Goal: Transaction & Acquisition: Purchase product/service

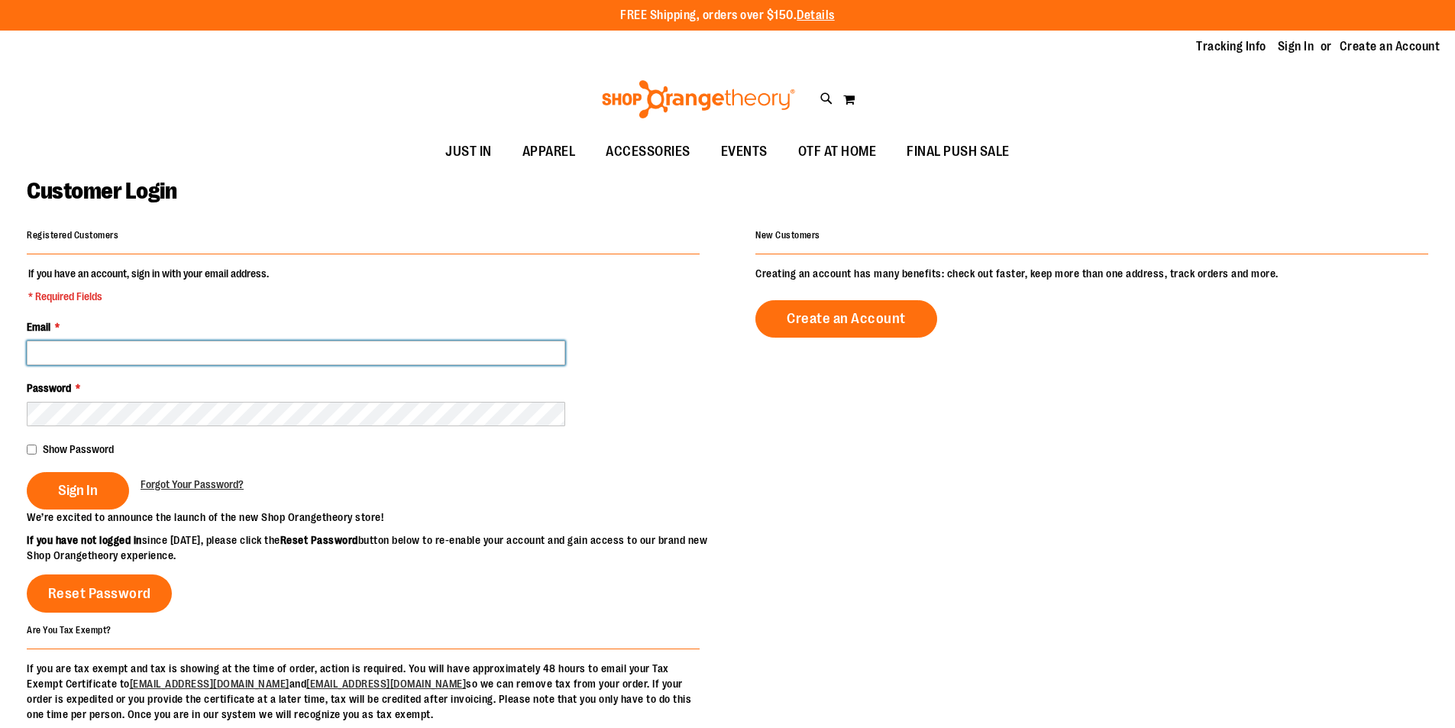
click at [390, 356] on input "Email *" at bounding box center [296, 353] width 539 height 24
type input "**********"
click at [170, 351] on input "**********" at bounding box center [296, 353] width 539 height 24
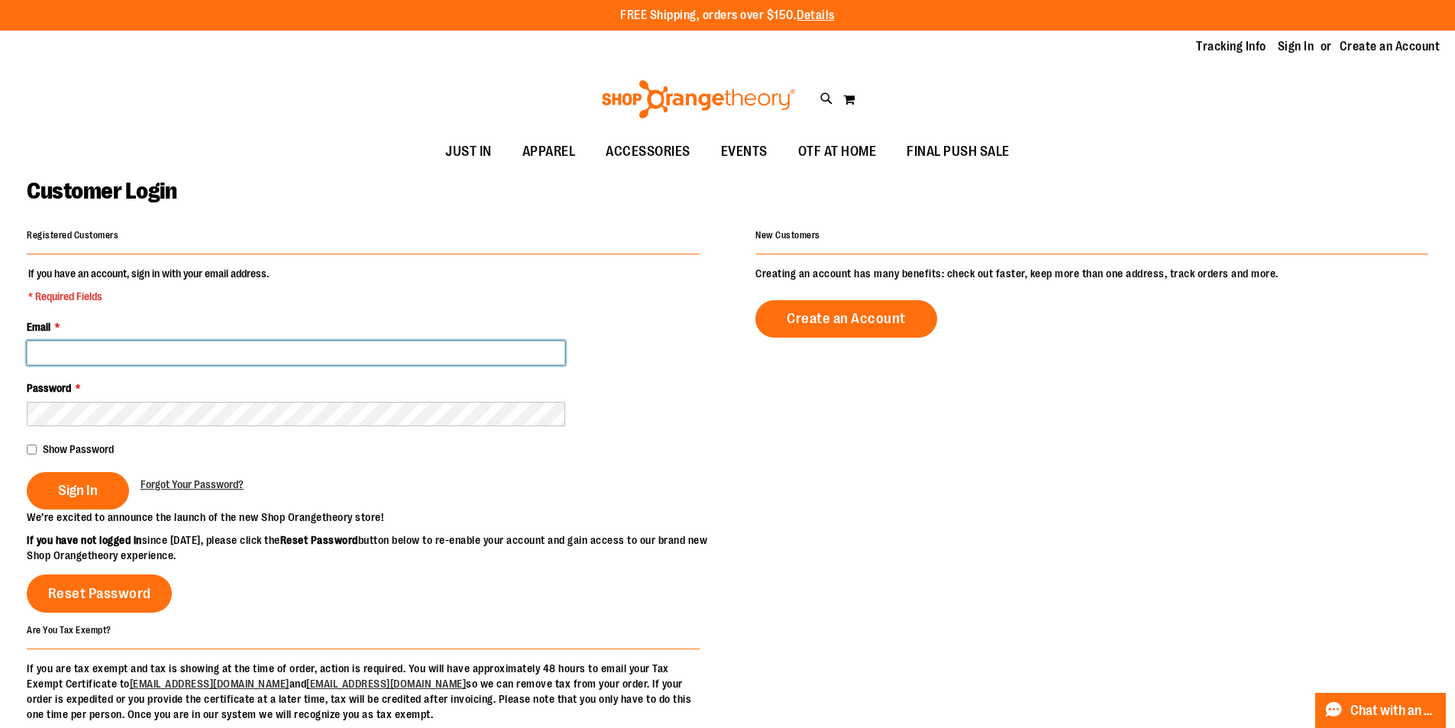
paste input "**********"
type input "**********"
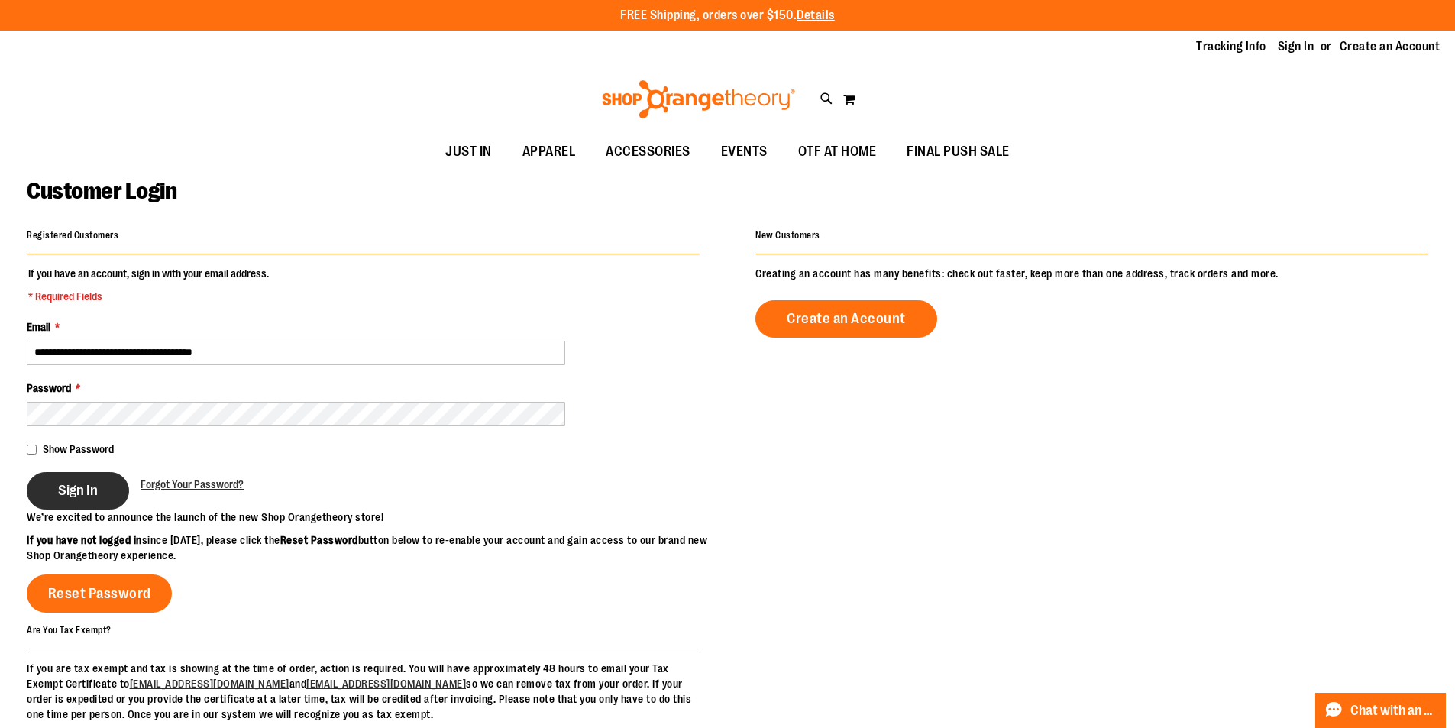
click at [71, 501] on button "Sign In" at bounding box center [78, 490] width 102 height 37
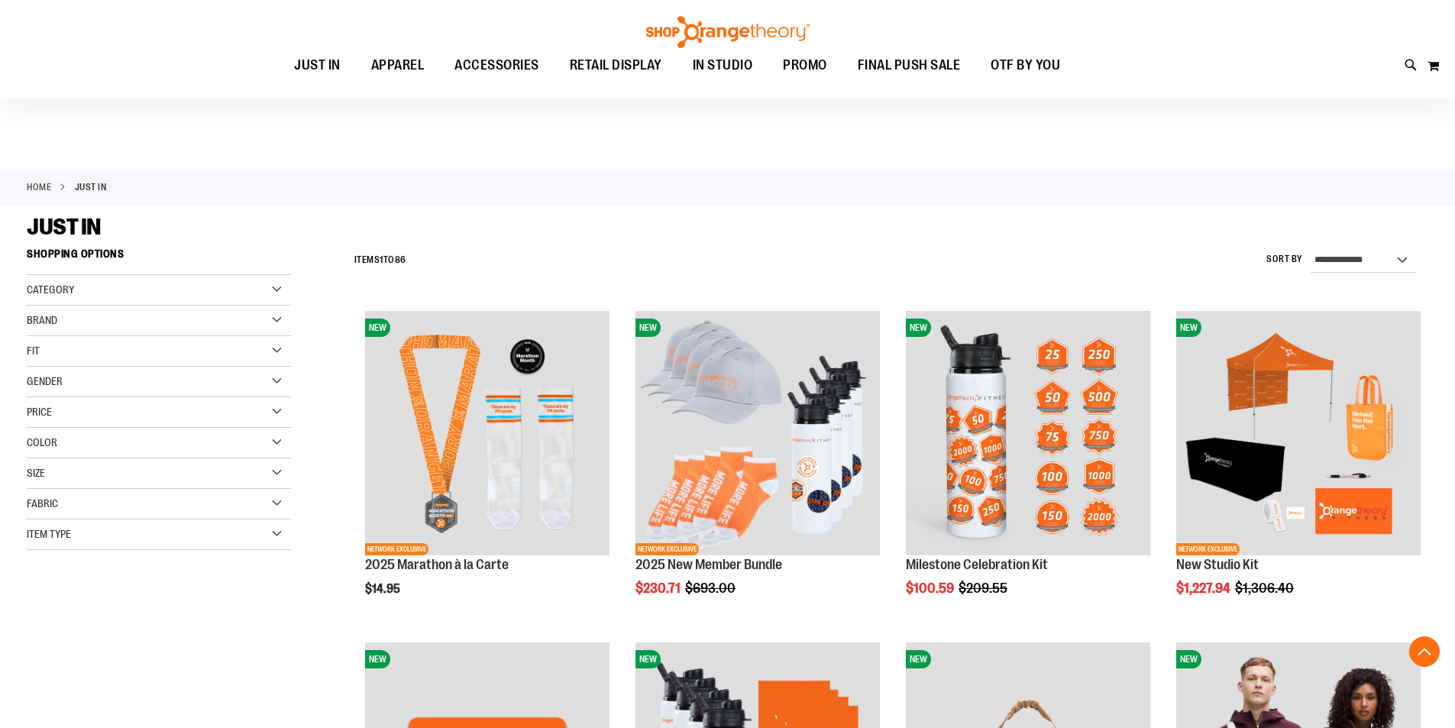
scroll to position [381, 0]
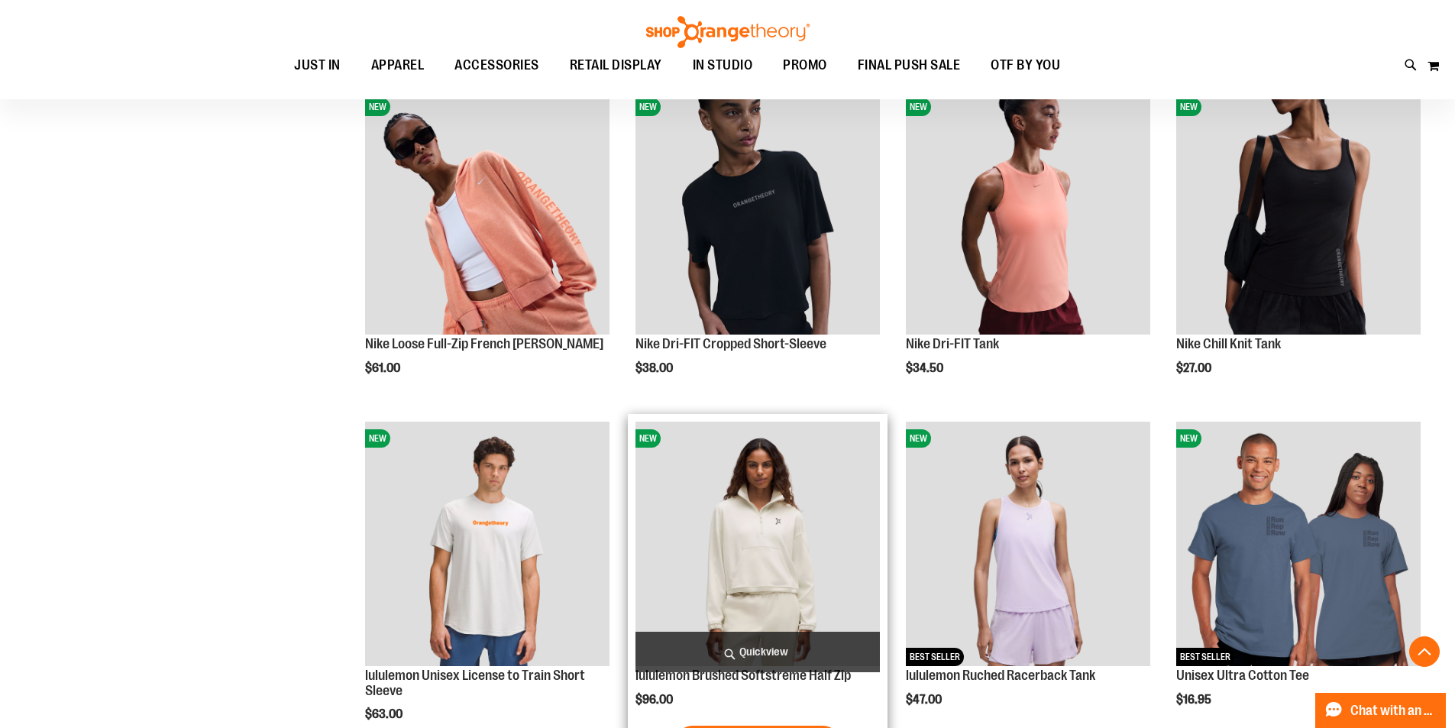
scroll to position [1451, 0]
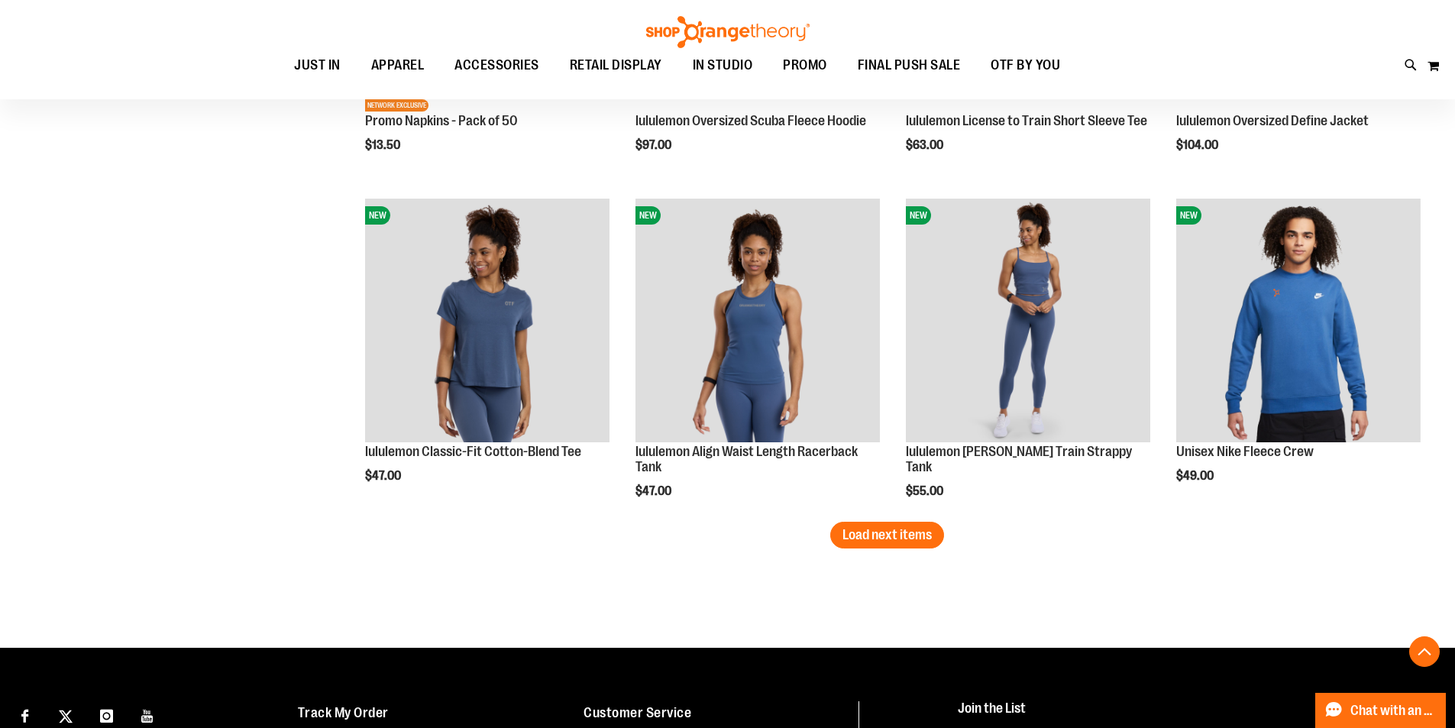
scroll to position [2830, 0]
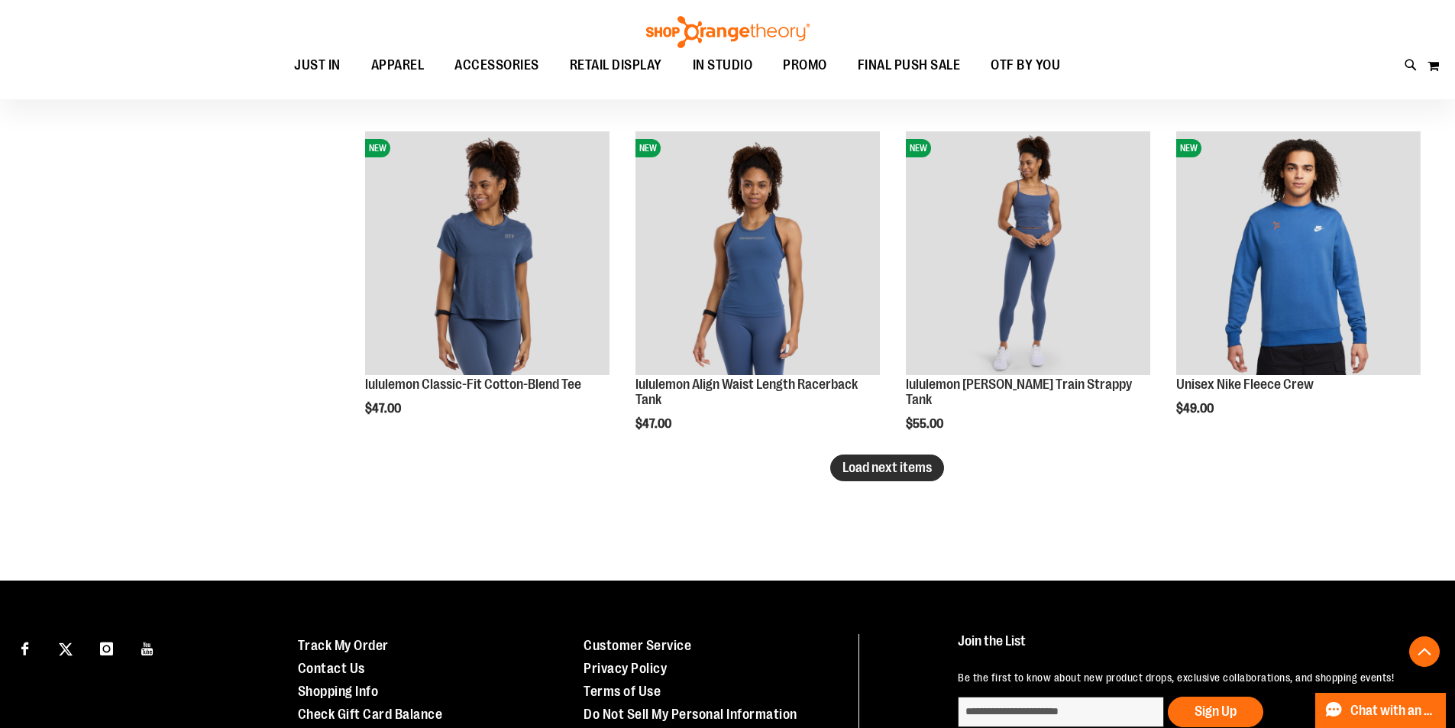
click at [878, 474] on span "Load next items" at bounding box center [887, 467] width 89 height 15
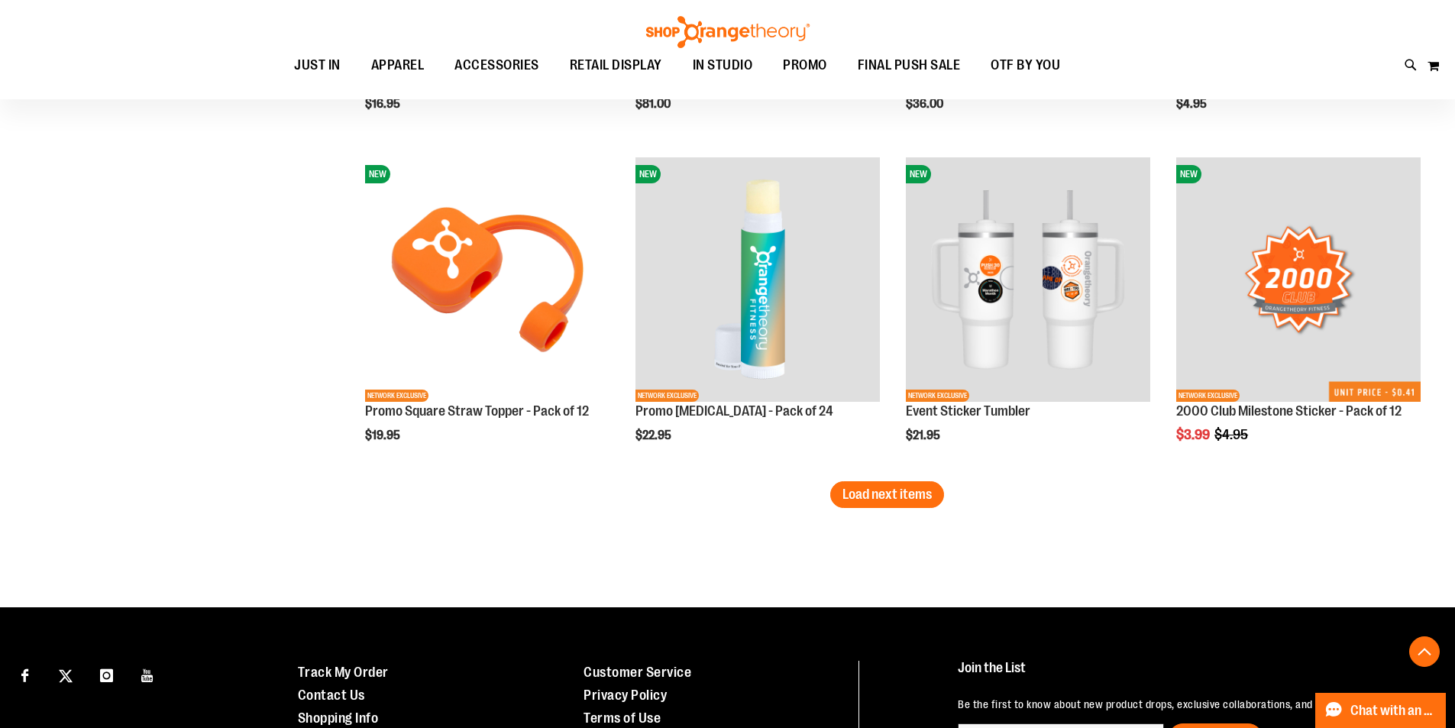
scroll to position [3823, 0]
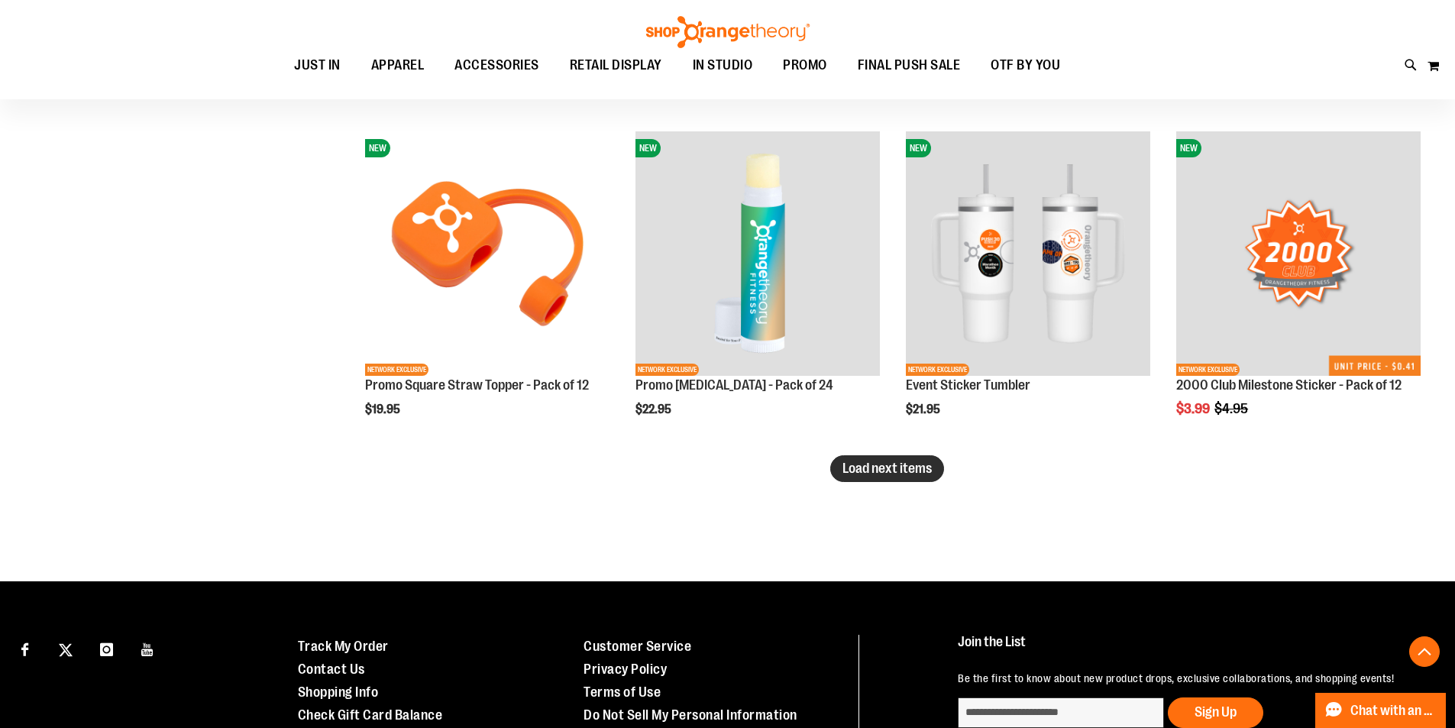
click at [875, 470] on span "Load next items" at bounding box center [887, 468] width 89 height 15
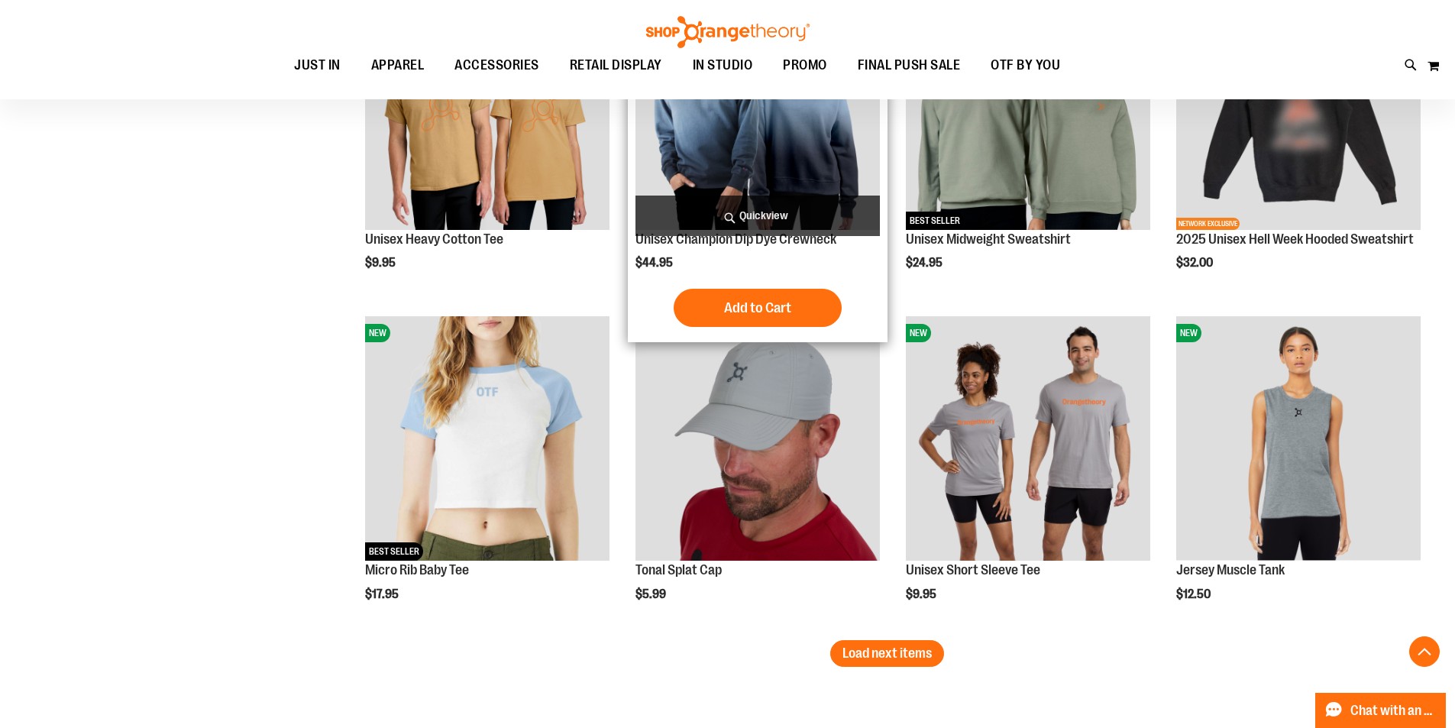
scroll to position [4816, 0]
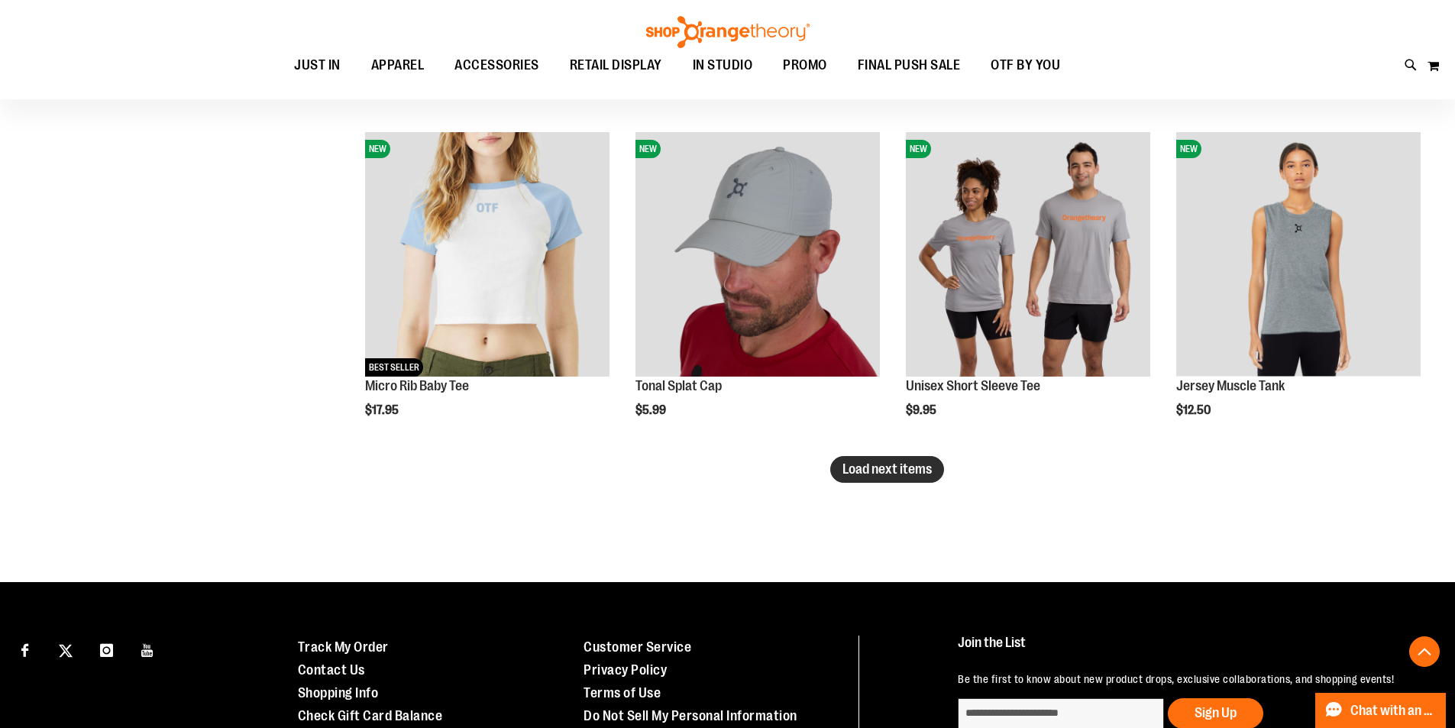
click at [916, 462] on span "Load next items" at bounding box center [887, 468] width 89 height 15
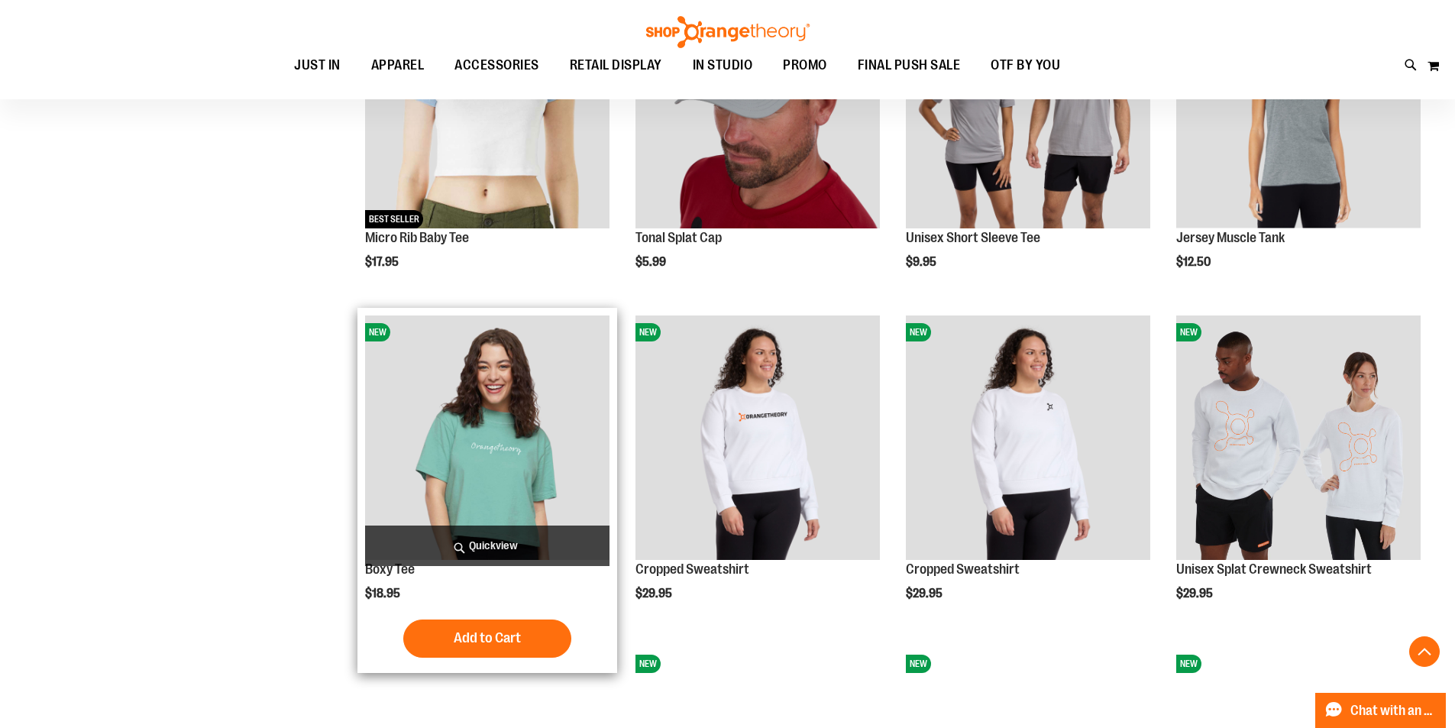
scroll to position [4664, 0]
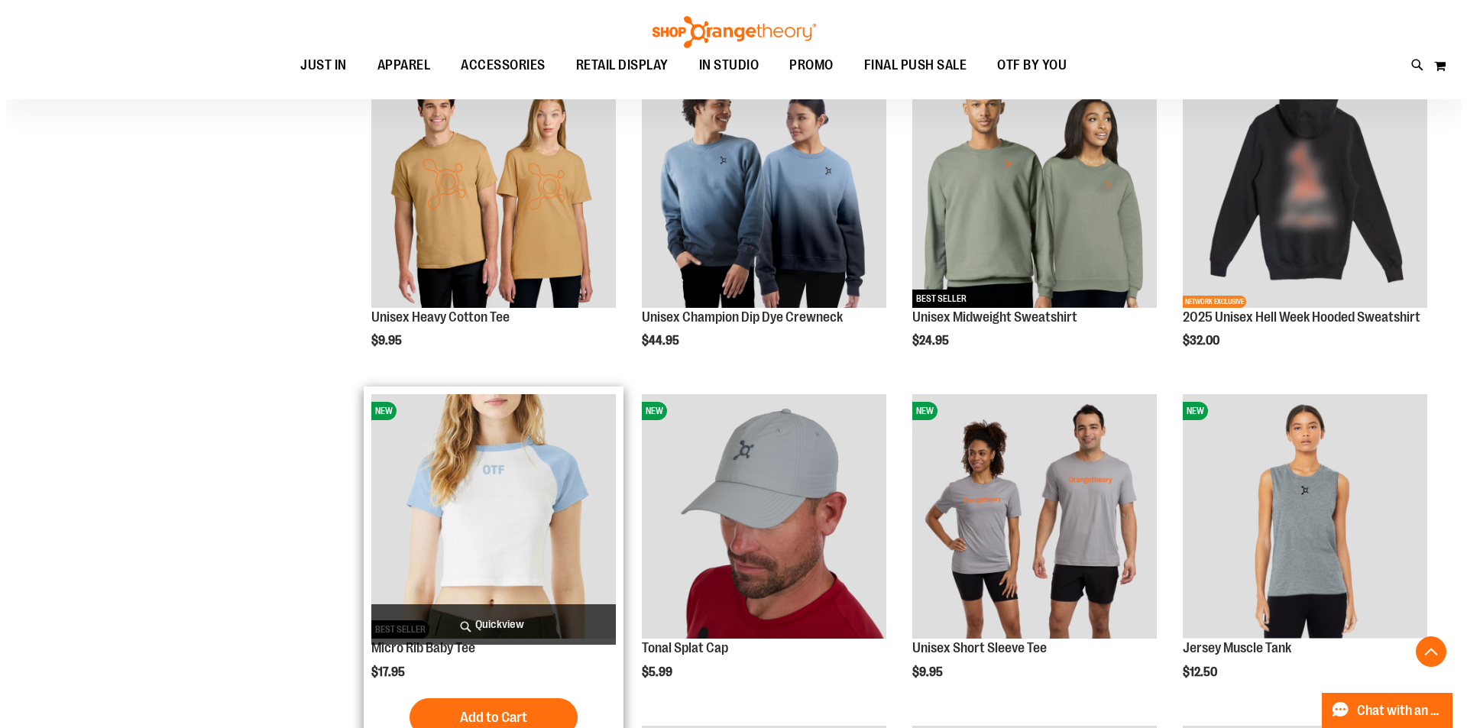
scroll to position [4358, 0]
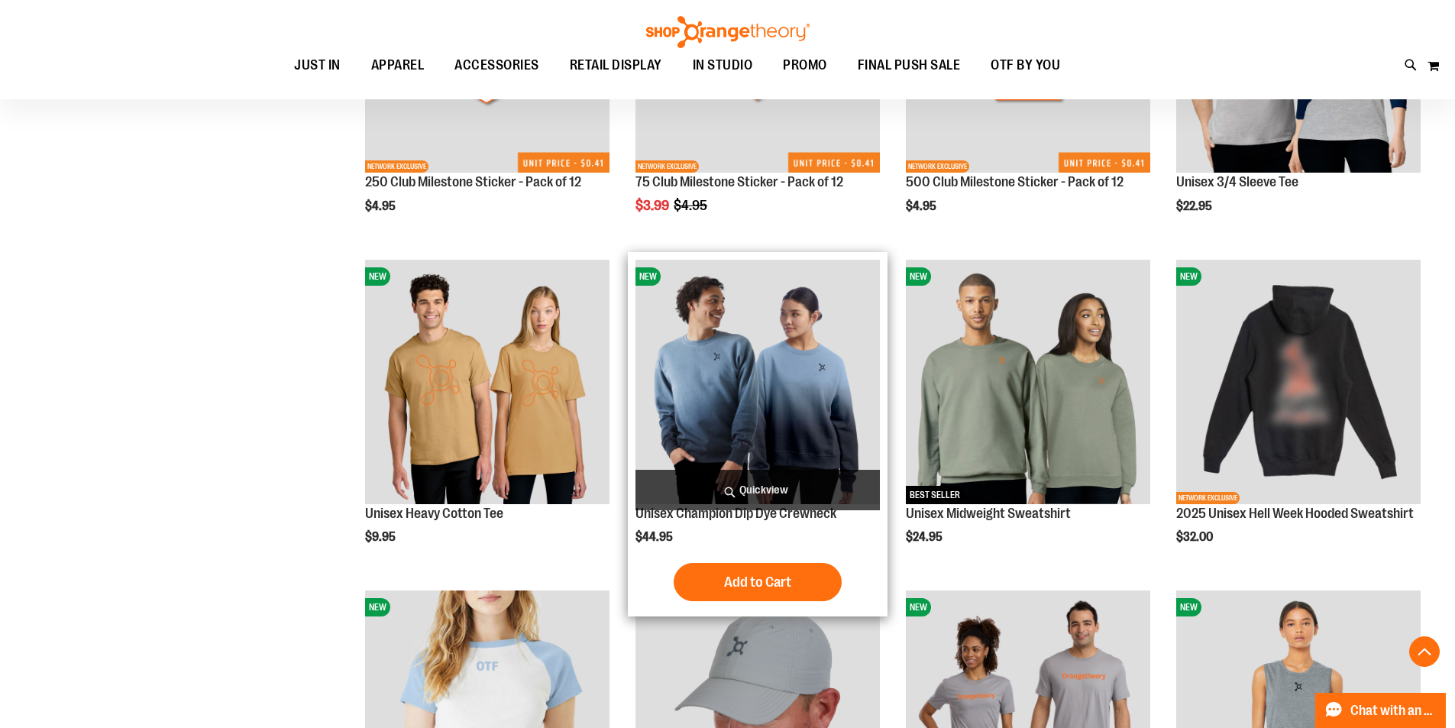
click at [791, 493] on span "Quickview" at bounding box center [758, 490] width 244 height 40
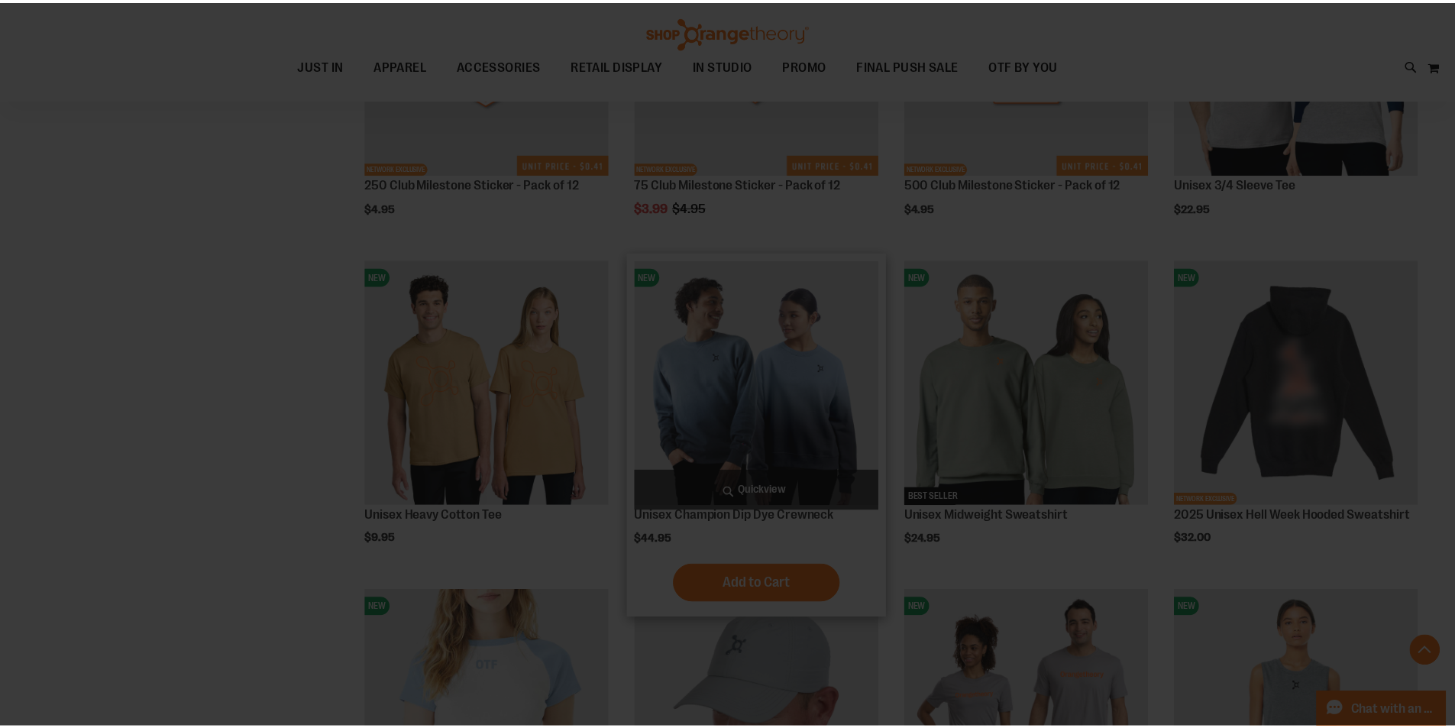
scroll to position [0, 0]
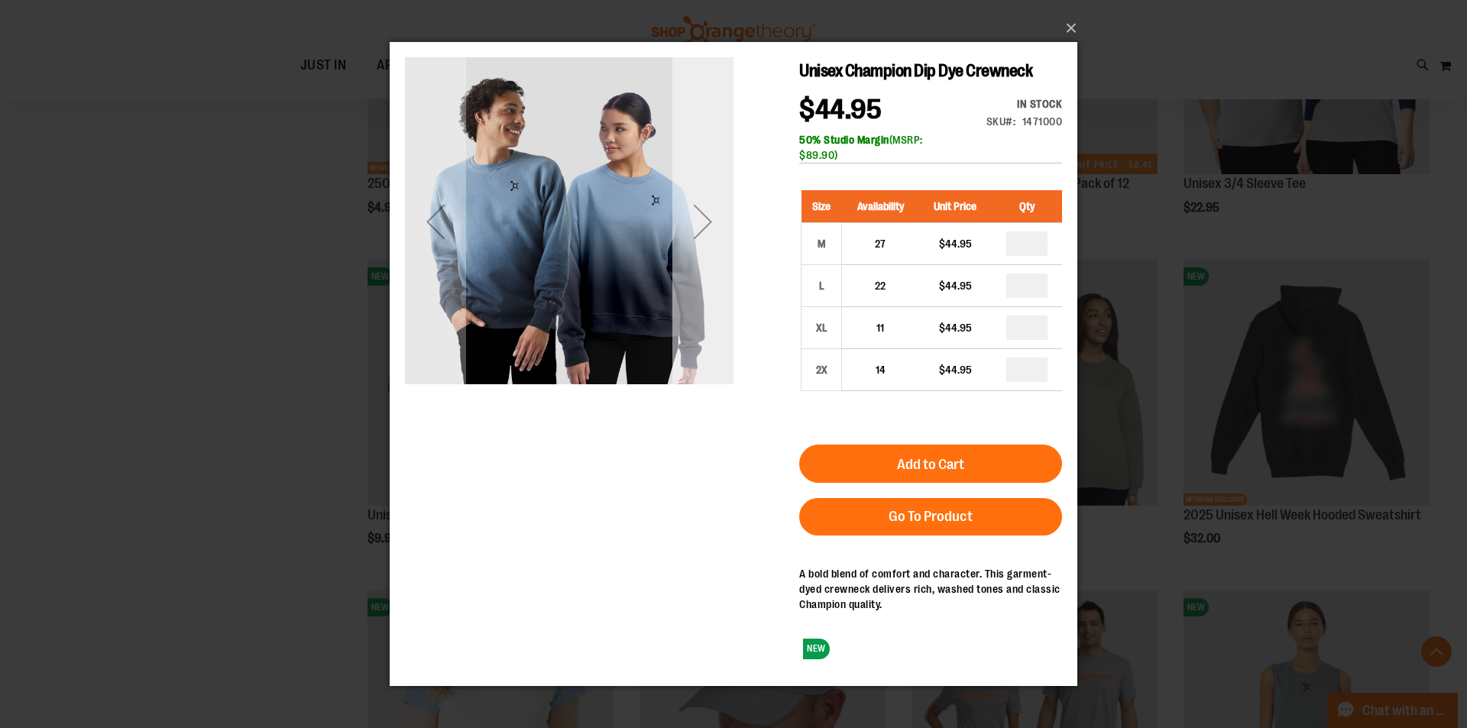
click at [711, 241] on div "Next" at bounding box center [702, 220] width 61 height 61
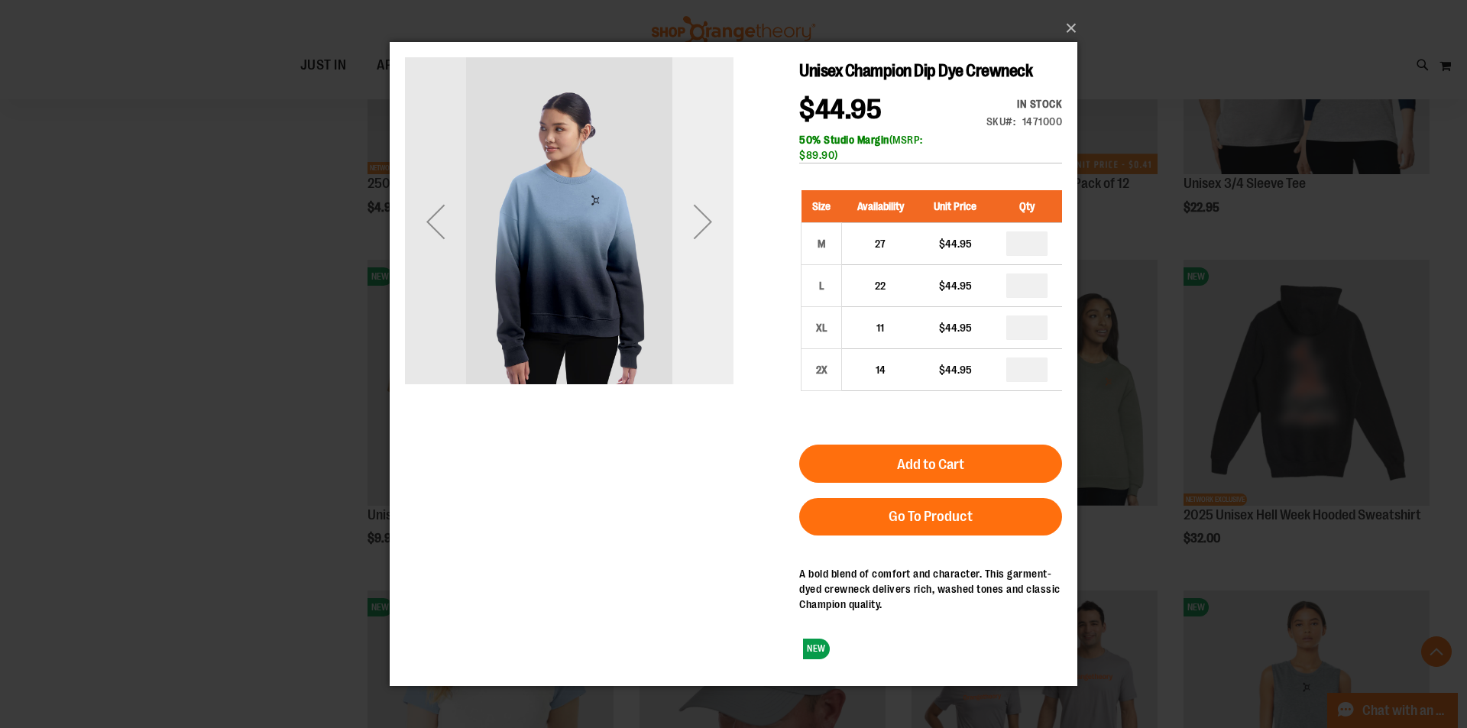
click at [711, 241] on div "Next" at bounding box center [702, 220] width 61 height 61
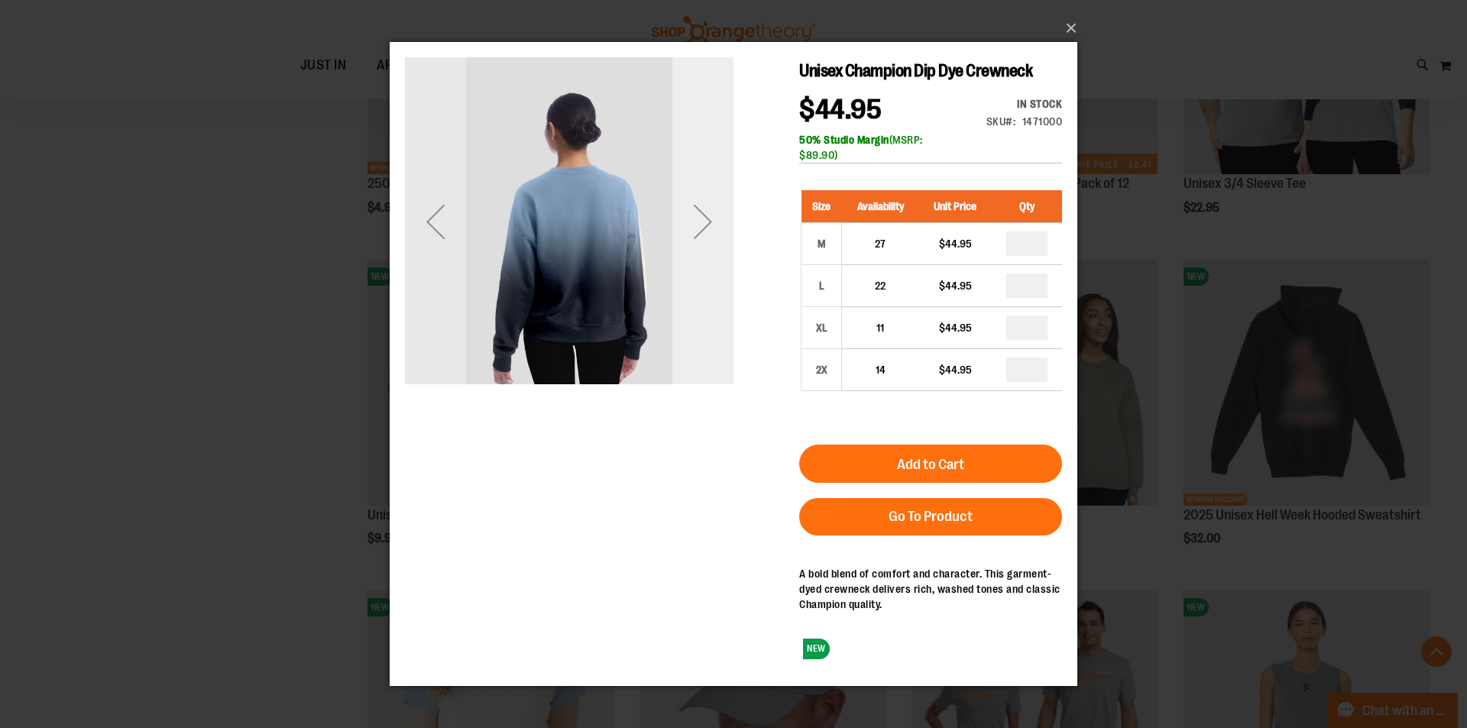
click at [711, 241] on div "Next" at bounding box center [702, 220] width 61 height 61
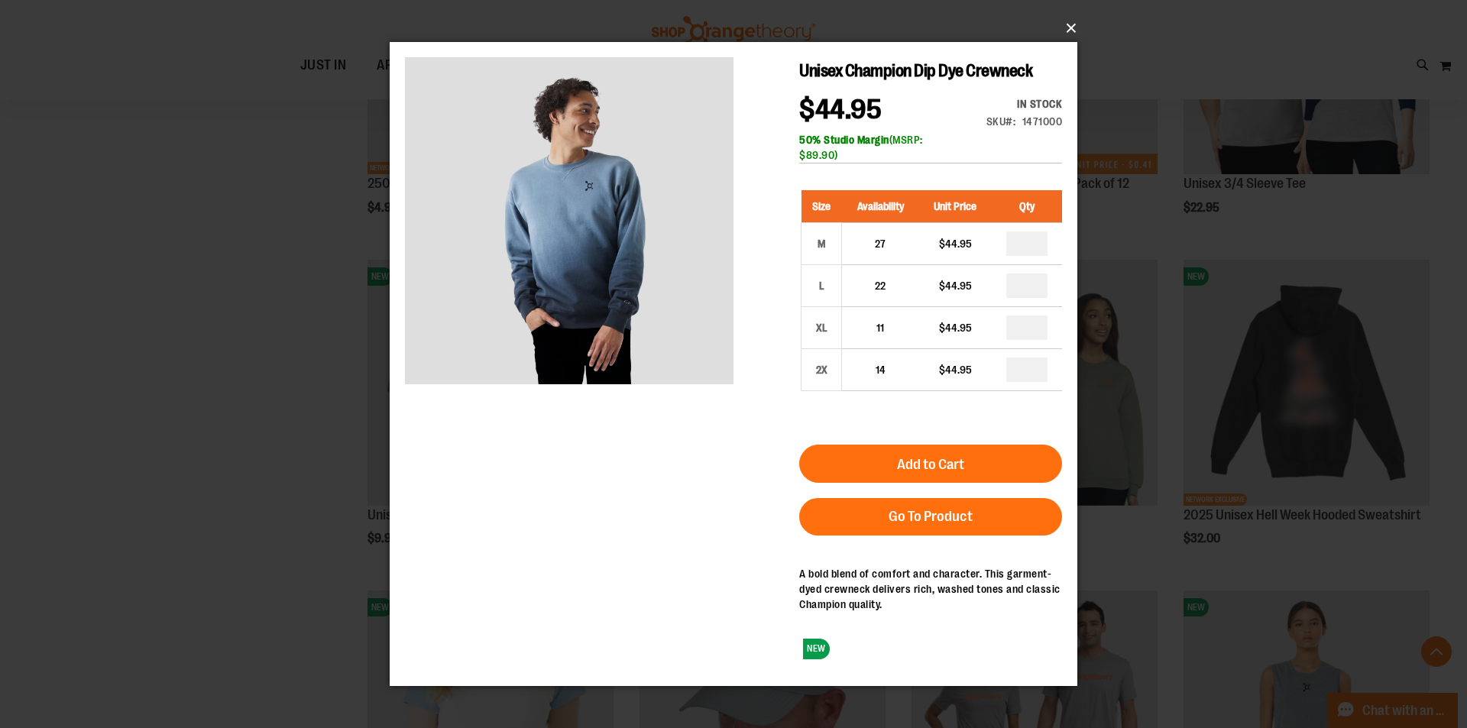
click at [1055, 27] on button "×" at bounding box center [738, 28] width 688 height 34
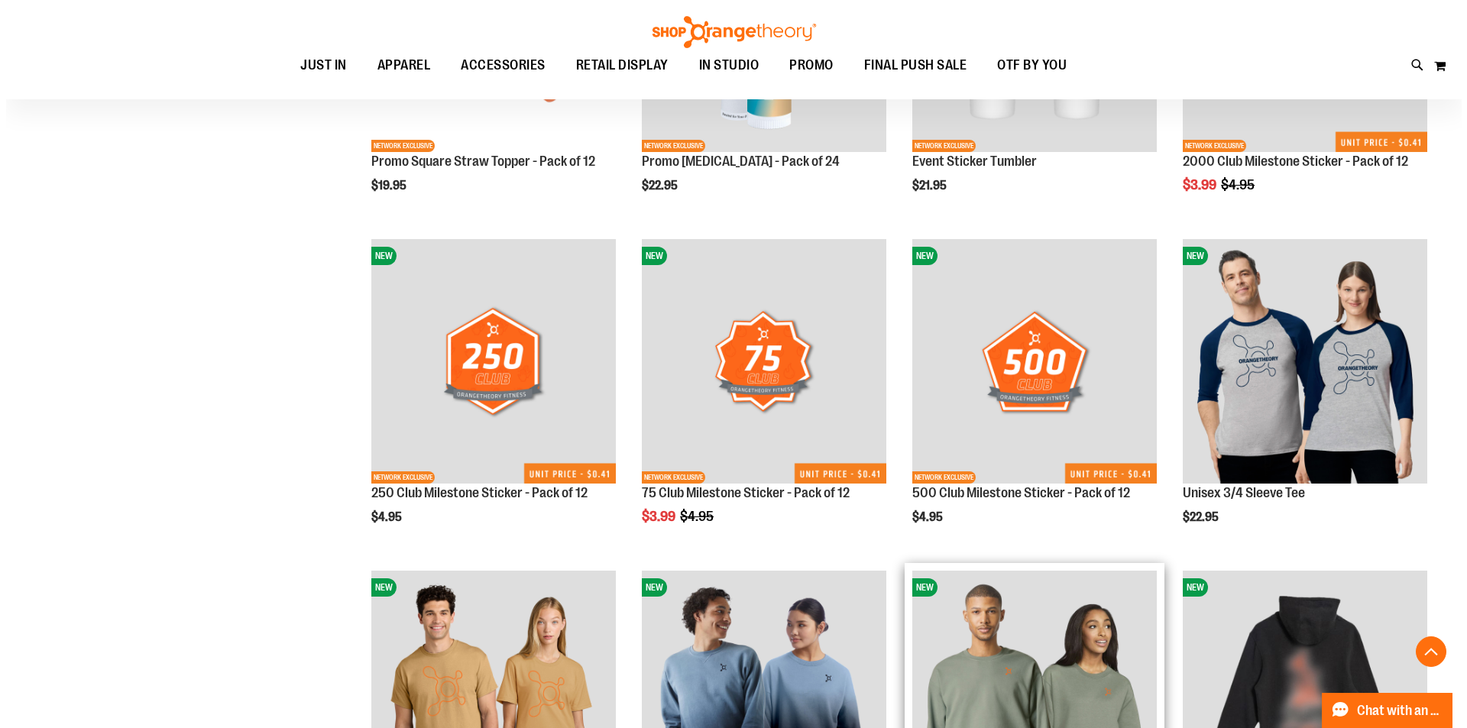
scroll to position [4052, 0]
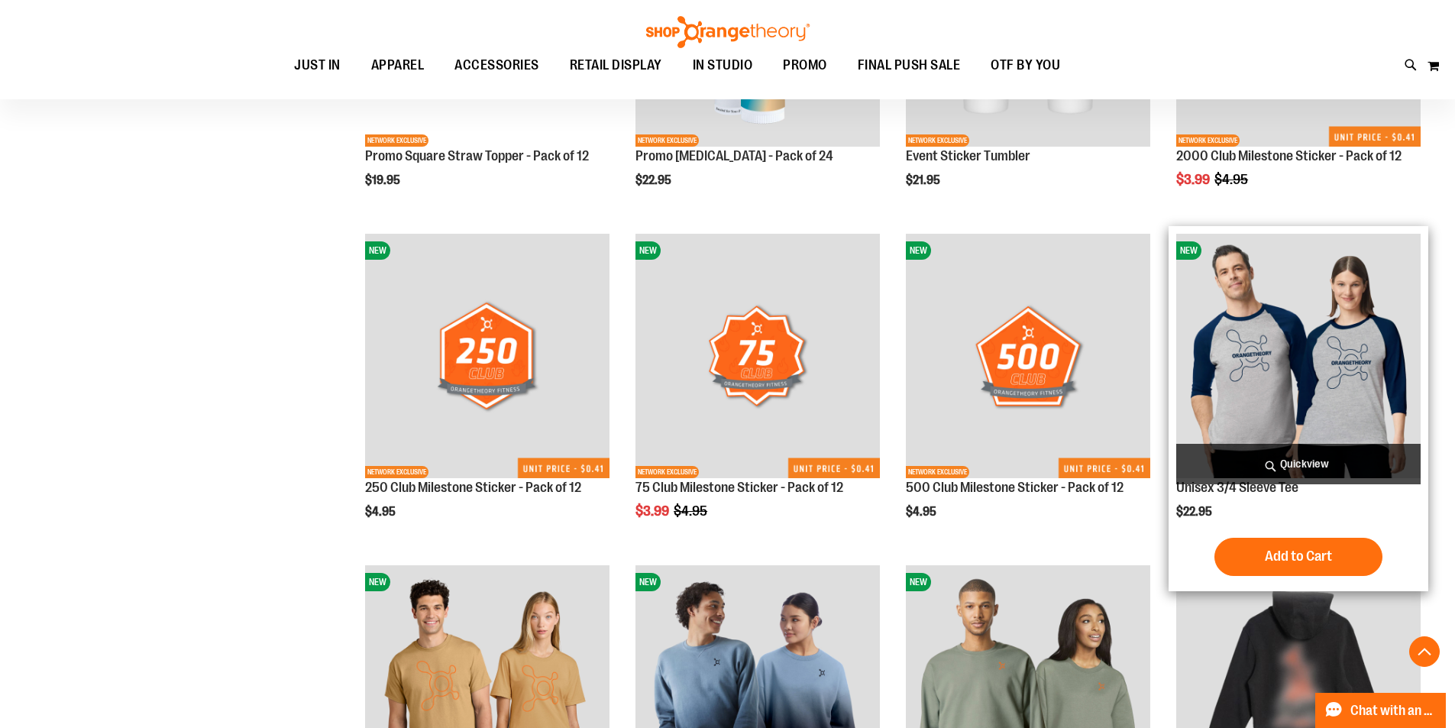
click at [1248, 449] on span "Quickview" at bounding box center [1298, 464] width 244 height 40
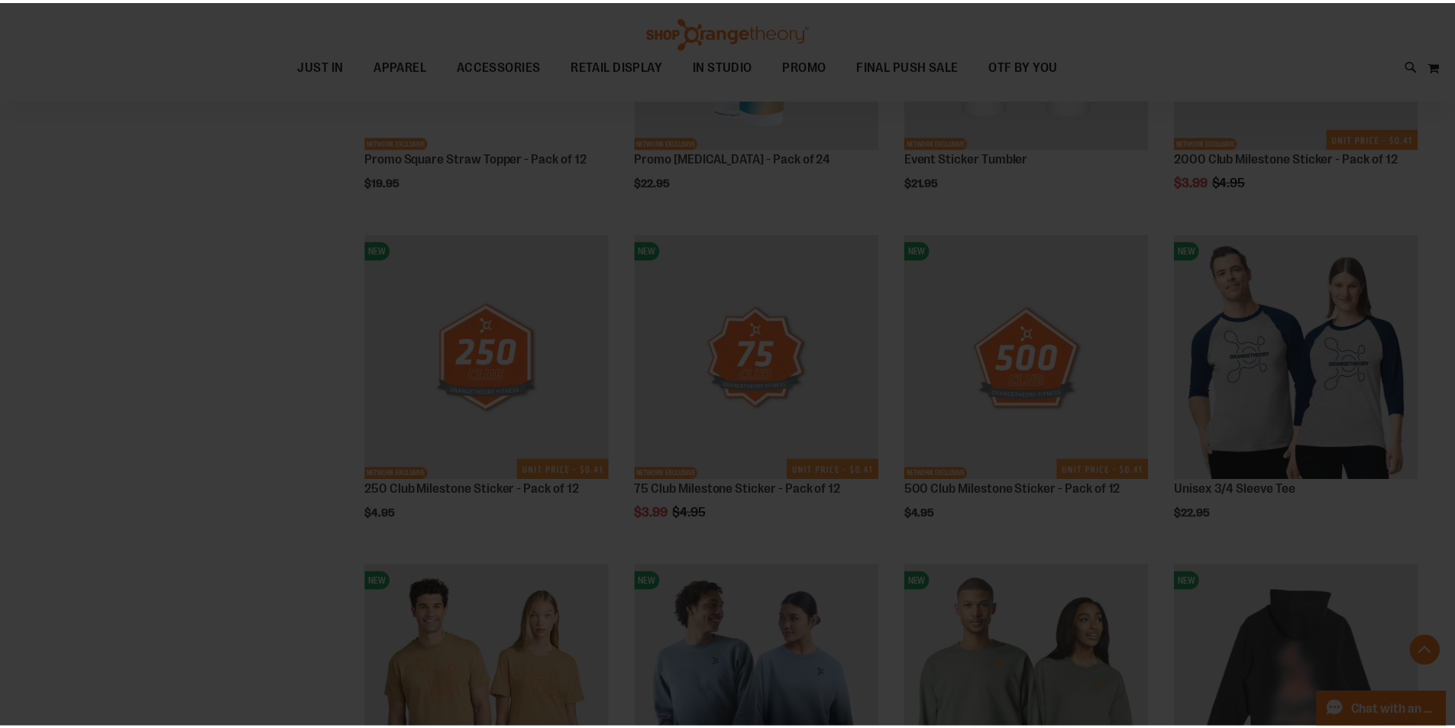
scroll to position [0, 0]
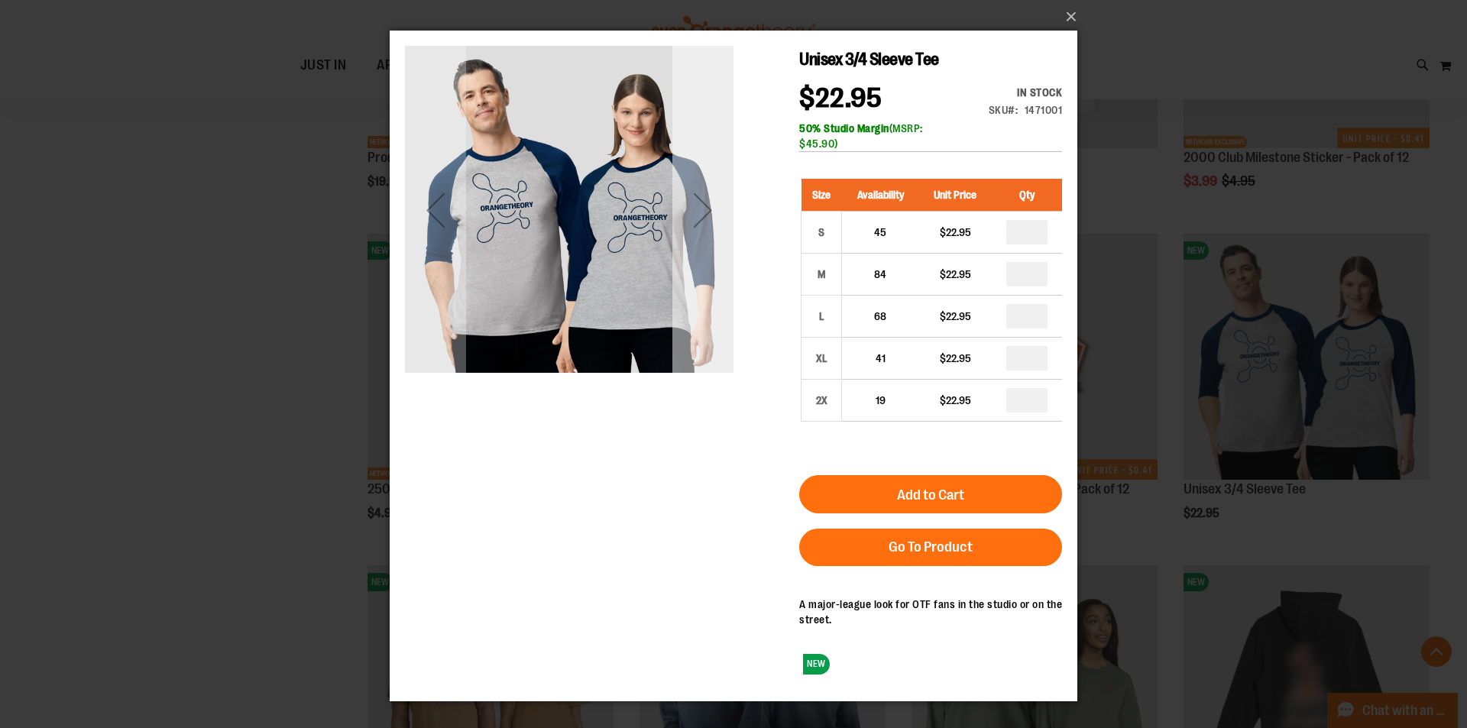
click at [694, 262] on div "Next" at bounding box center [702, 210] width 61 height 328
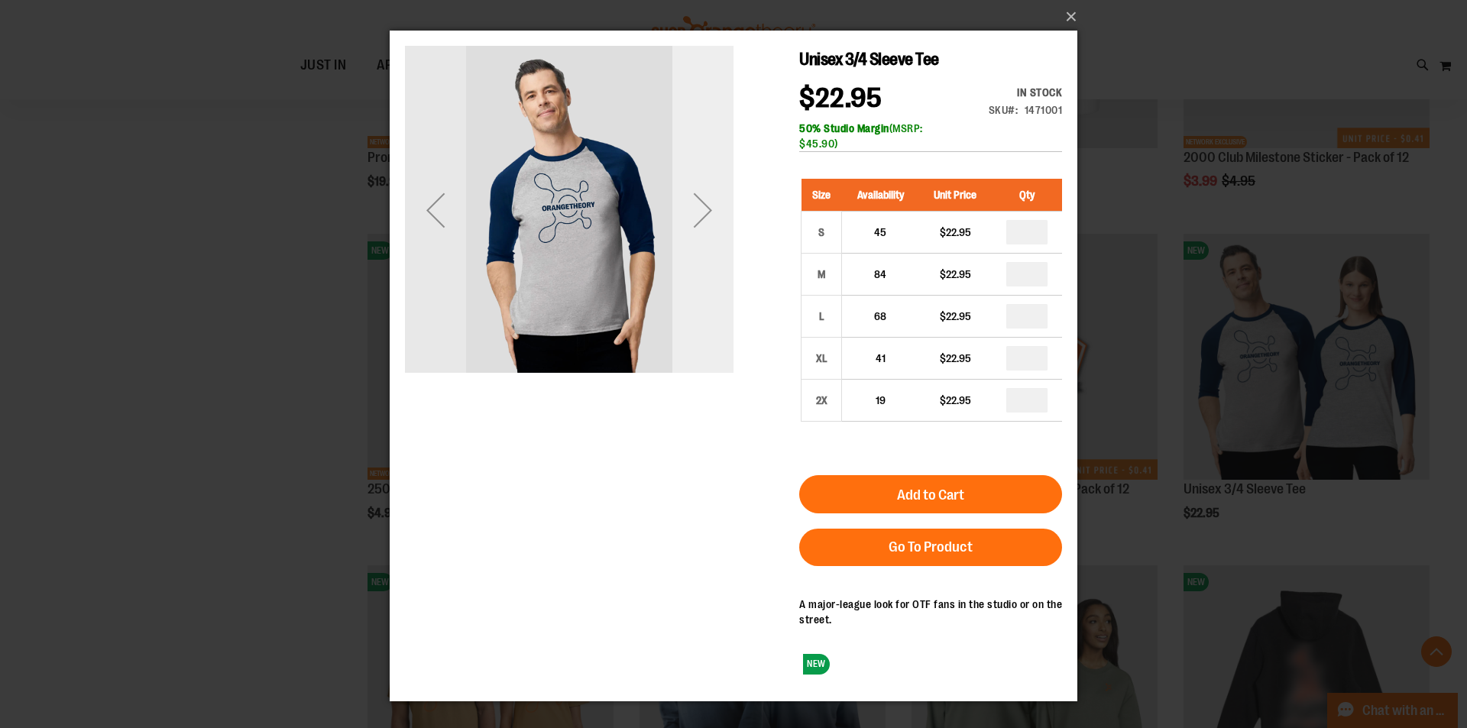
click at [694, 262] on div "Next" at bounding box center [702, 210] width 61 height 328
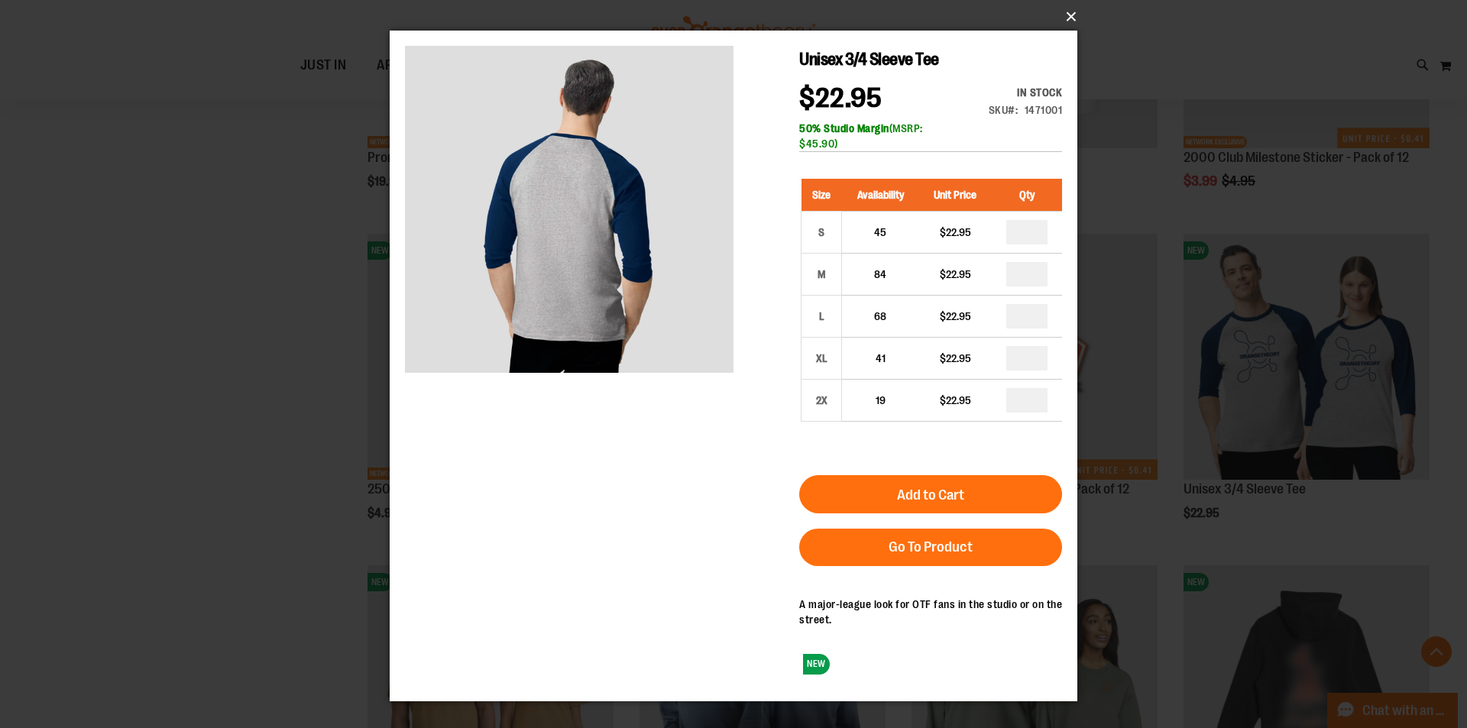
click at [1068, 17] on button "×" at bounding box center [738, 17] width 688 height 34
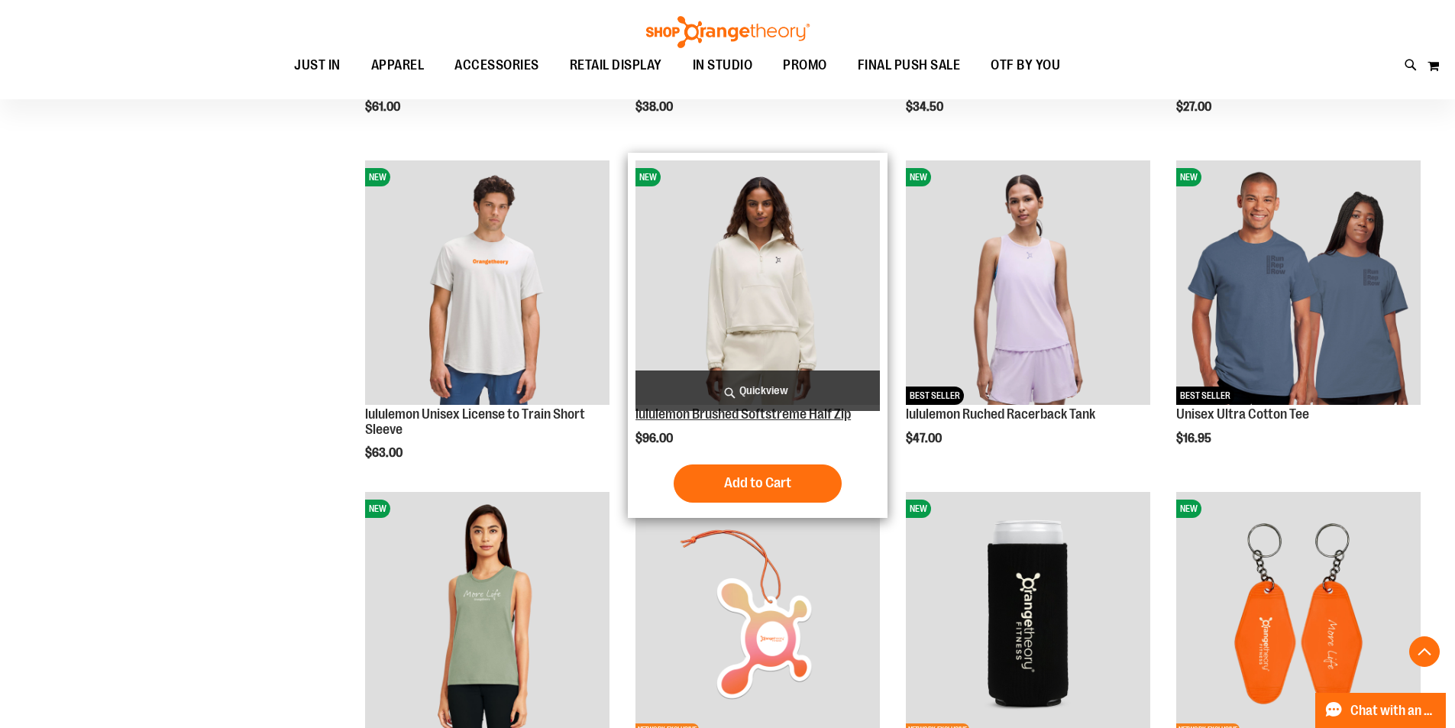
scroll to position [1455, 0]
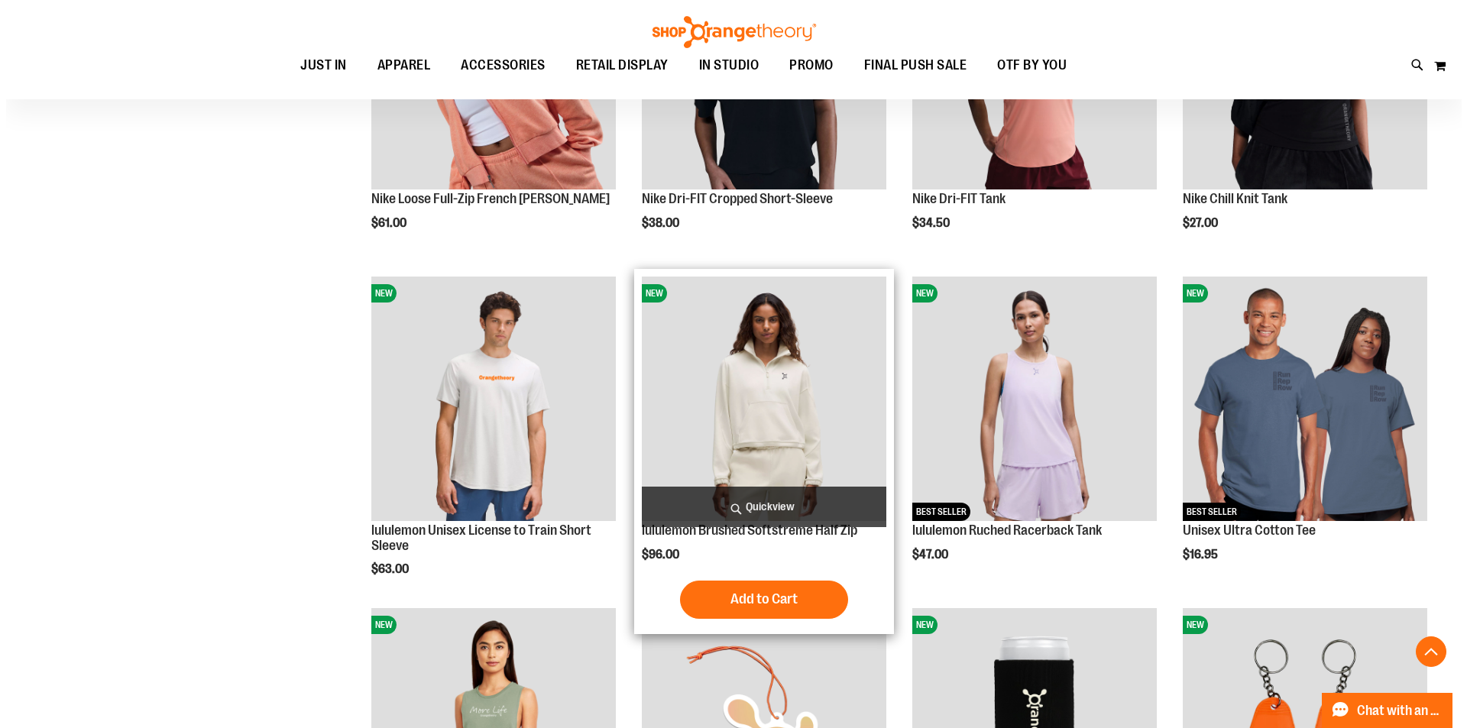
scroll to position [1150, 0]
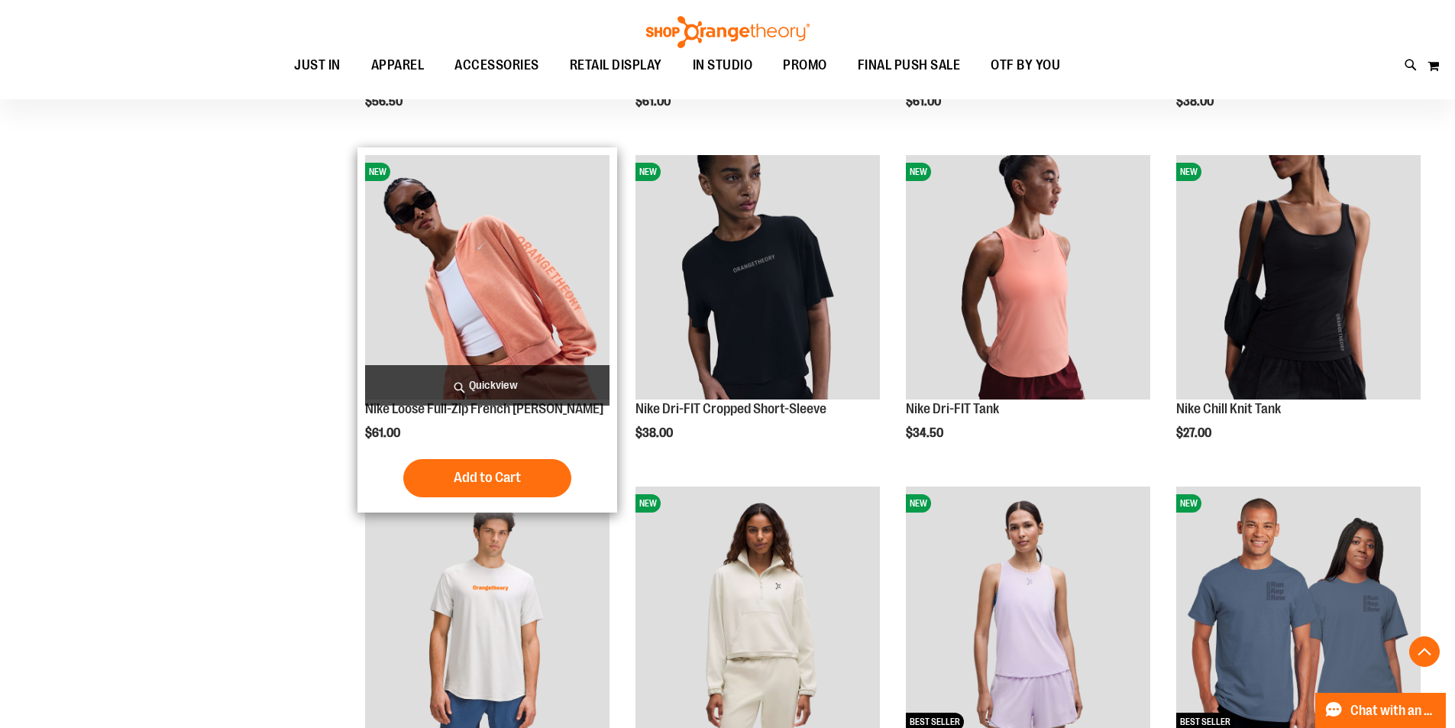
click at [555, 388] on span "Quickview" at bounding box center [487, 385] width 244 height 40
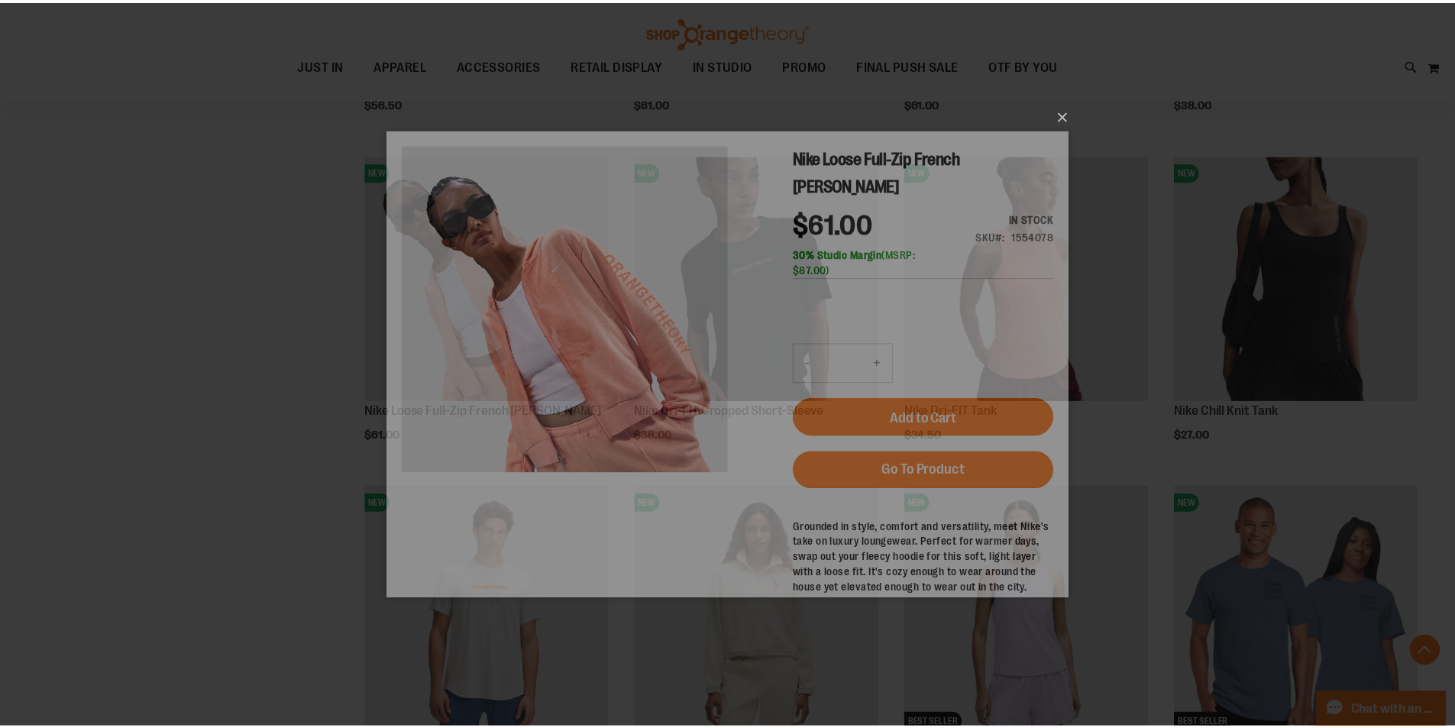
scroll to position [0, 0]
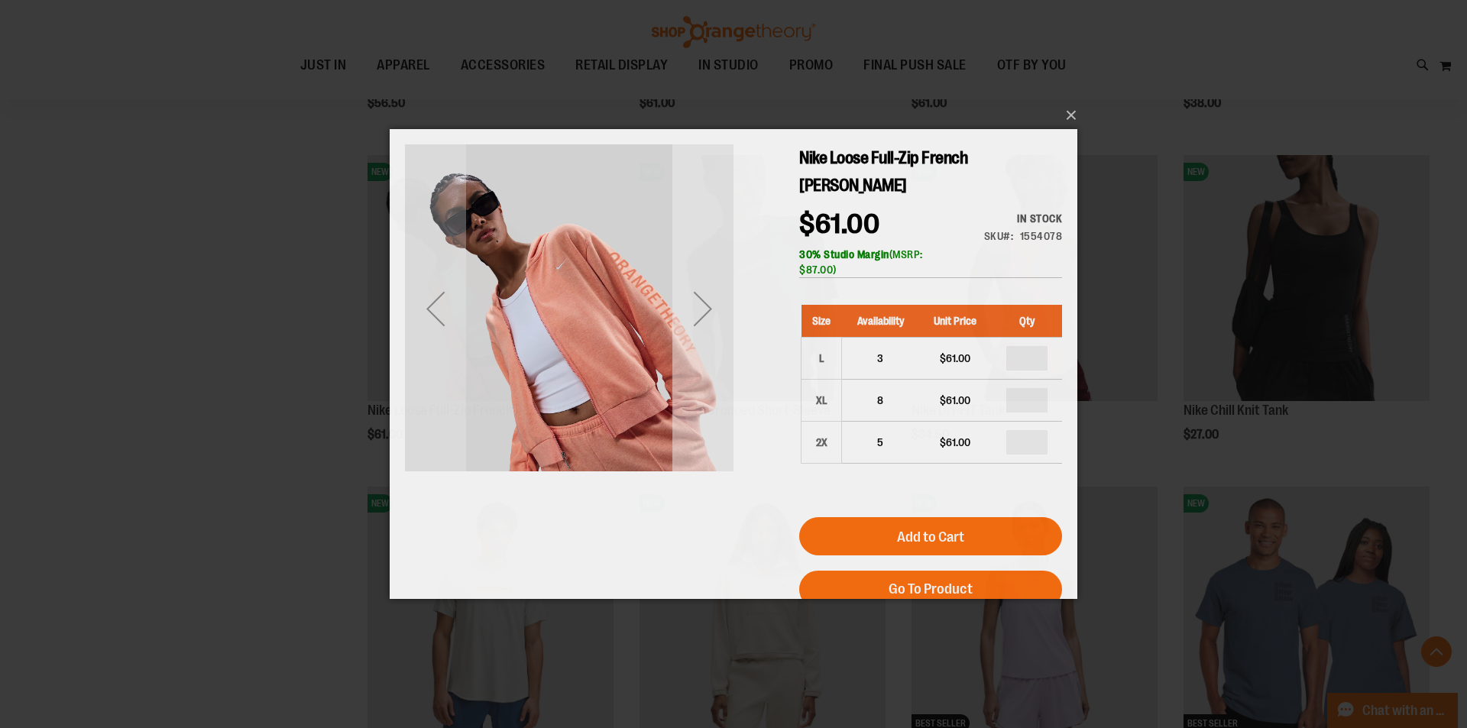
click at [709, 326] on div "Next" at bounding box center [702, 308] width 61 height 61
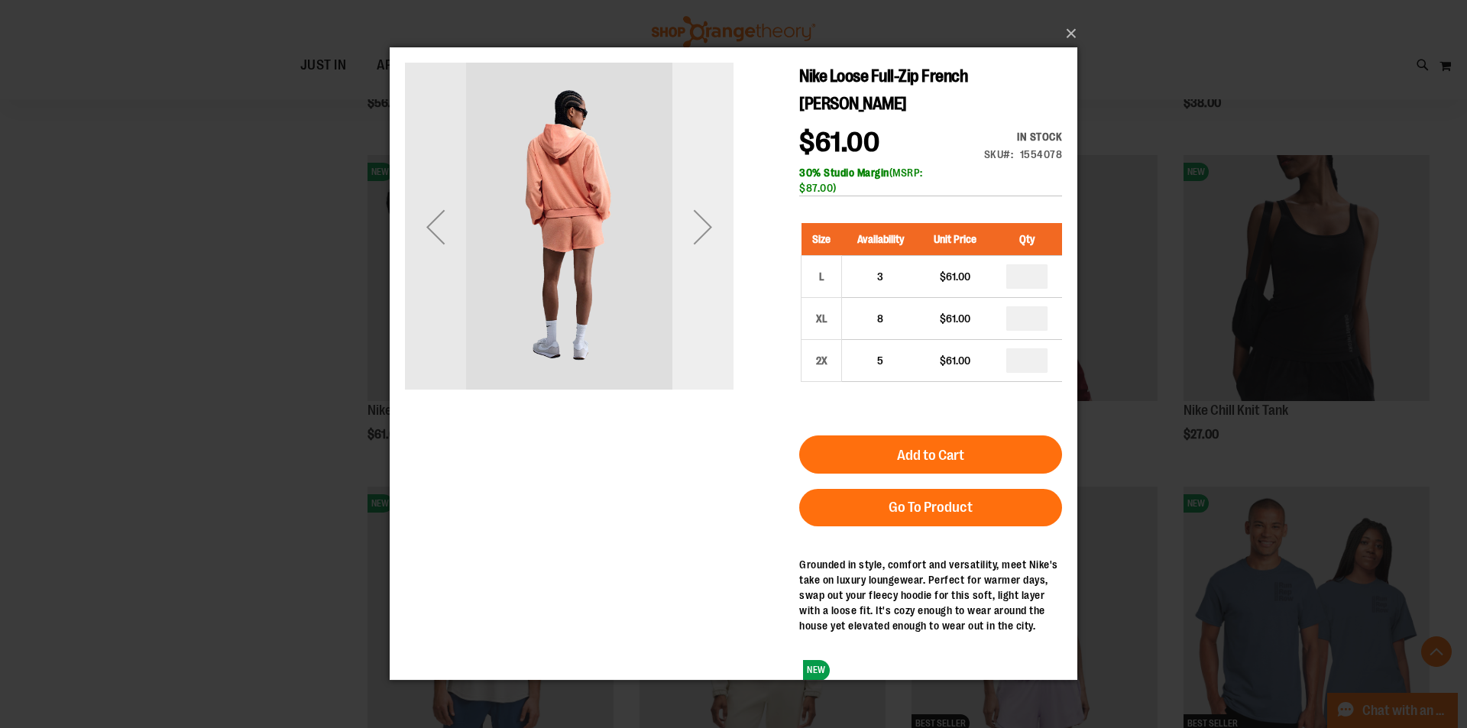
click at [706, 312] on div "Next" at bounding box center [702, 227] width 61 height 328
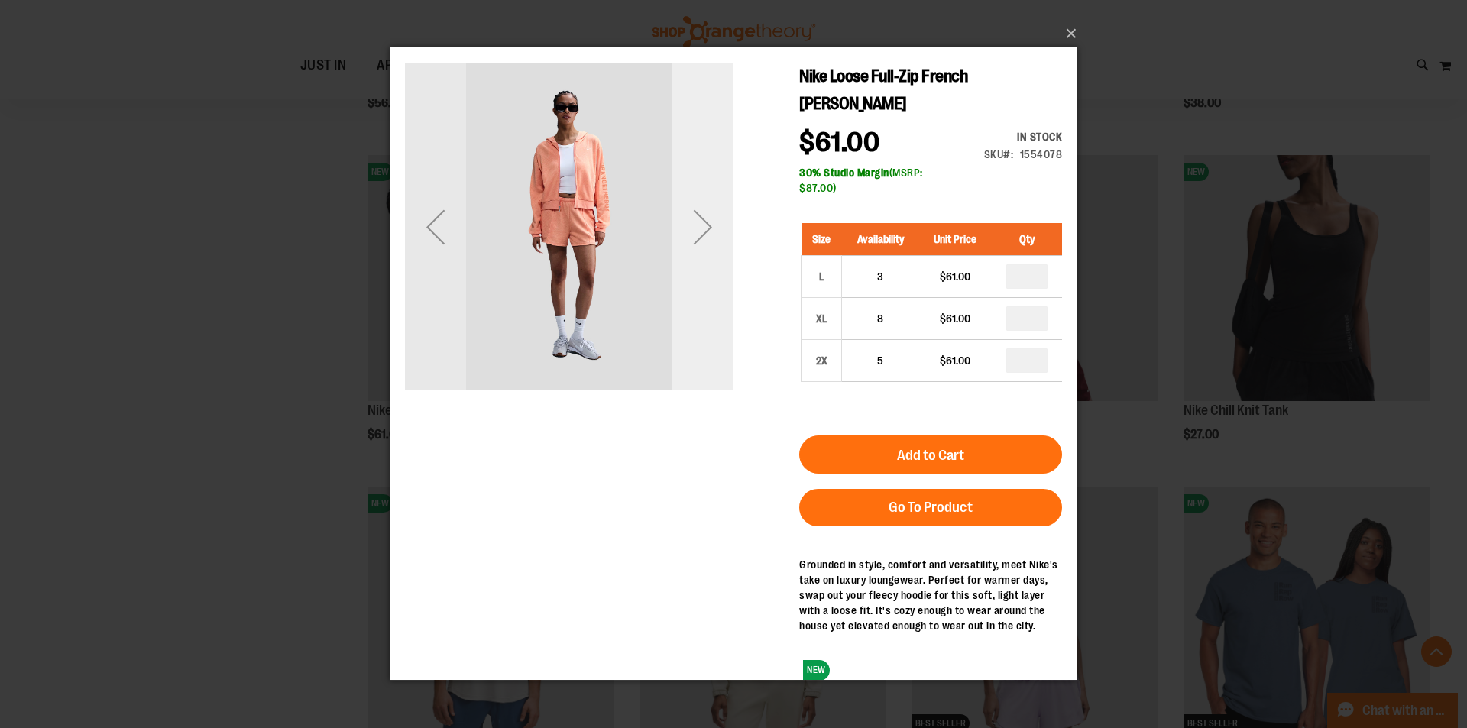
click at [706, 312] on div "Next" at bounding box center [702, 227] width 61 height 328
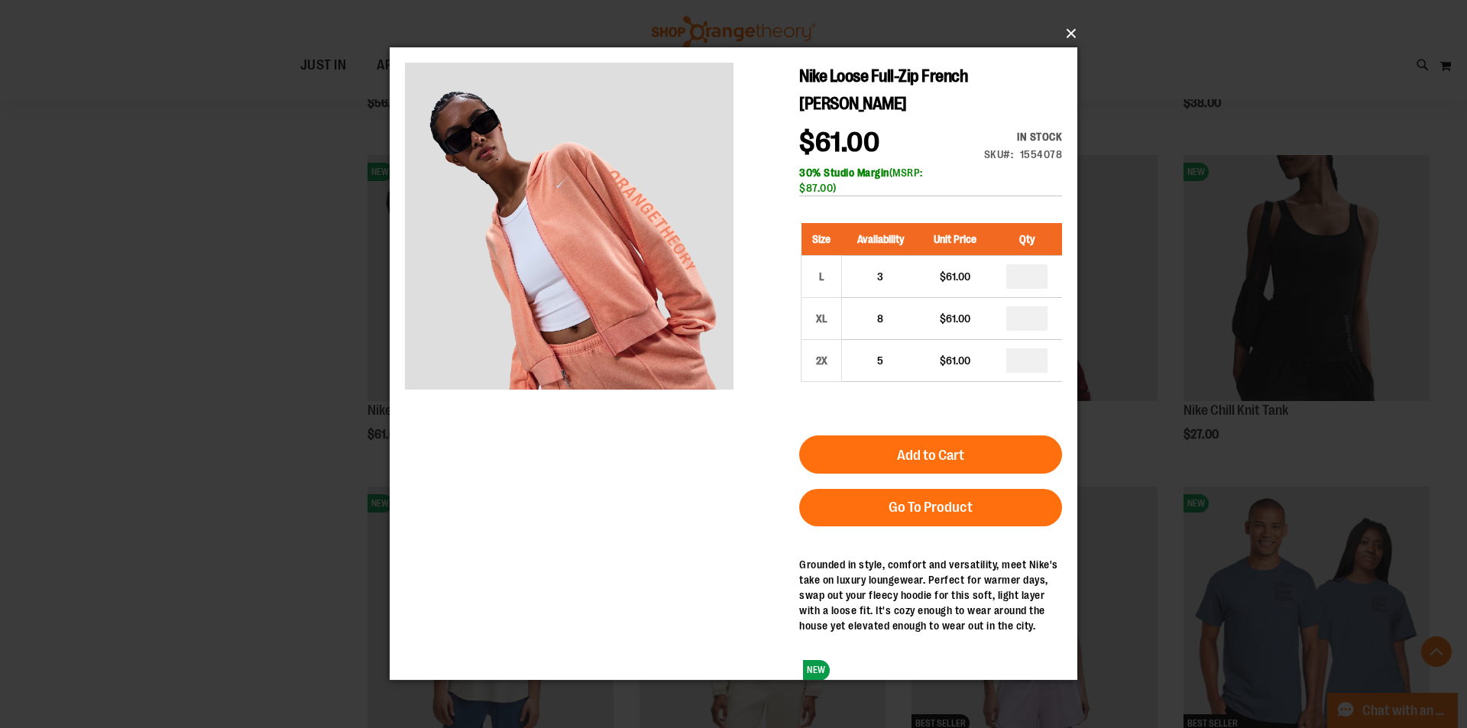
click at [1065, 34] on button "×" at bounding box center [738, 34] width 688 height 34
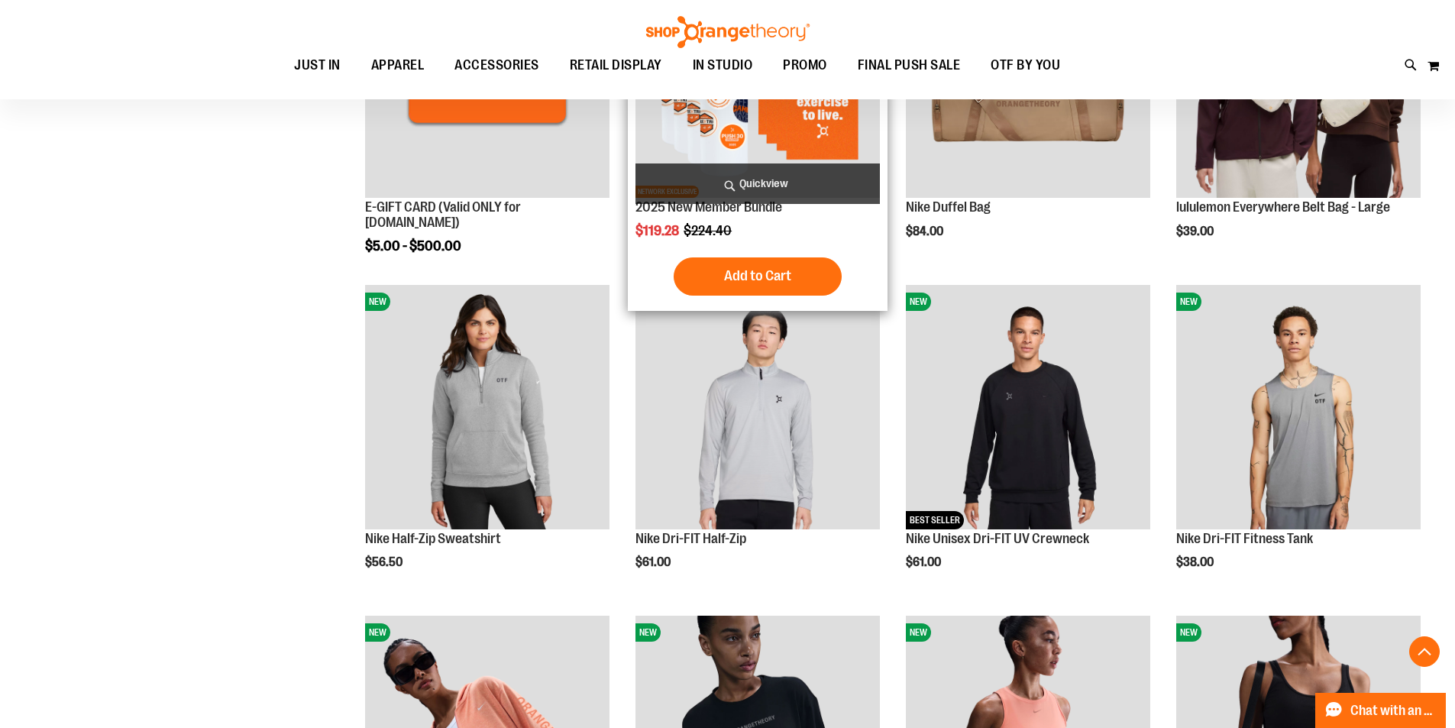
scroll to position [539, 0]
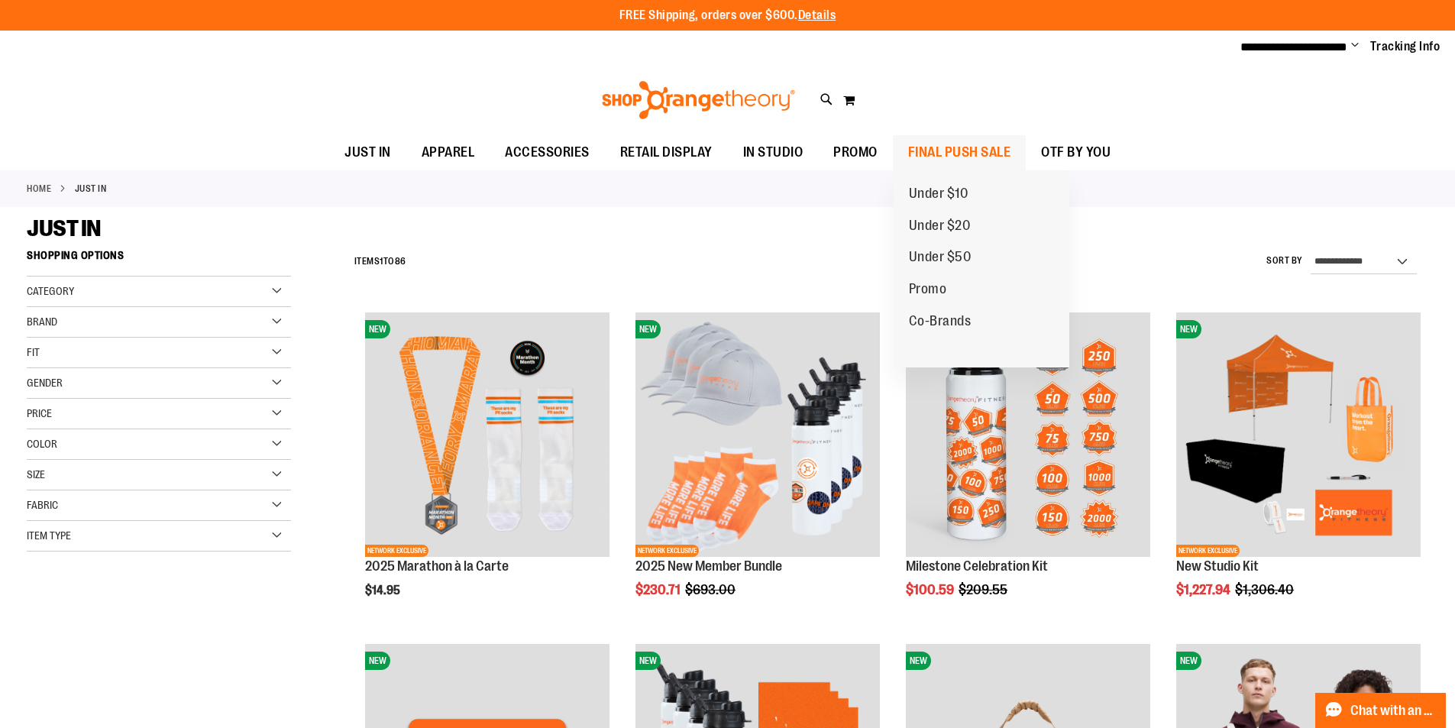
click at [932, 146] on span "FINAL PUSH SALE" at bounding box center [959, 152] width 103 height 34
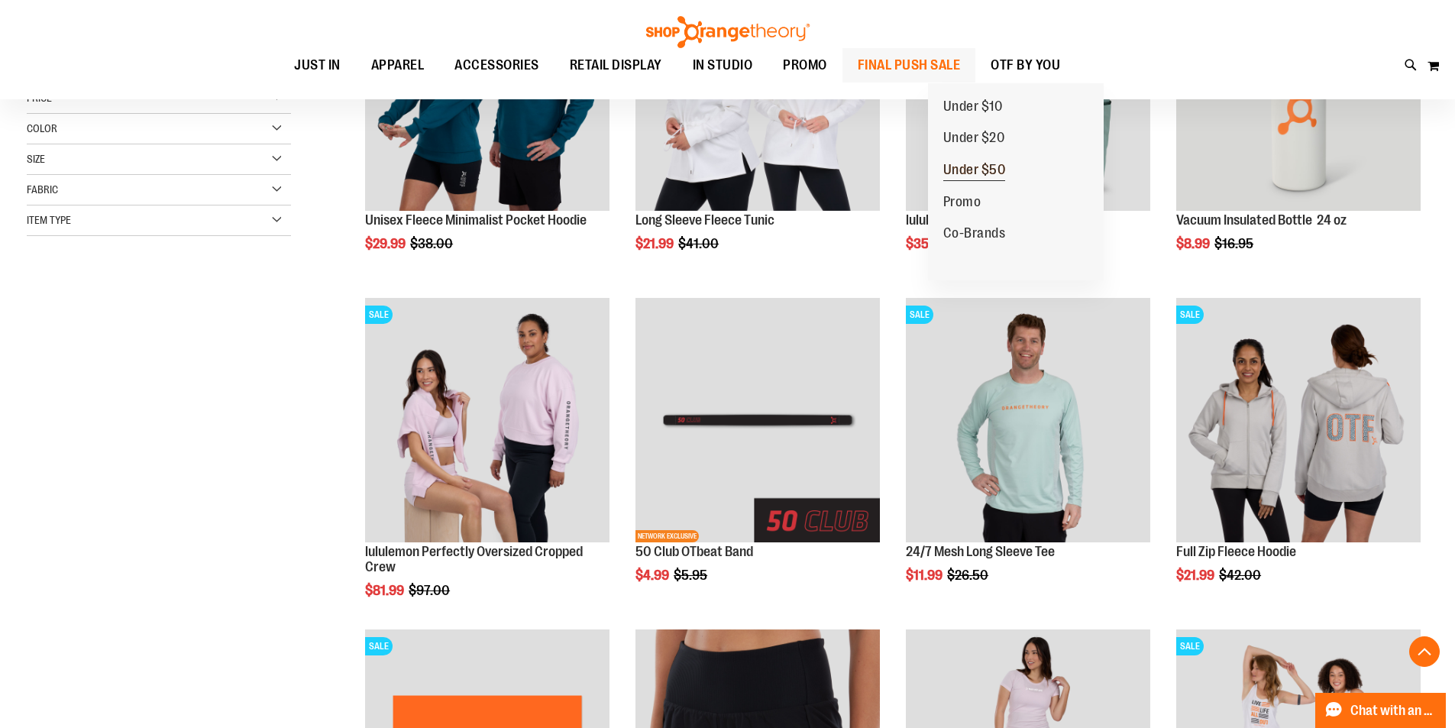
scroll to position [458, 0]
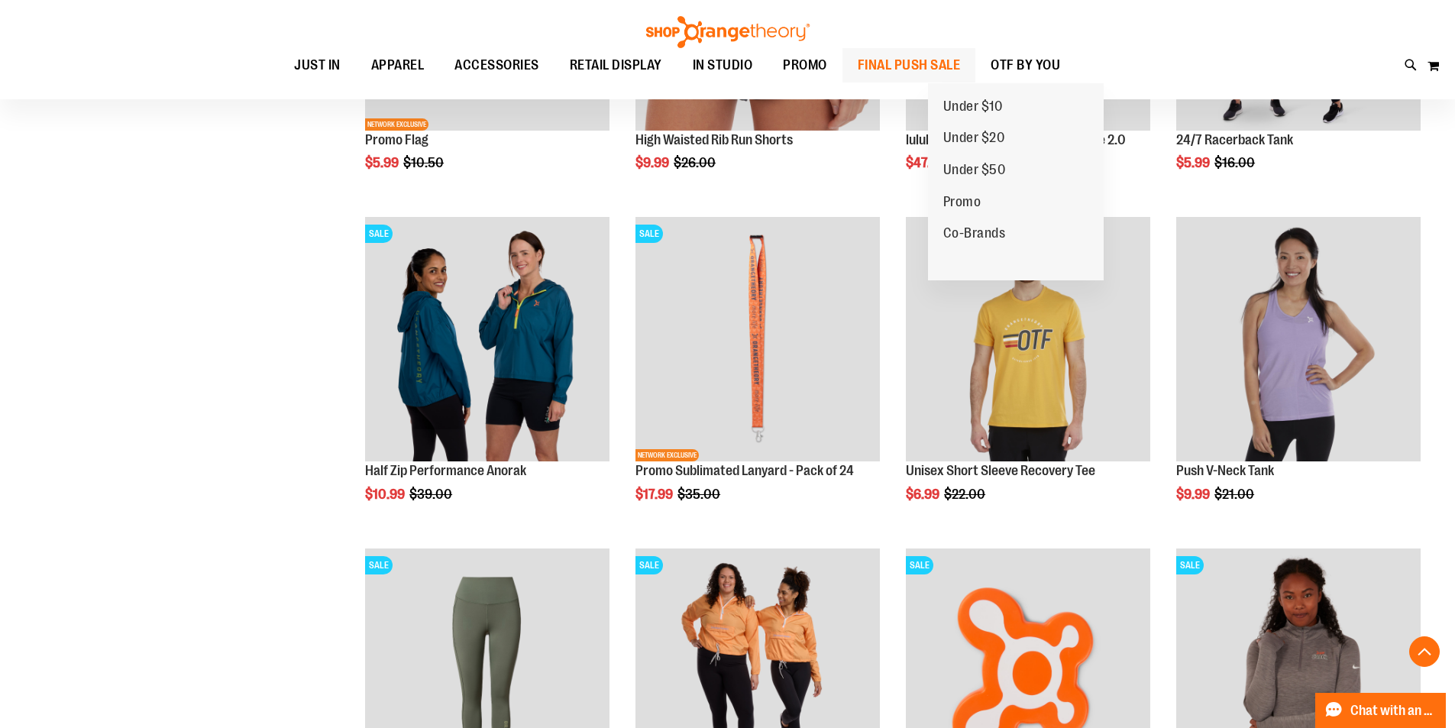
scroll to position [1298, 0]
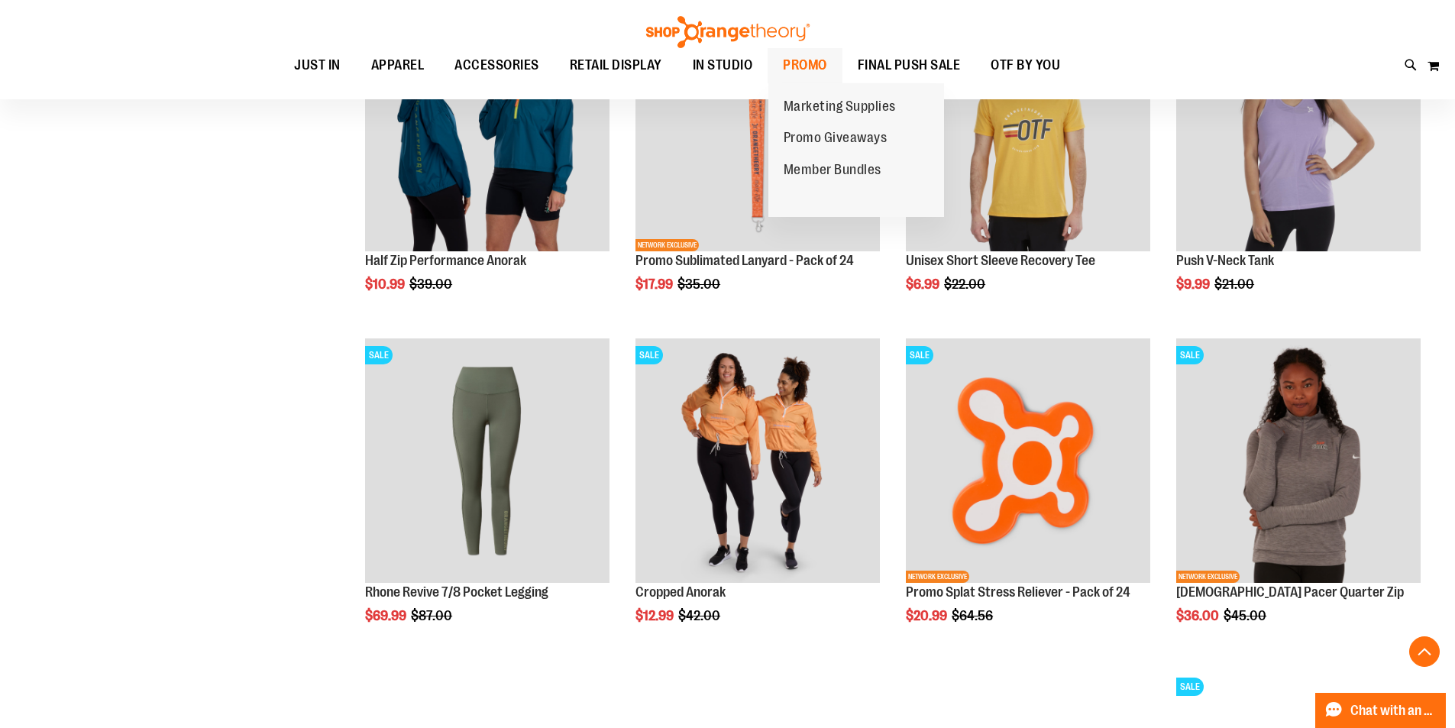
click at [785, 61] on span "PROMO" at bounding box center [805, 65] width 44 height 34
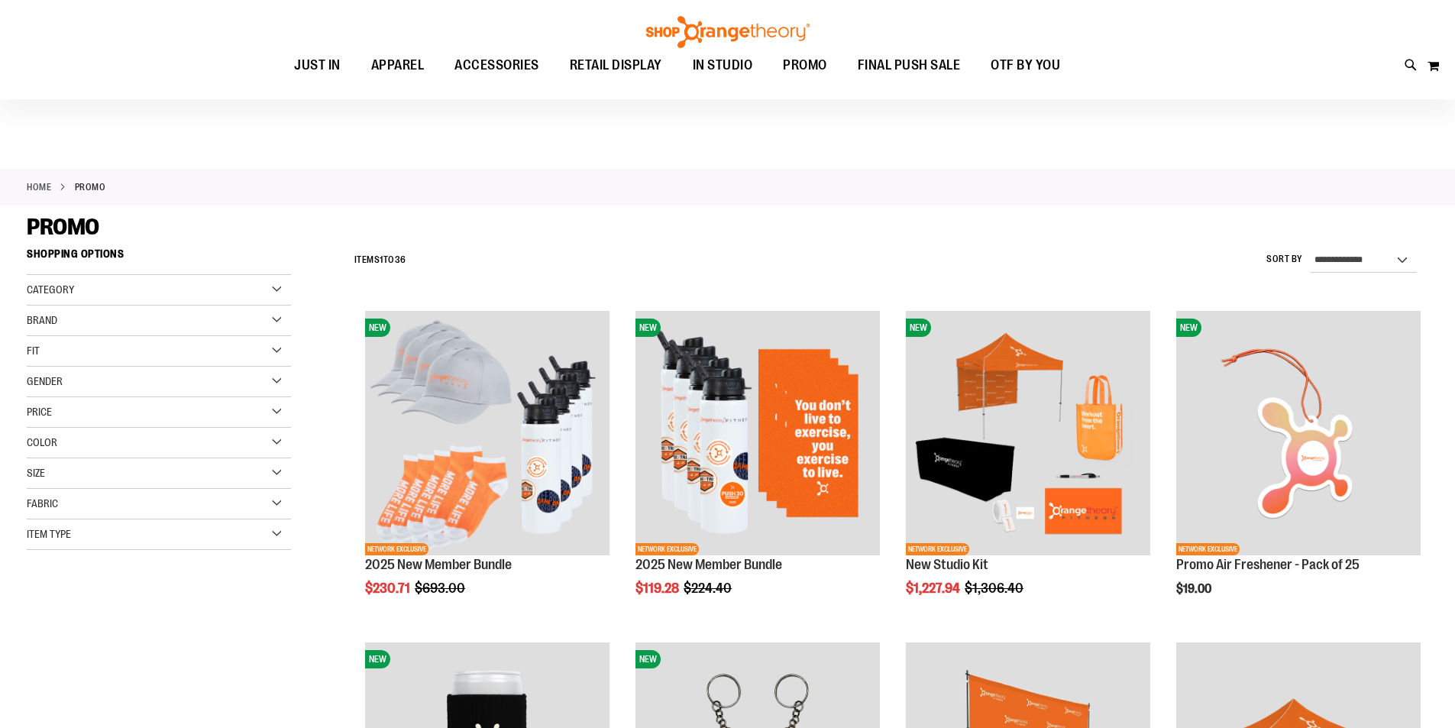
scroll to position [228, 0]
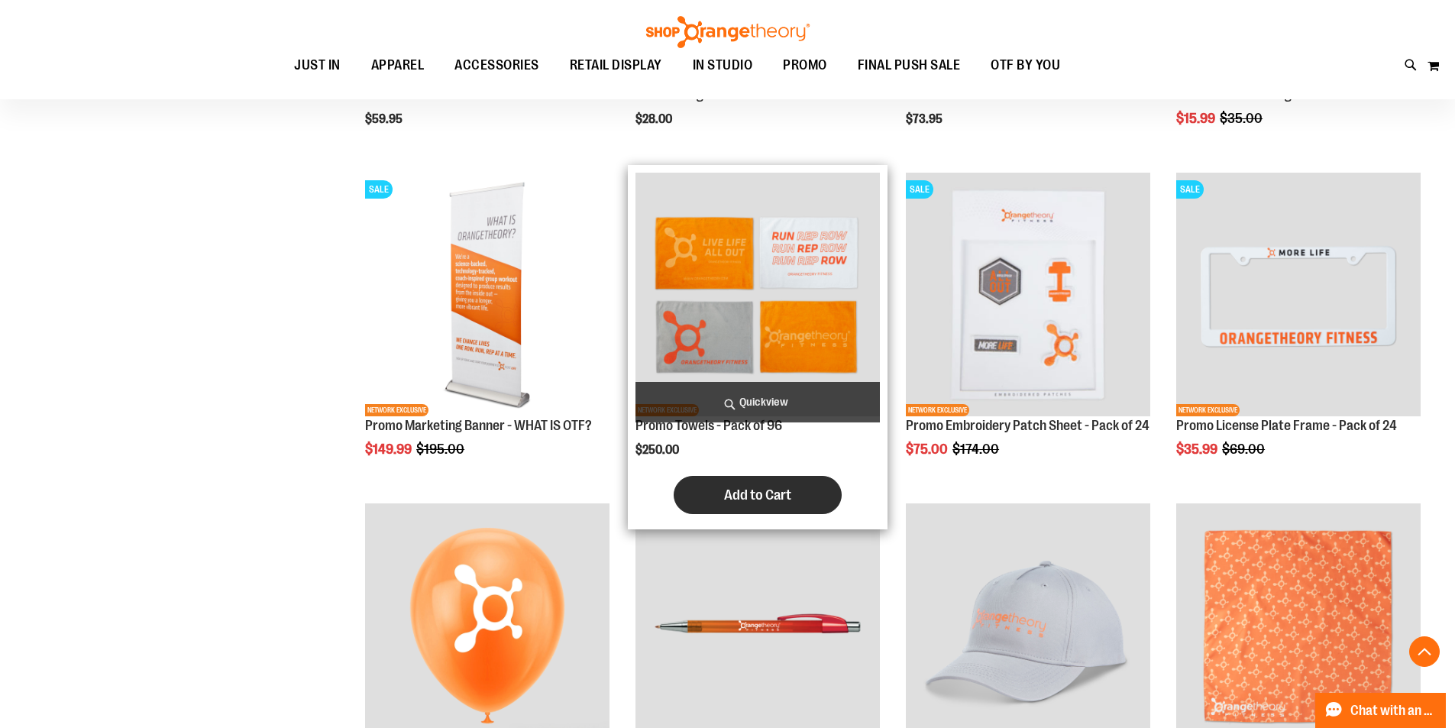
scroll to position [1833, 0]
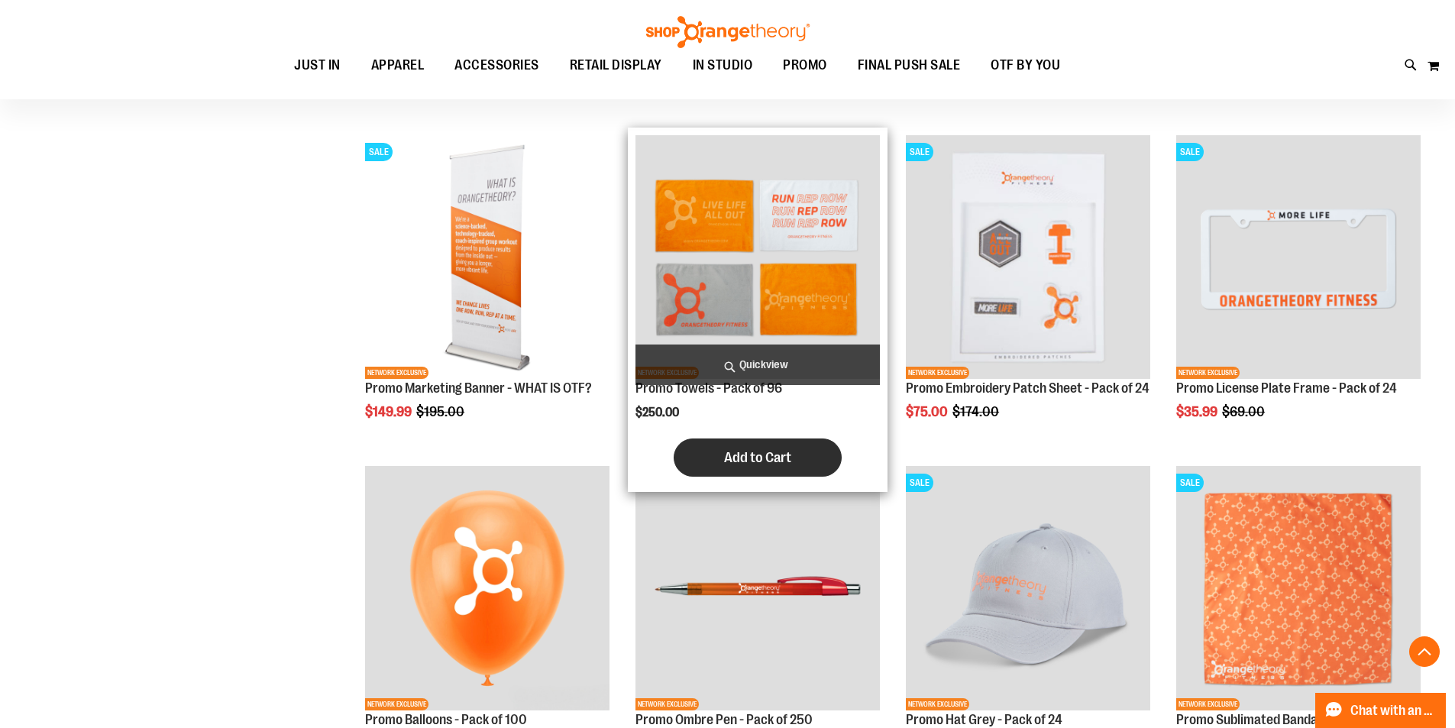
click at [786, 468] on button "Add to Cart" at bounding box center [758, 457] width 168 height 38
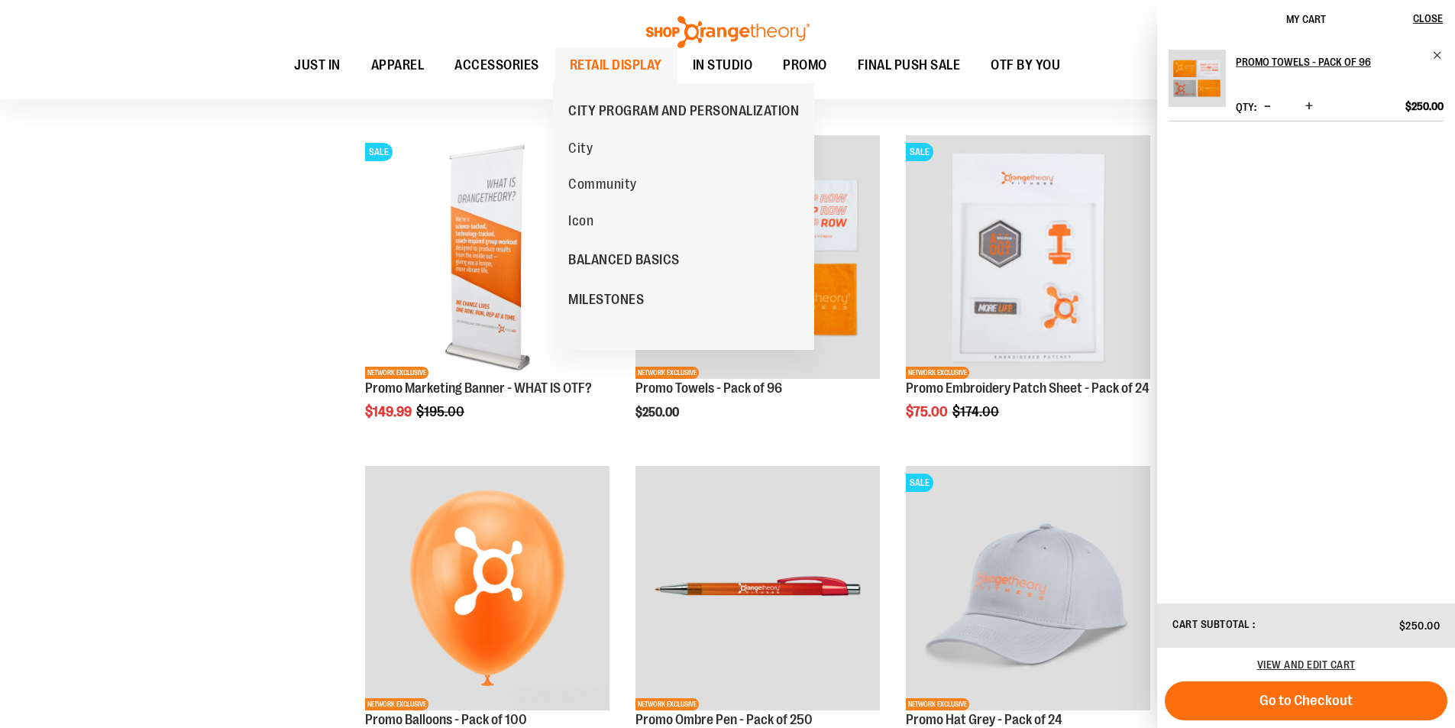
click at [571, 65] on span "RETAIL DISPLAY" at bounding box center [616, 65] width 92 height 34
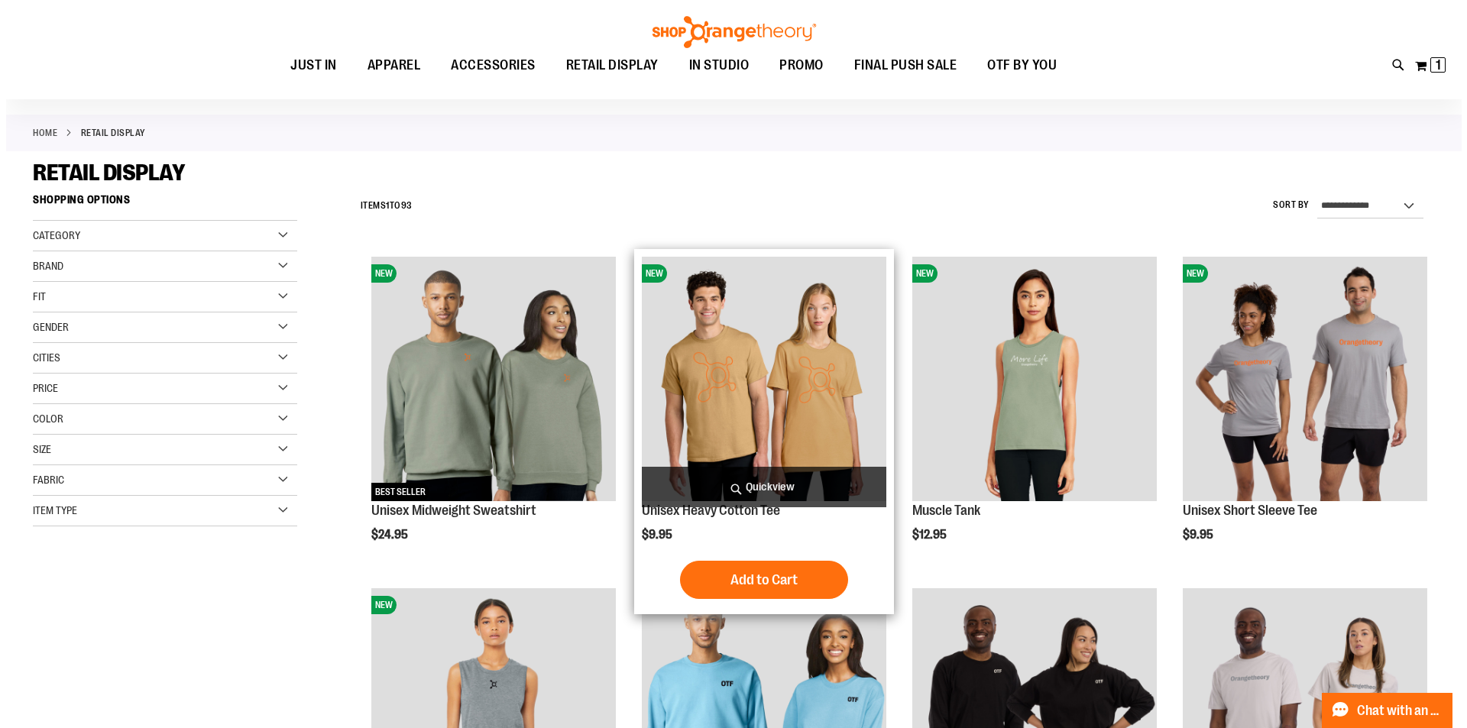
scroll to position [228, 0]
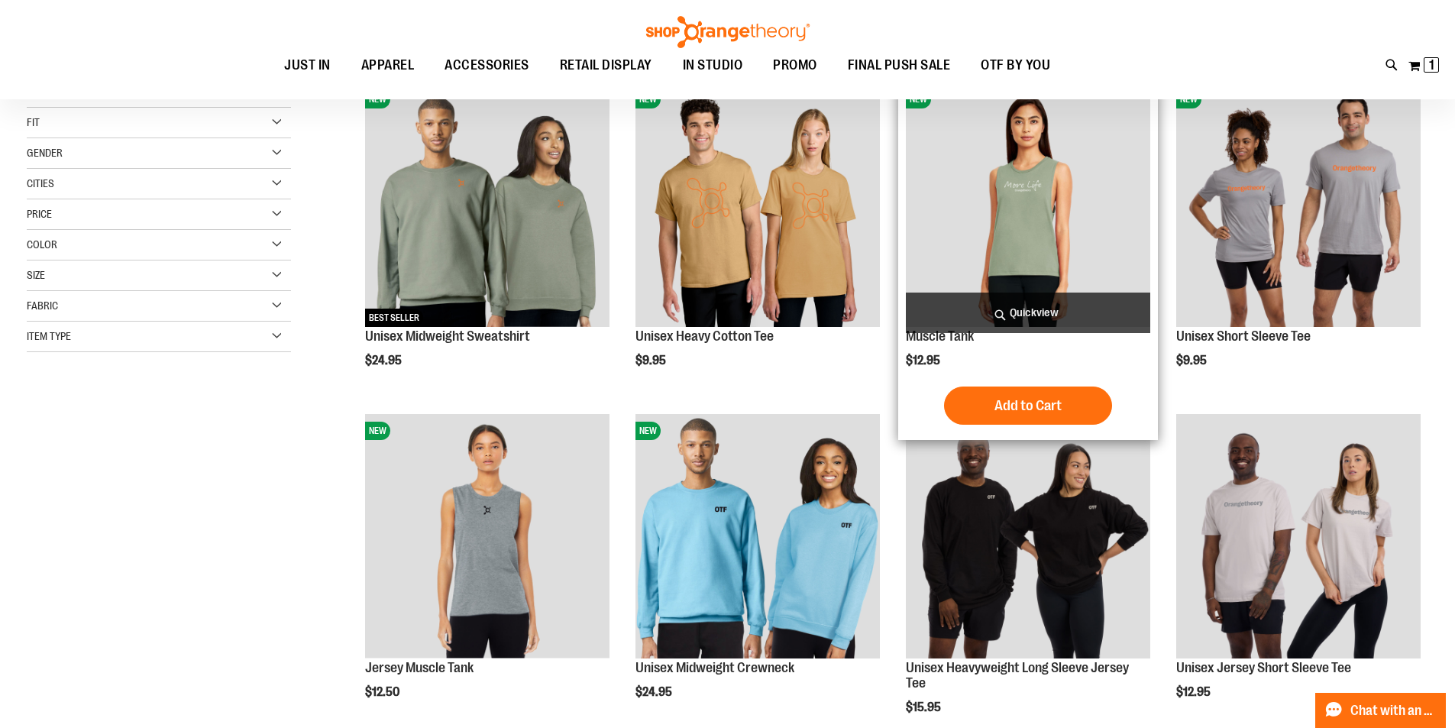
click at [1022, 296] on span "Quickview" at bounding box center [1028, 313] width 244 height 40
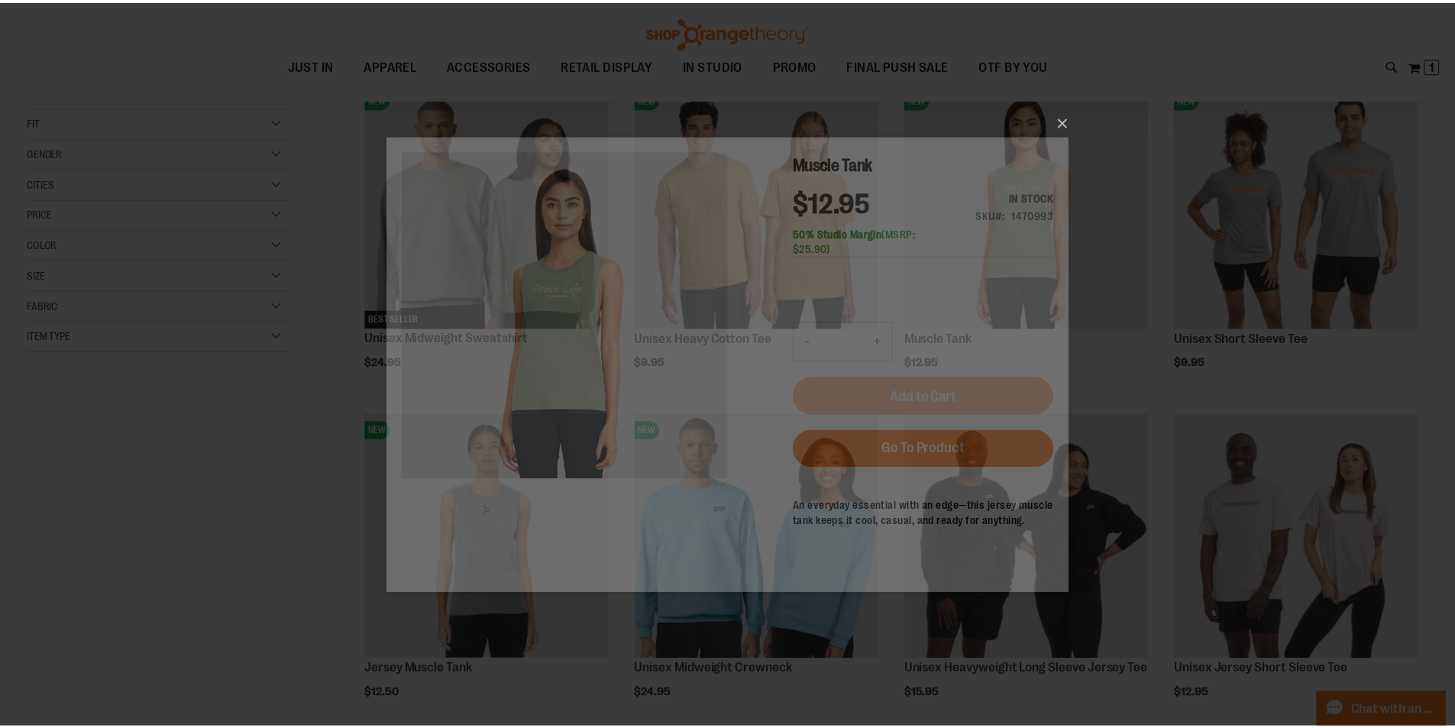
scroll to position [0, 0]
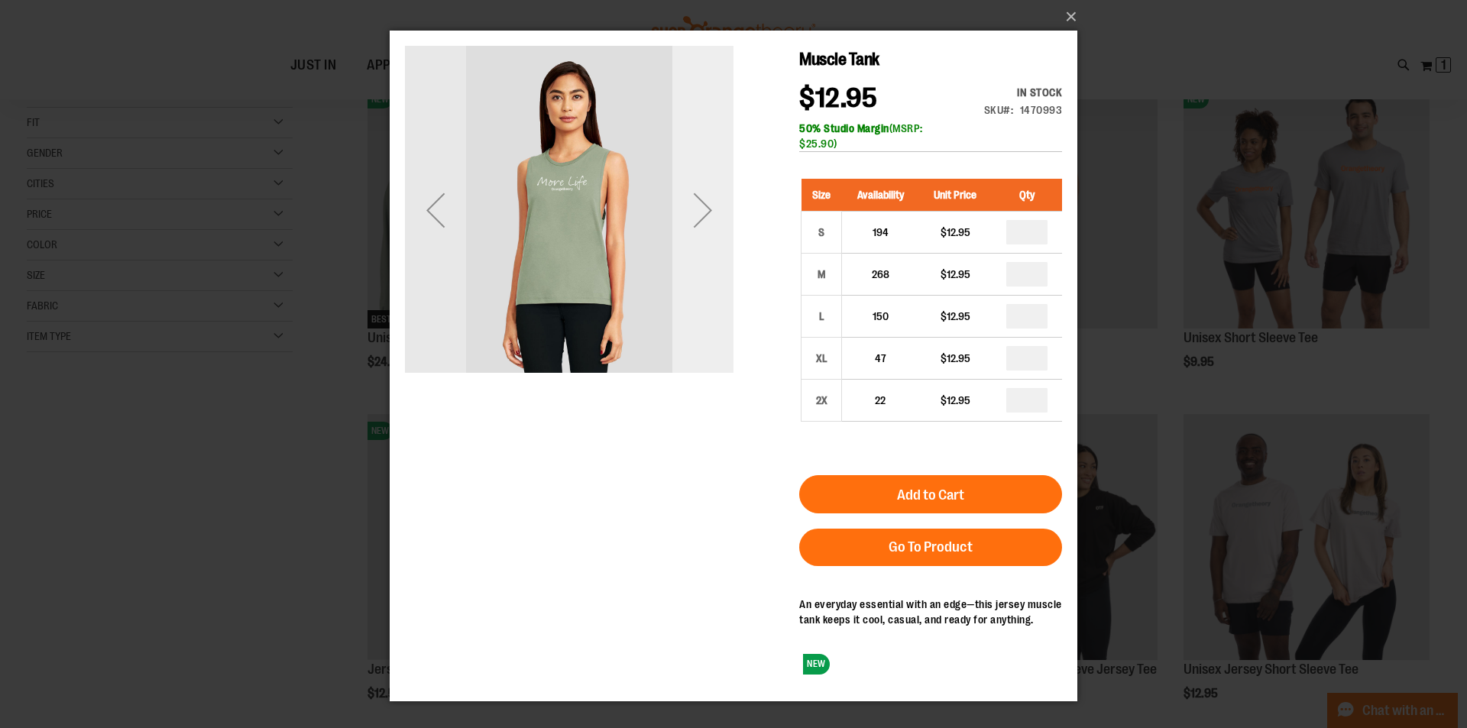
click at [713, 241] on div "Next" at bounding box center [702, 210] width 61 height 328
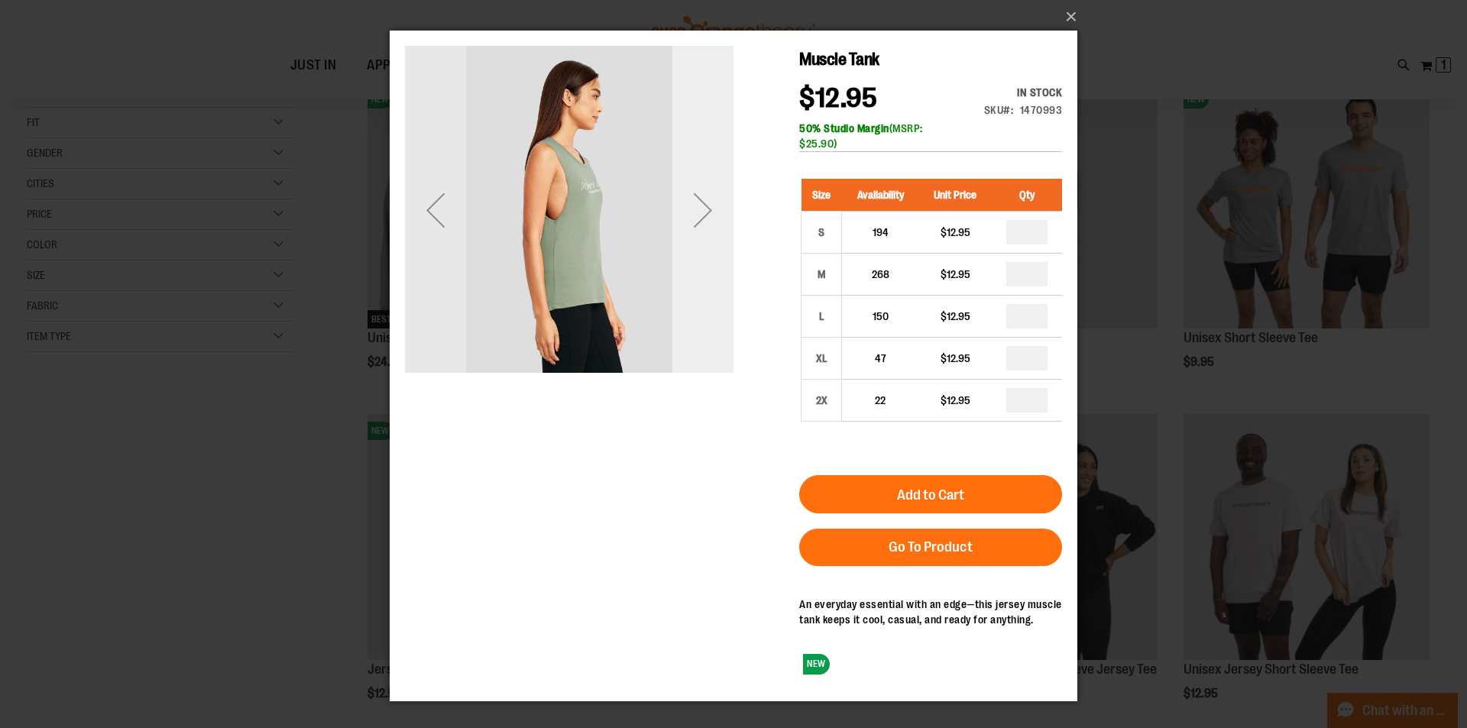
click at [712, 241] on div "Next" at bounding box center [702, 210] width 61 height 328
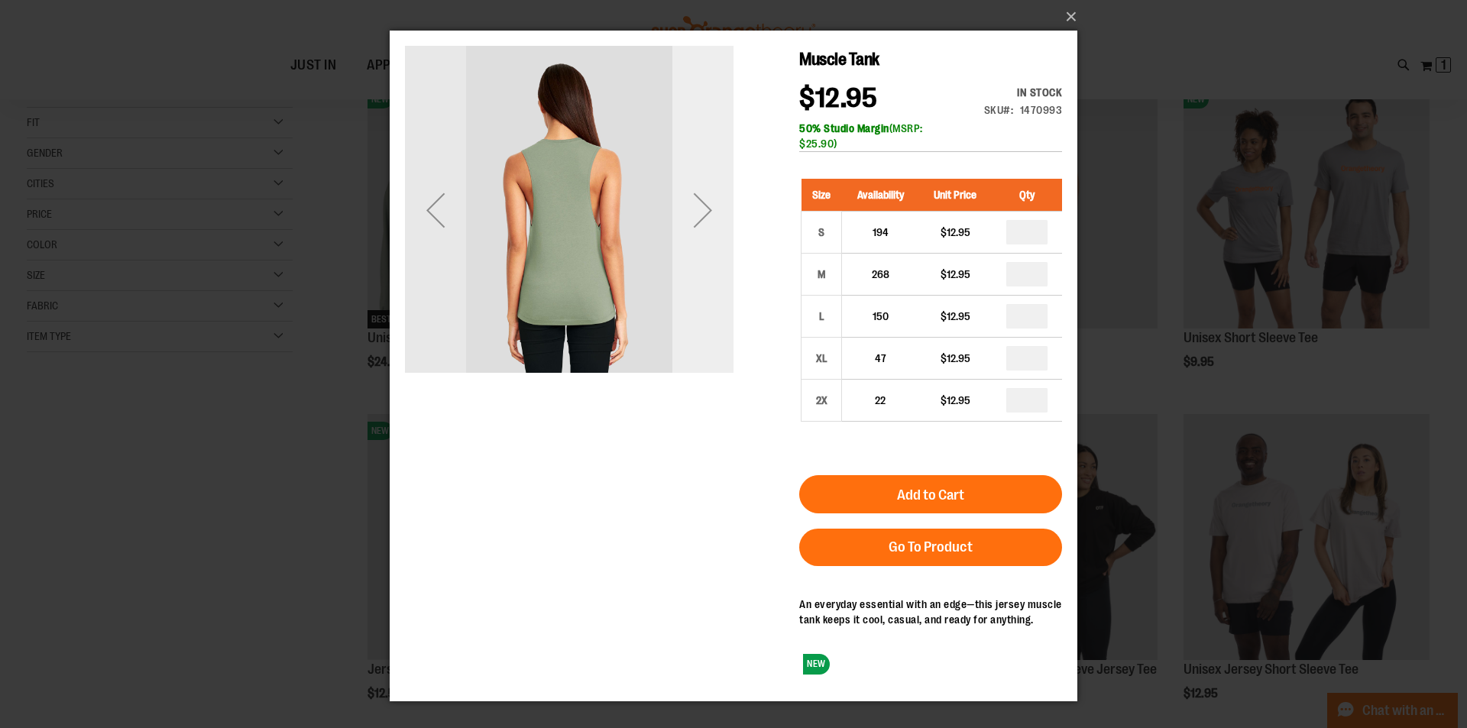
click at [712, 241] on div "Next" at bounding box center [702, 210] width 61 height 328
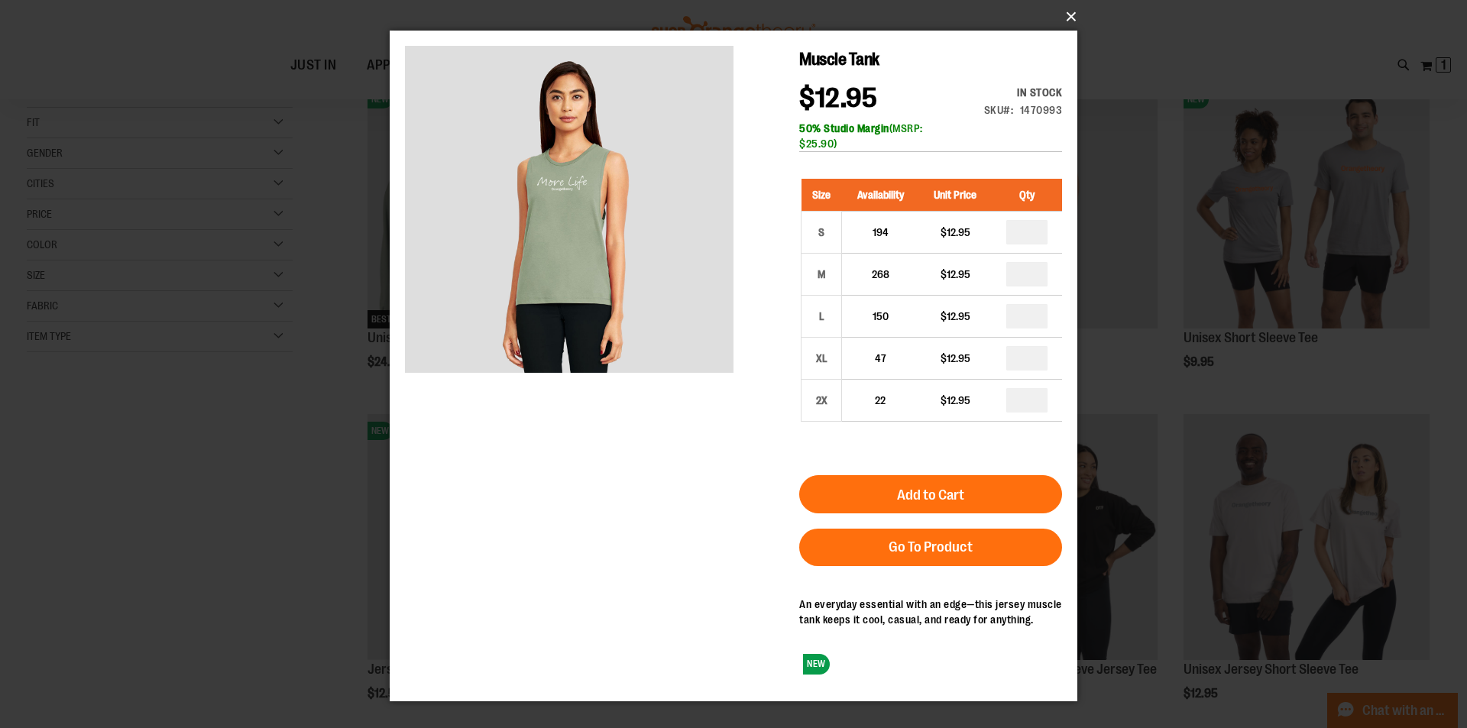
click at [1070, 16] on button "×" at bounding box center [738, 17] width 688 height 34
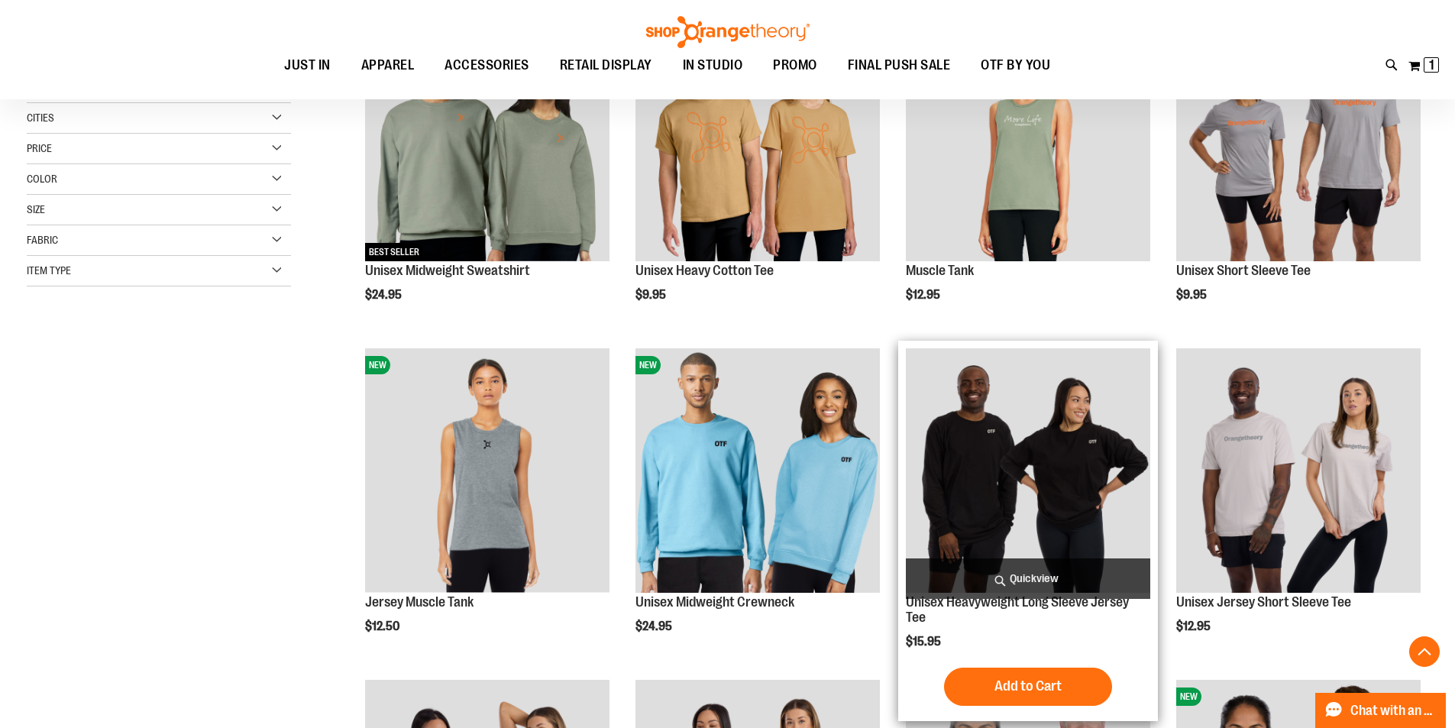
scroll to position [610, 0]
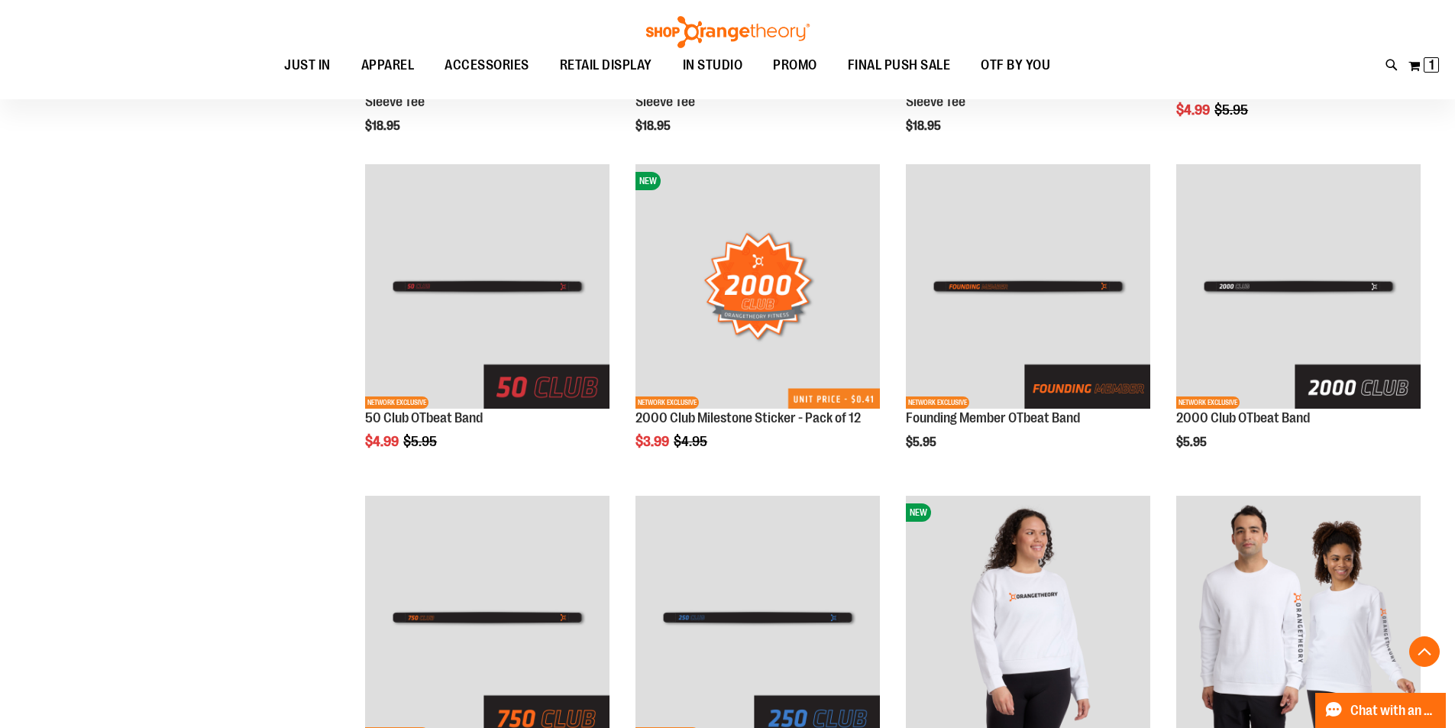
scroll to position [1451, 0]
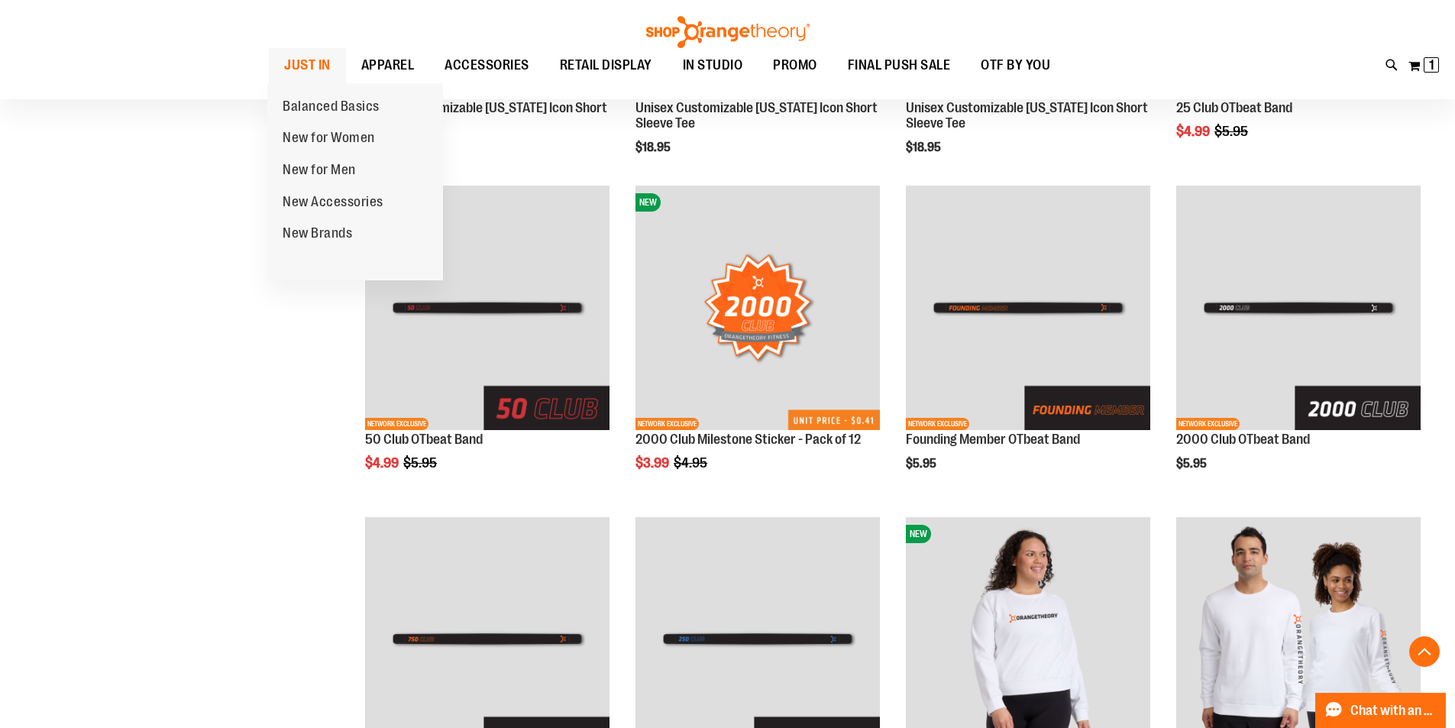
click at [314, 83] on ul "Balanced Basics New for Women New for Men New Accessories New Brands" at bounding box center [355, 182] width 176 height 198
click at [310, 66] on span "JUST IN" at bounding box center [307, 65] width 47 height 34
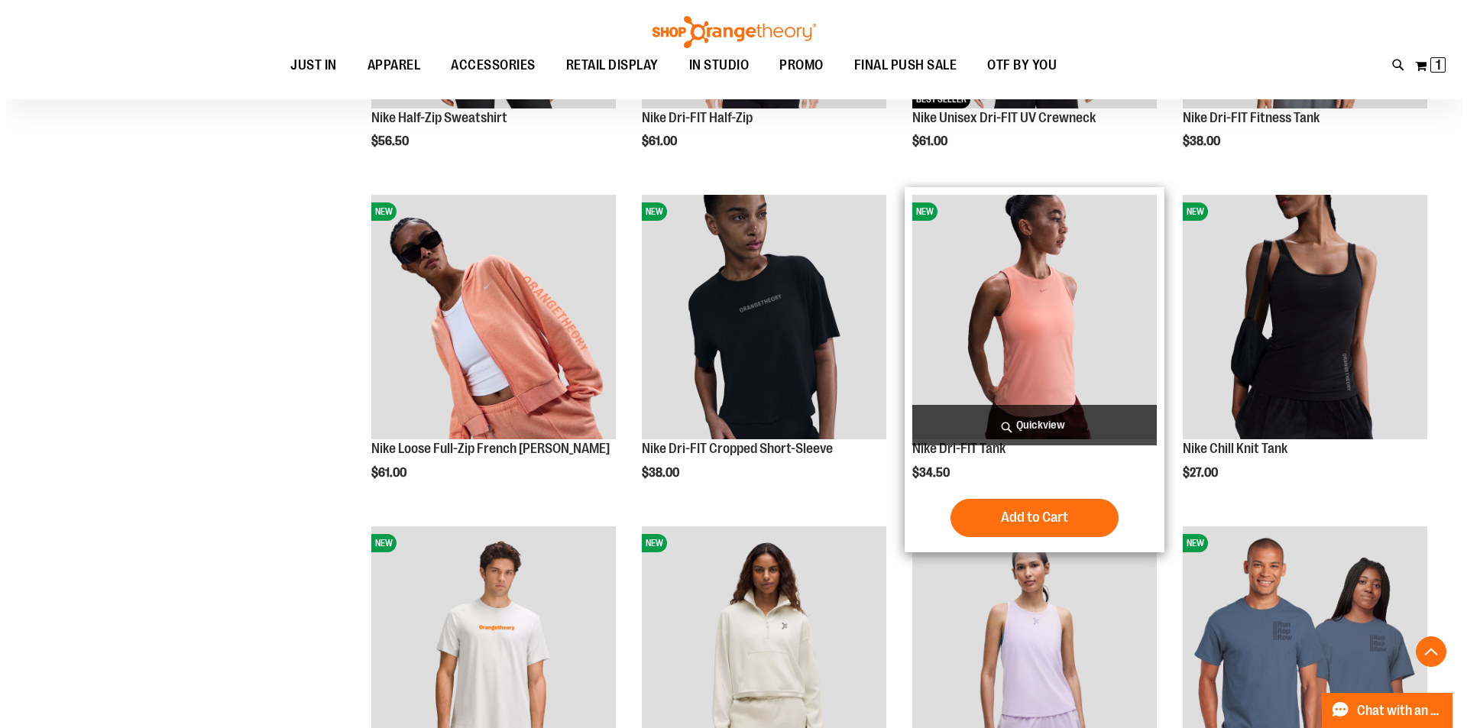
scroll to position [1145, 0]
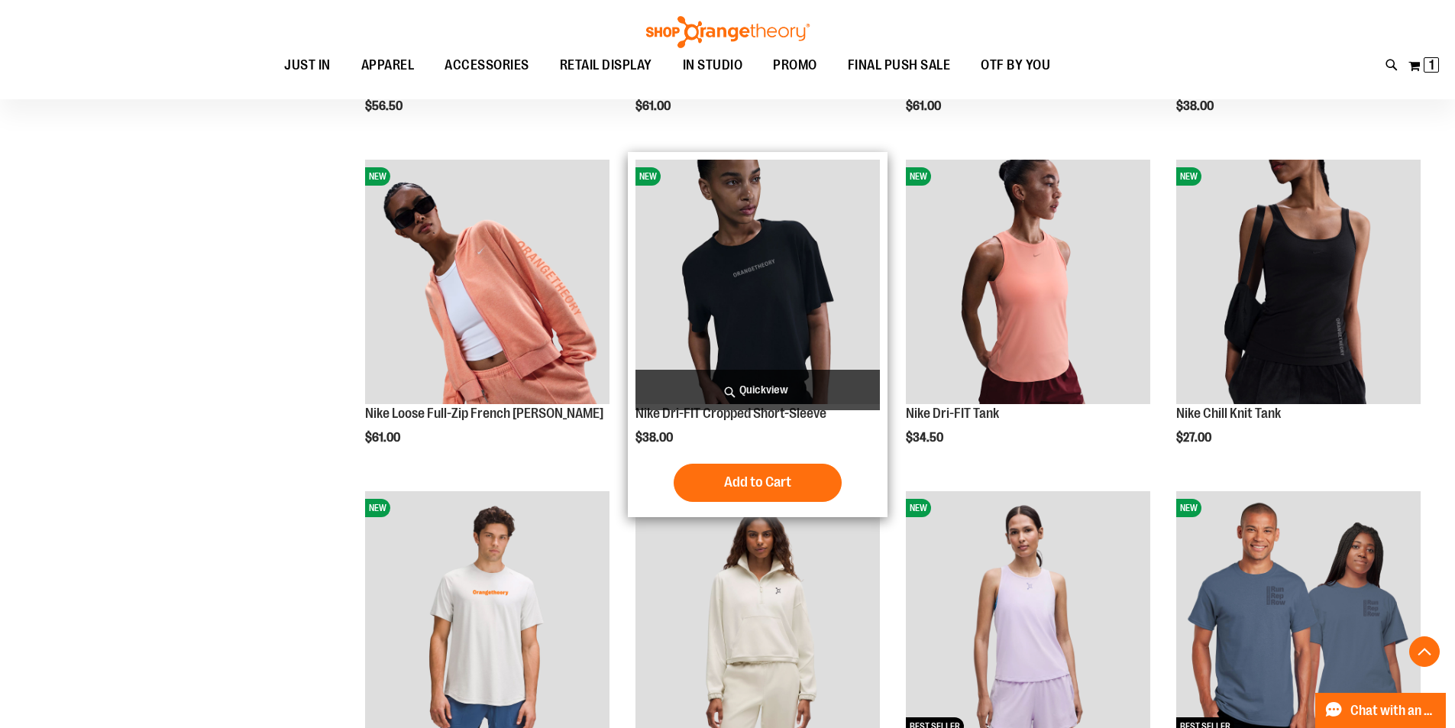
click at [836, 381] on span "Quickview" at bounding box center [758, 390] width 244 height 40
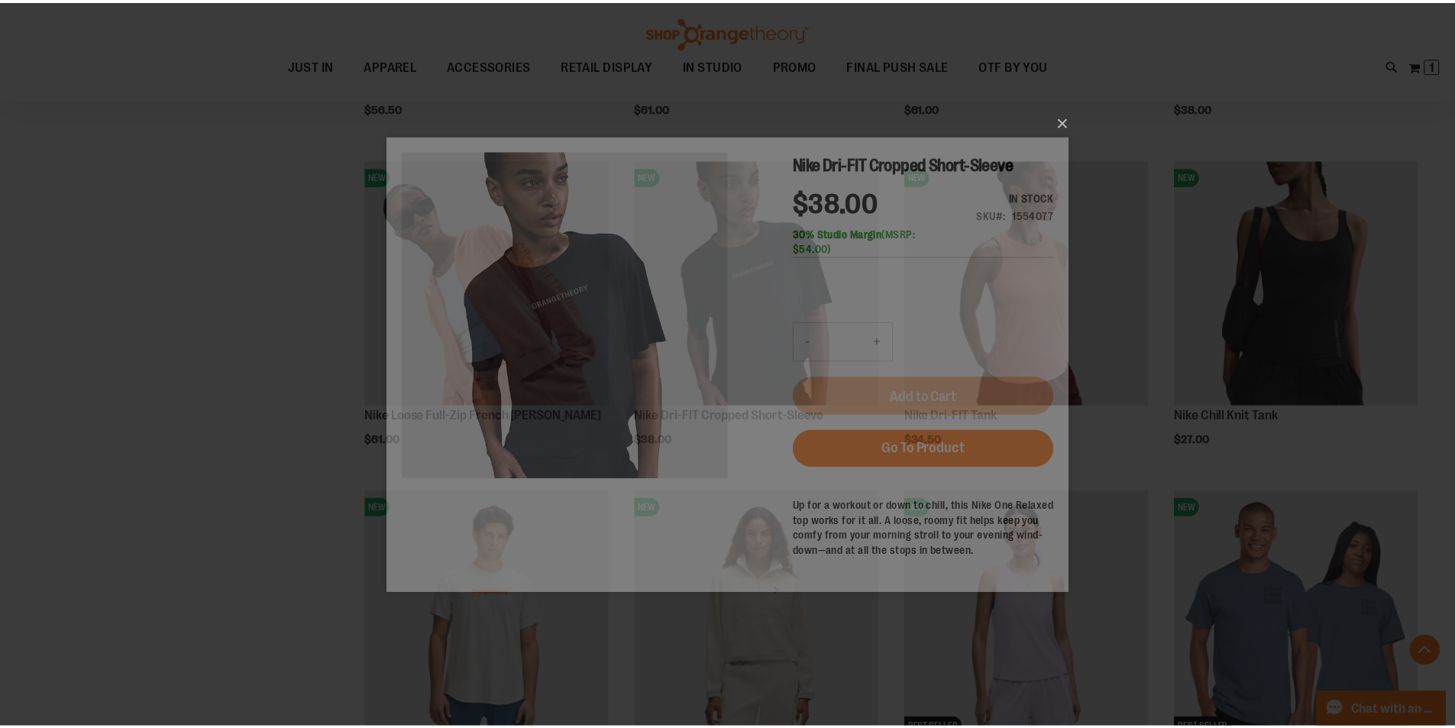
scroll to position [0, 0]
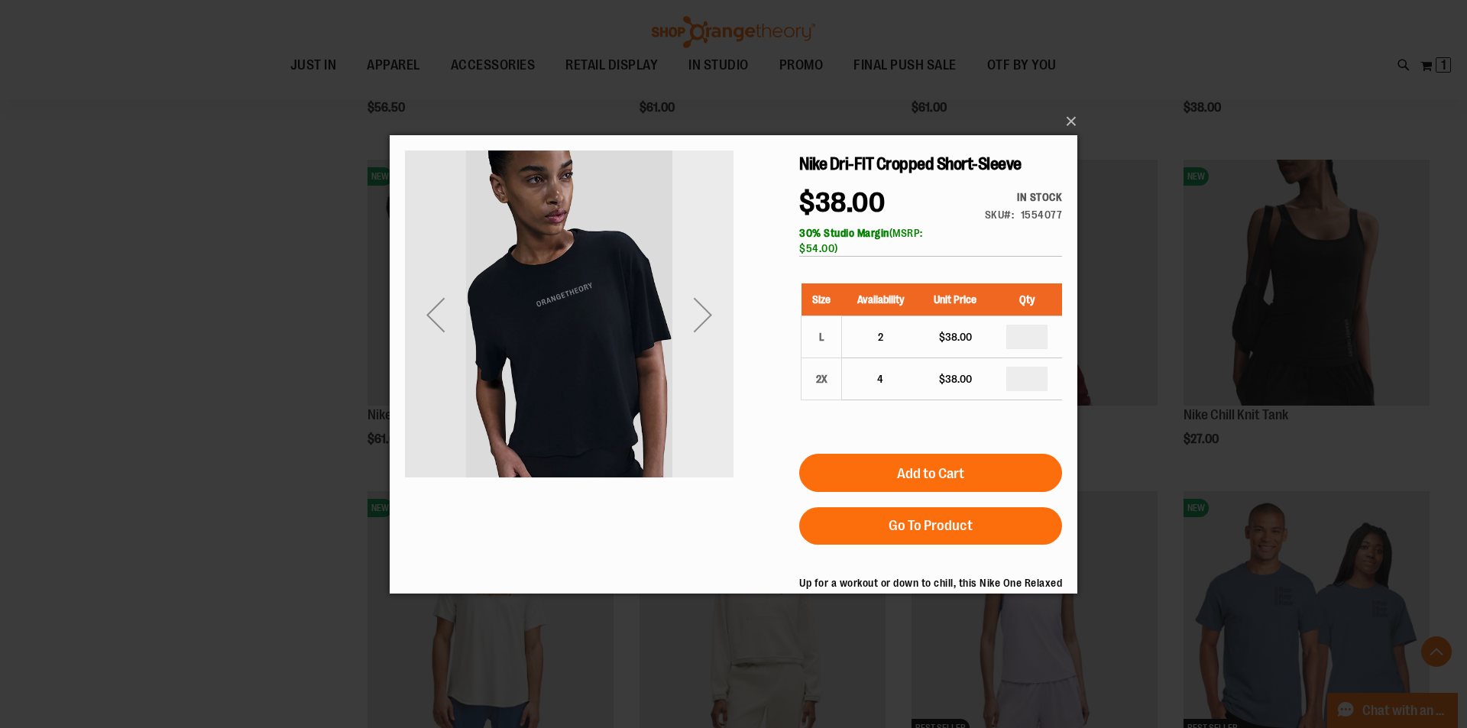
click at [711, 325] on div "Next" at bounding box center [702, 313] width 61 height 61
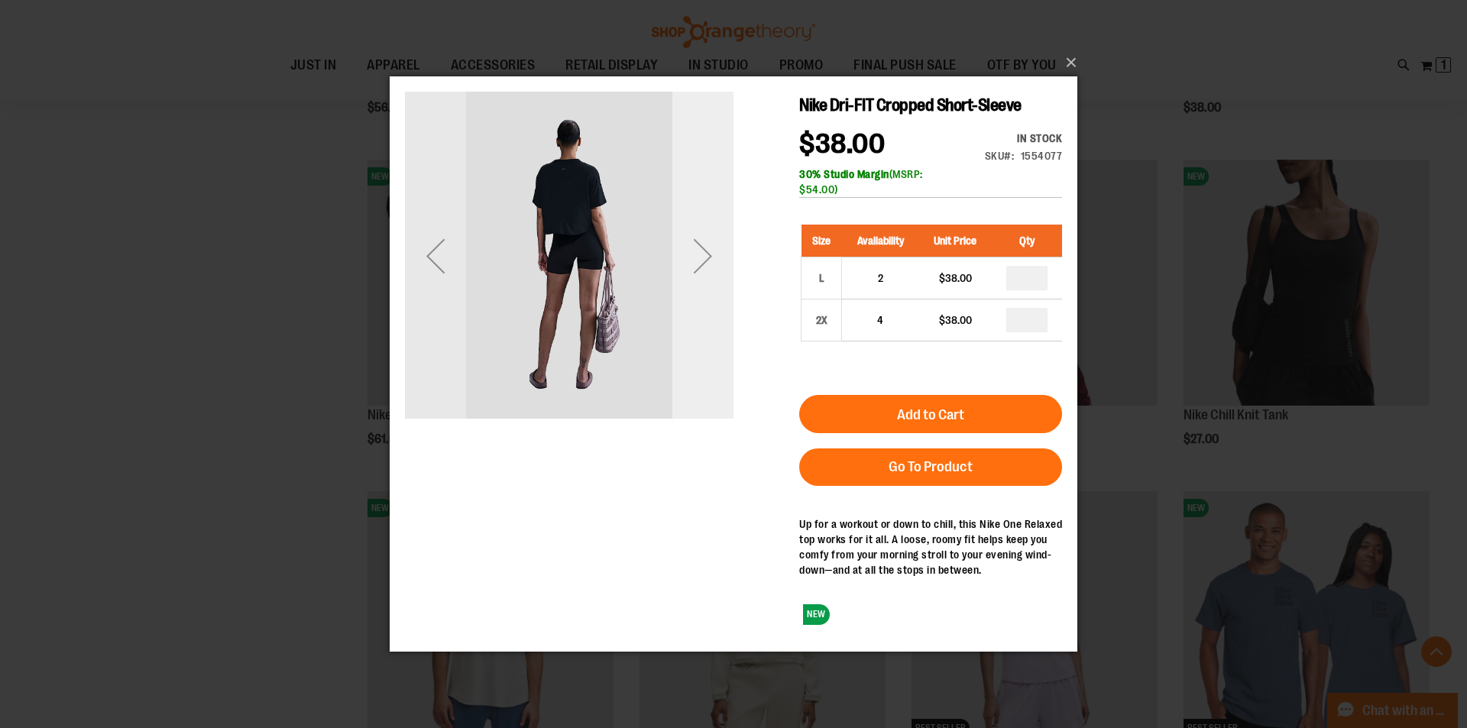
click at [695, 291] on div "Next" at bounding box center [702, 255] width 61 height 328
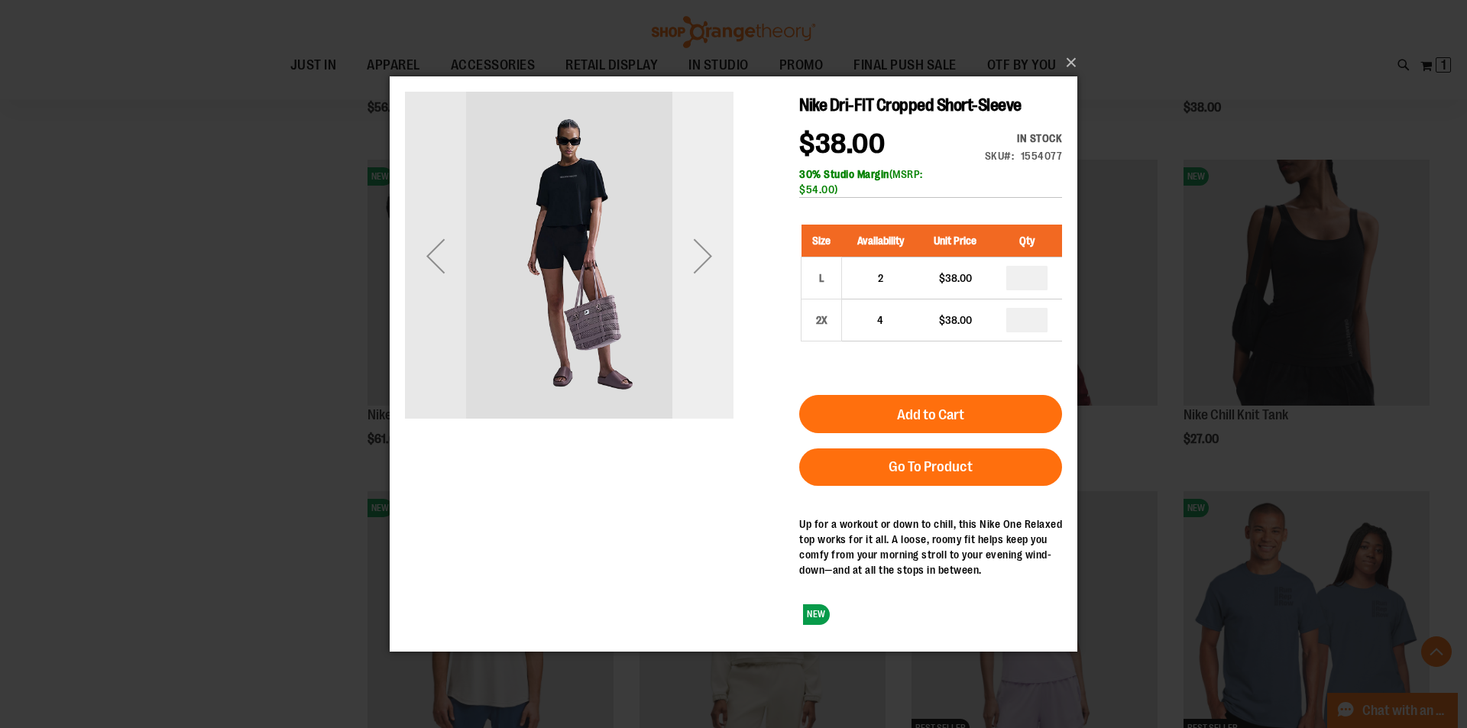
click at [695, 291] on div "Next" at bounding box center [702, 255] width 61 height 328
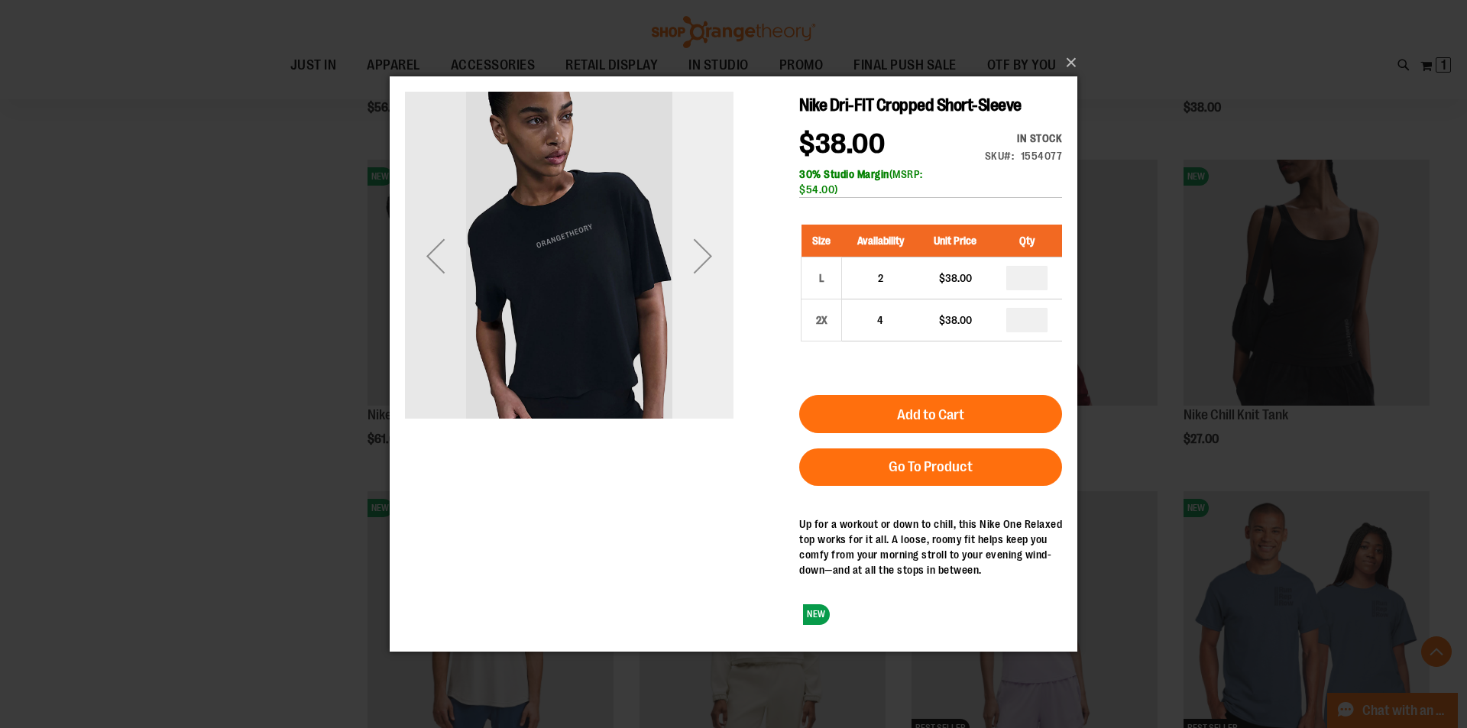
click at [695, 291] on div "Next" at bounding box center [702, 255] width 61 height 328
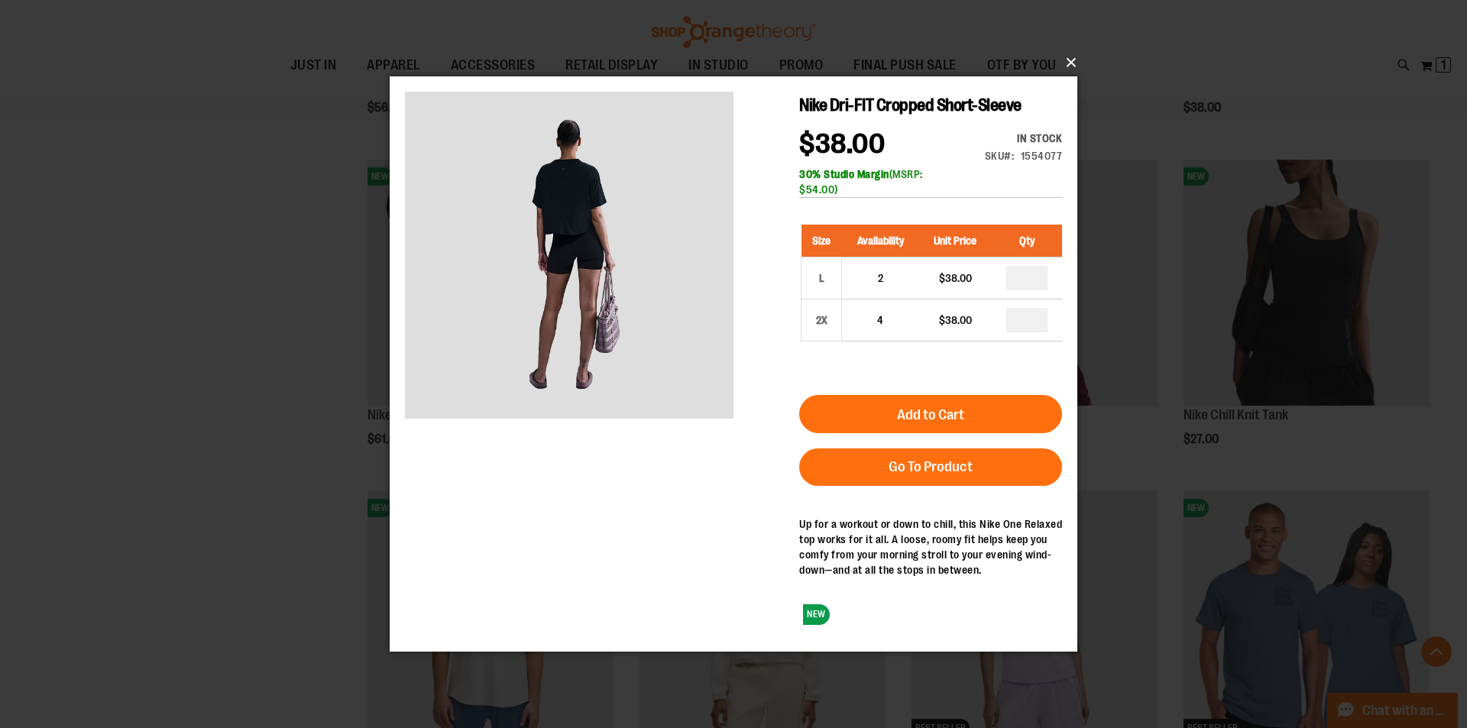
click at [1068, 66] on button "×" at bounding box center [738, 63] width 688 height 34
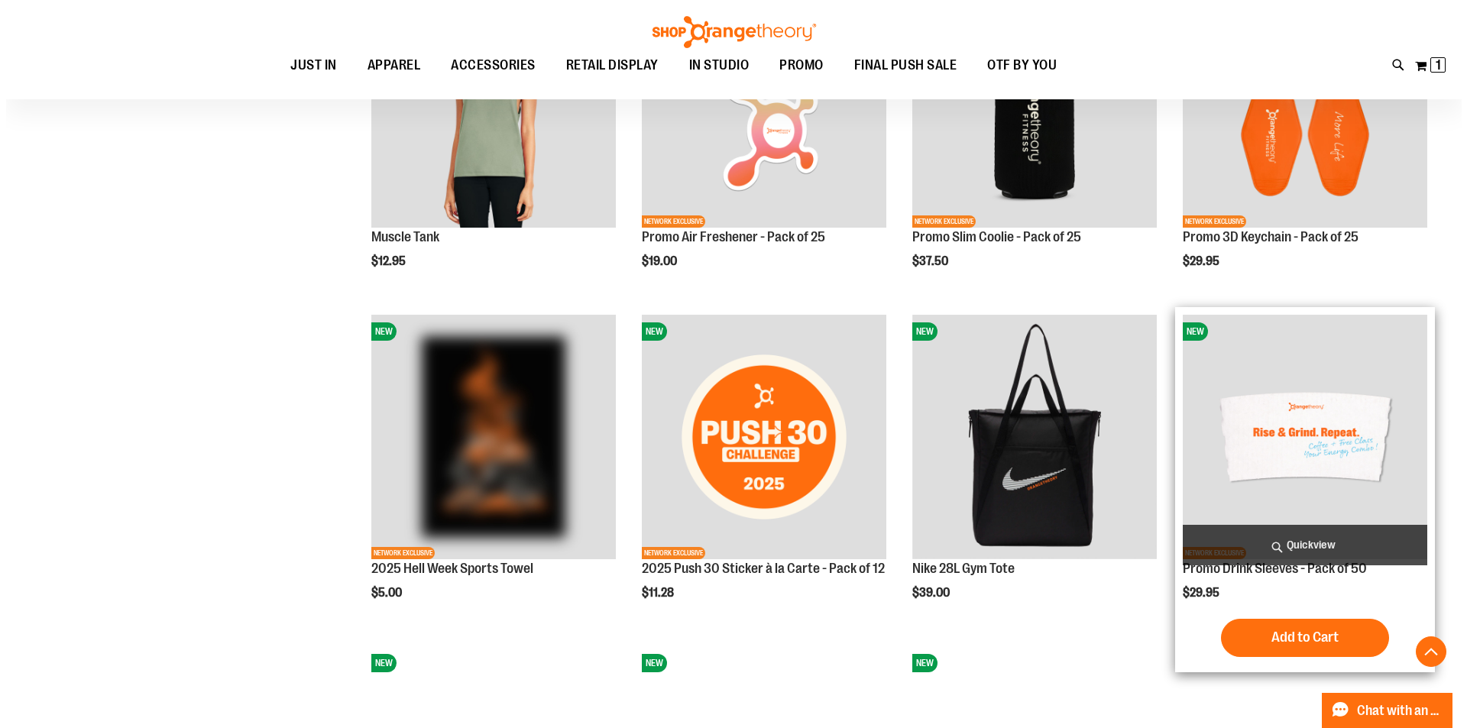
scroll to position [1985, 0]
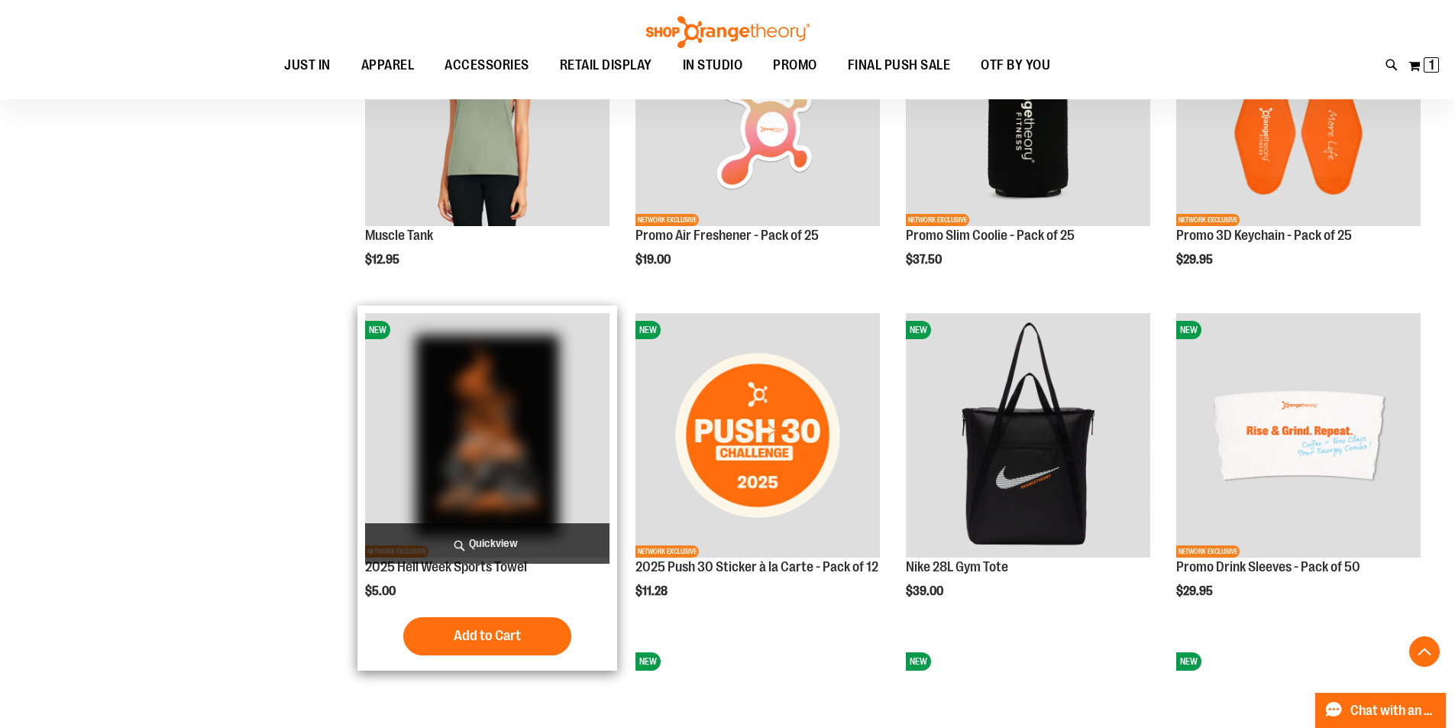
click at [540, 552] on span "Quickview" at bounding box center [487, 543] width 244 height 40
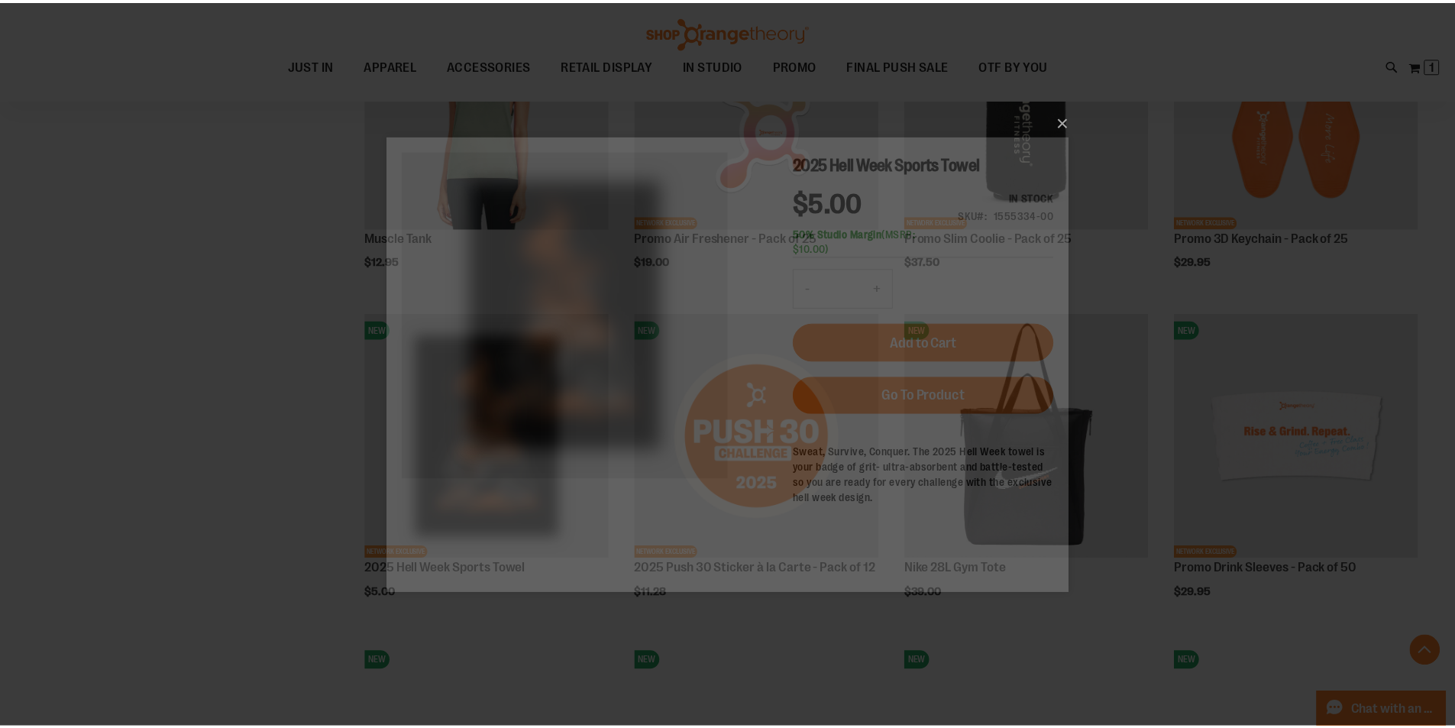
scroll to position [0, 0]
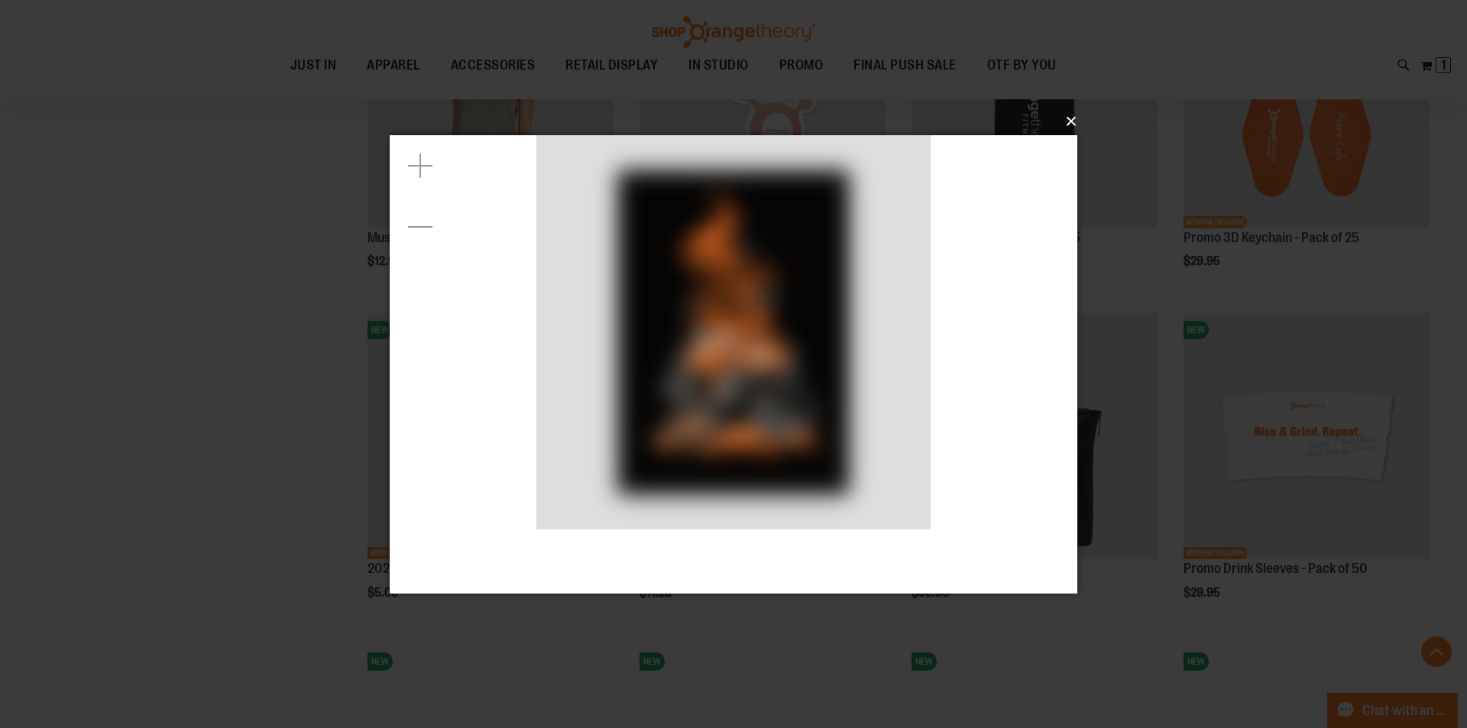
click at [1072, 119] on button "×" at bounding box center [738, 122] width 688 height 34
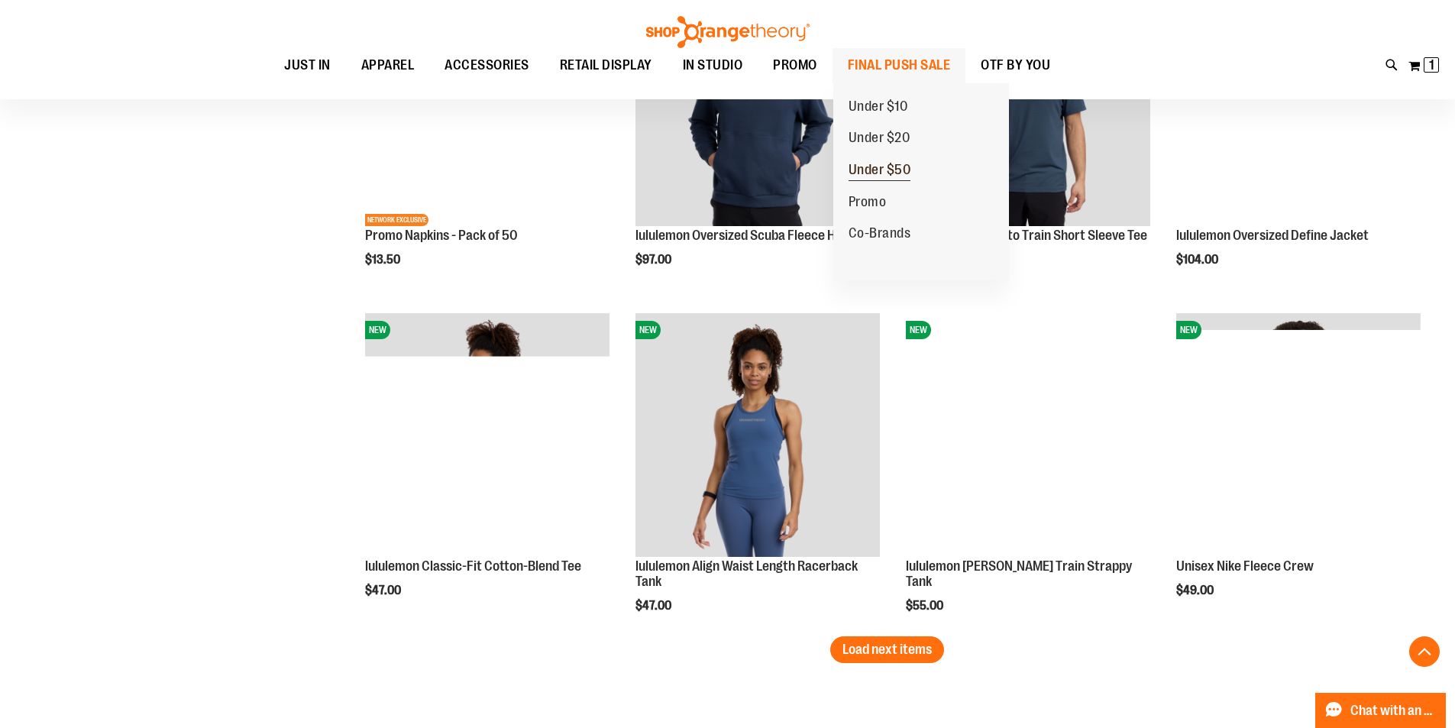
scroll to position [2902, 0]
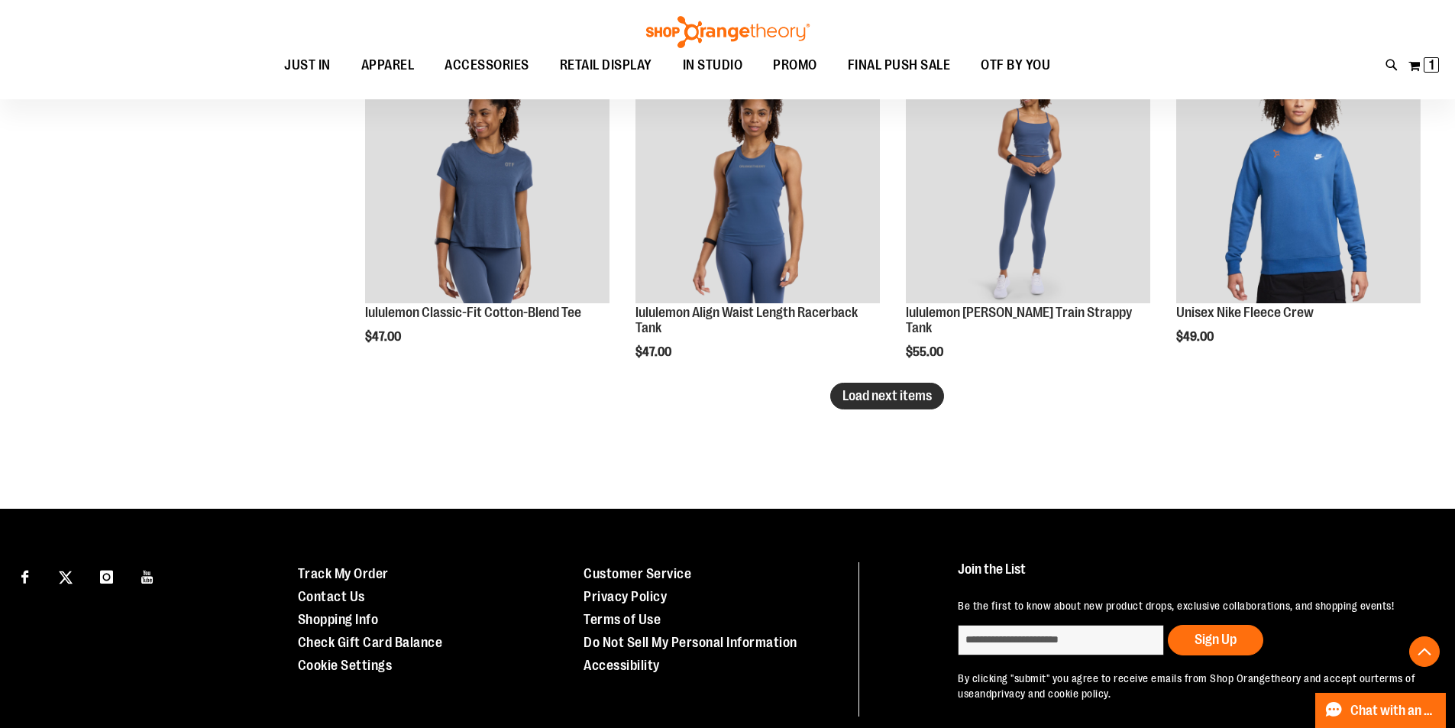
click at [927, 400] on span "Load next items" at bounding box center [887, 395] width 89 height 15
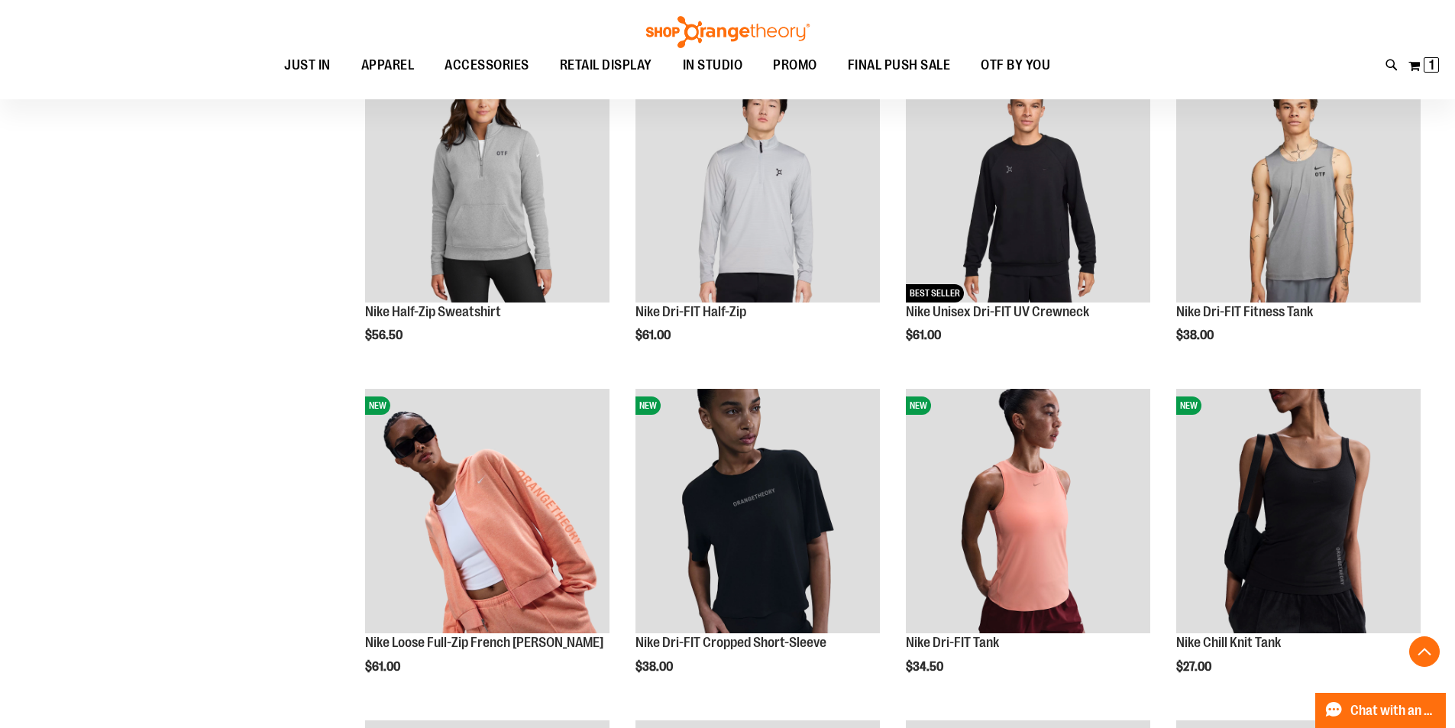
scroll to position [1298, 0]
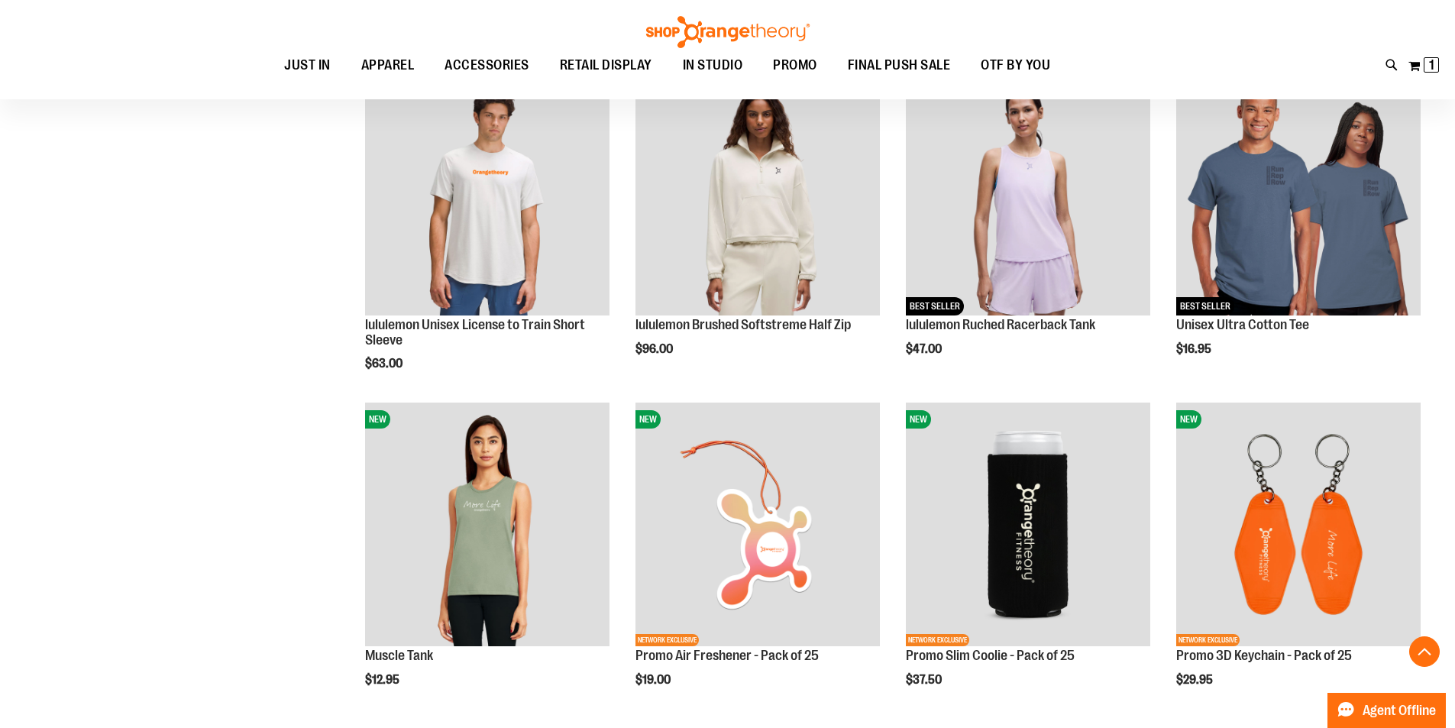
scroll to position [1909, 0]
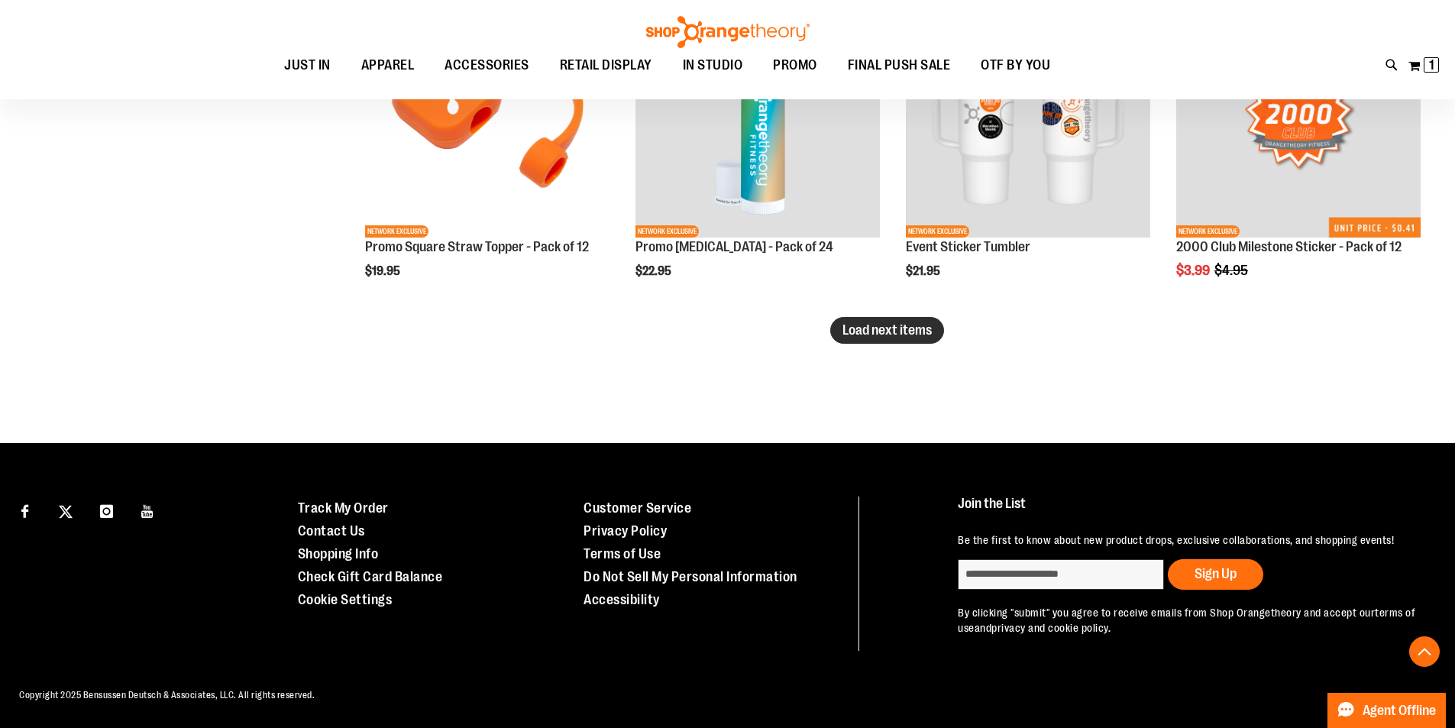
click at [908, 325] on span "Load next items" at bounding box center [887, 329] width 89 height 15
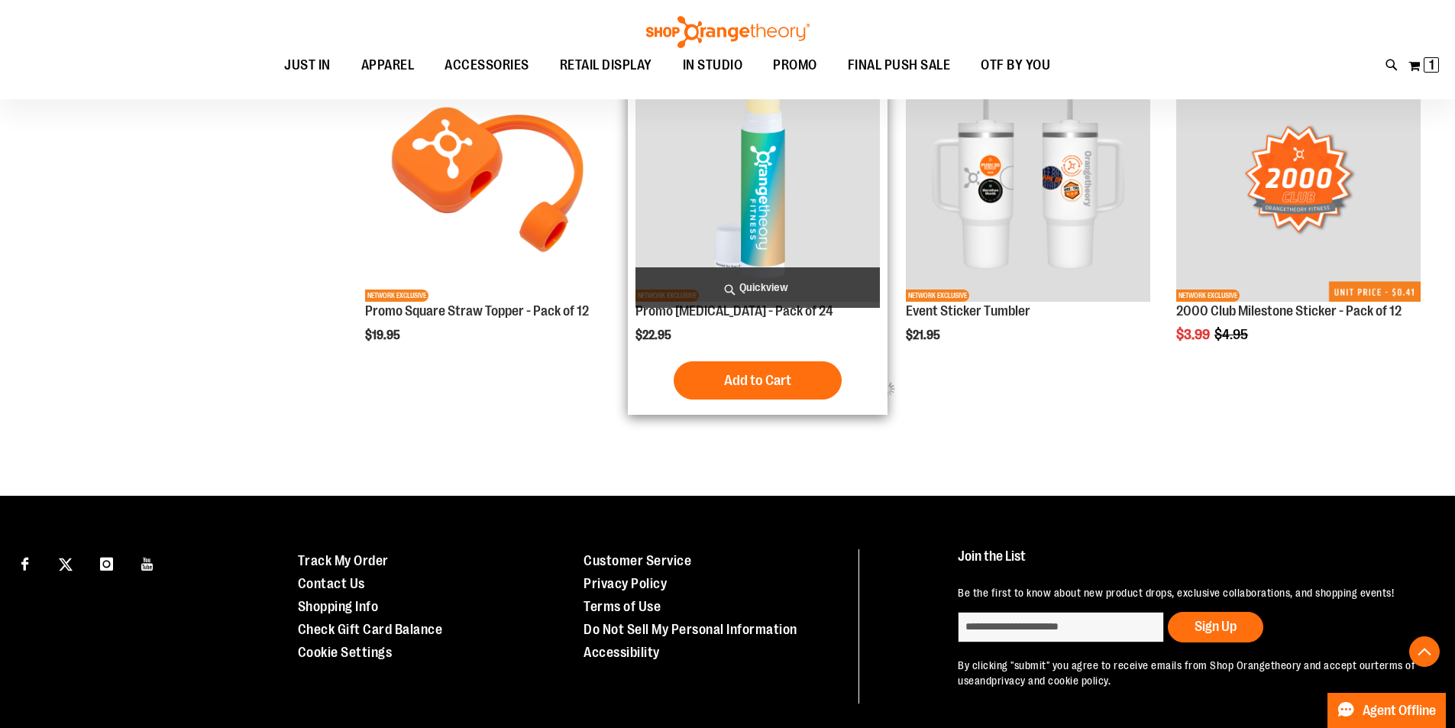
scroll to position [3965, 0]
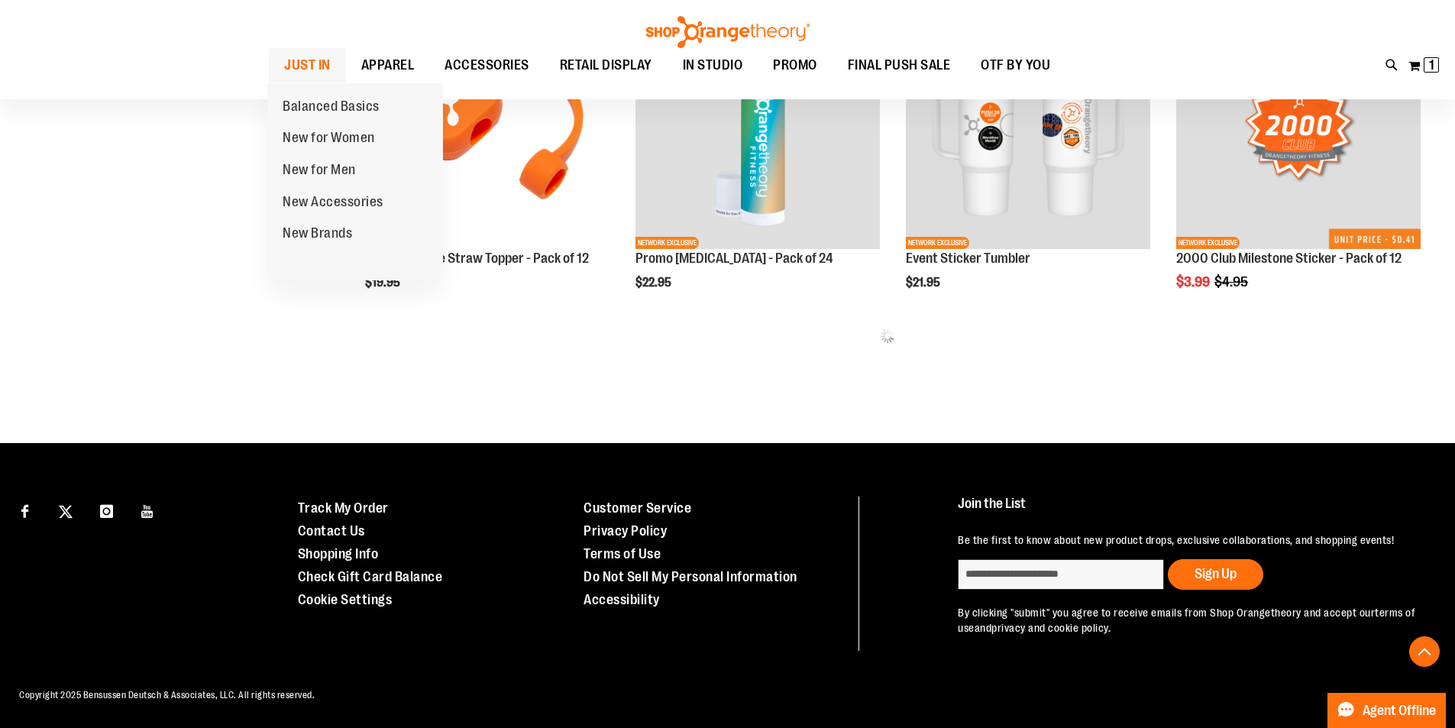
click at [308, 65] on span "JUST IN" at bounding box center [307, 65] width 47 height 34
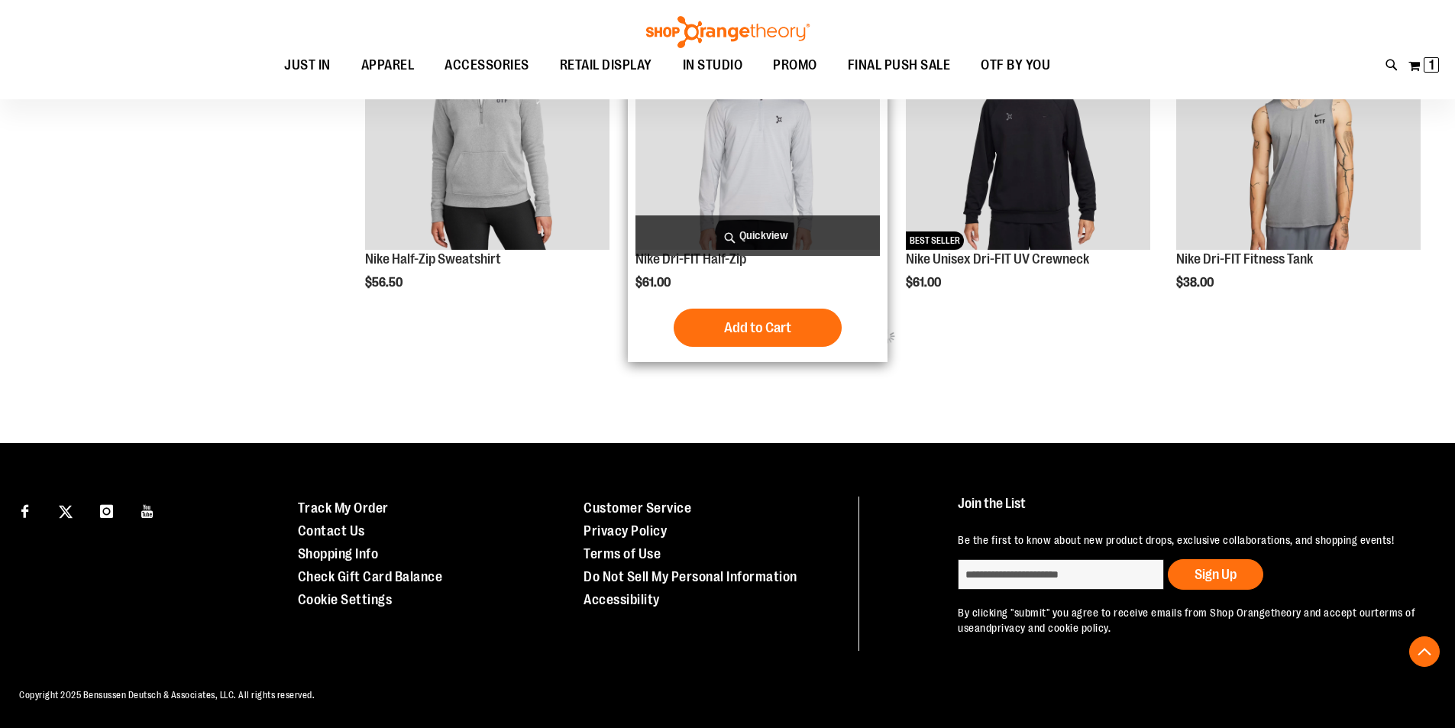
scroll to position [815, 0]
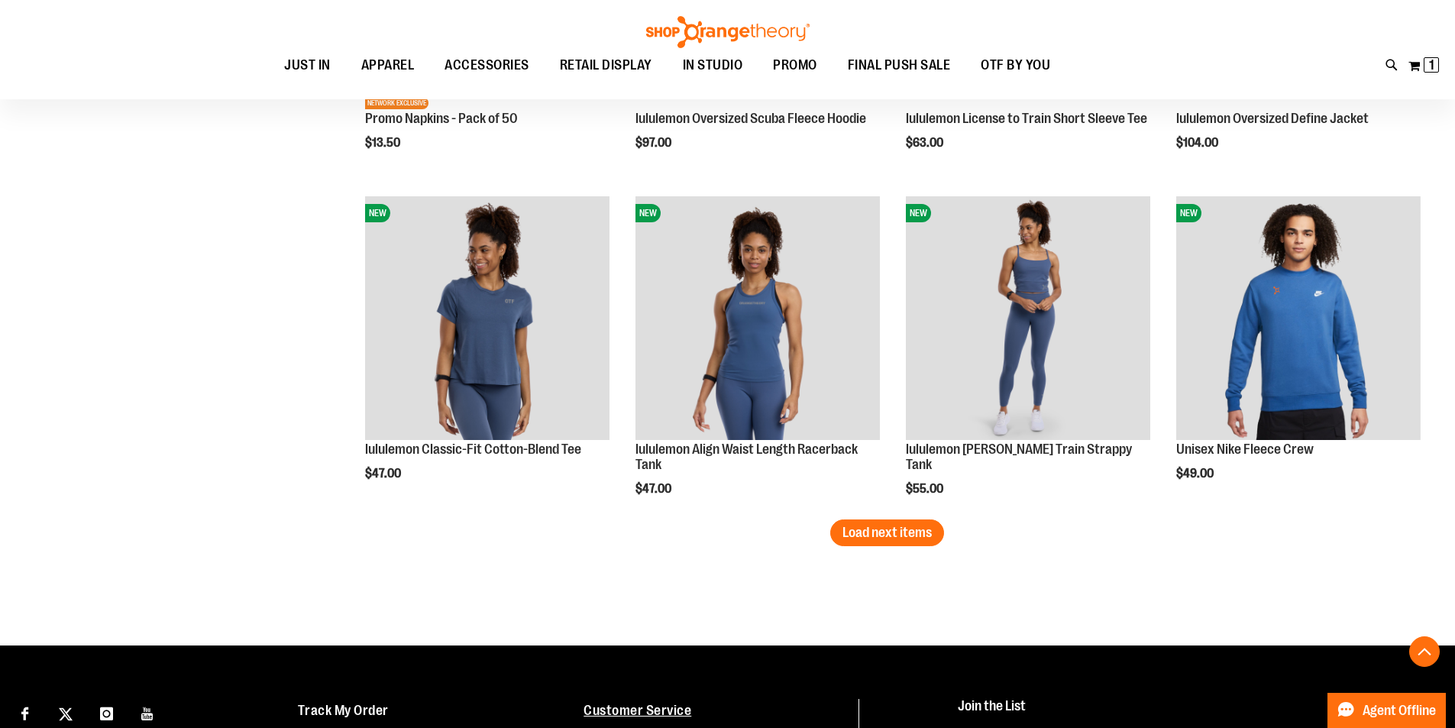
scroll to position [2814, 0]
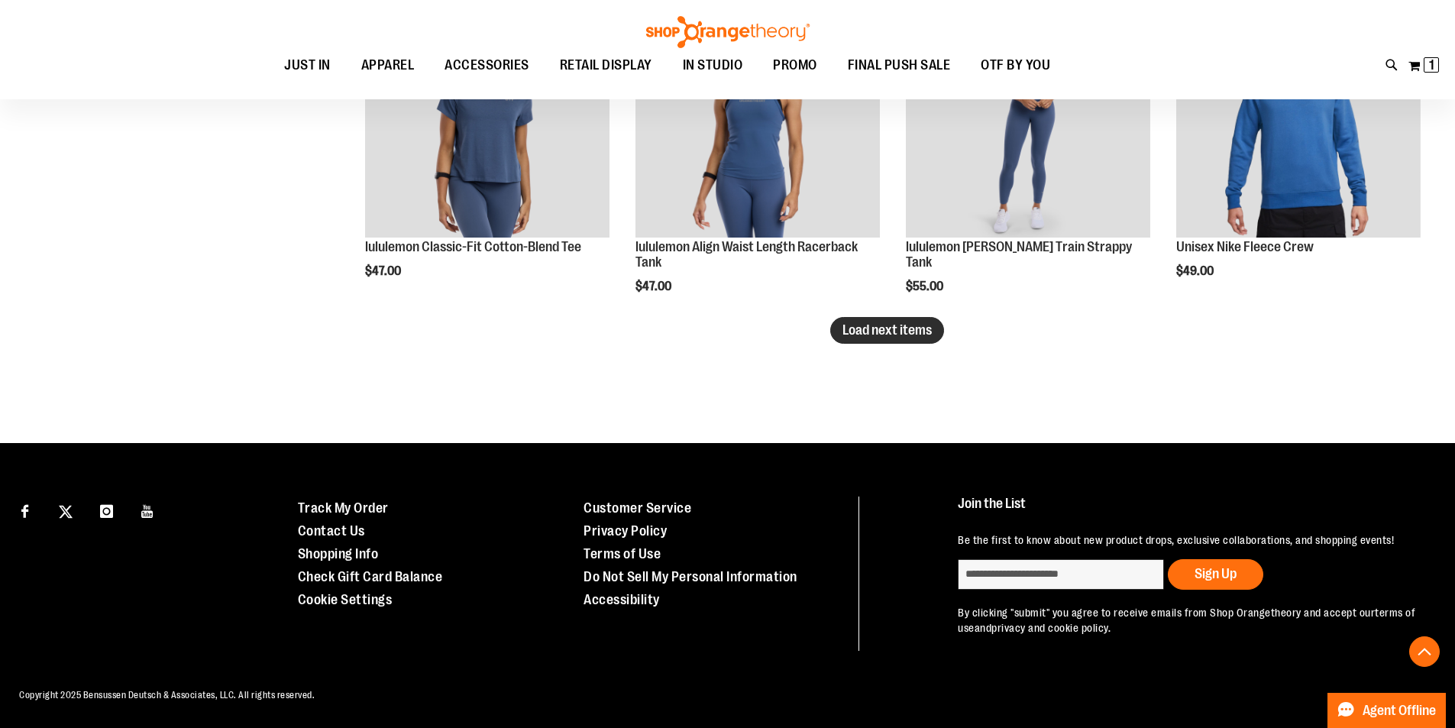
click at [883, 322] on span "Load next items" at bounding box center [887, 329] width 89 height 15
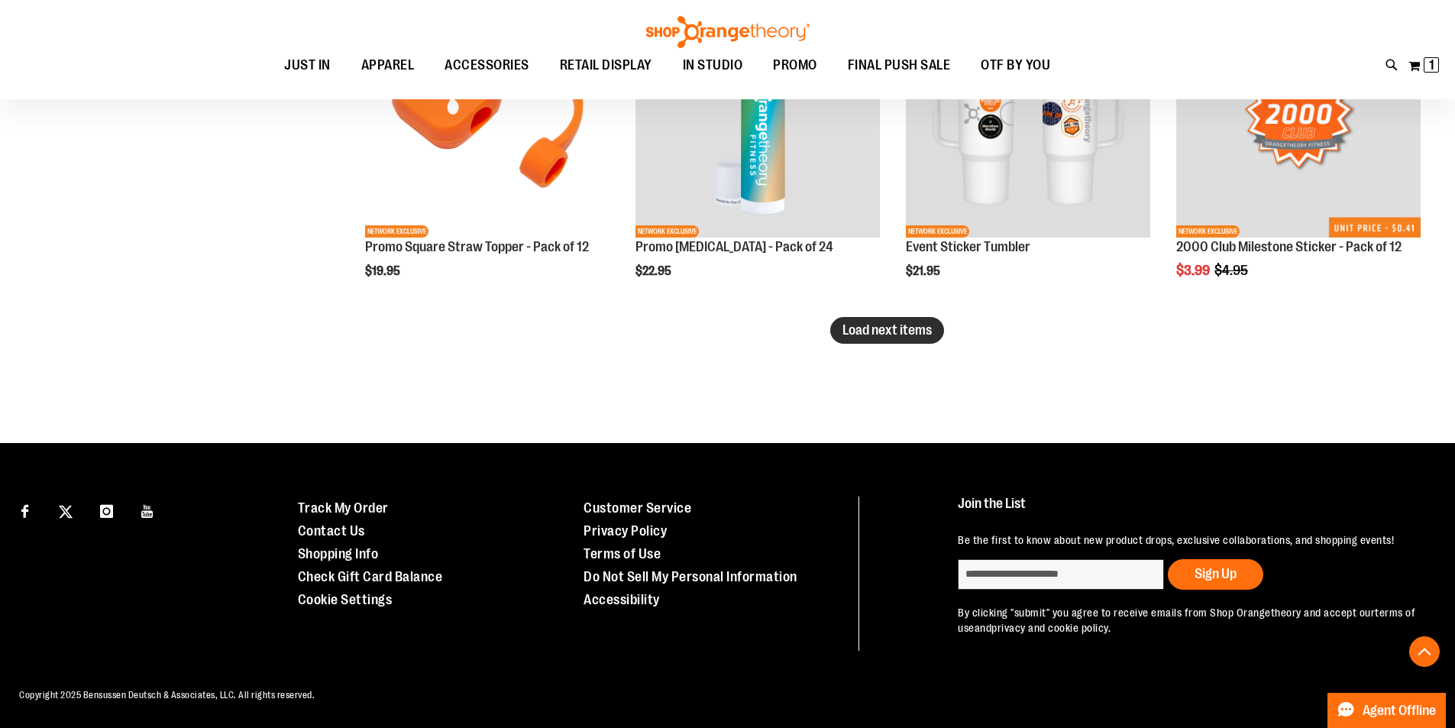
click at [875, 322] on span "Load next items" at bounding box center [887, 329] width 89 height 15
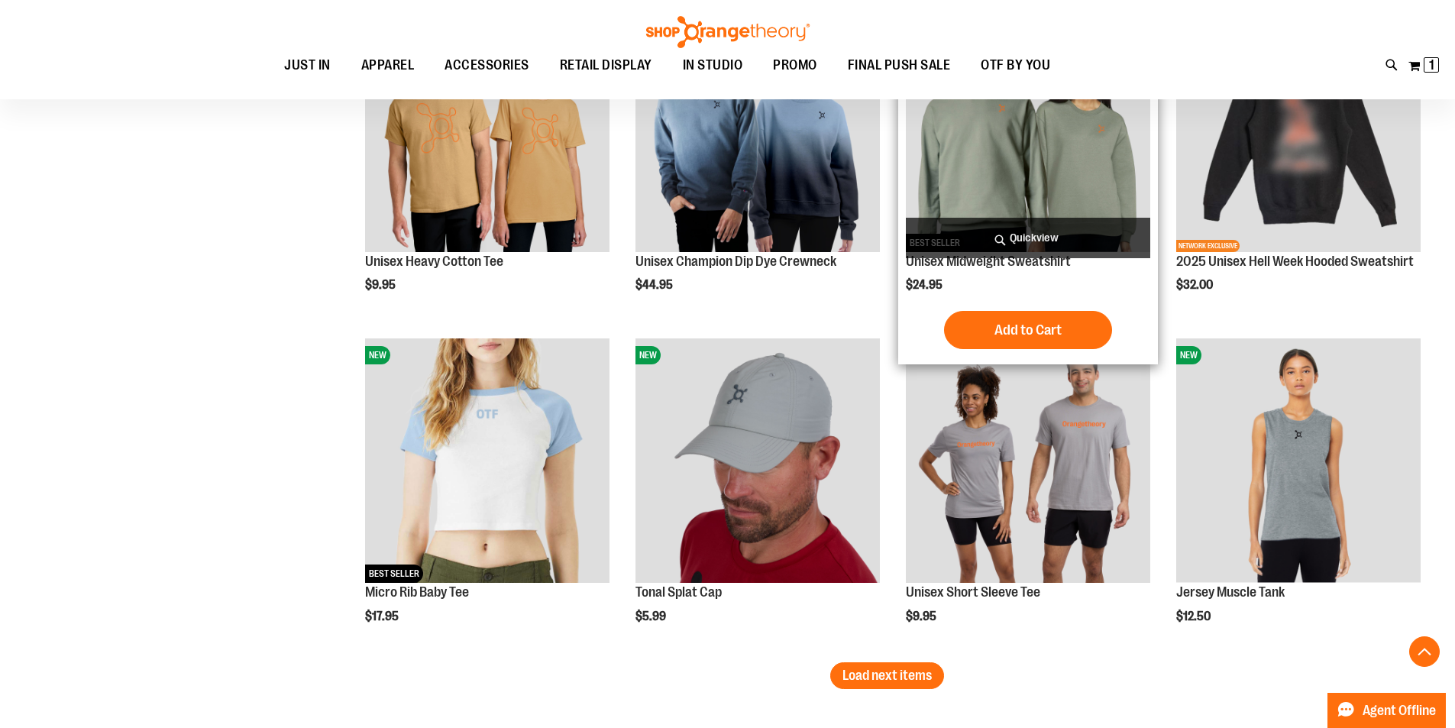
scroll to position [4648, 0]
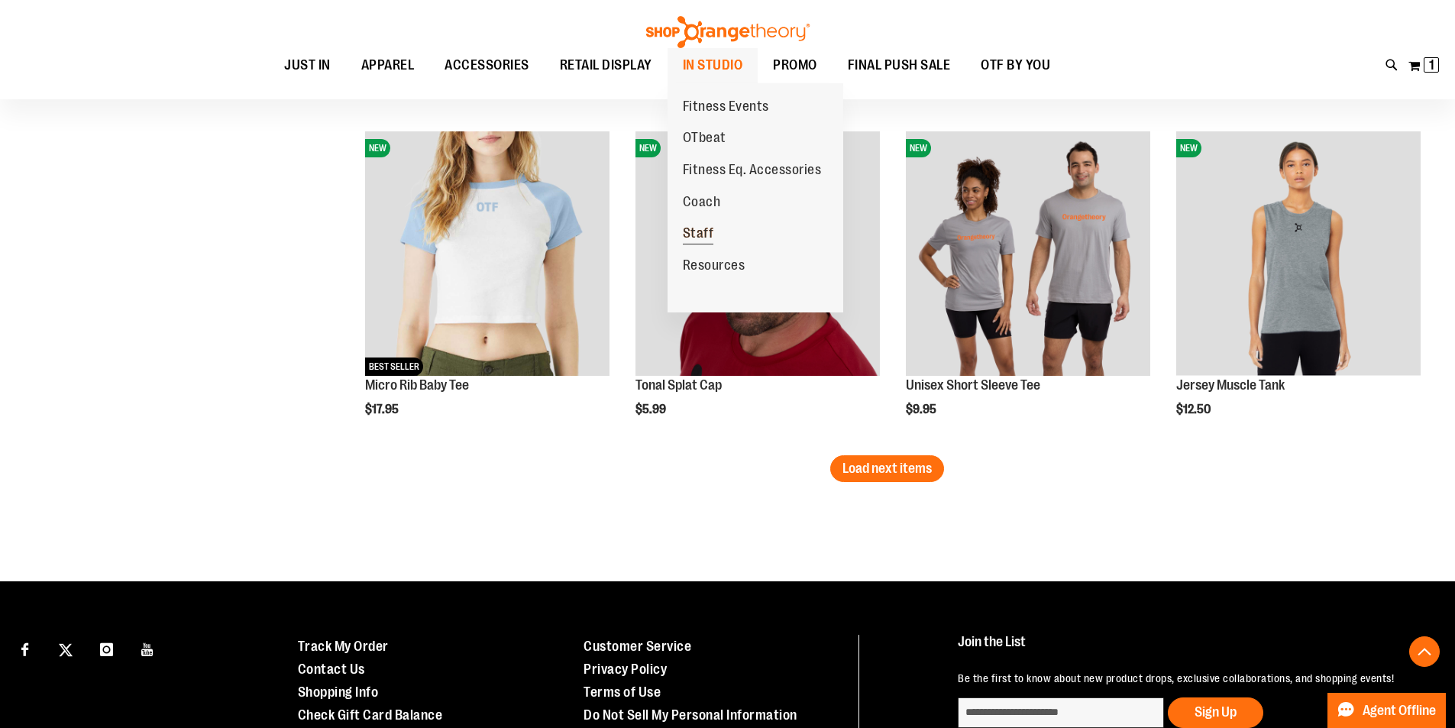
click at [704, 231] on span "Staff" at bounding box center [698, 234] width 31 height 19
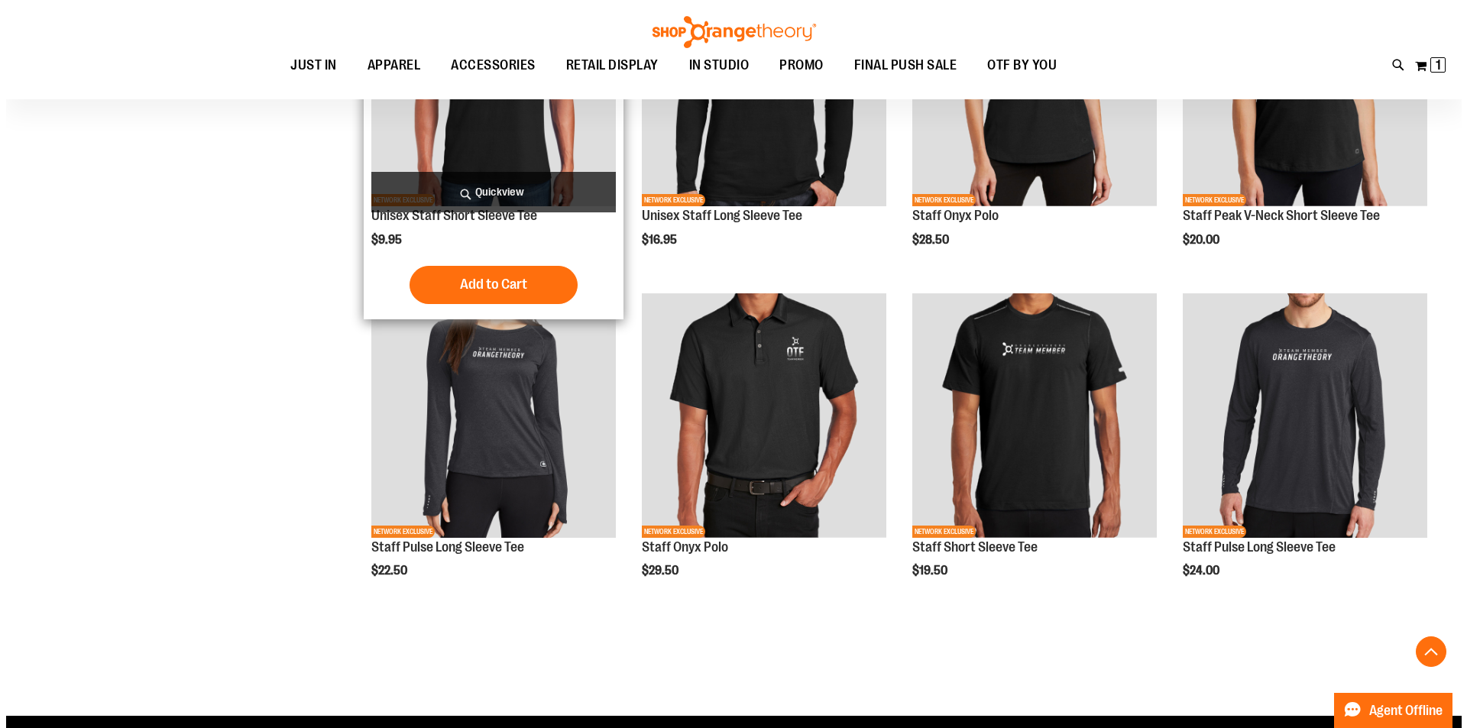
scroll to position [687, 0]
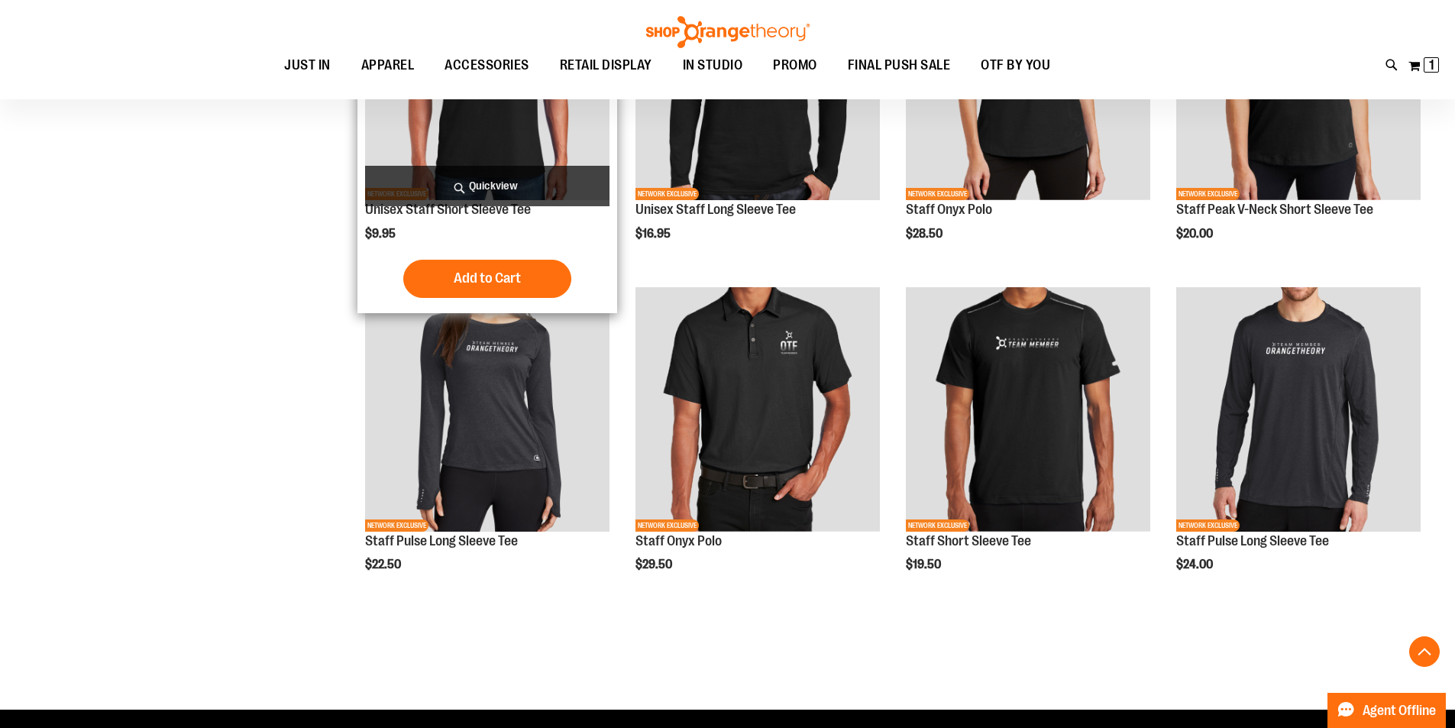
click at [513, 194] on span "Quickview" at bounding box center [487, 186] width 244 height 40
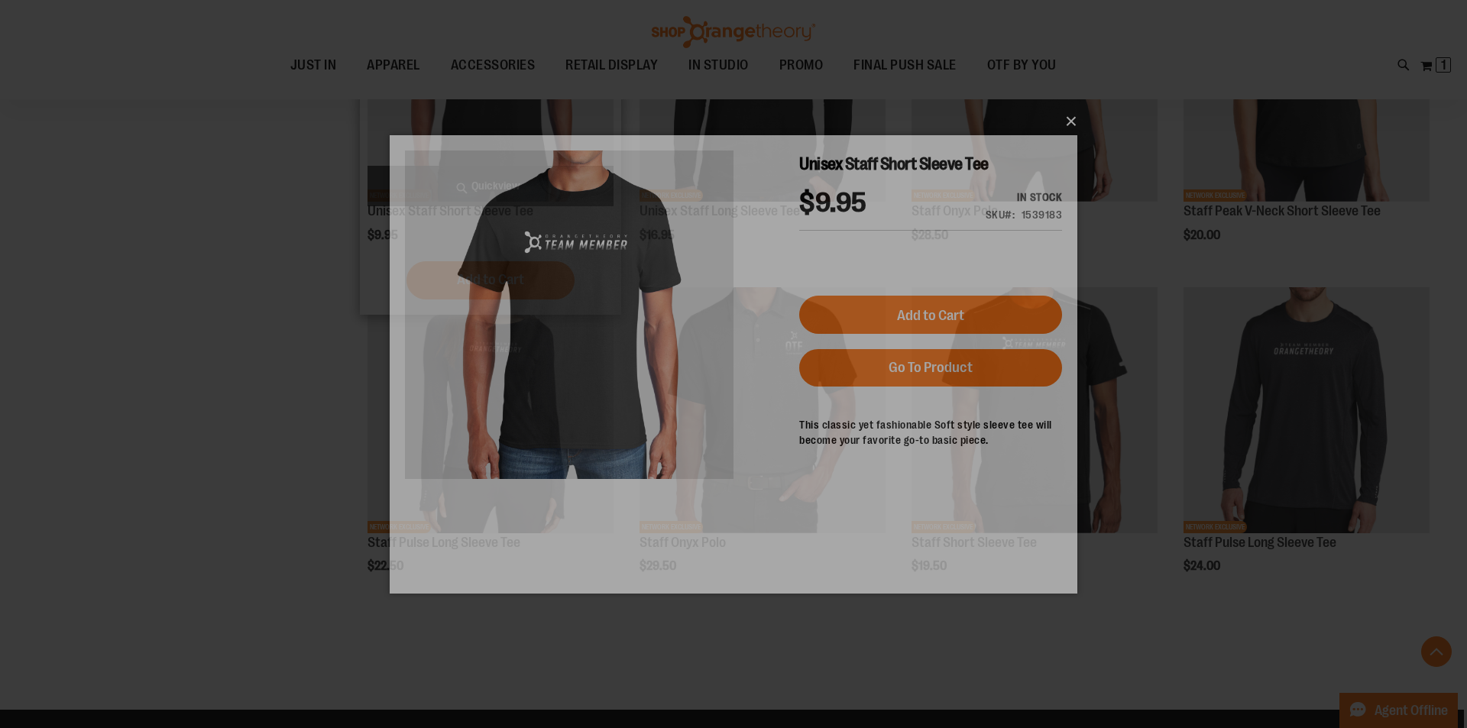
scroll to position [0, 0]
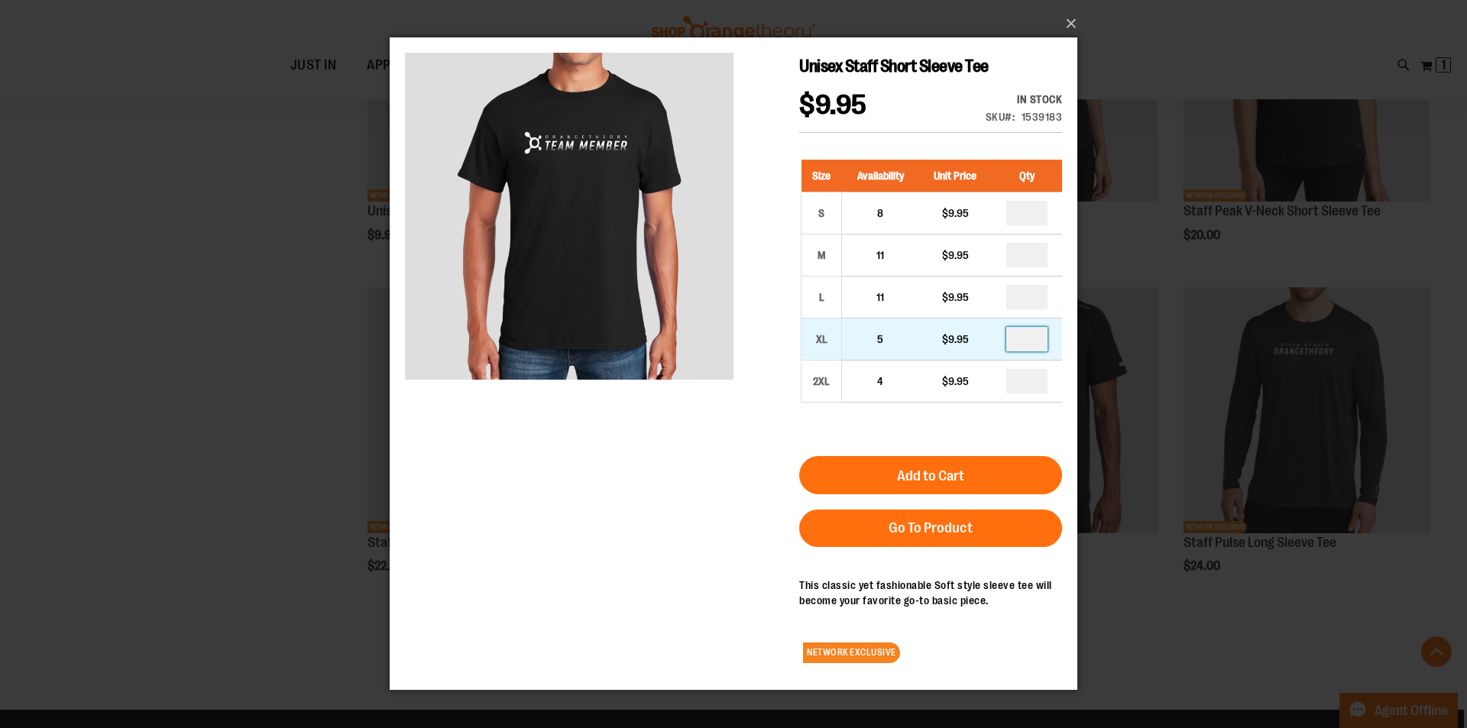
click at [1042, 333] on input "number" at bounding box center [1026, 339] width 41 height 24
type input "*"
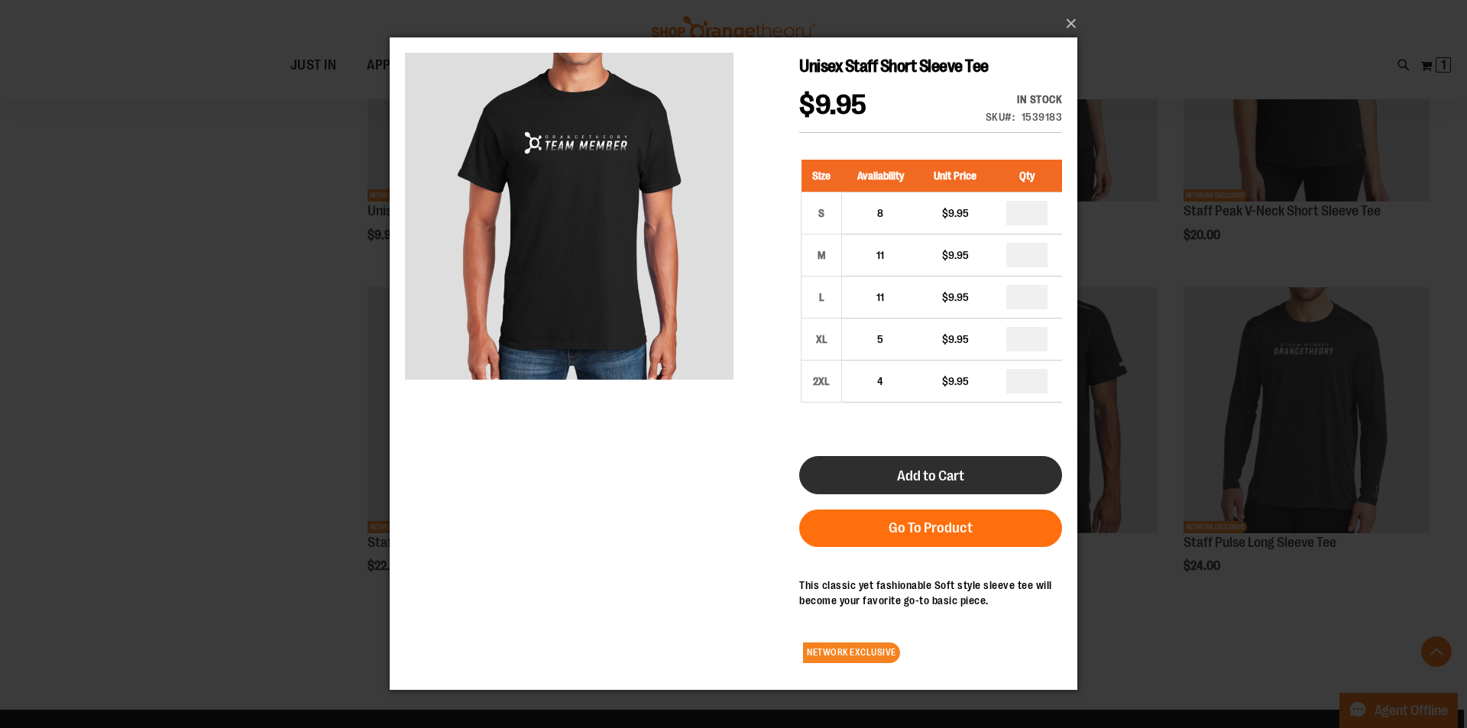
click at [994, 471] on button "Add to Cart" at bounding box center [930, 475] width 263 height 38
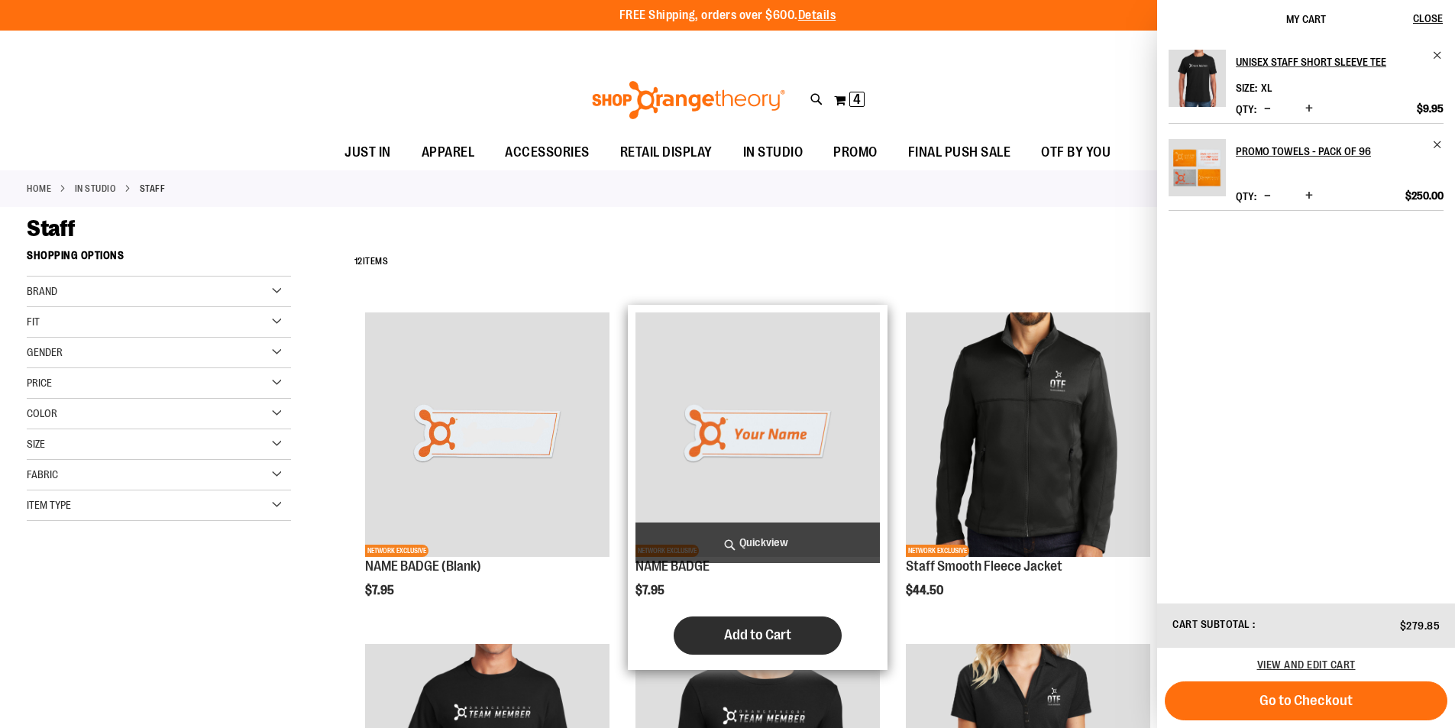
click at [792, 628] on button "Add to Cart" at bounding box center [758, 635] width 168 height 38
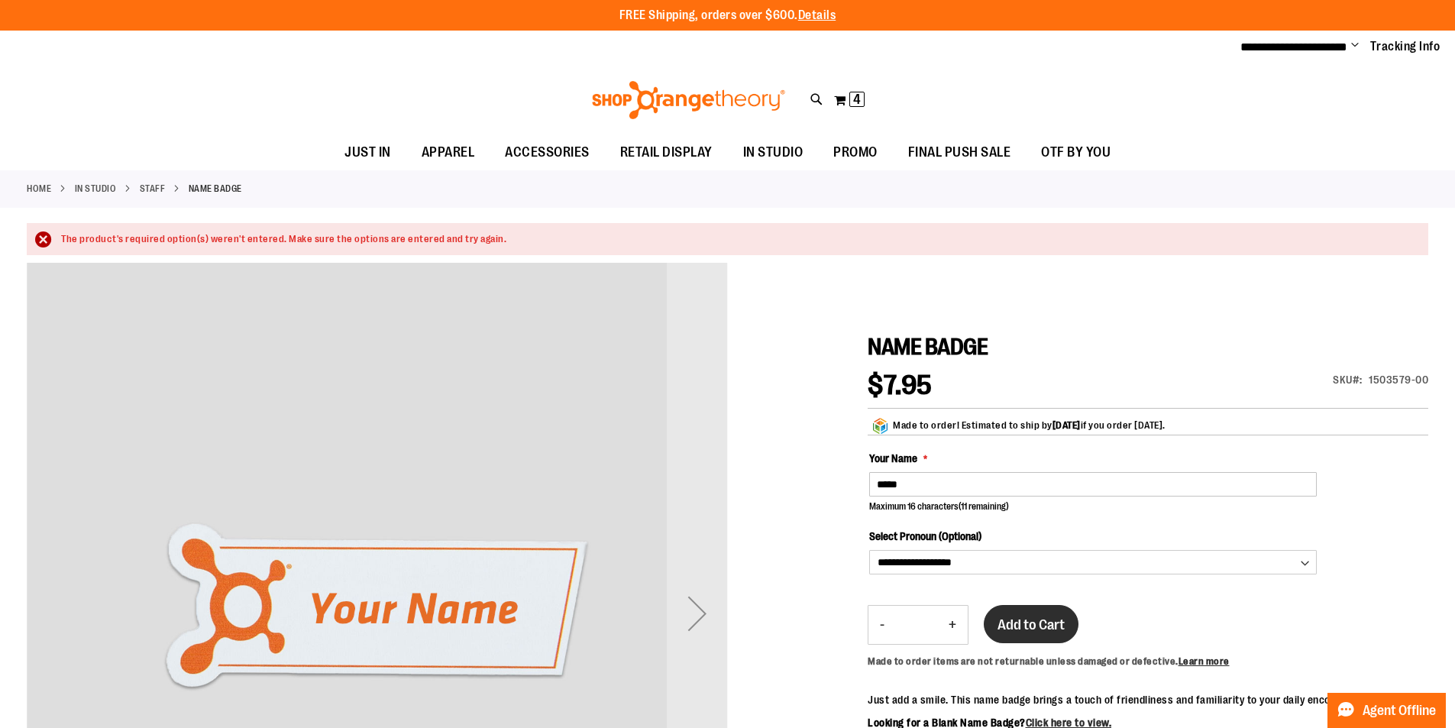
type input "*****"
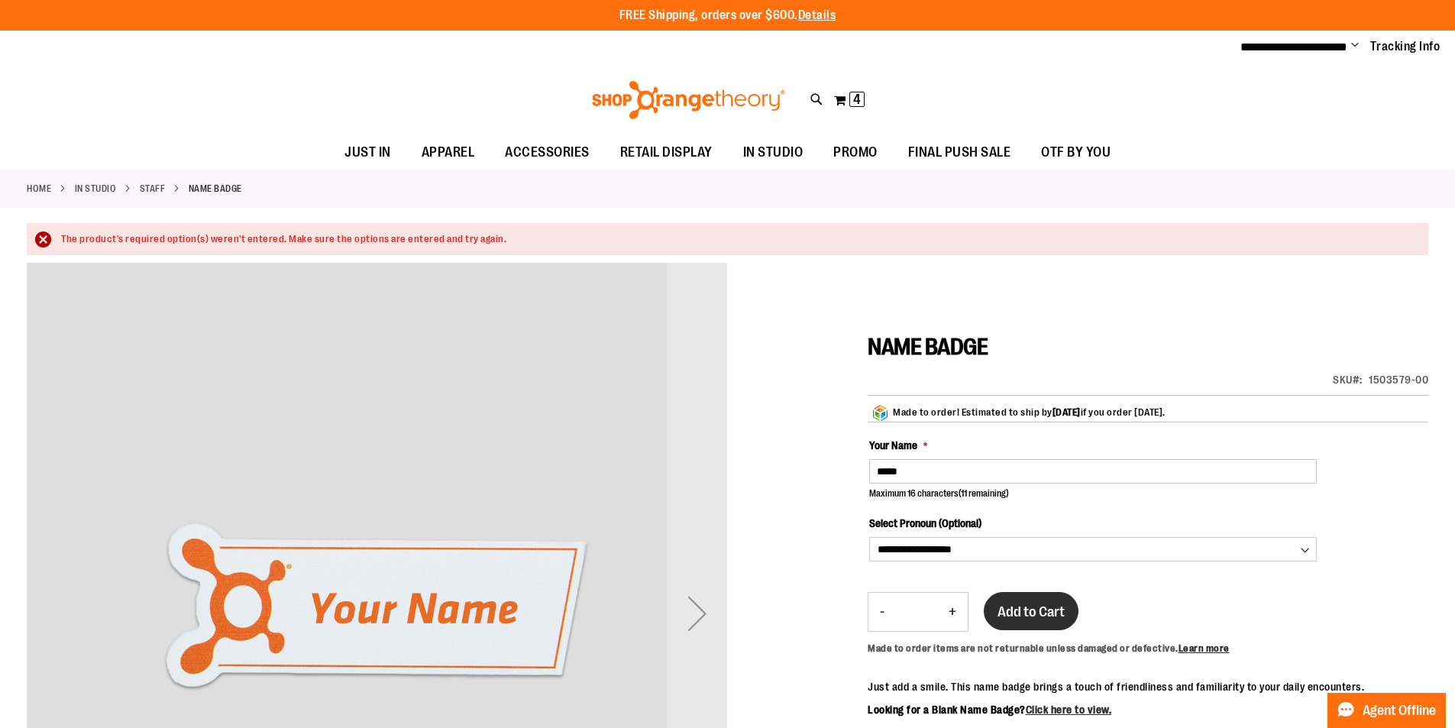
click at [1063, 607] on button "Add to Cart" at bounding box center [1031, 611] width 95 height 38
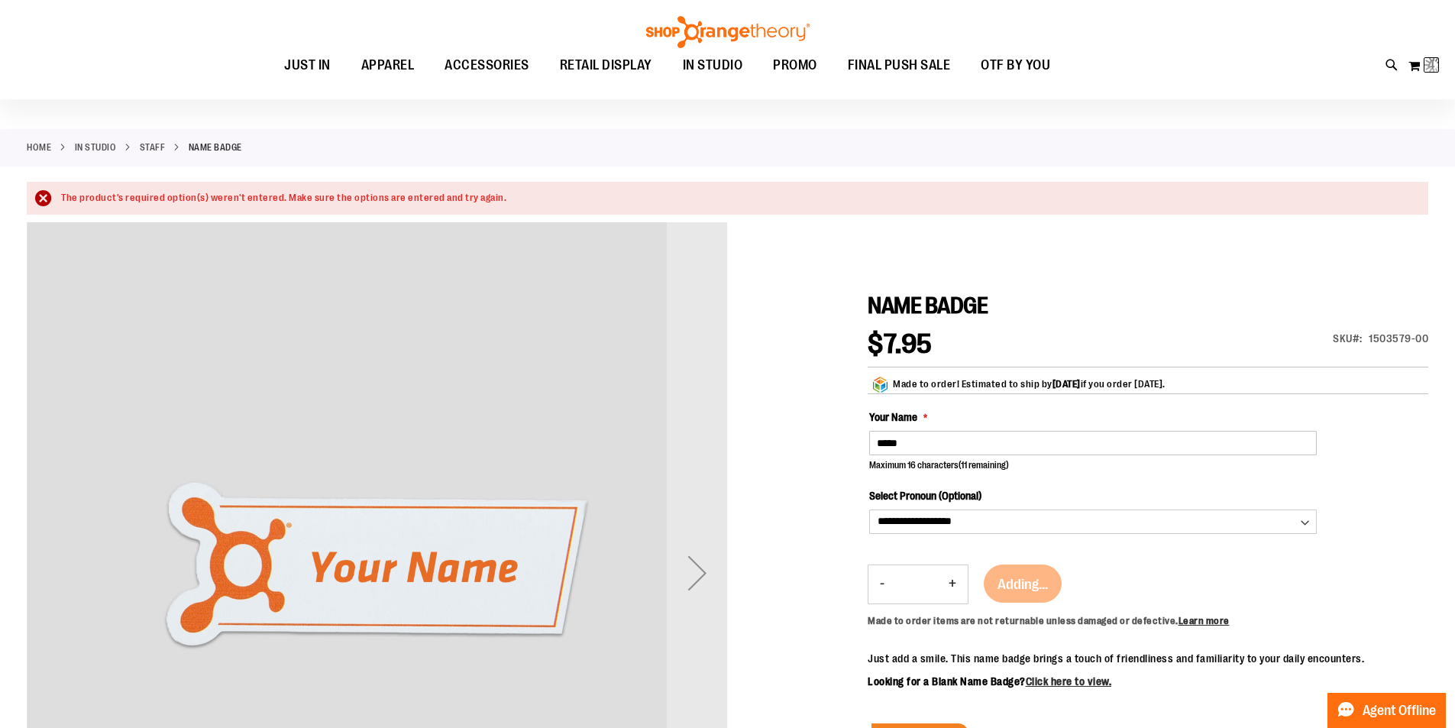
scroll to position [228, 0]
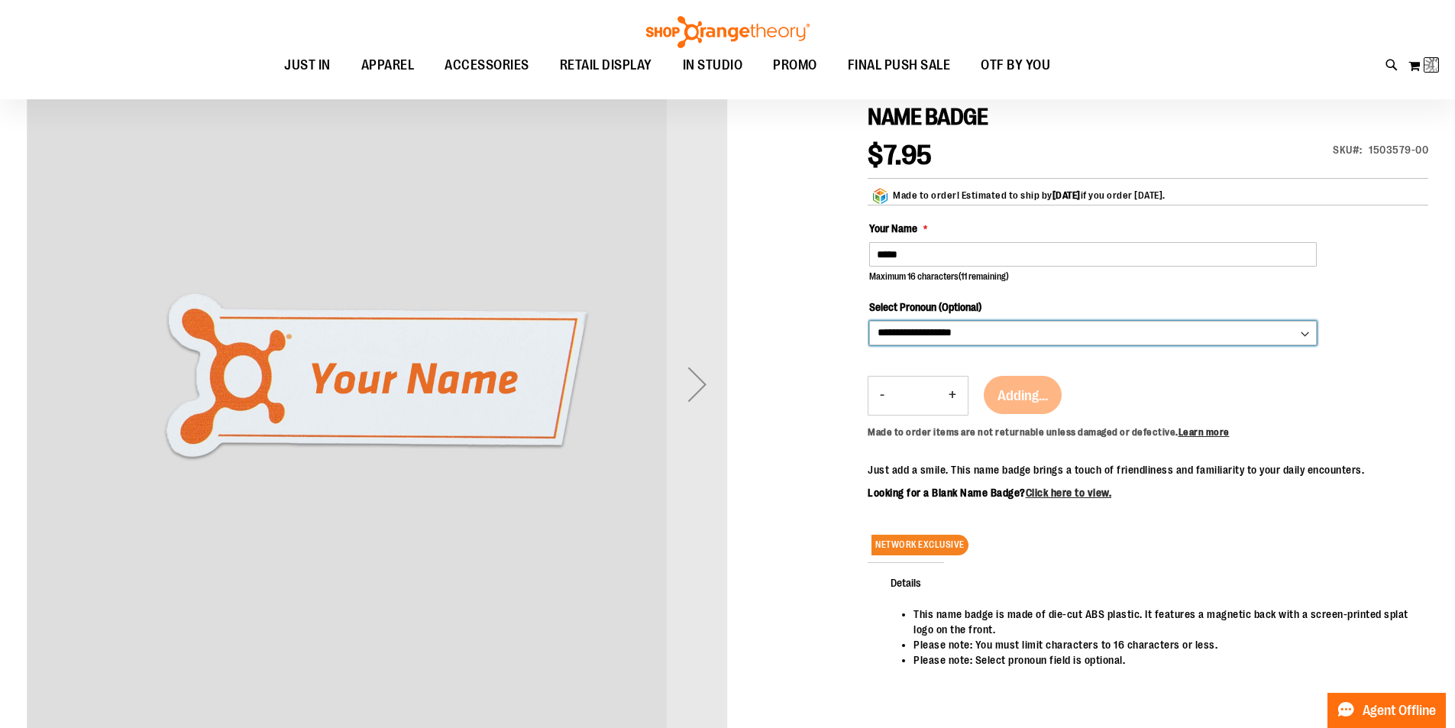
click at [940, 335] on select "**********" at bounding box center [1093, 333] width 448 height 24
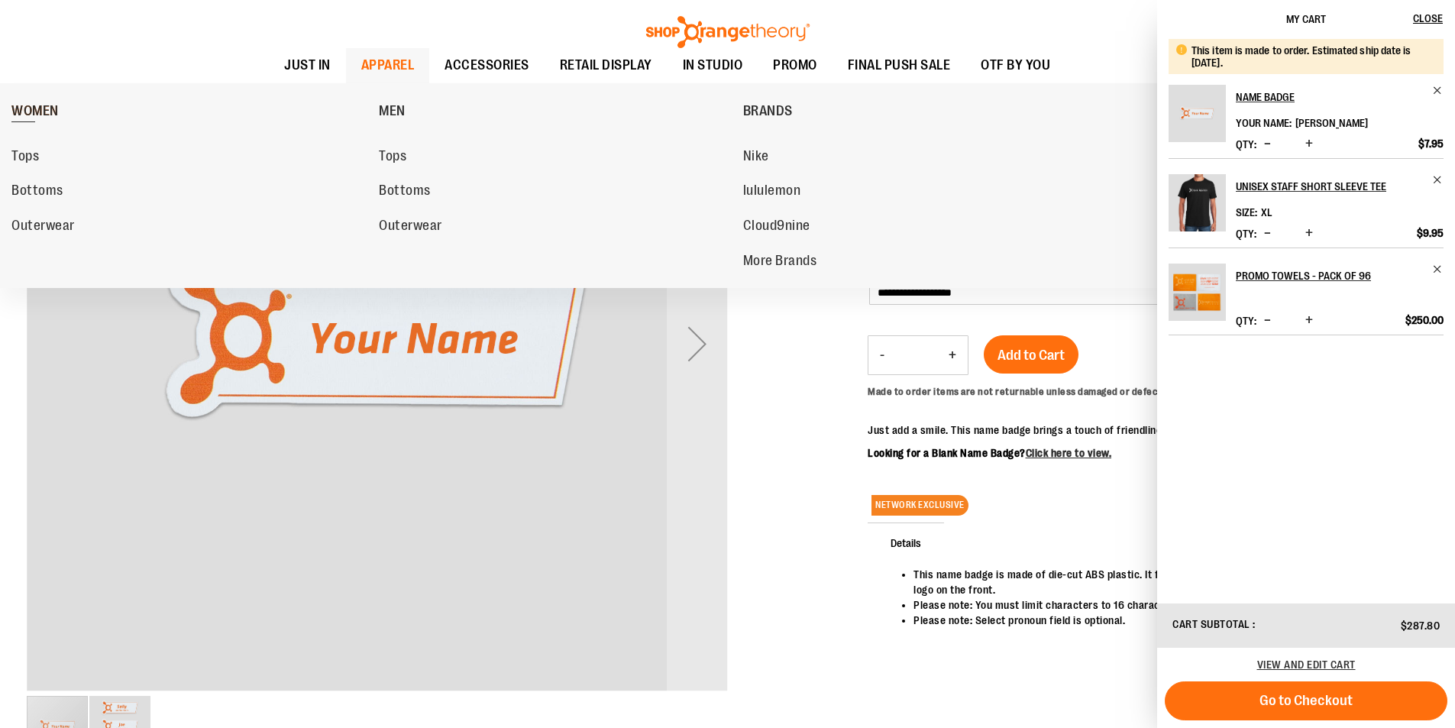
click at [44, 112] on span "WOMEN" at bounding box center [34, 112] width 47 height 19
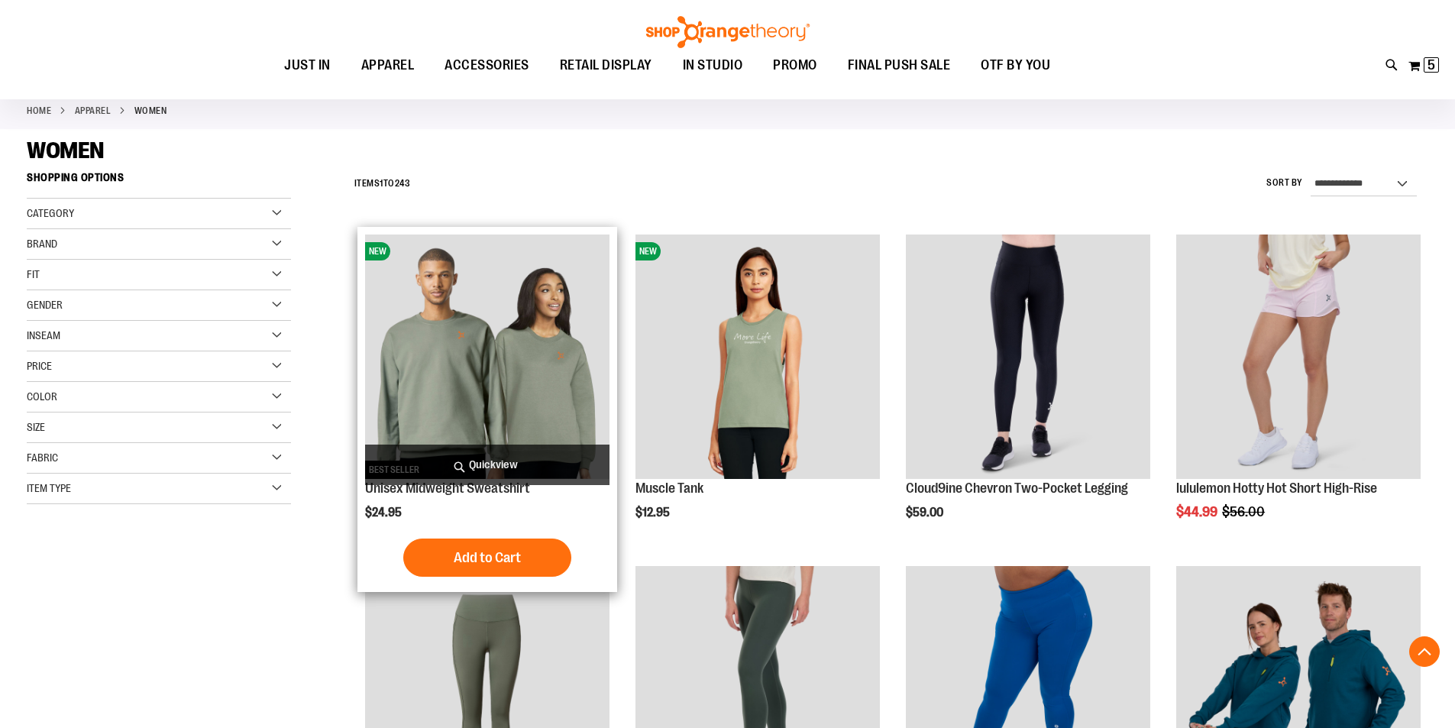
scroll to position [305, 0]
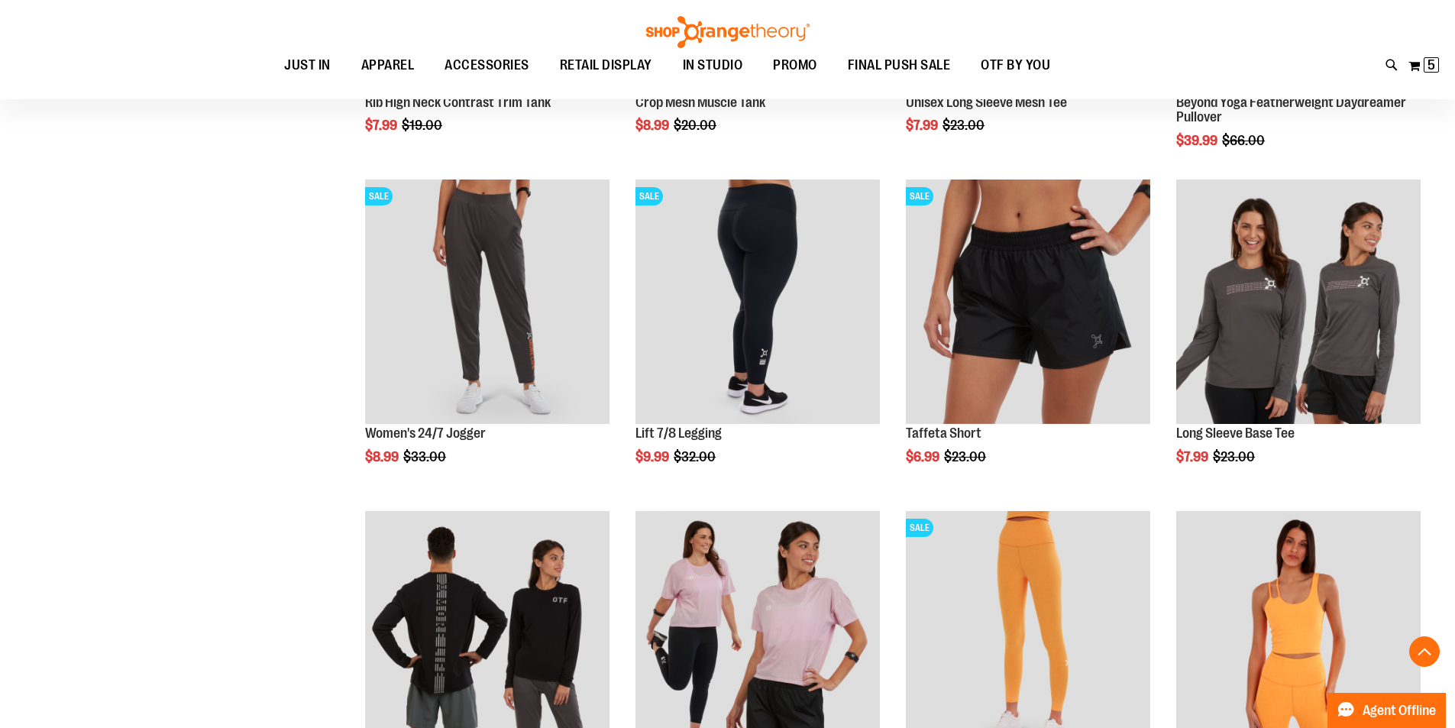
scroll to position [1145, 0]
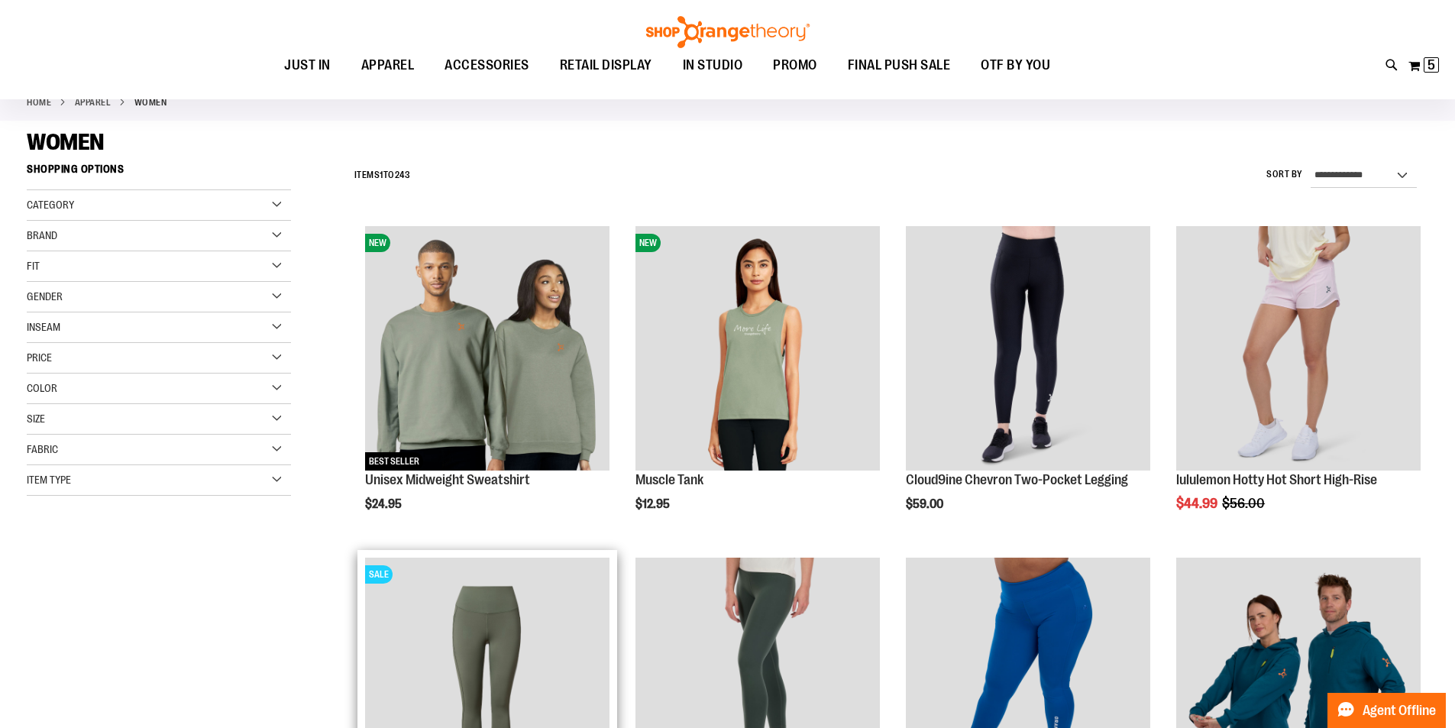
scroll to position [76, 0]
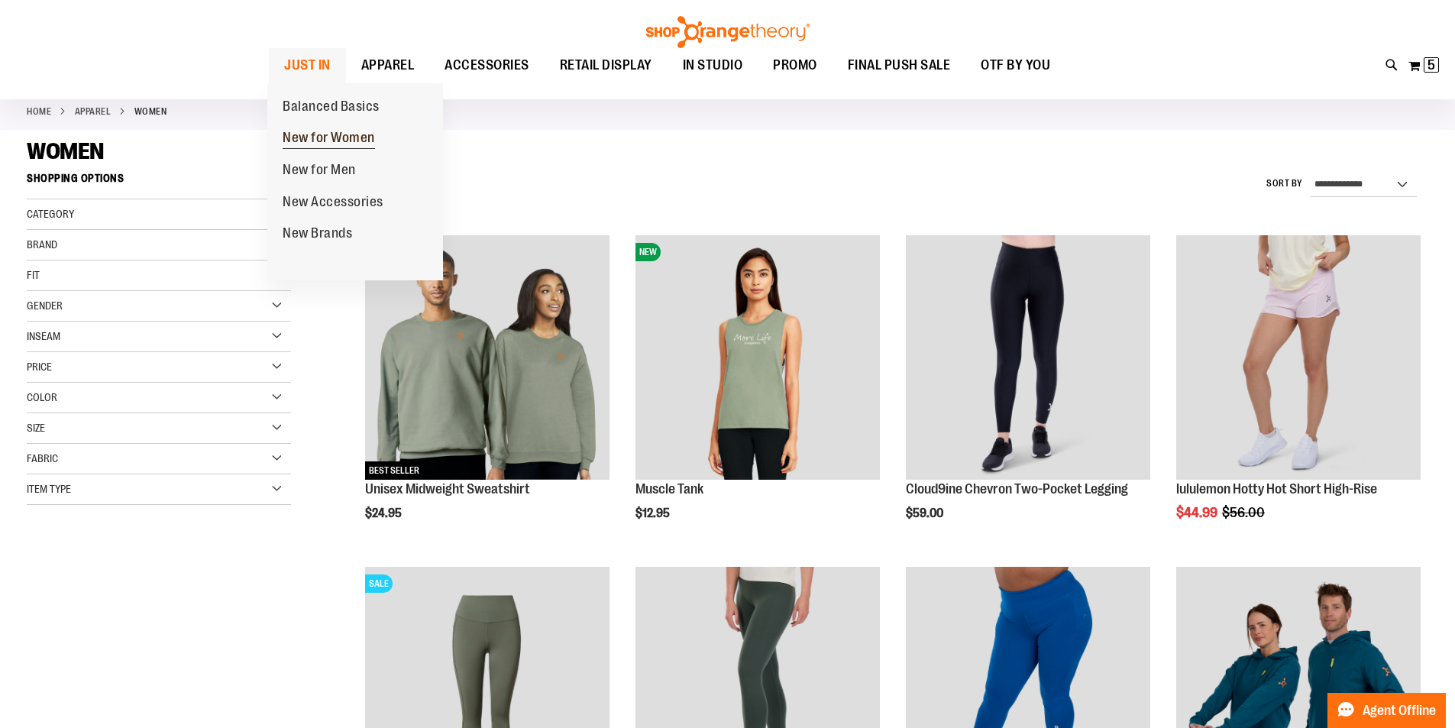
click at [332, 141] on span "New for Women" at bounding box center [329, 139] width 92 height 19
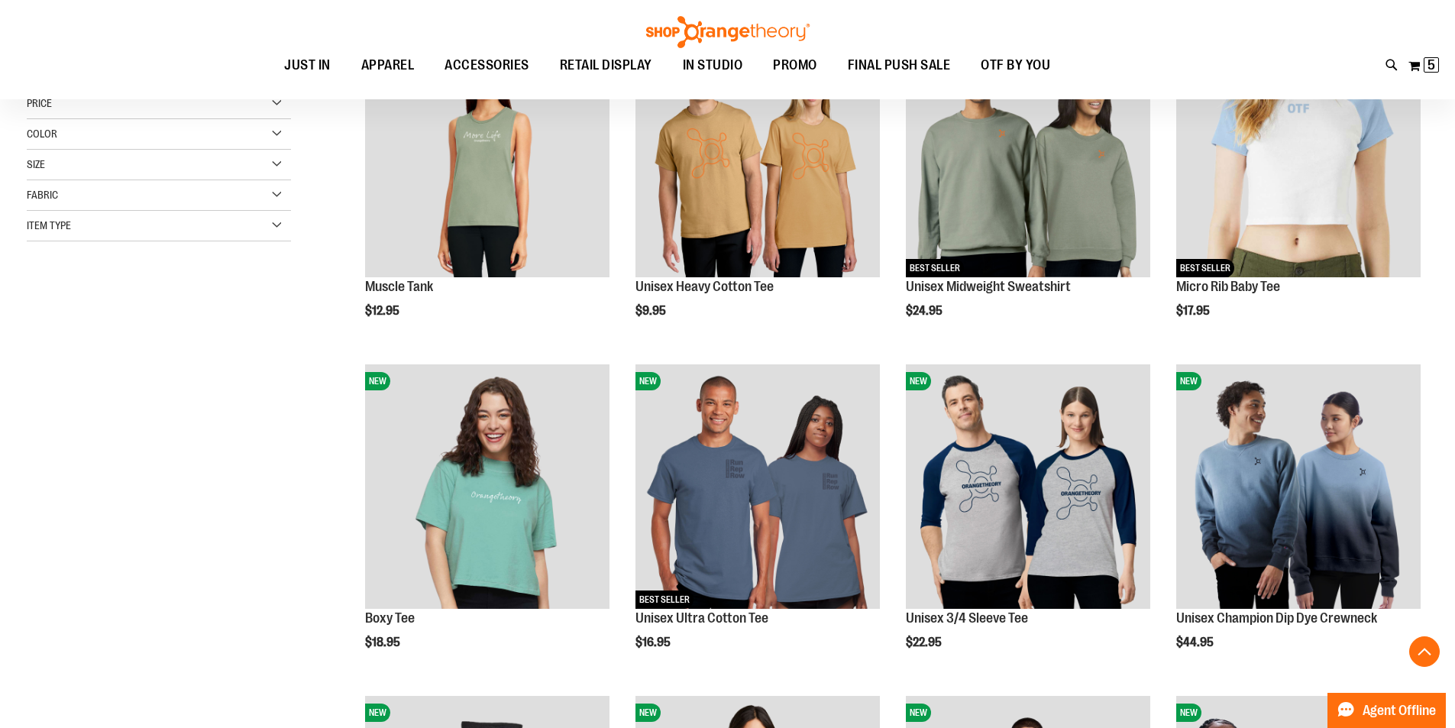
scroll to position [305, 0]
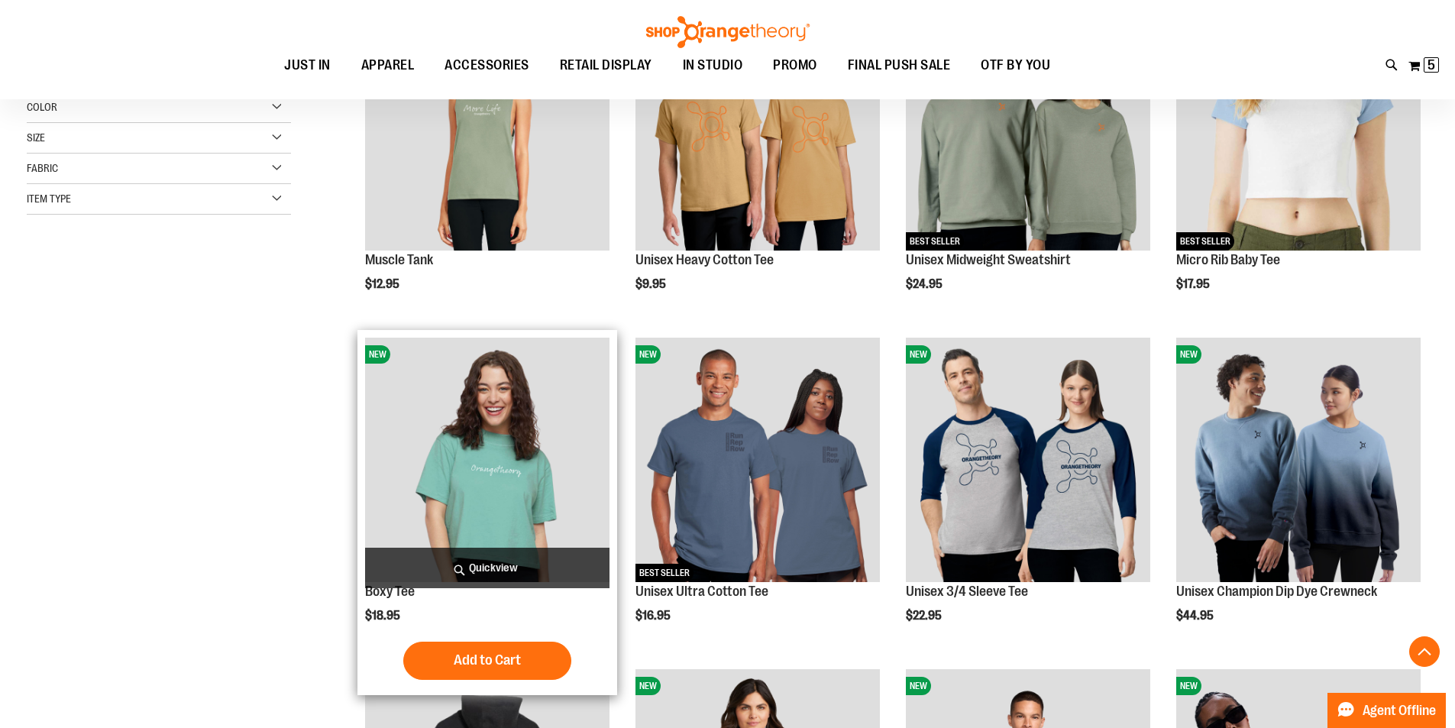
click at [514, 419] on img "product" at bounding box center [487, 460] width 244 height 244
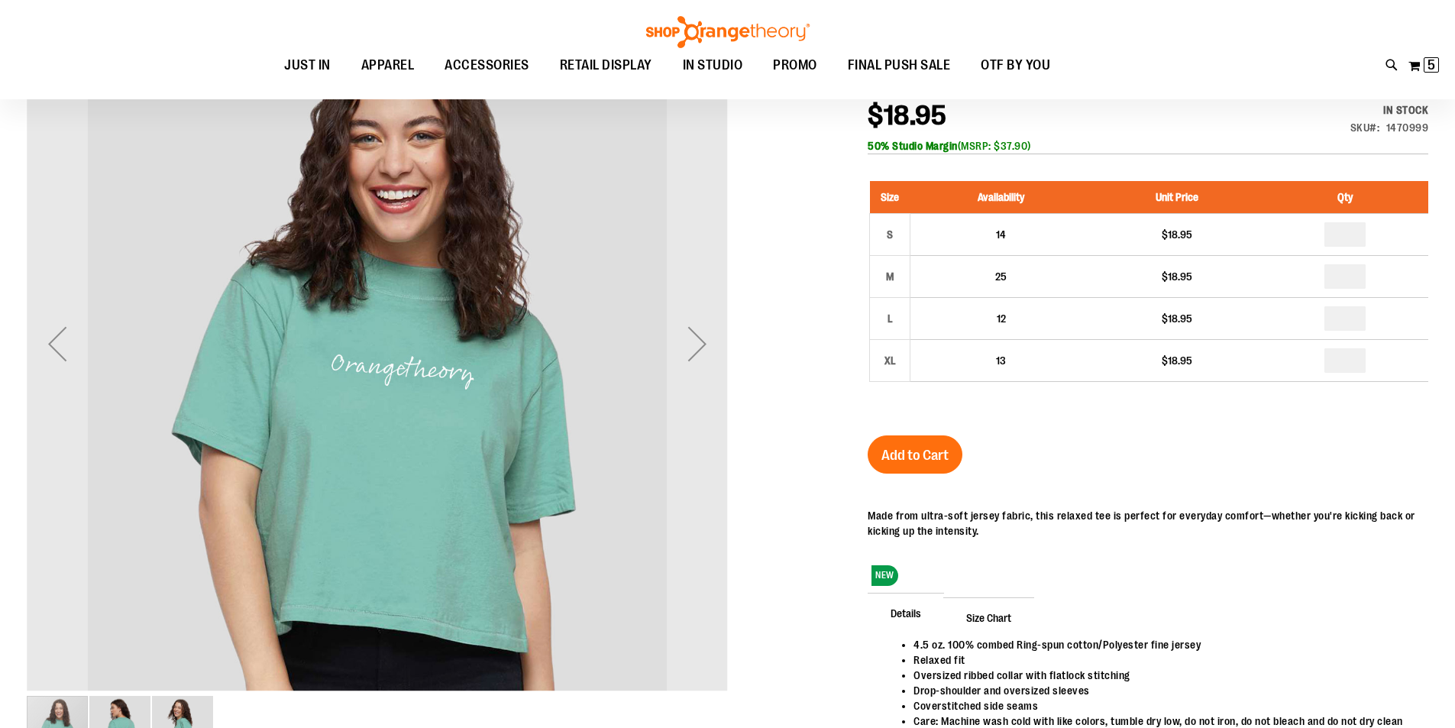
scroll to position [228, 0]
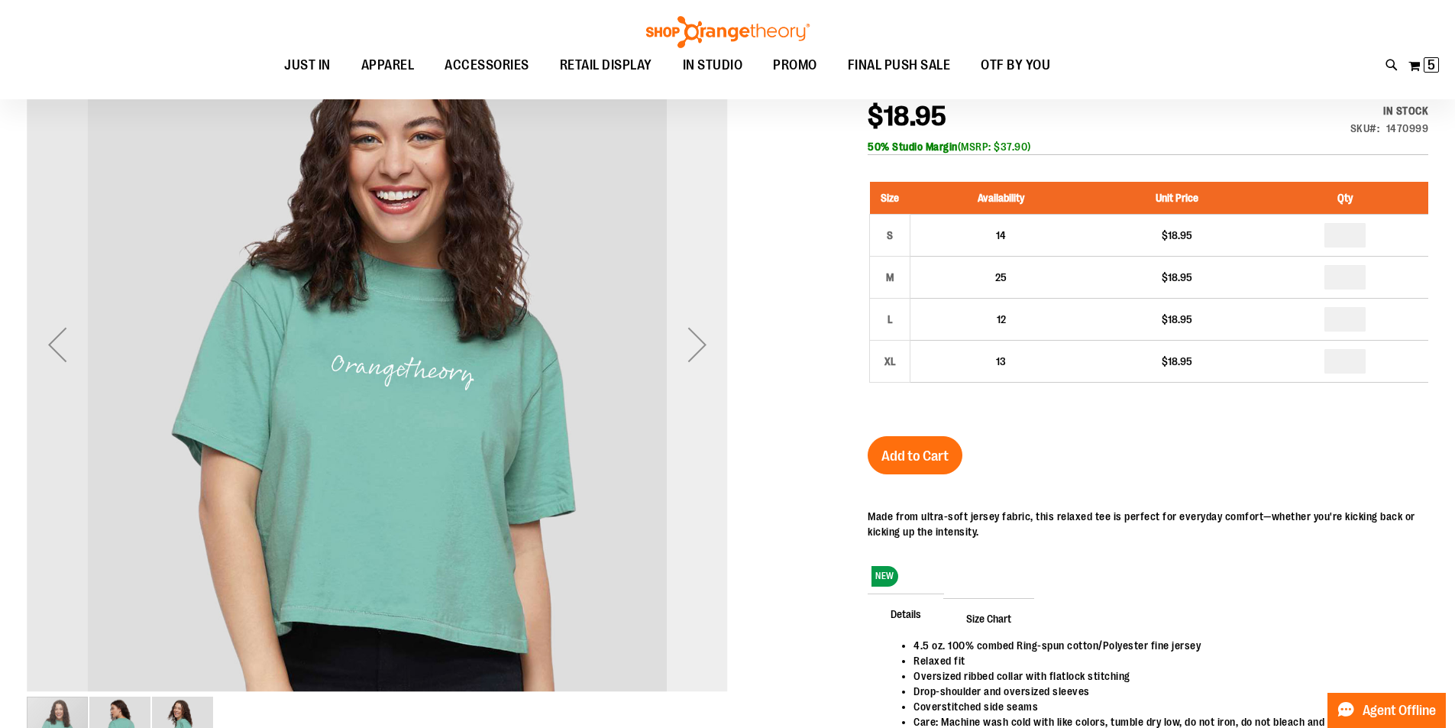
click at [699, 343] on div "Next" at bounding box center [697, 344] width 61 height 61
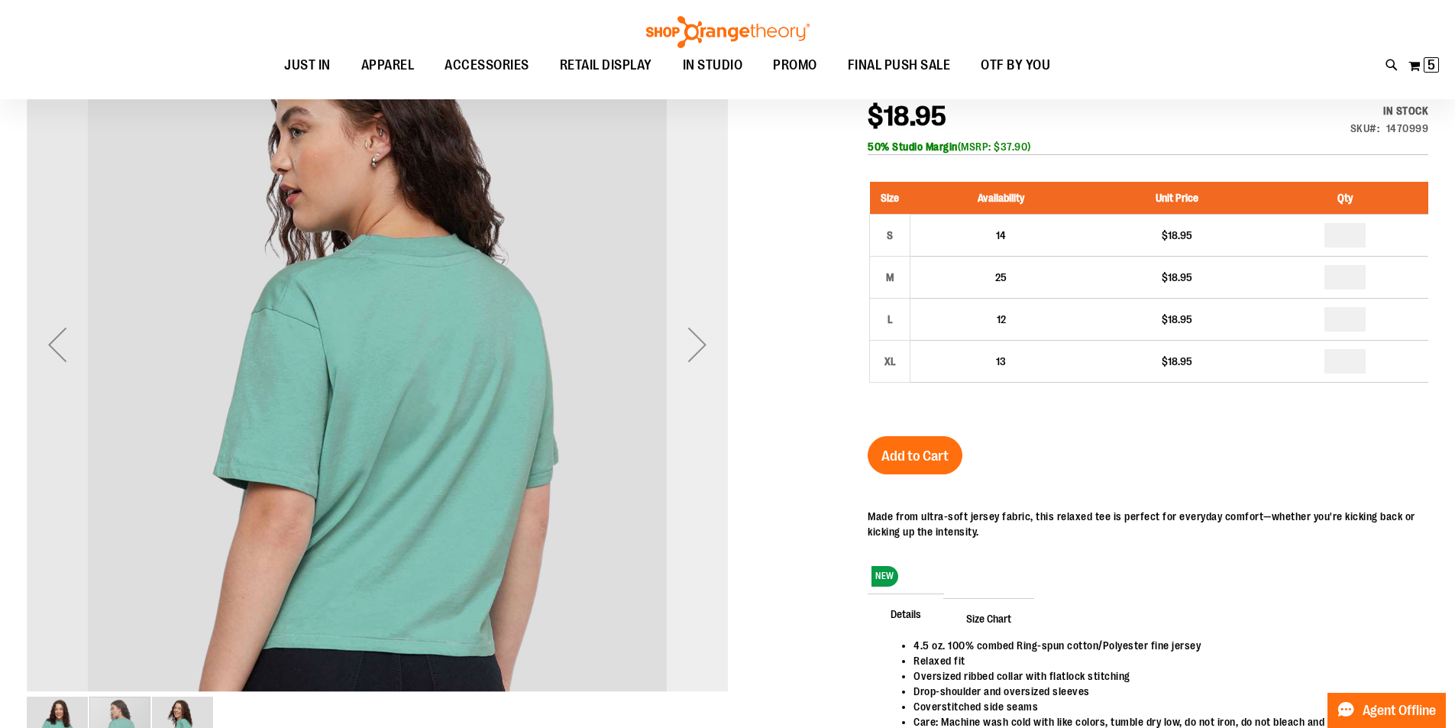
click at [699, 343] on div "Next" at bounding box center [697, 344] width 61 height 61
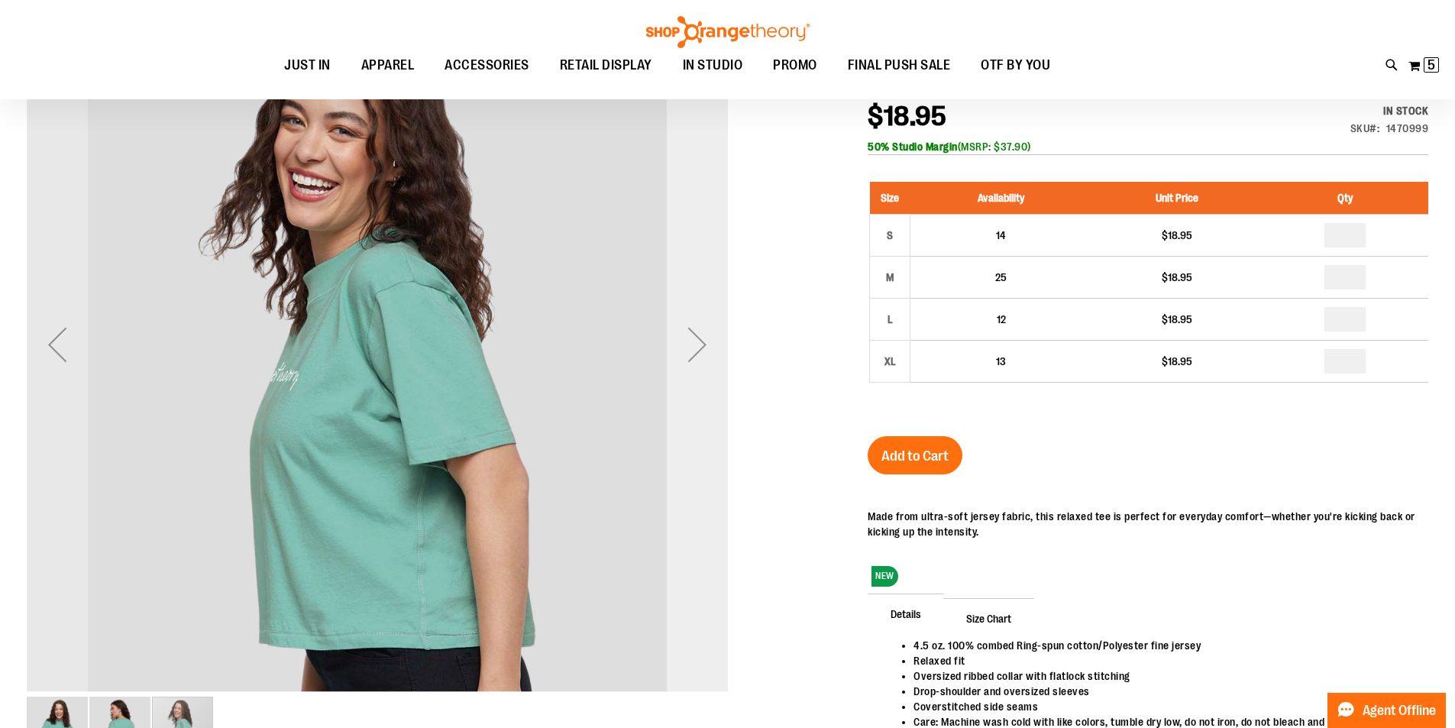
click at [699, 343] on div "Next" at bounding box center [697, 344] width 61 height 61
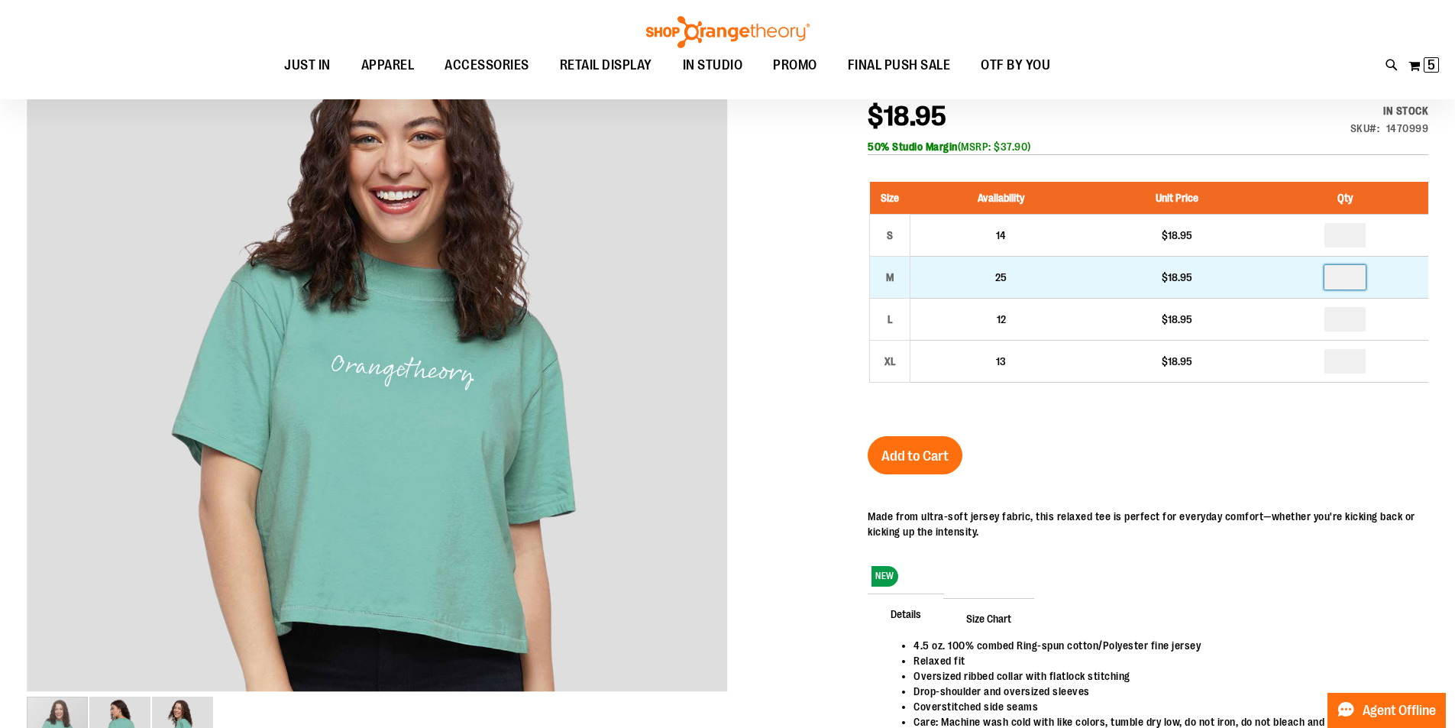
click at [1346, 265] on input "number" at bounding box center [1345, 277] width 41 height 24
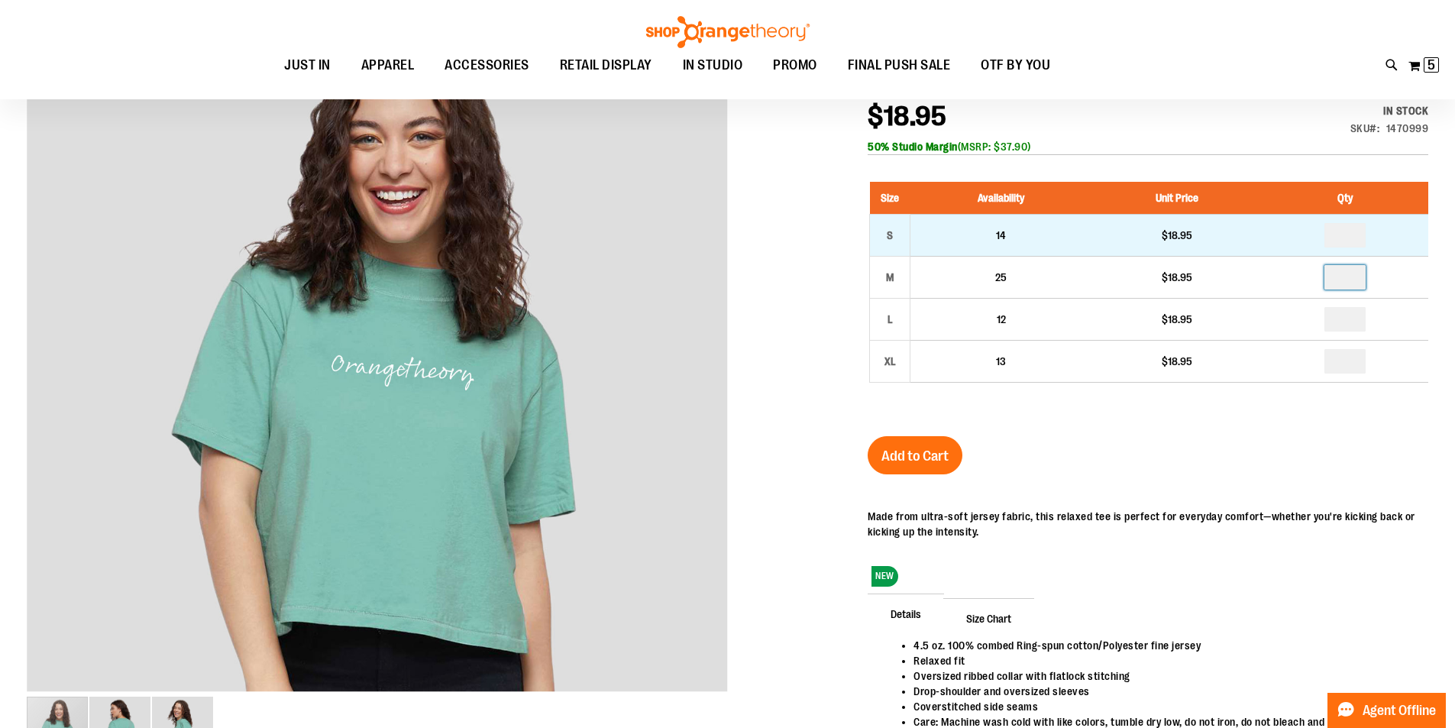
type input "*"
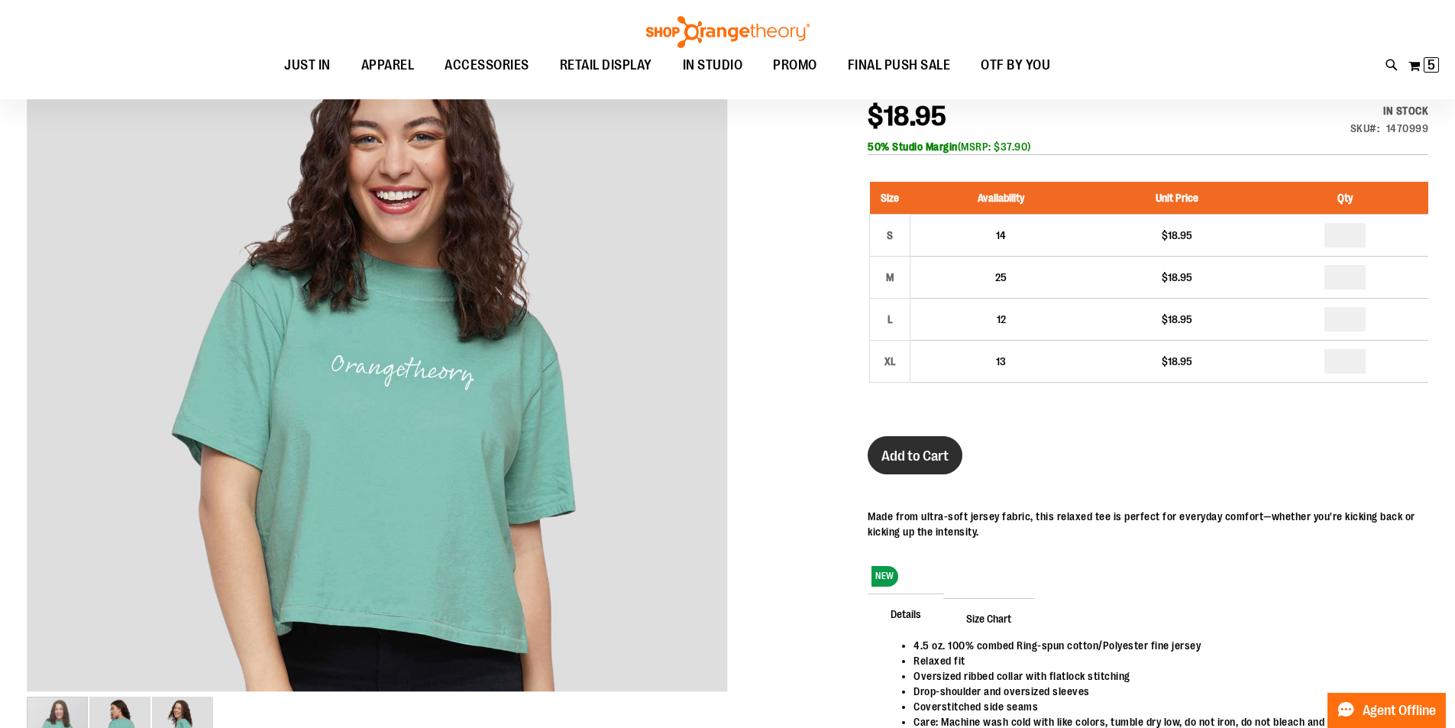
click at [917, 439] on button "Add to Cart" at bounding box center [915, 455] width 95 height 38
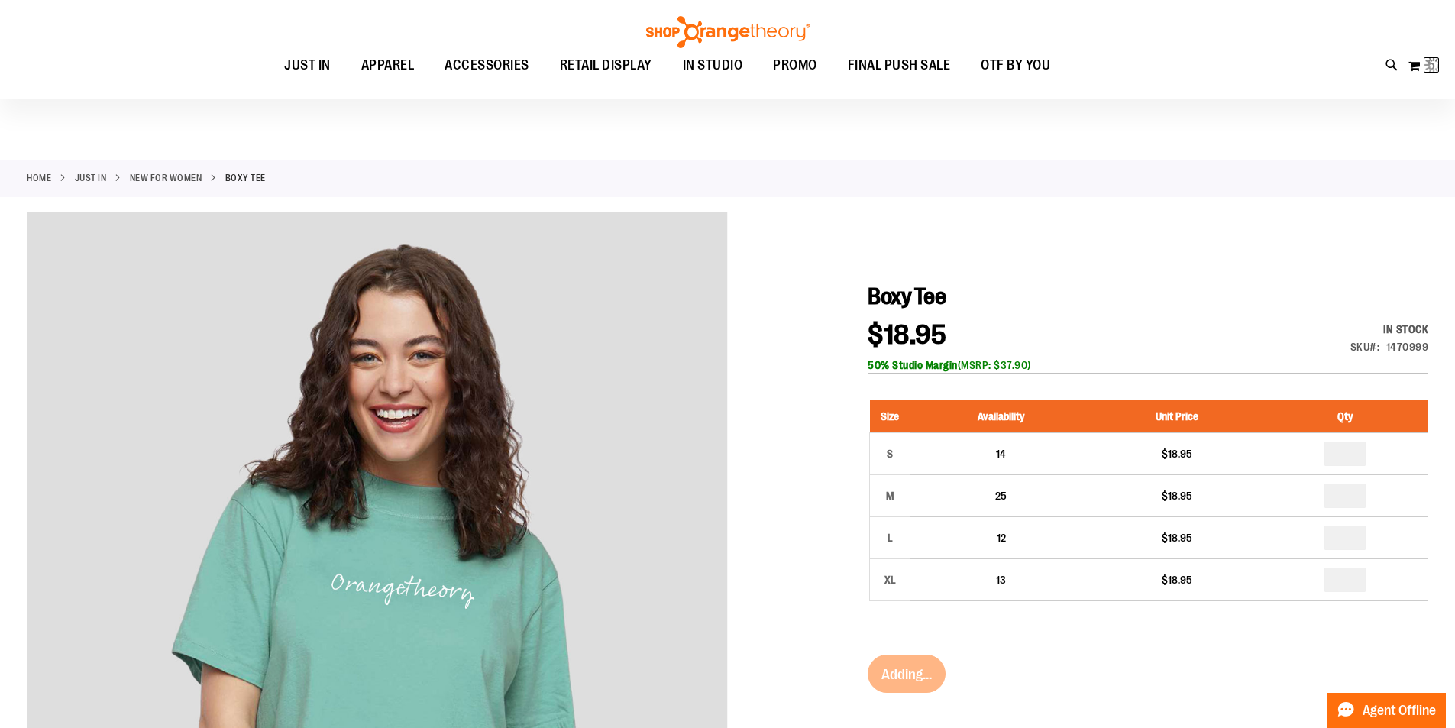
scroll to position [0, 0]
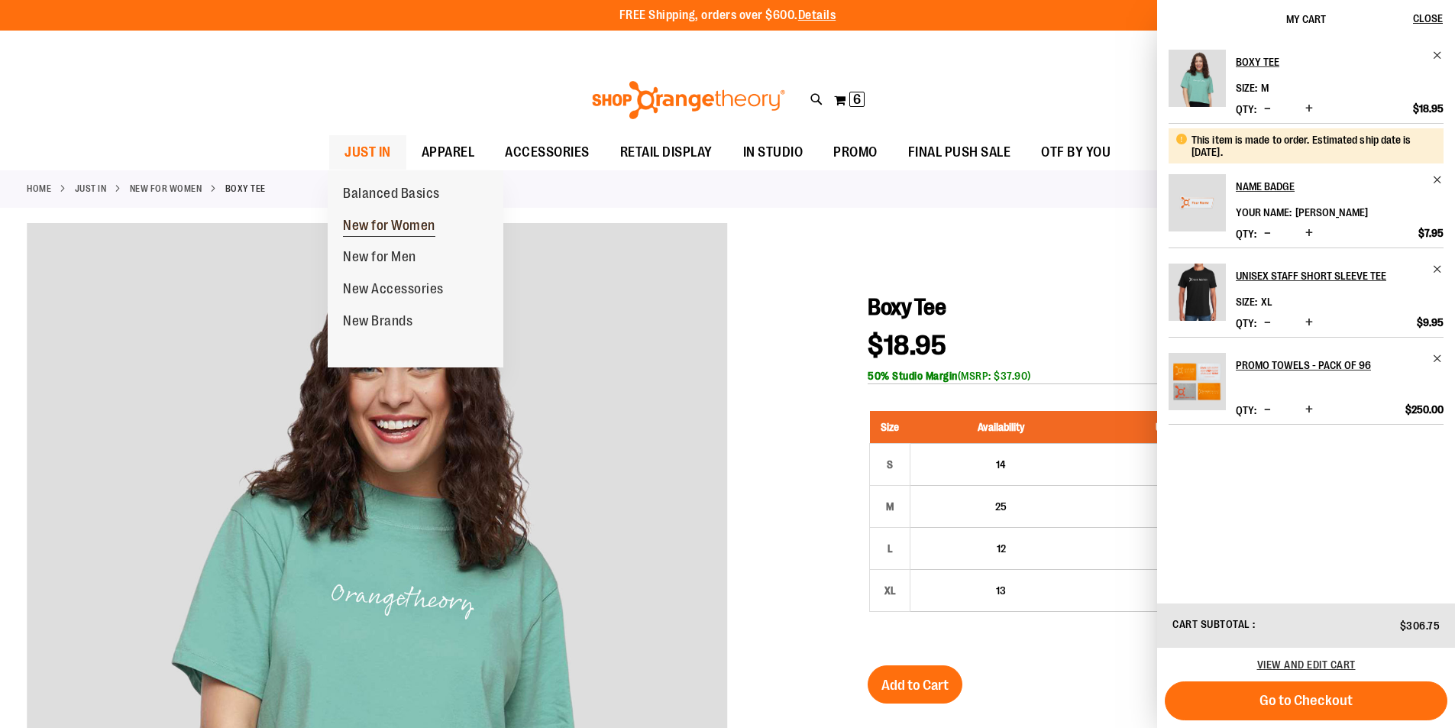
click at [374, 230] on span "New for Women" at bounding box center [389, 227] width 92 height 19
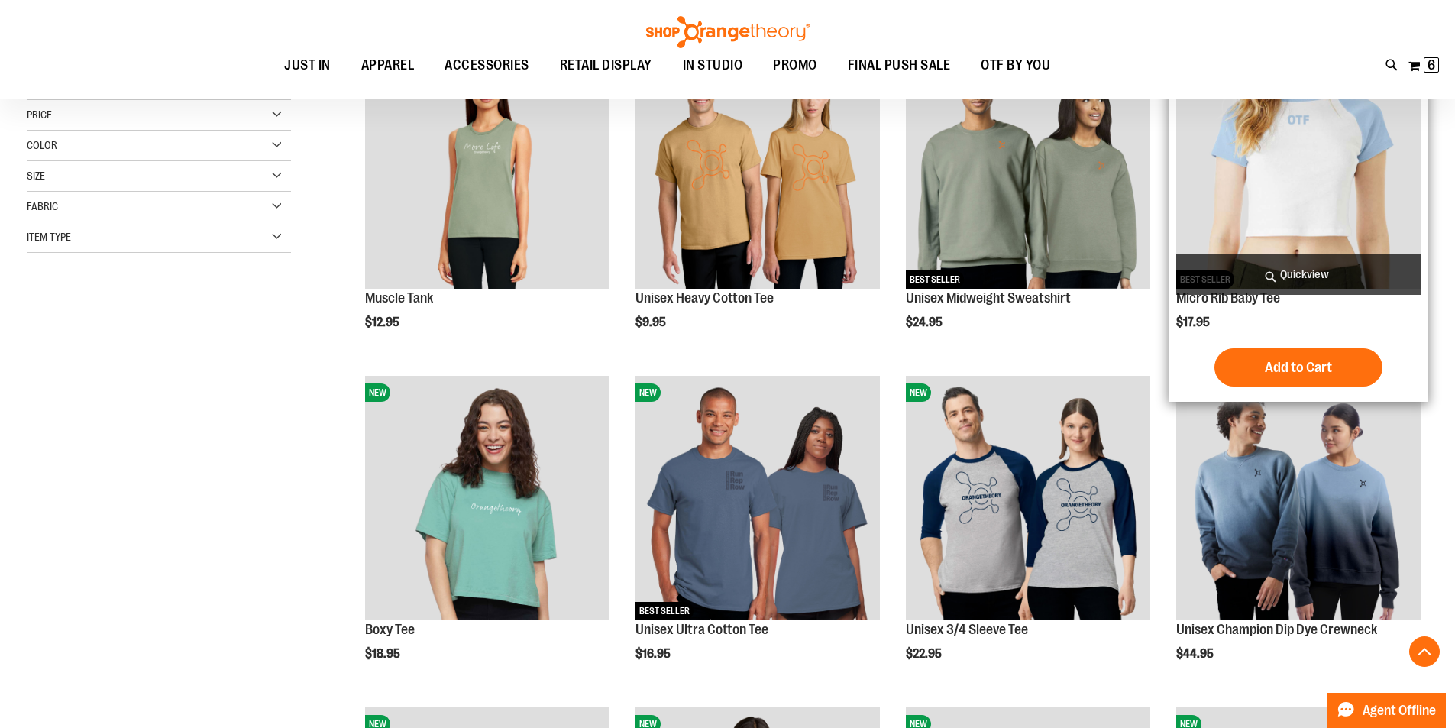
scroll to position [381, 0]
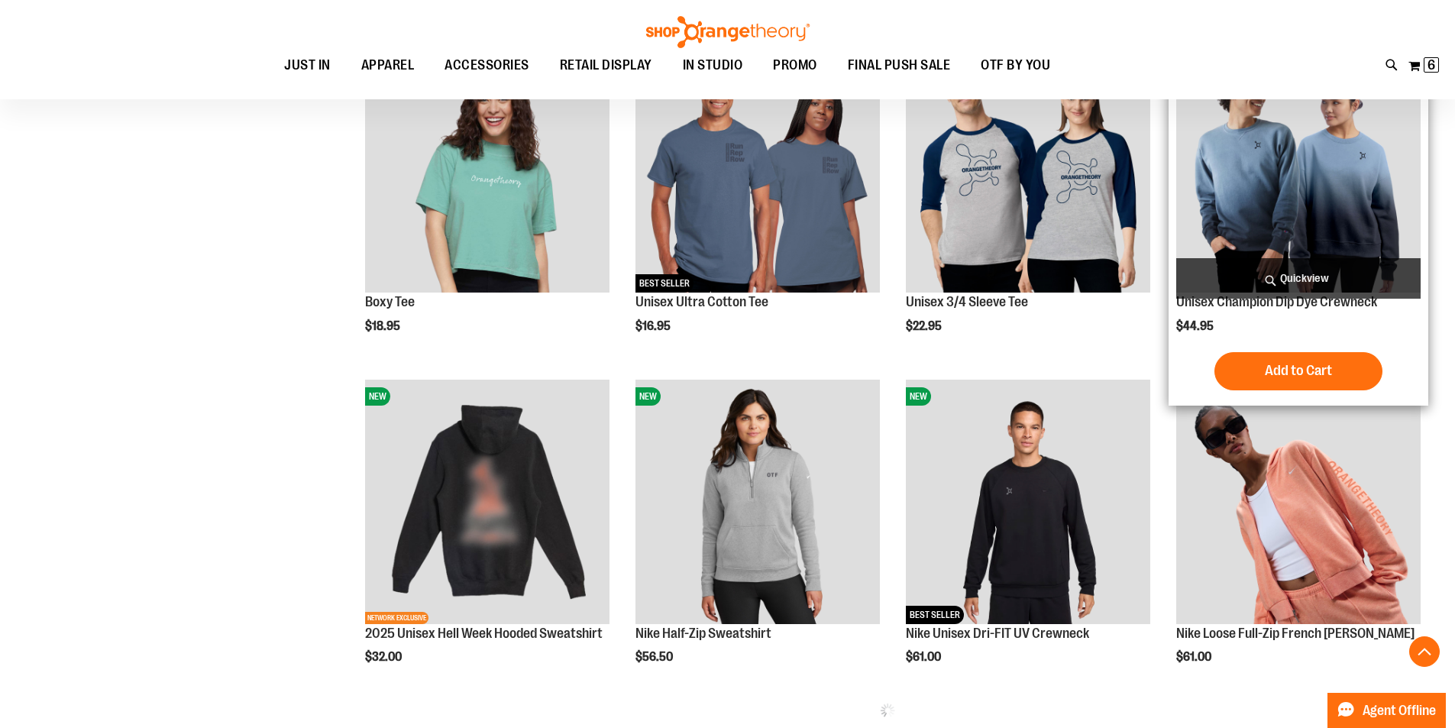
scroll to position [610, 0]
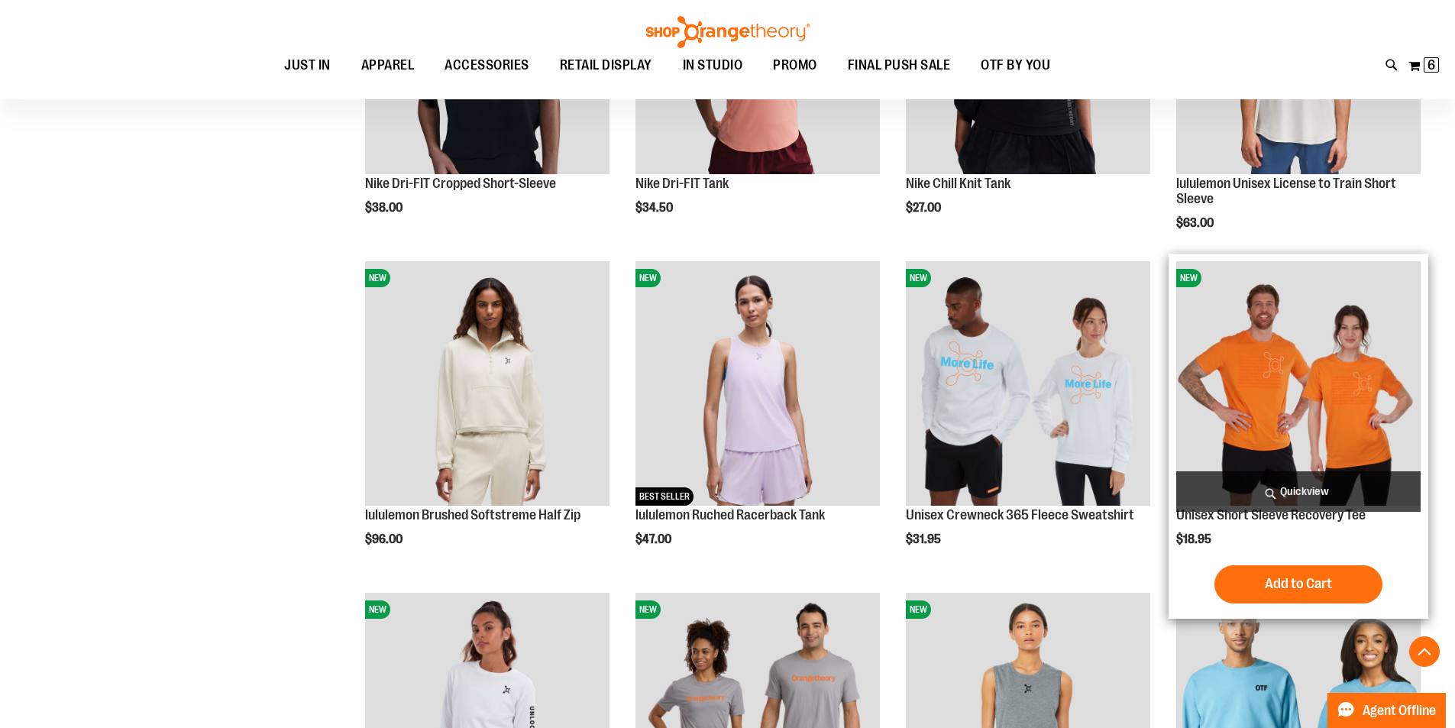
scroll to position [1603, 0]
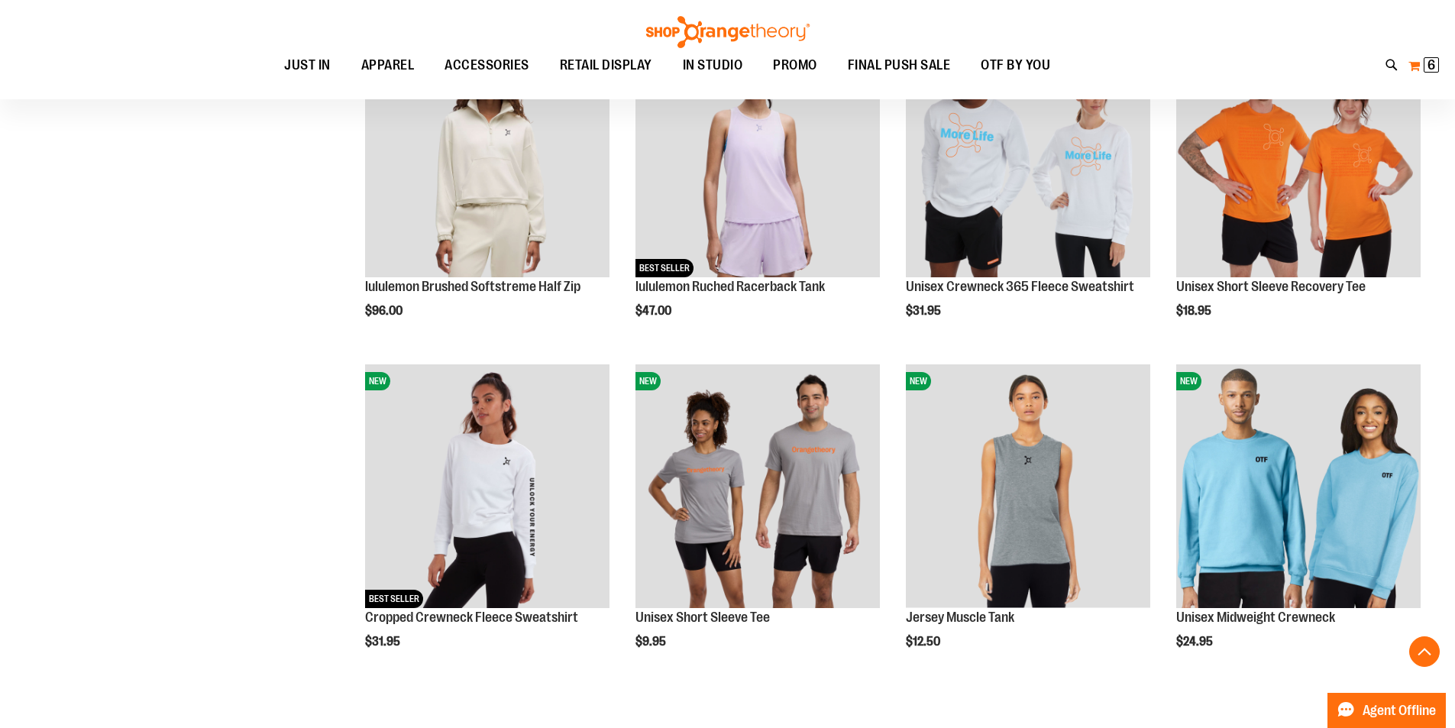
click at [1429, 65] on span "6" at bounding box center [1432, 64] width 8 height 15
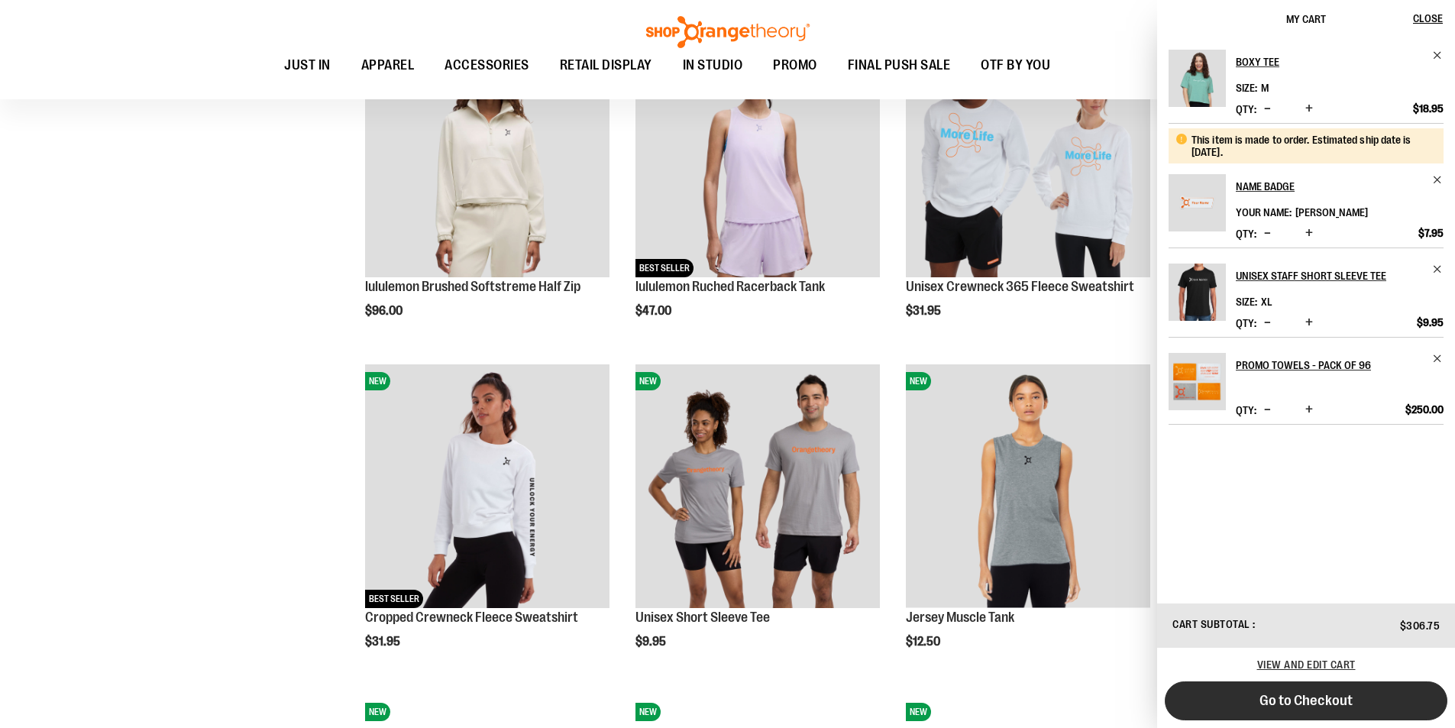
click at [1264, 699] on span "Go to Checkout" at bounding box center [1306, 700] width 93 height 17
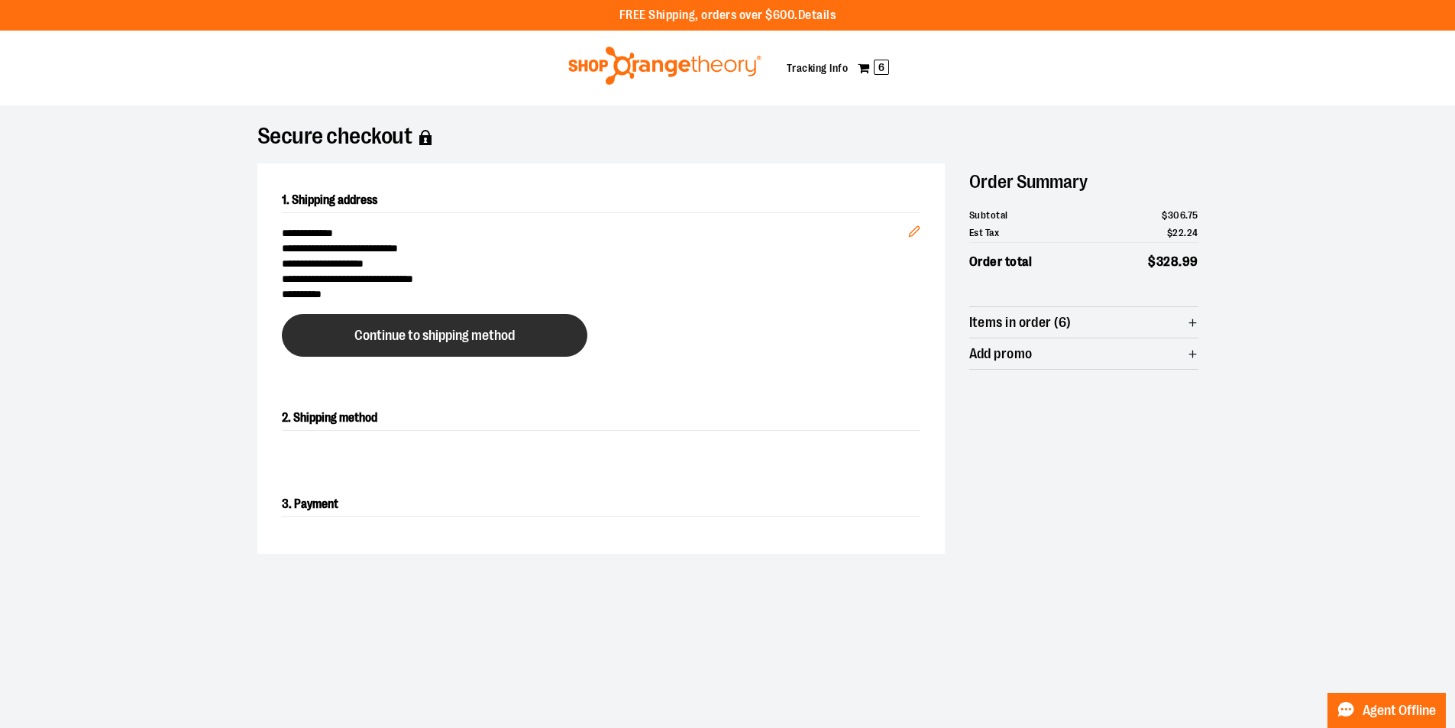
click at [482, 328] on span "Continue to shipping method" at bounding box center [434, 335] width 160 height 15
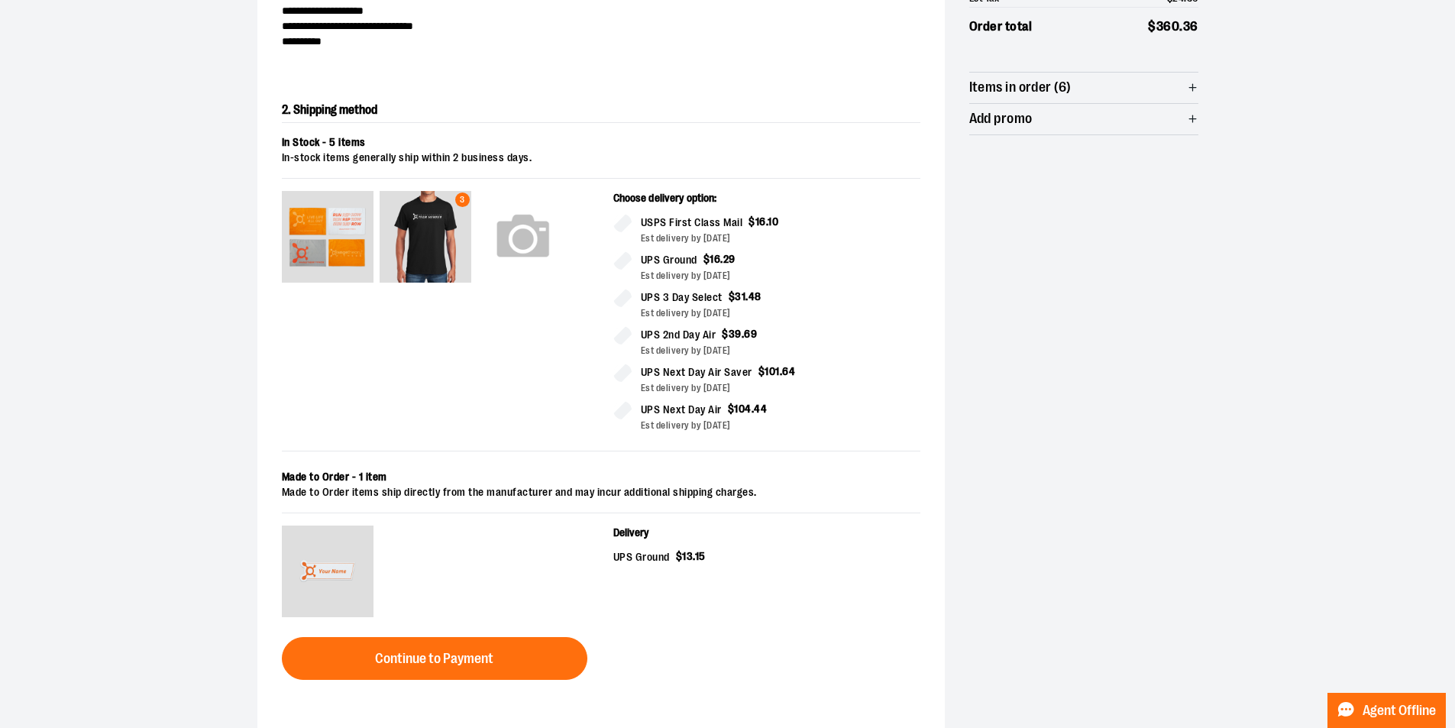
scroll to position [260, 0]
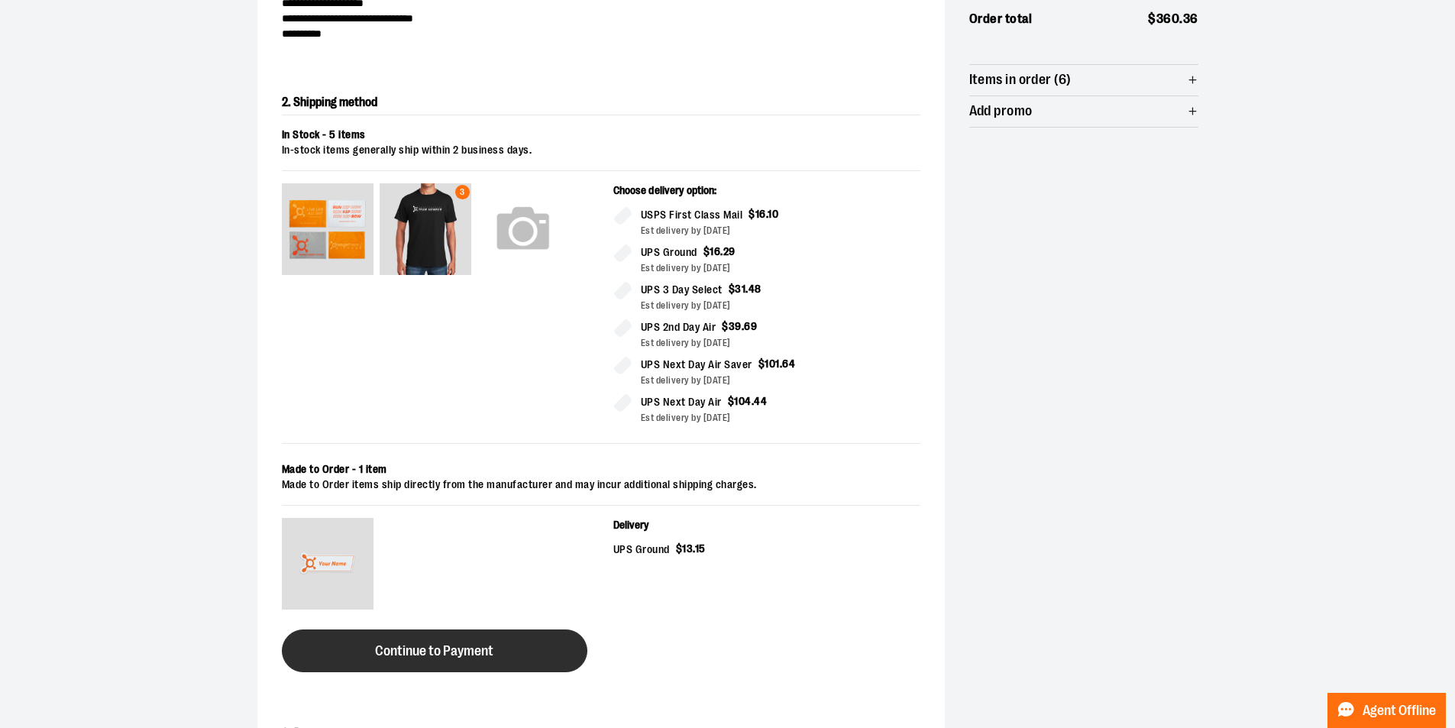
click at [484, 641] on button "Continue to Payment" at bounding box center [435, 650] width 306 height 43
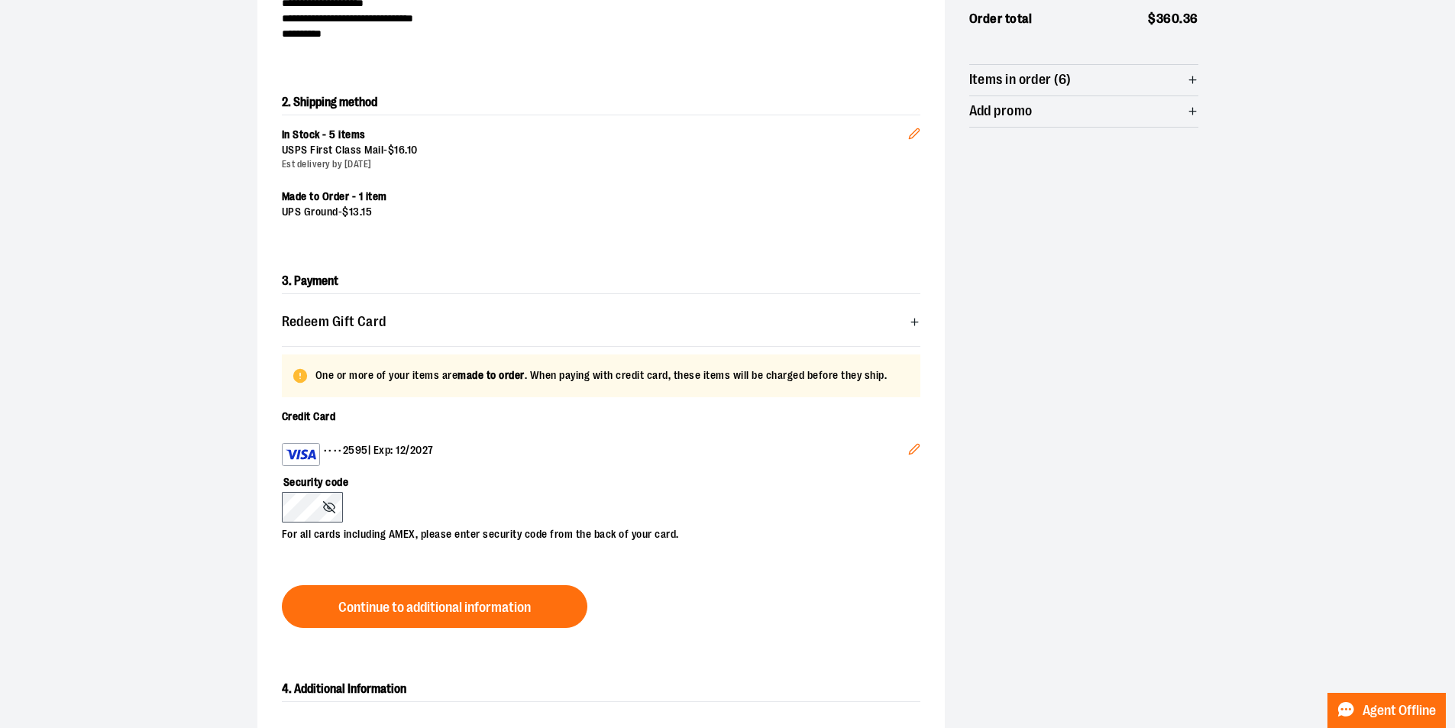
click at [324, 506] on icon at bounding box center [328, 507] width 11 height 8
click at [328, 510] on icon at bounding box center [328, 507] width 11 height 8
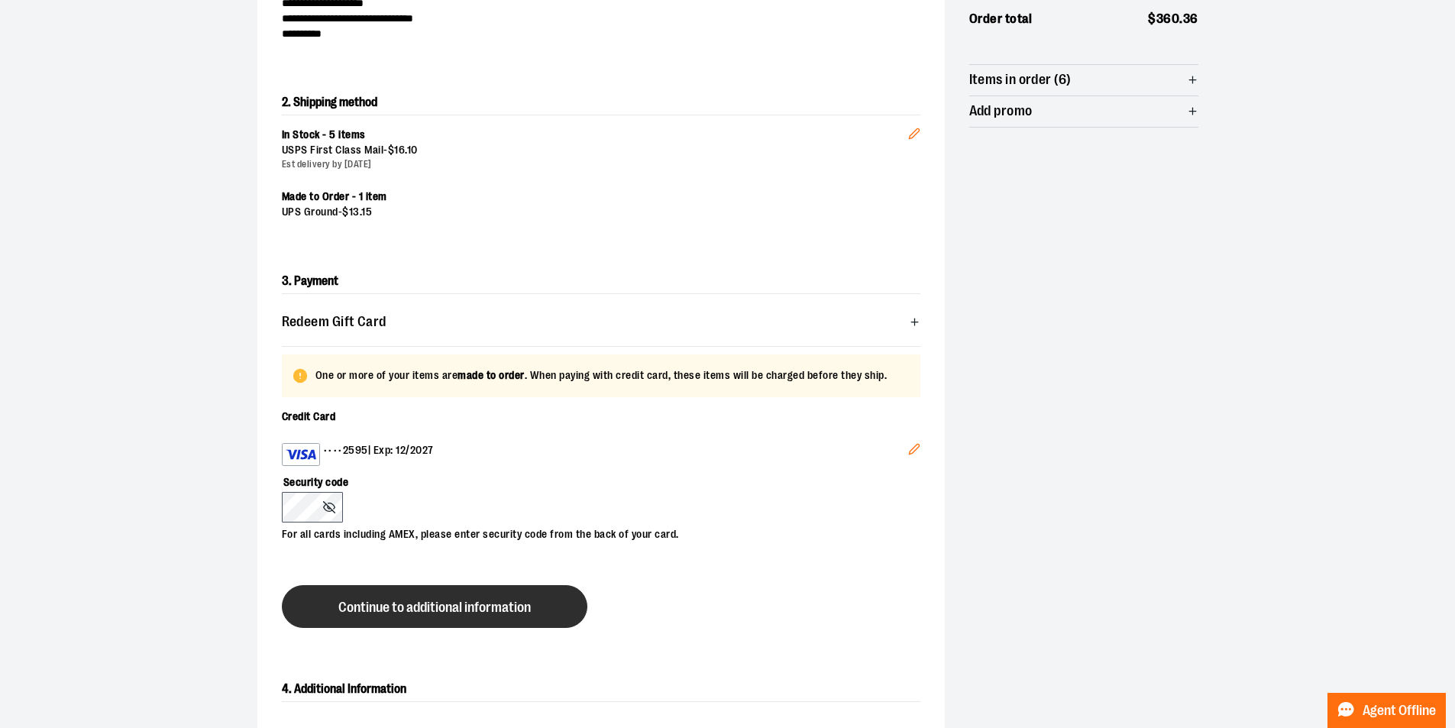
click at [428, 590] on button "Continue to additional information" at bounding box center [435, 606] width 306 height 43
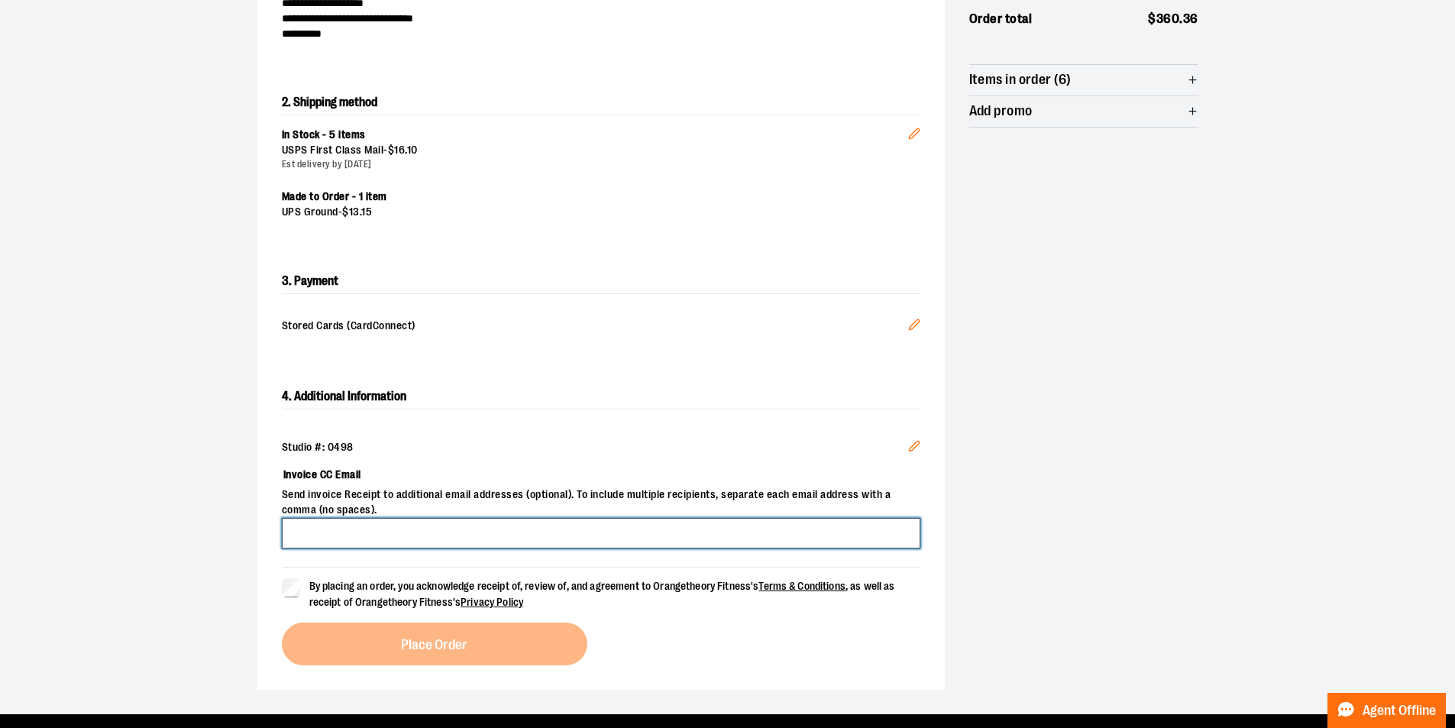
click at [480, 541] on input "Invoice CC Email" at bounding box center [601, 533] width 639 height 31
type input "*"
type input "**********"
click at [522, 531] on input "**********" at bounding box center [601, 533] width 639 height 31
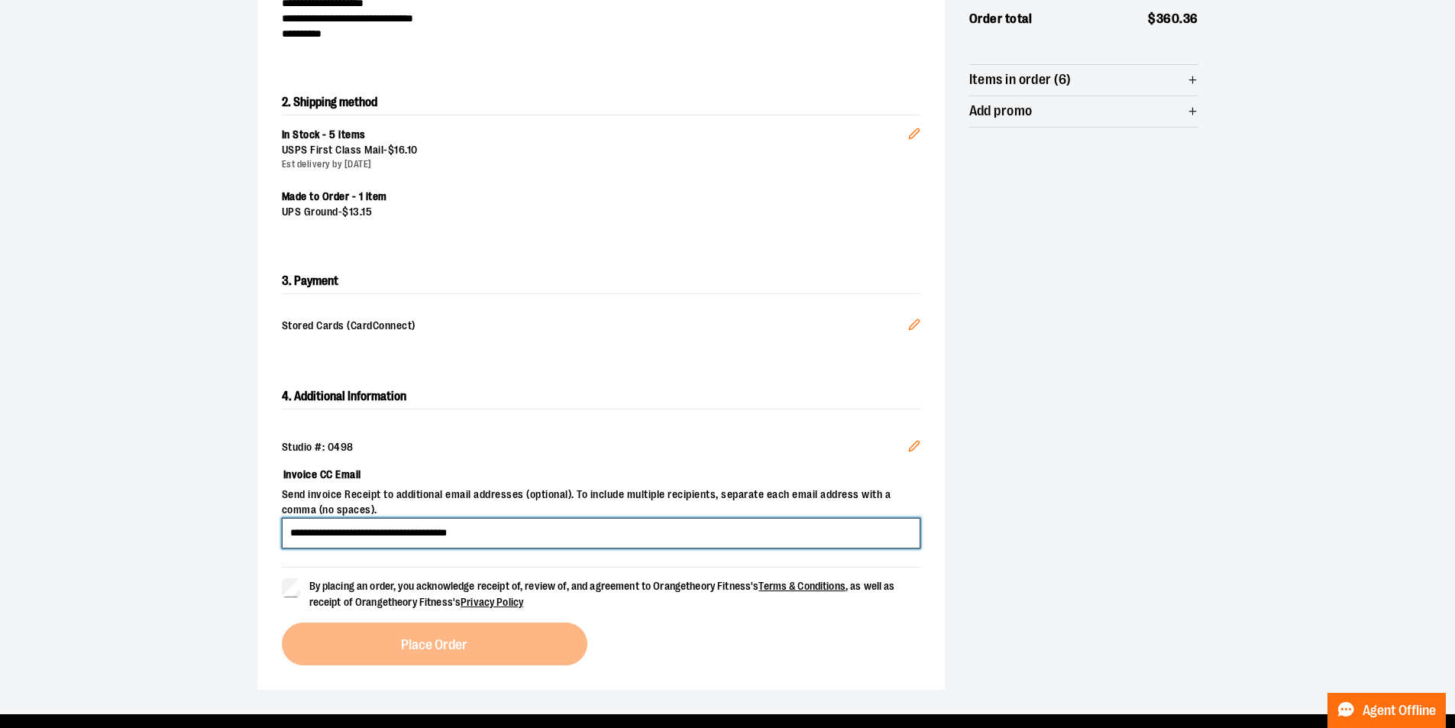
click at [522, 531] on input "**********" at bounding box center [601, 533] width 639 height 31
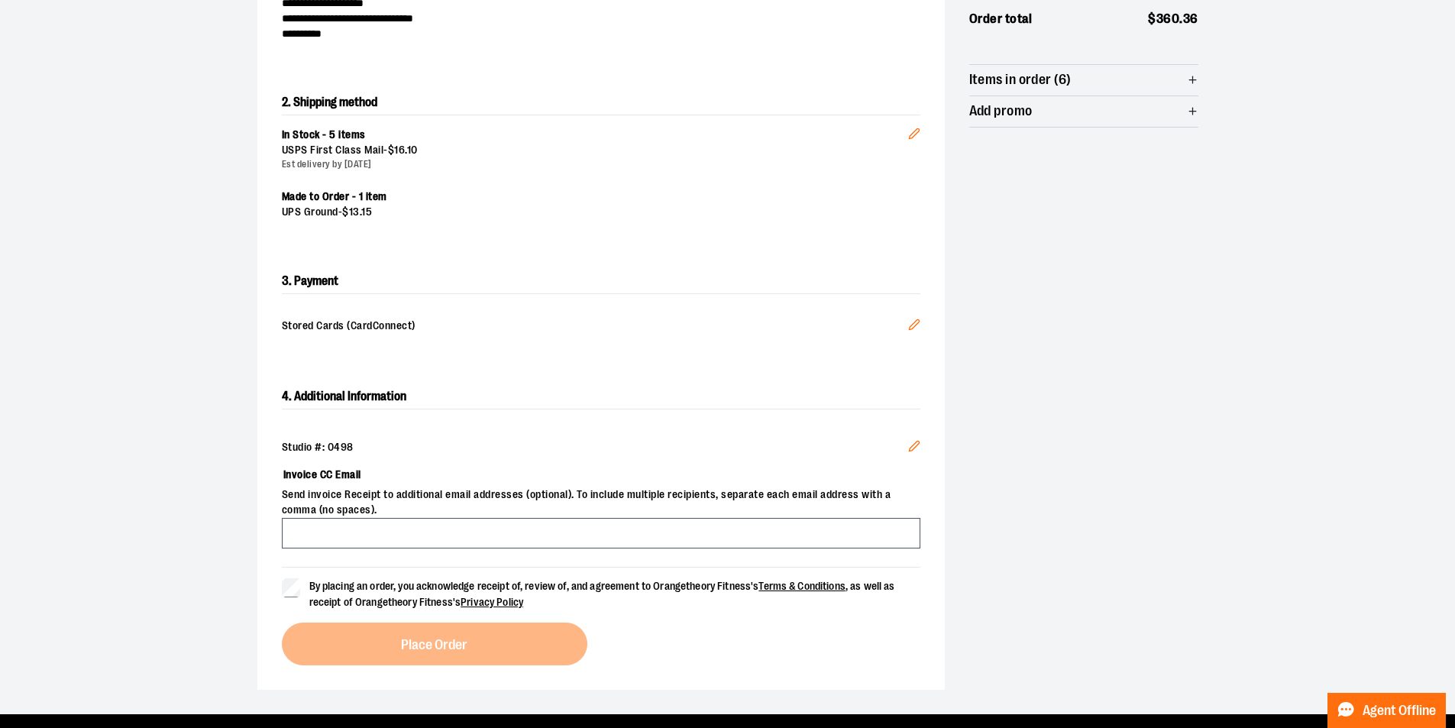
click at [303, 587] on label "By placing an order, you acknowledge receipt of, review of, and agreement to Or…" at bounding box center [601, 594] width 639 height 32
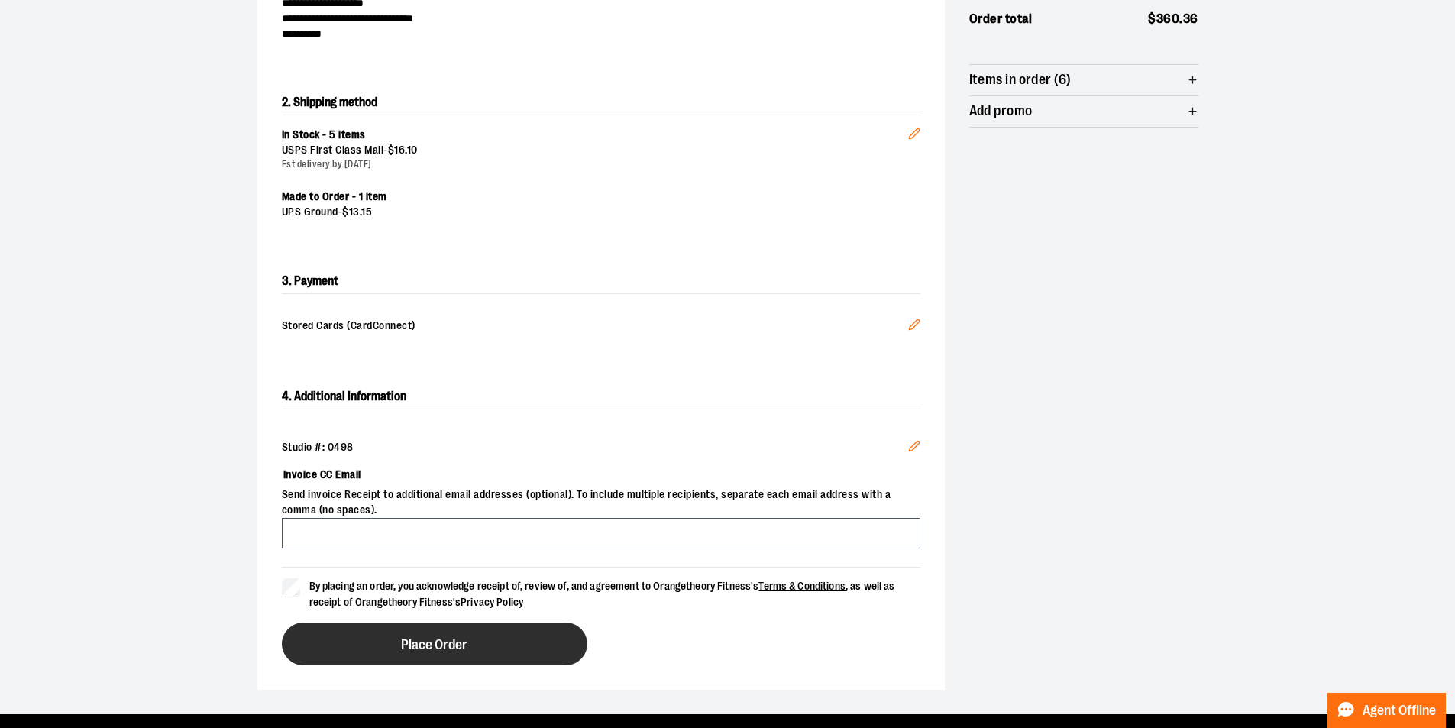
click at [435, 642] on span "Place Order" at bounding box center [434, 645] width 66 height 15
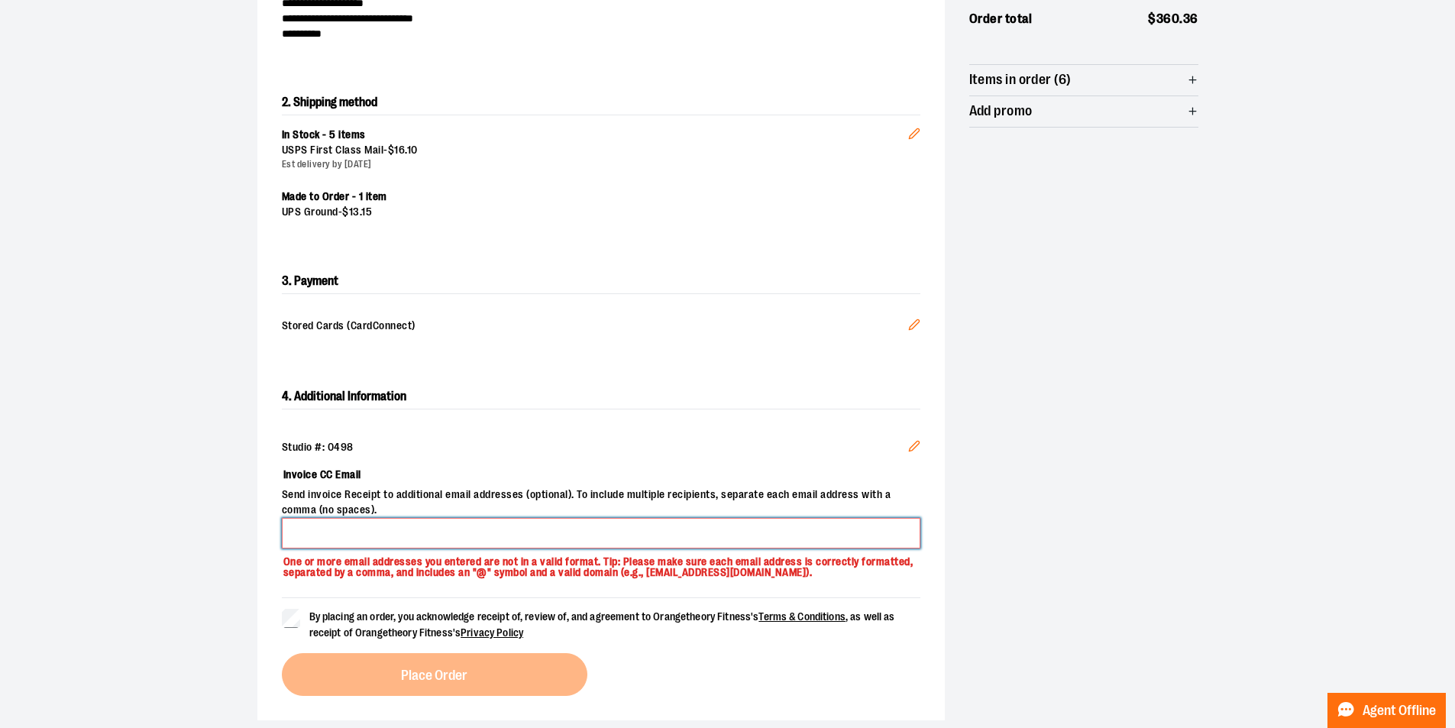
click at [441, 539] on input "Invoice CC Email" at bounding box center [601, 533] width 639 height 31
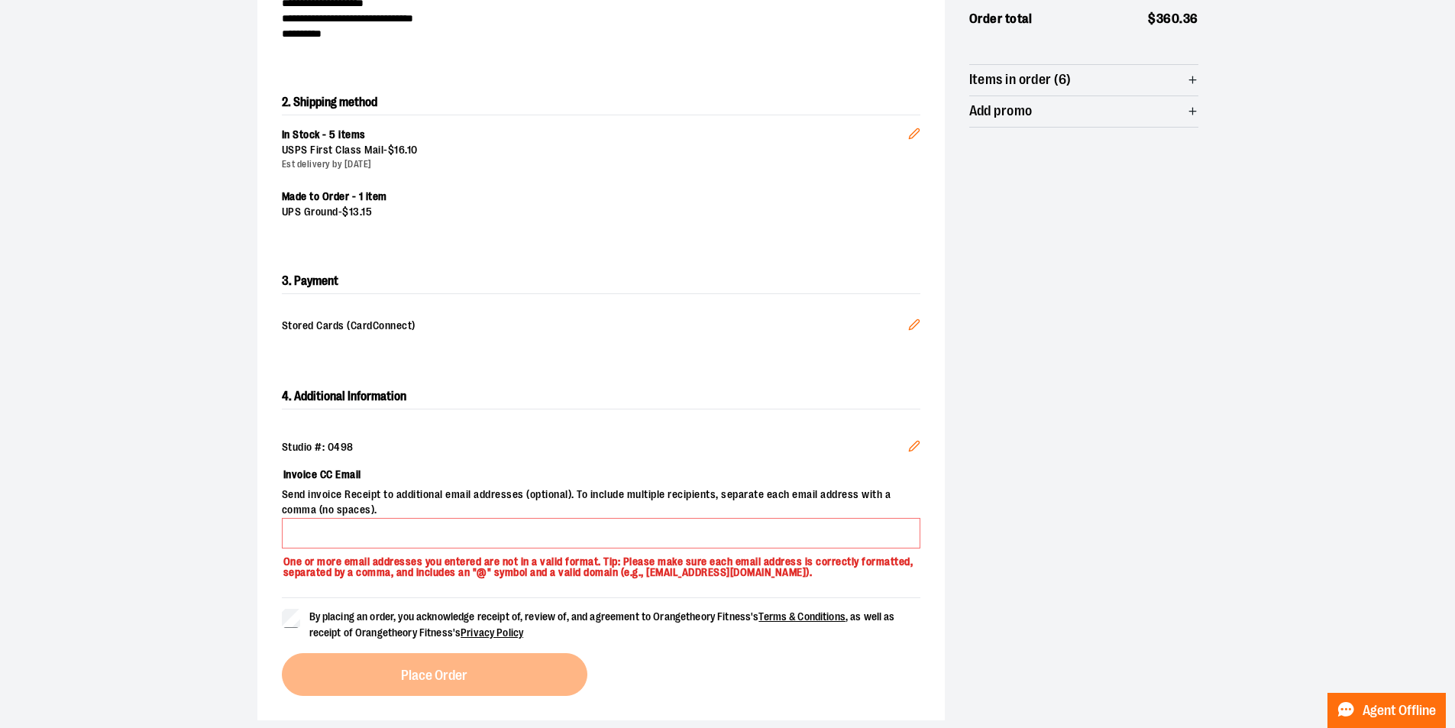
click at [908, 446] on icon "Edit" at bounding box center [914, 446] width 12 height 12
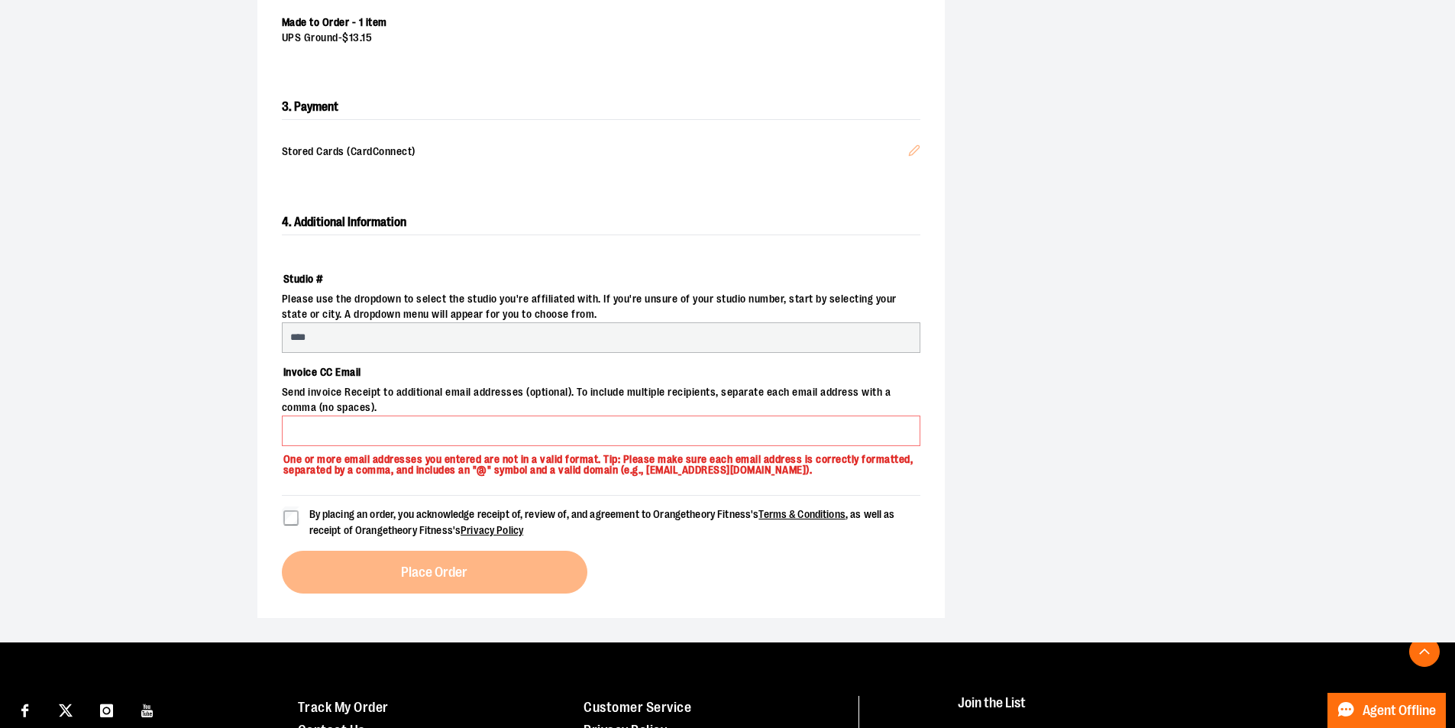
scroll to position [490, 0]
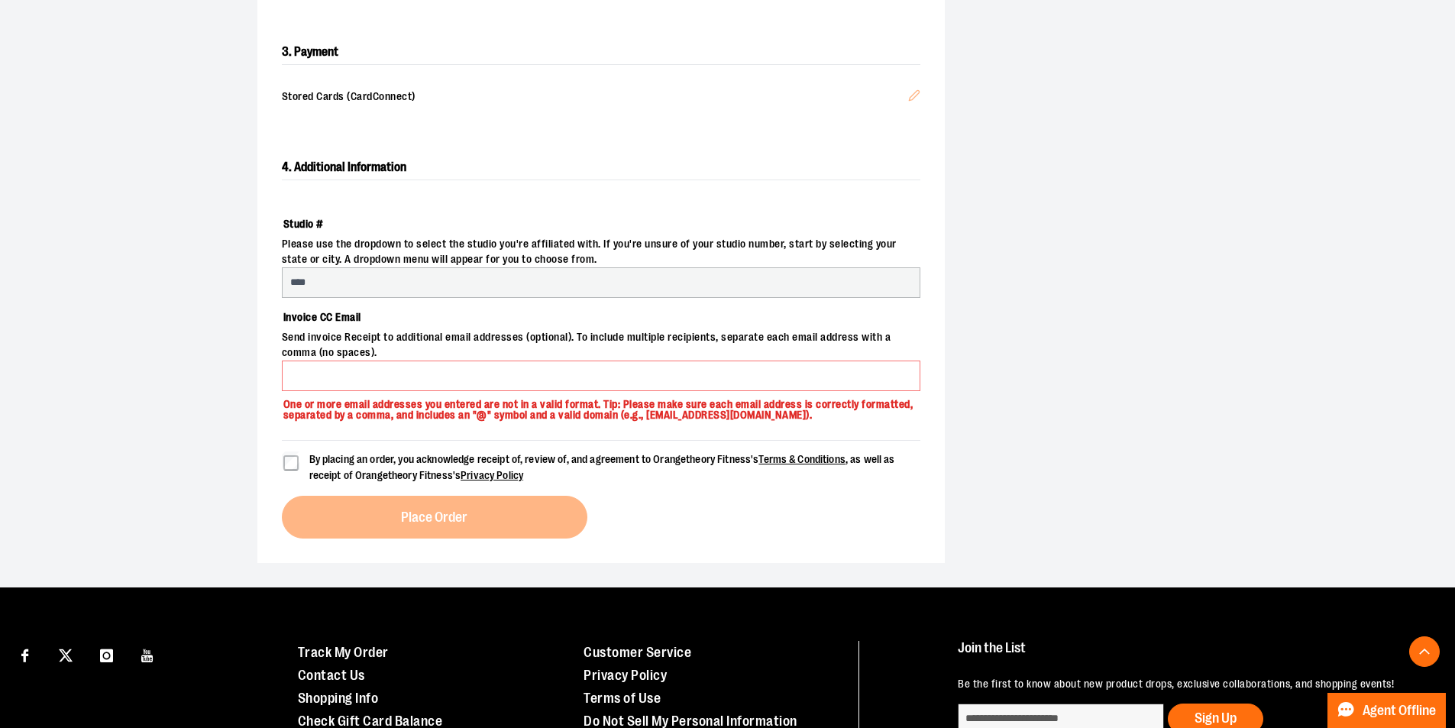
select select "***"
select select "**********"
select select "****"
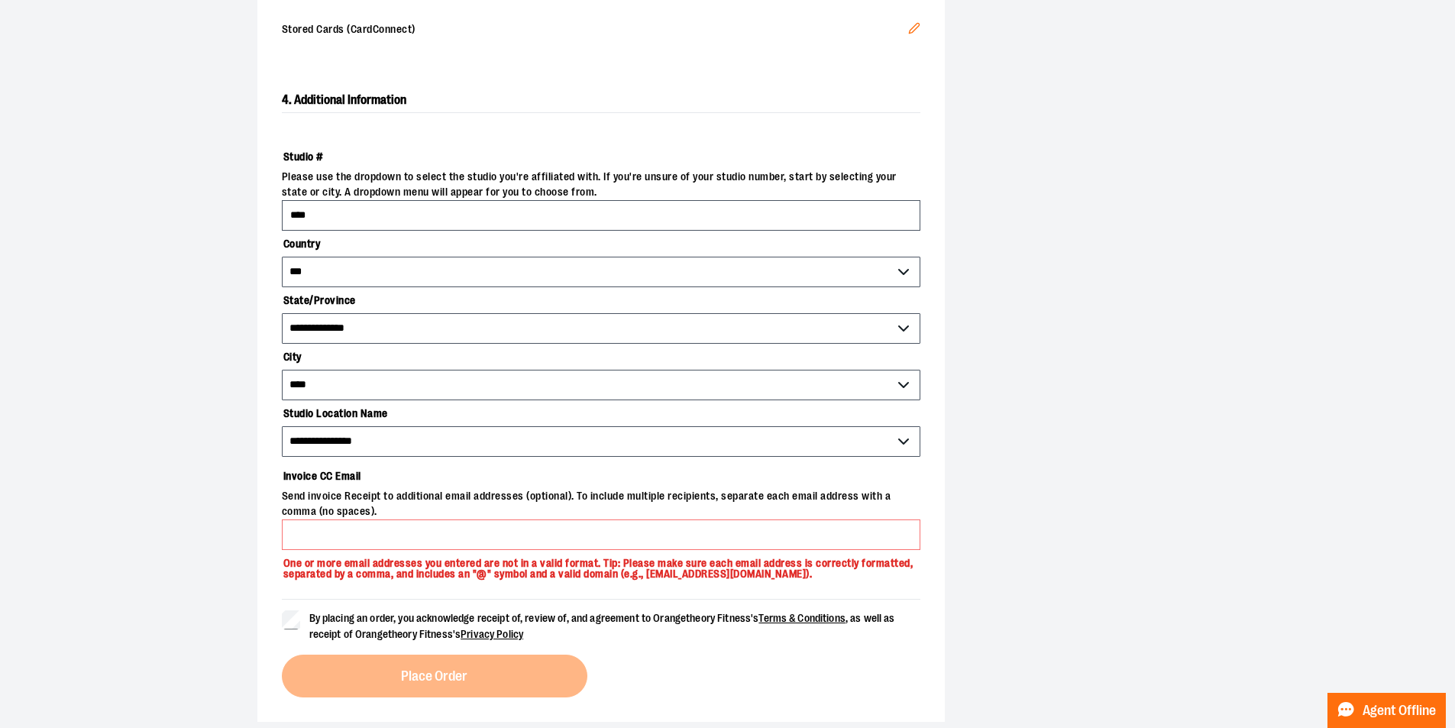
scroll to position [642, 0]
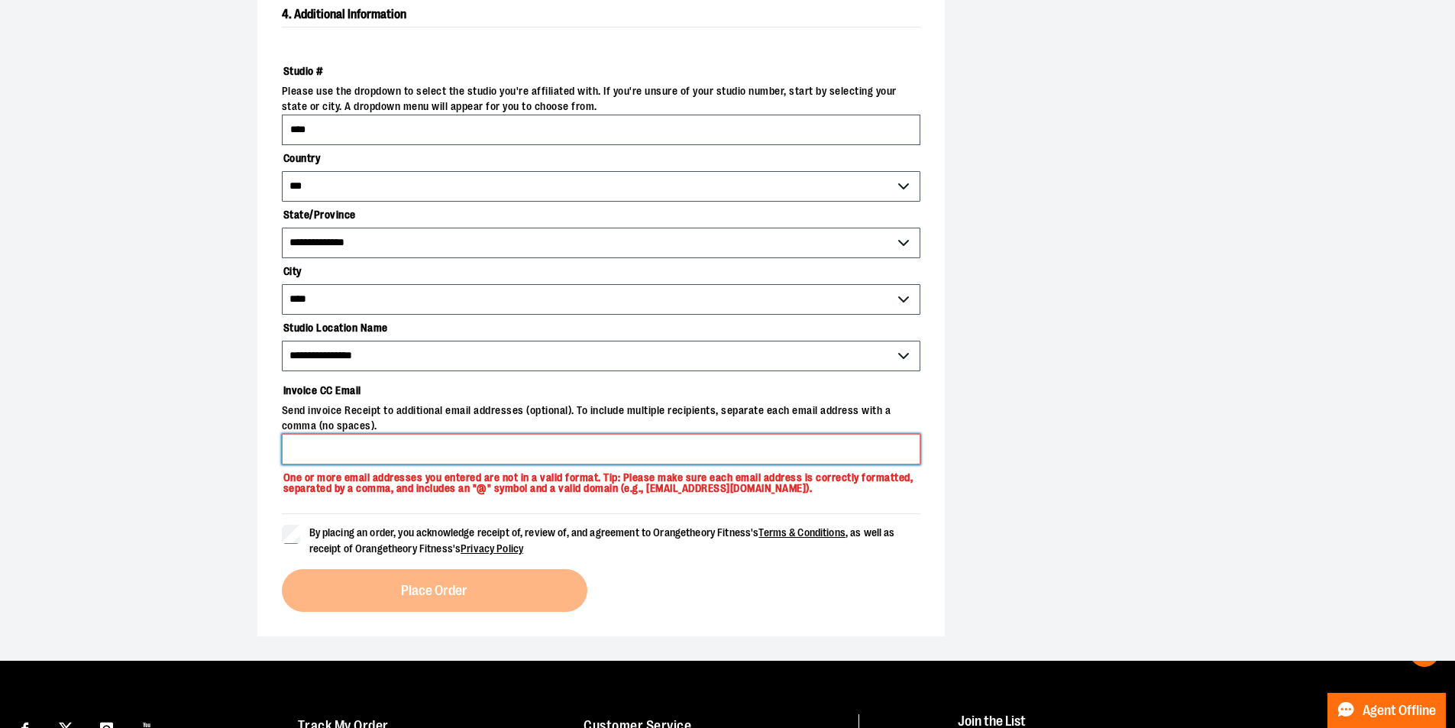
click at [458, 444] on input "Invoice CC Email" at bounding box center [601, 449] width 639 height 31
type input "**********"
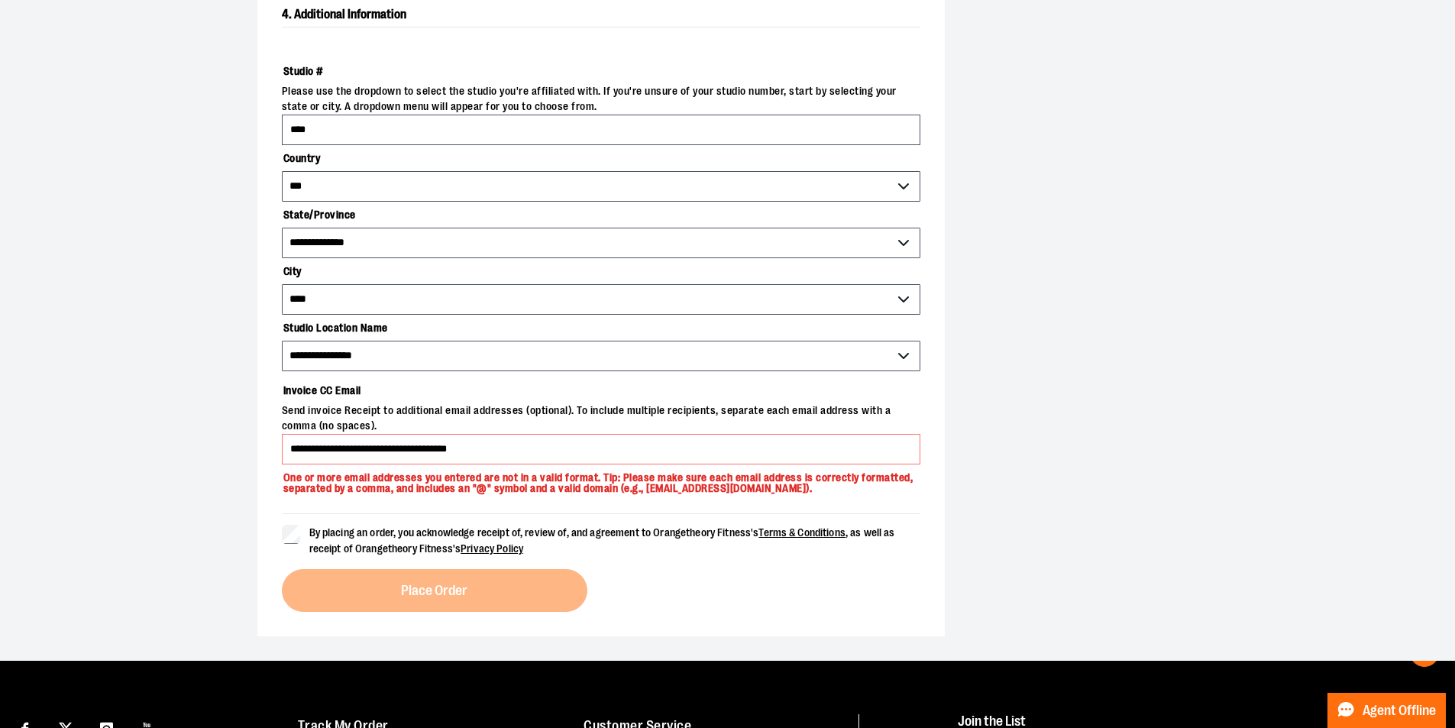
click at [289, 542] on label "By placing an order, you acknowledge receipt of, review of, and agreement to Or…" at bounding box center [601, 541] width 639 height 32
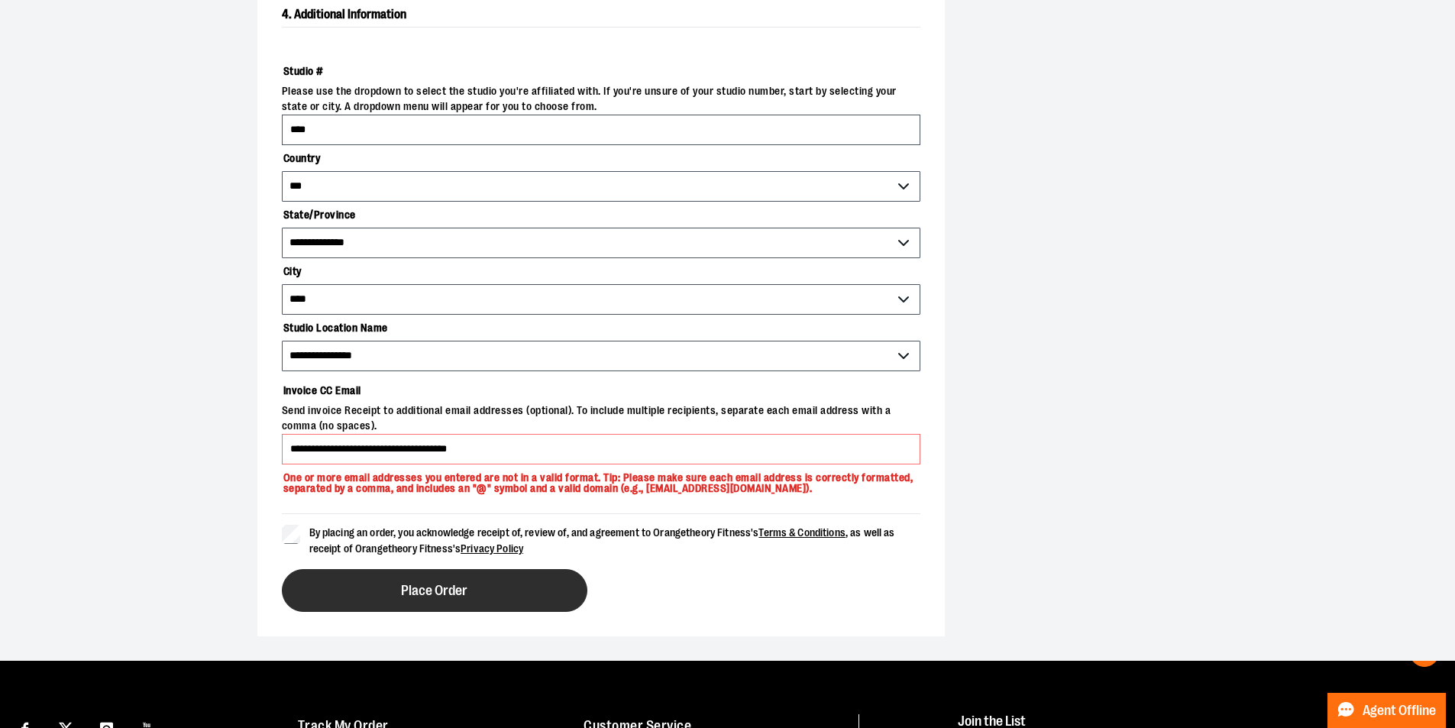
click at [361, 582] on button "Place Order" at bounding box center [435, 590] width 306 height 43
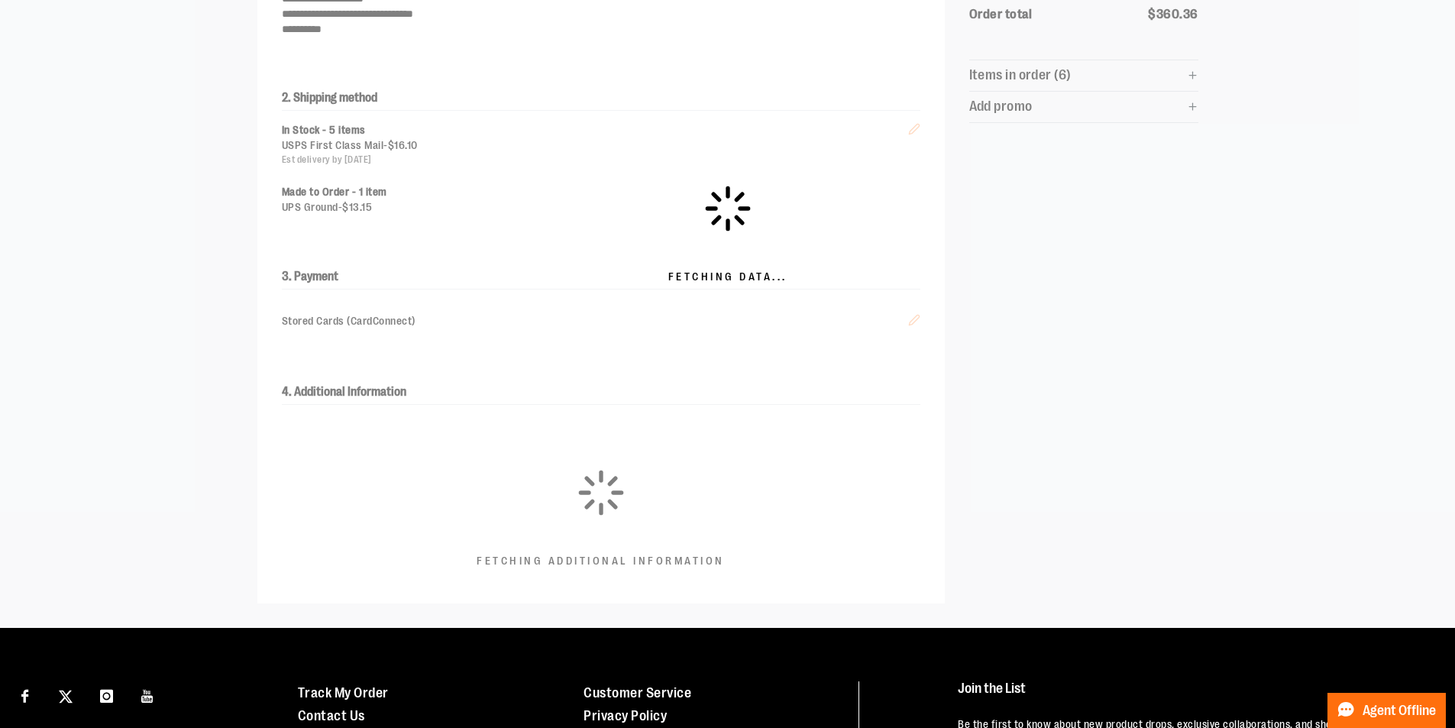
scroll to position [158, 0]
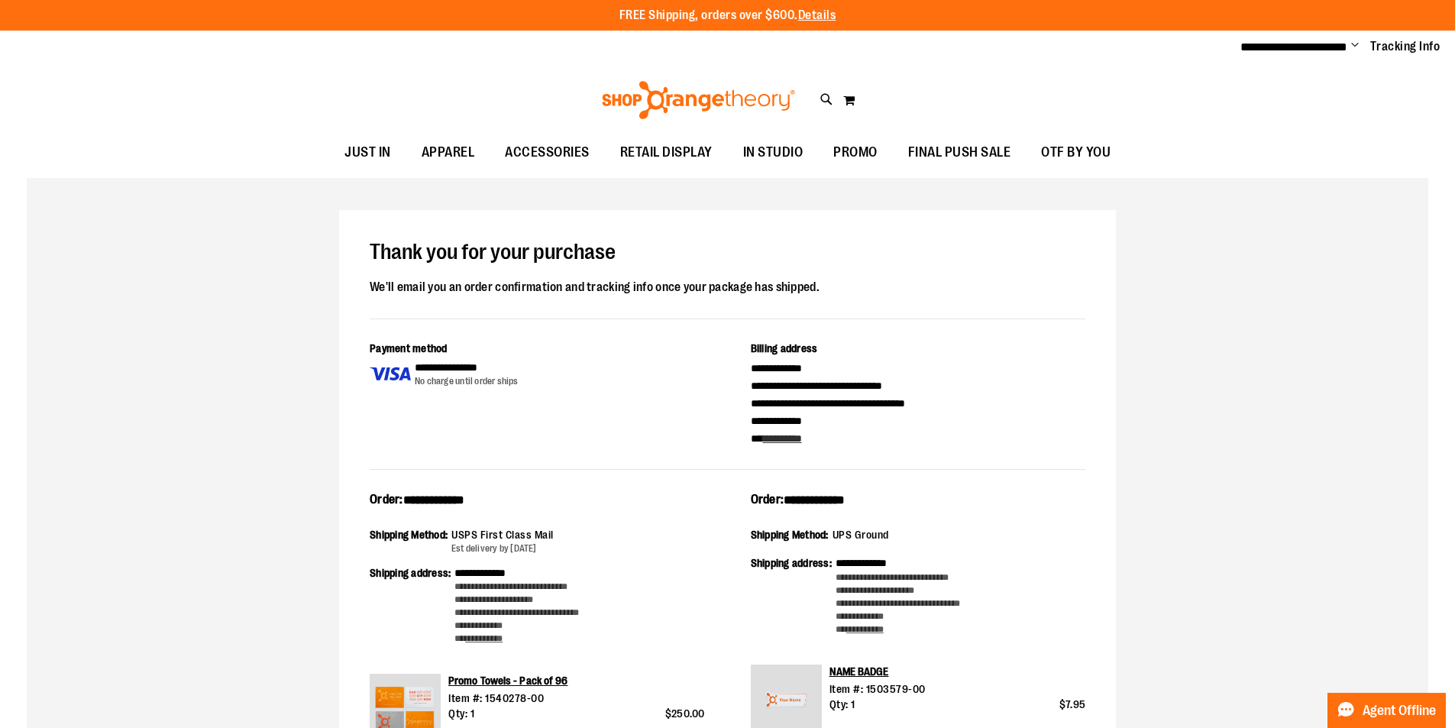
click at [1354, 43] on span "Change" at bounding box center [1355, 46] width 8 height 15
click at [1306, 105] on link "Sign Out" at bounding box center [1301, 103] width 134 height 29
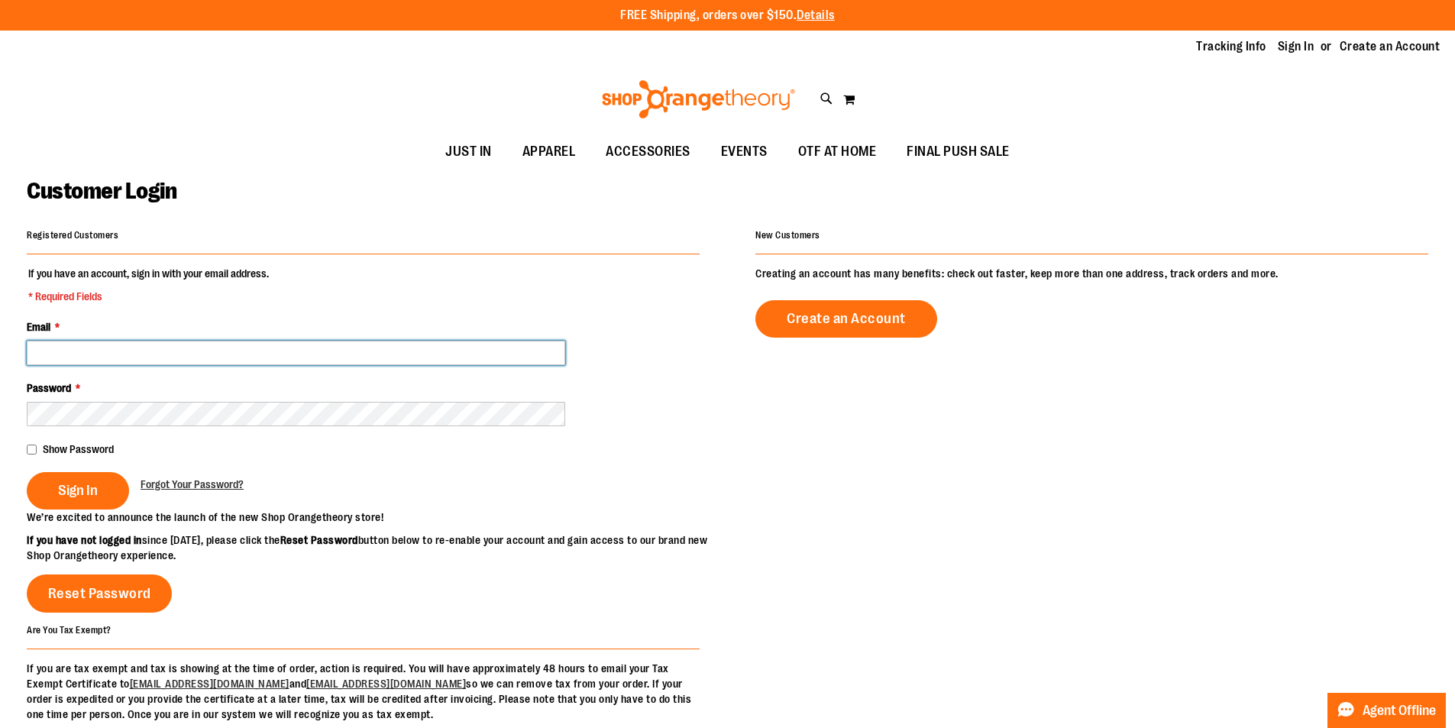
paste input "**********"
type input "**********"
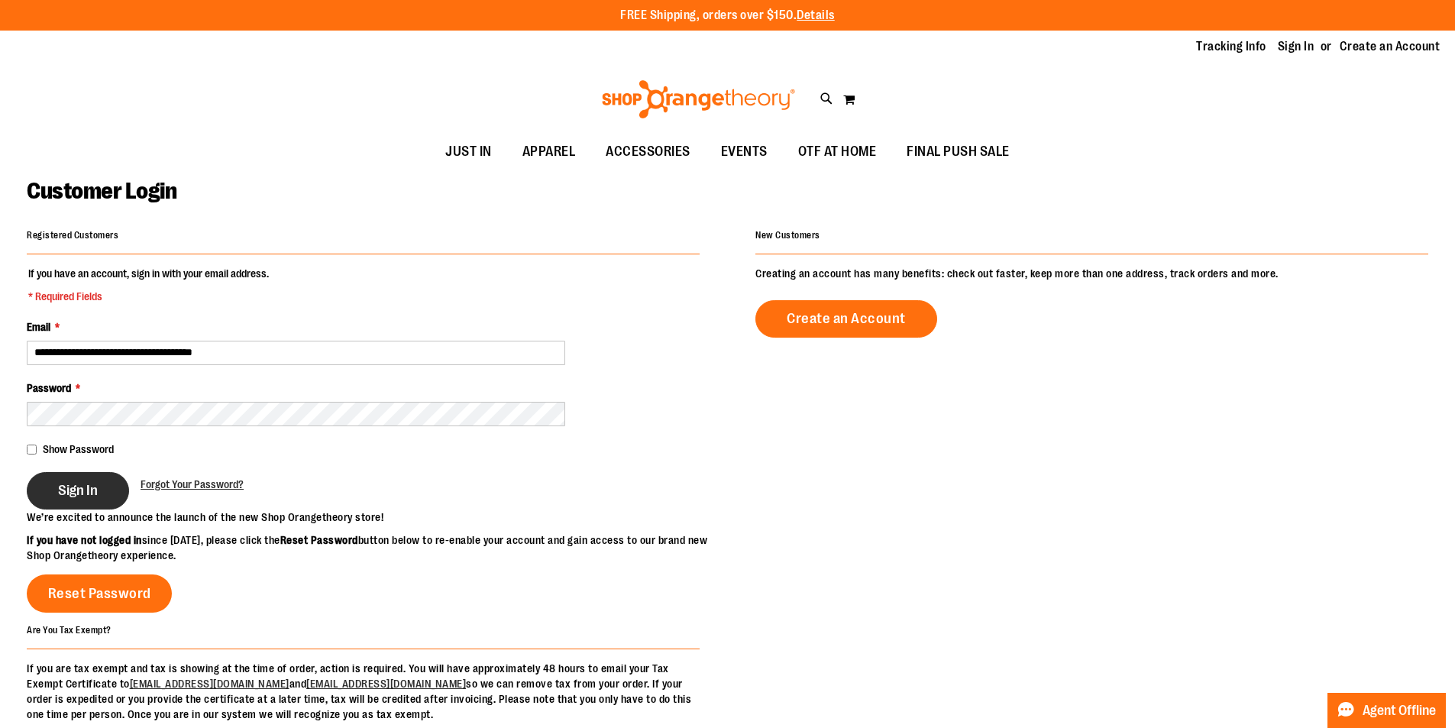
click at [91, 484] on span "Sign In" at bounding box center [78, 490] width 40 height 17
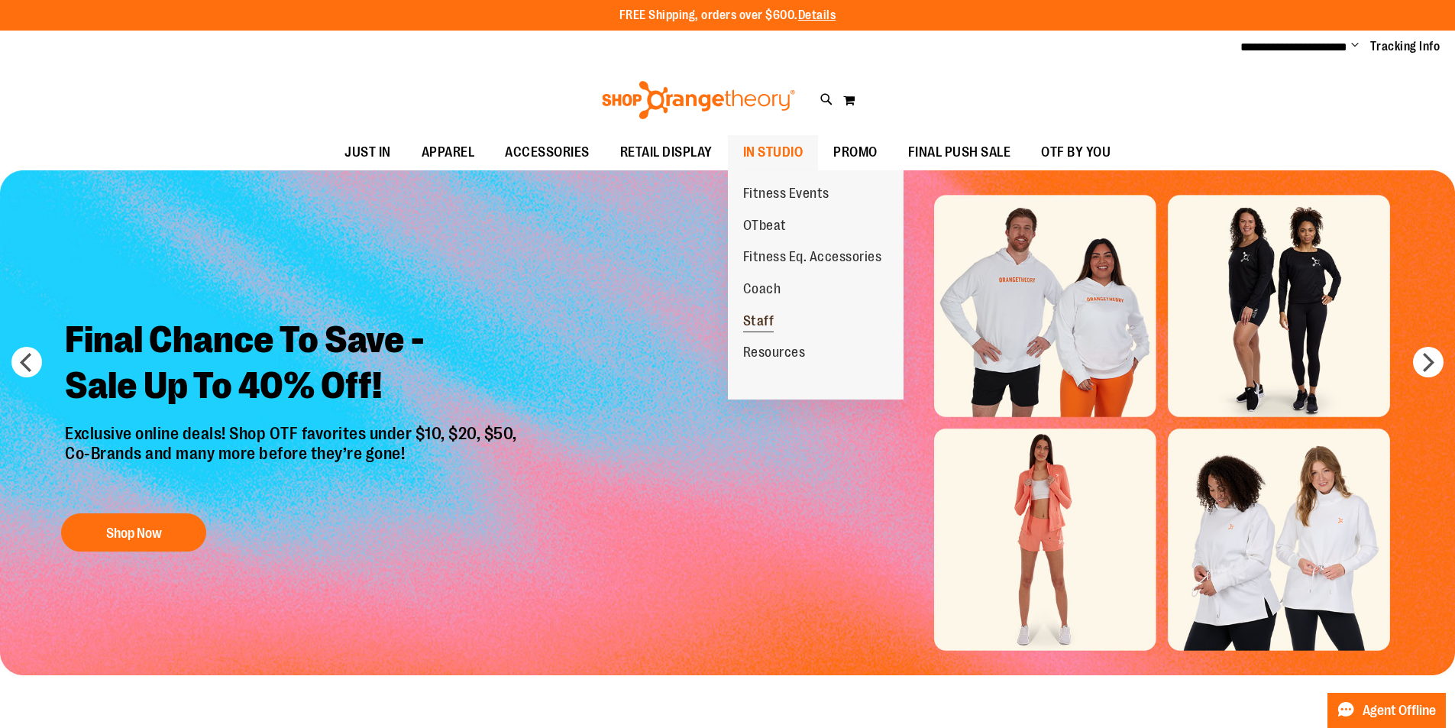
click at [762, 325] on span "Staff" at bounding box center [758, 322] width 31 height 19
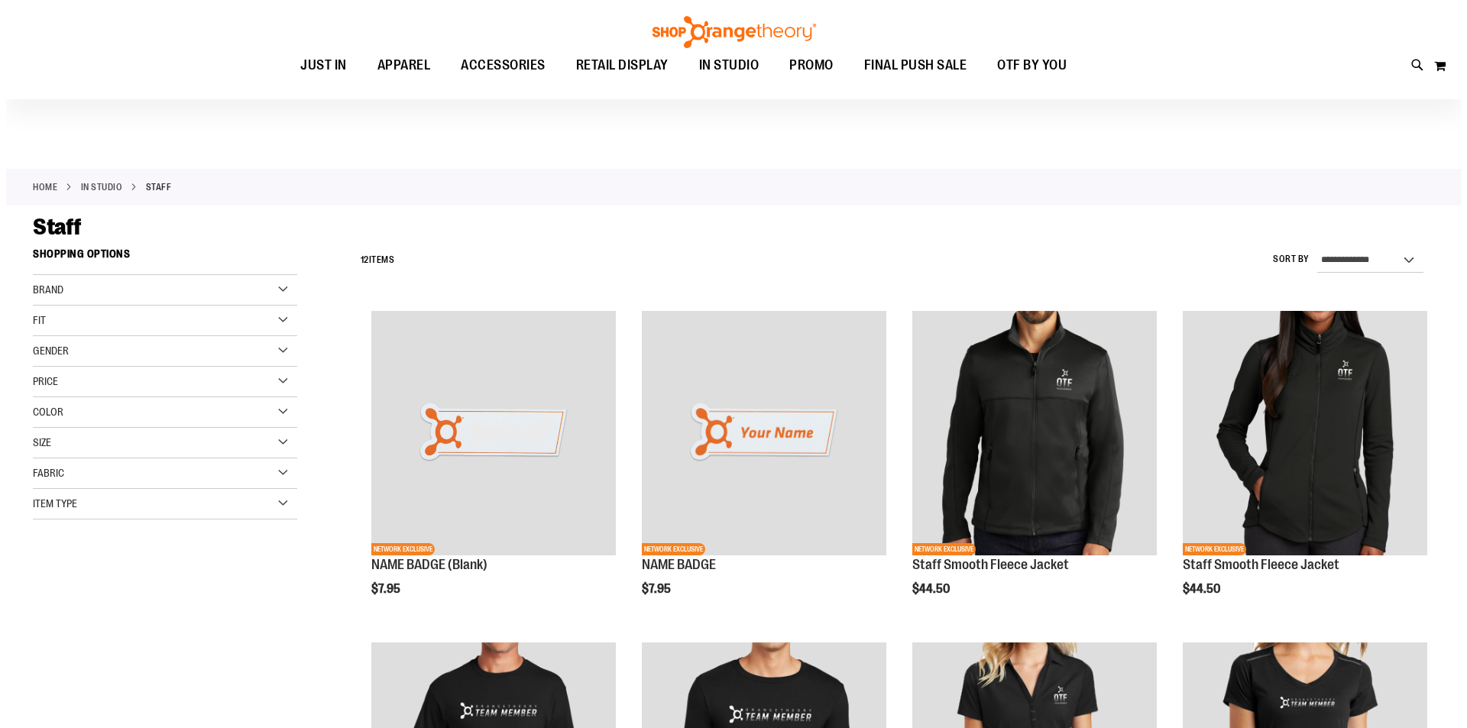
scroll to position [152, 0]
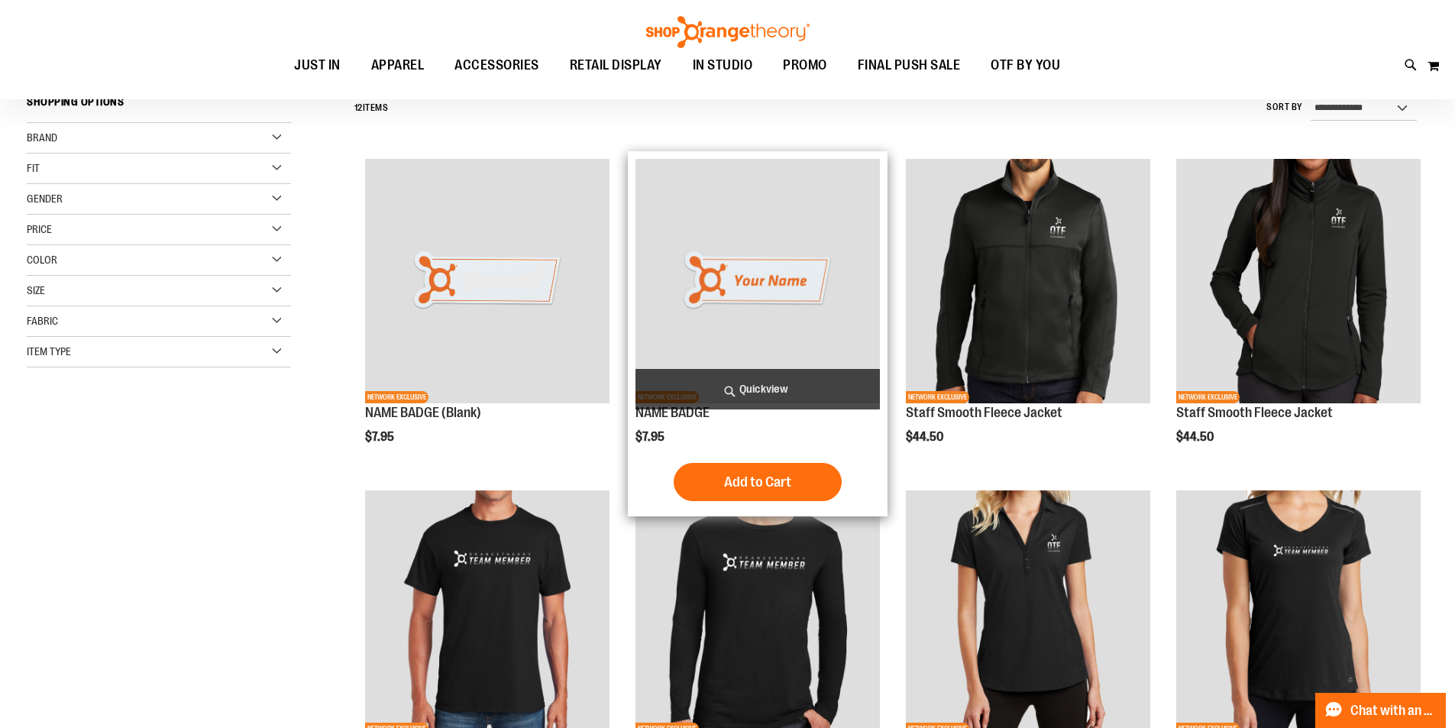
click at [761, 387] on span "Quickview" at bounding box center [758, 389] width 244 height 40
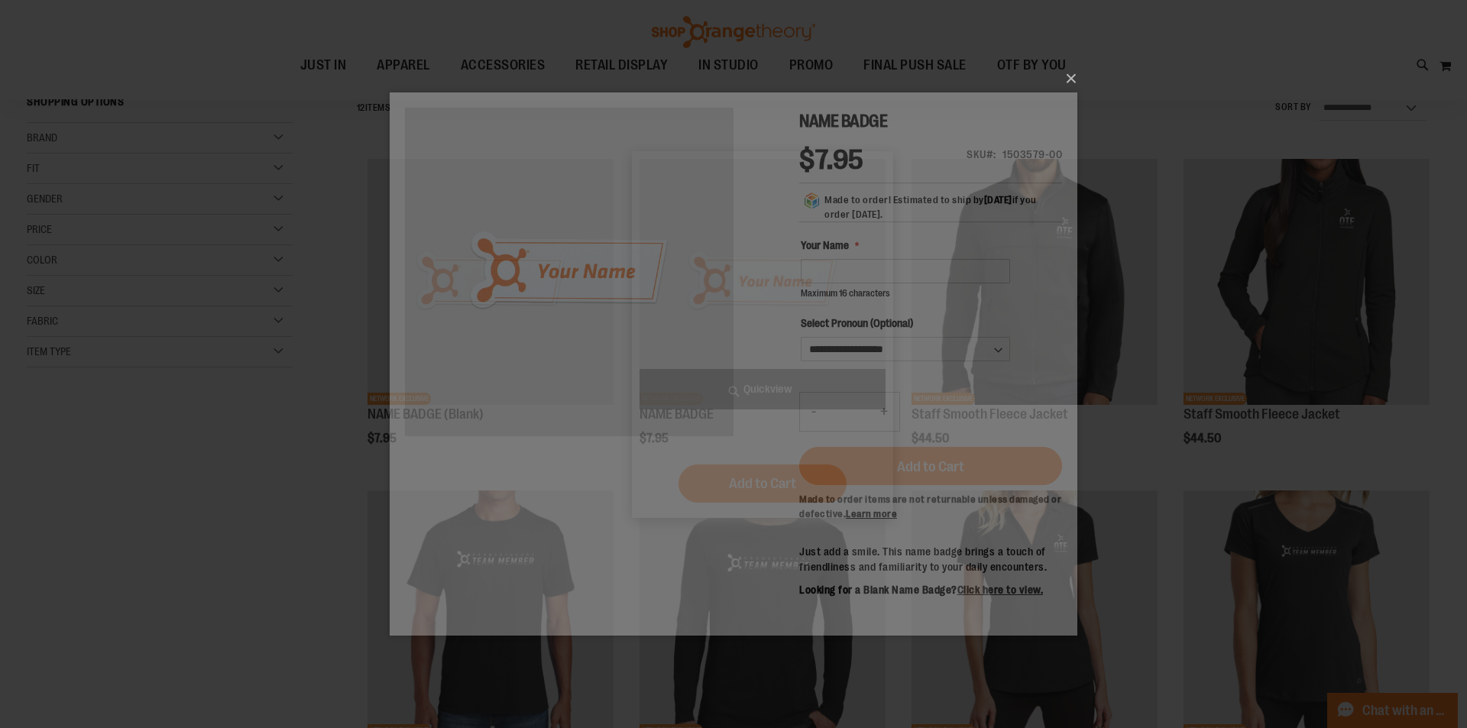
scroll to position [0, 0]
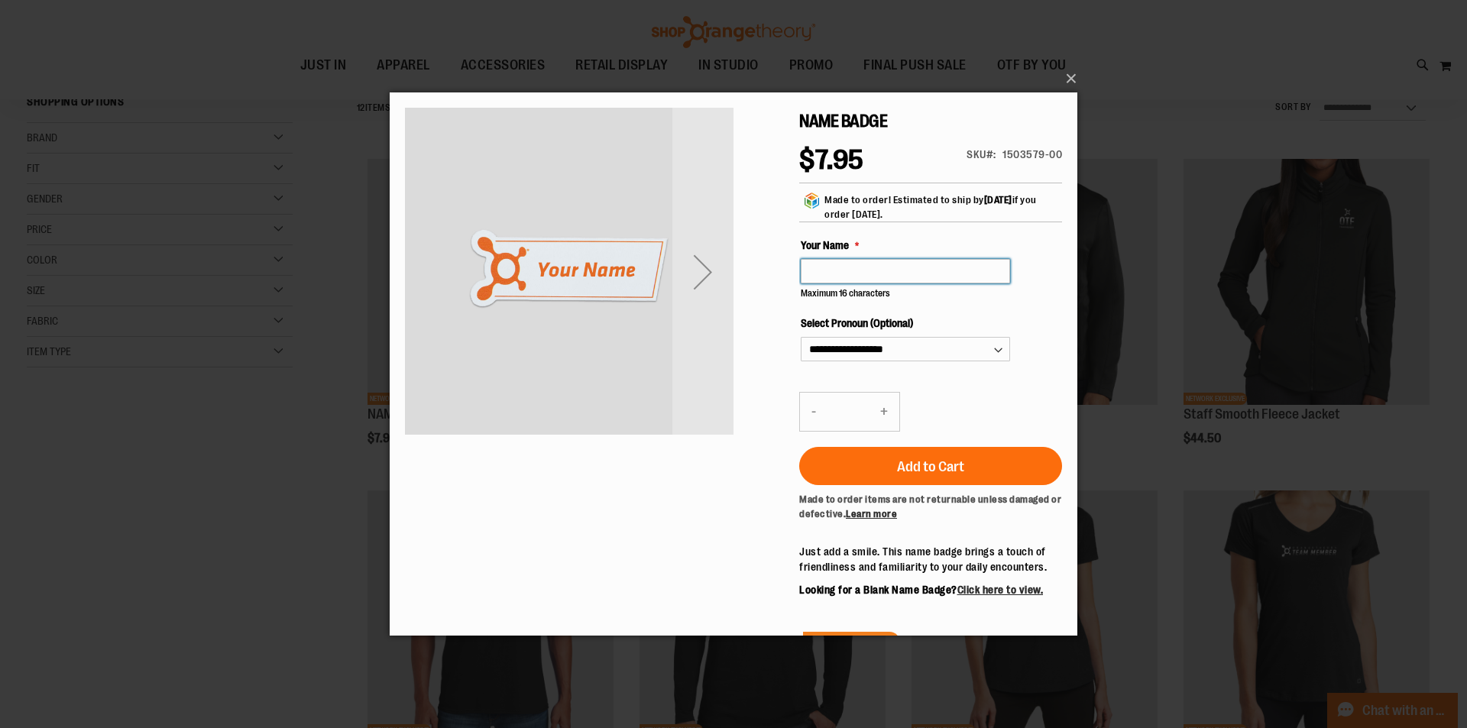
click at [860, 267] on input "Your Name" at bounding box center [905, 270] width 209 height 24
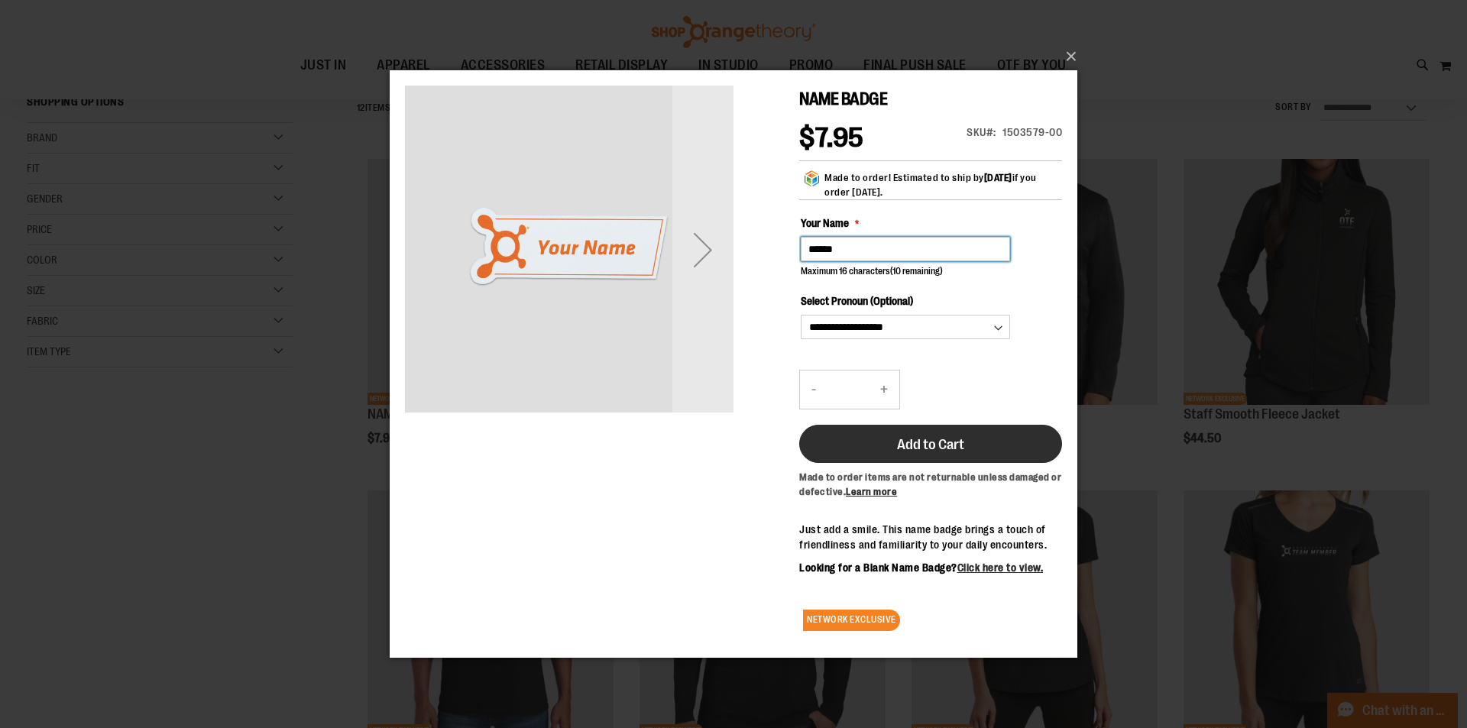
type input "******"
click at [913, 459] on div "**********" at bounding box center [930, 364] width 263 height 557
click at [914, 439] on span "Add to Cart" at bounding box center [930, 444] width 67 height 17
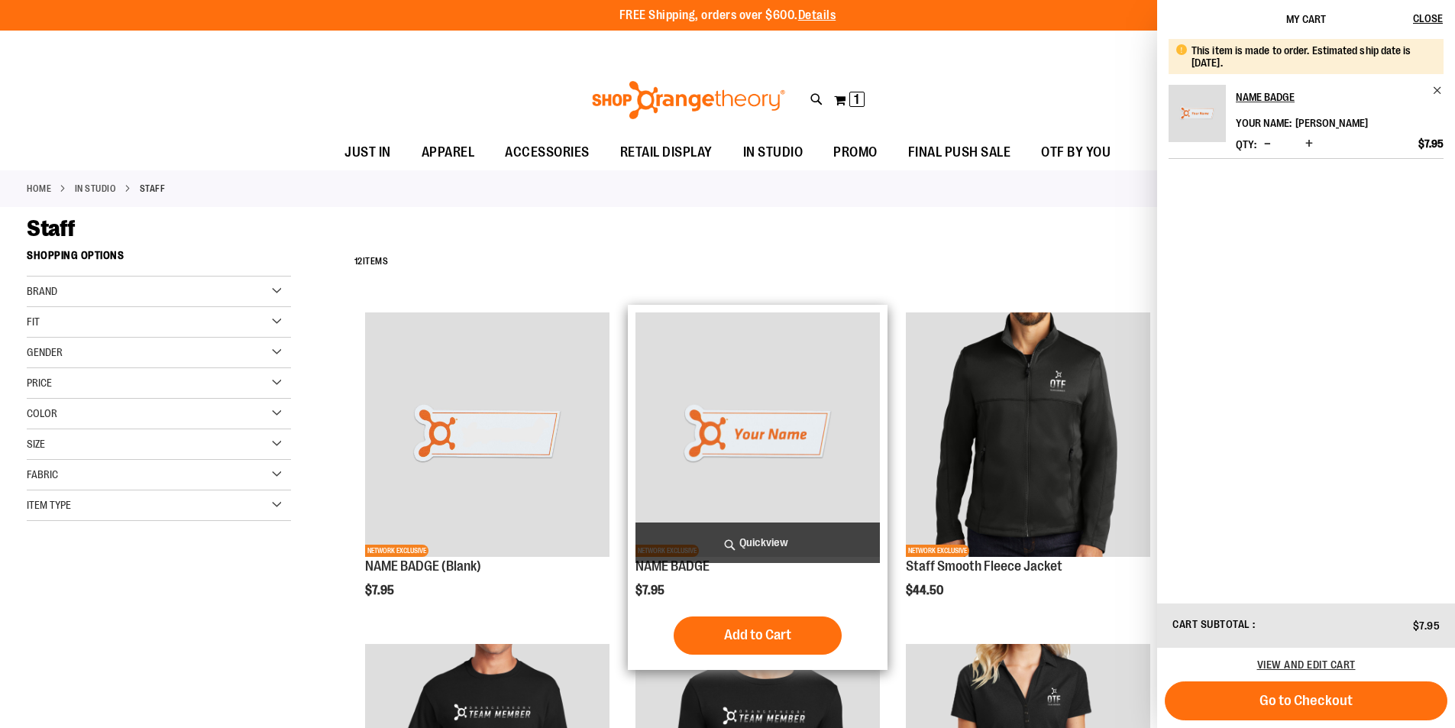
click at [762, 541] on span "Quickview" at bounding box center [758, 543] width 244 height 40
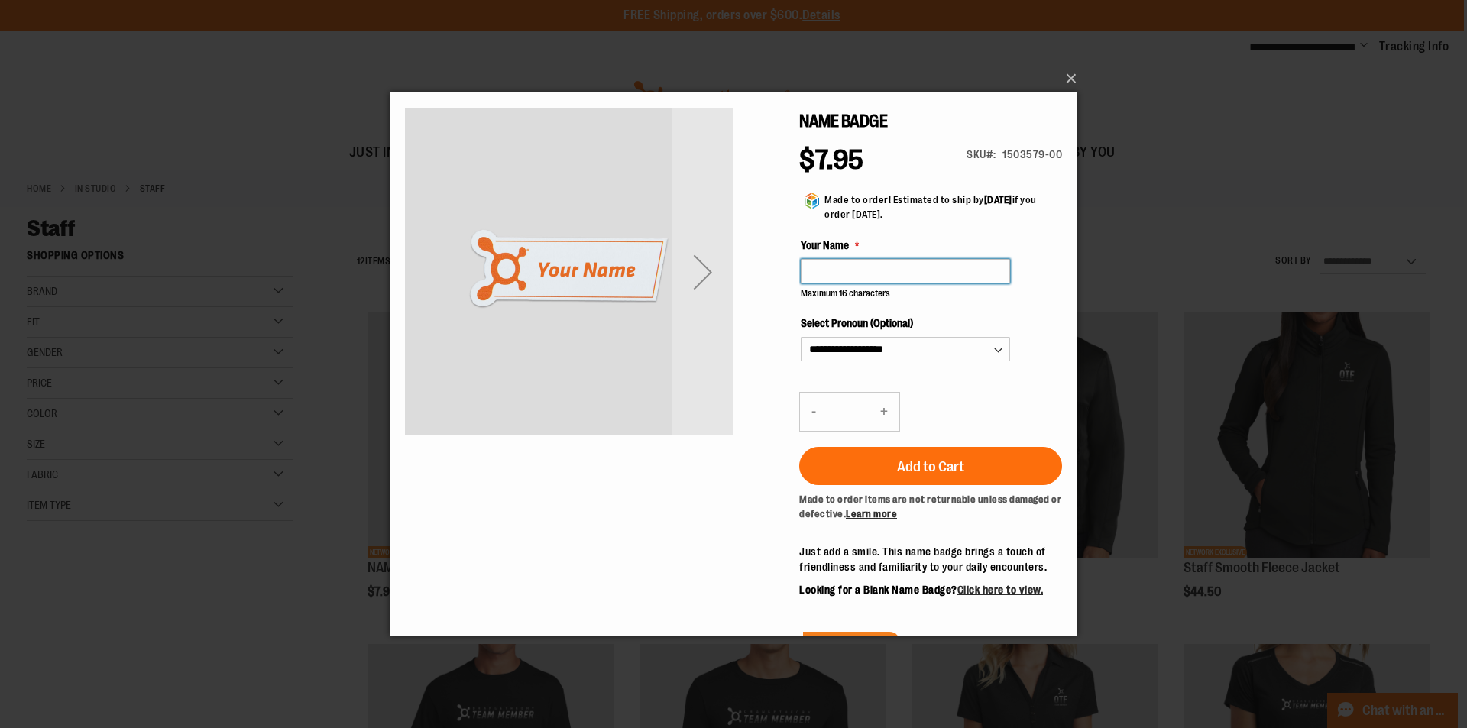
click at [858, 264] on input "Your Name" at bounding box center [905, 270] width 209 height 24
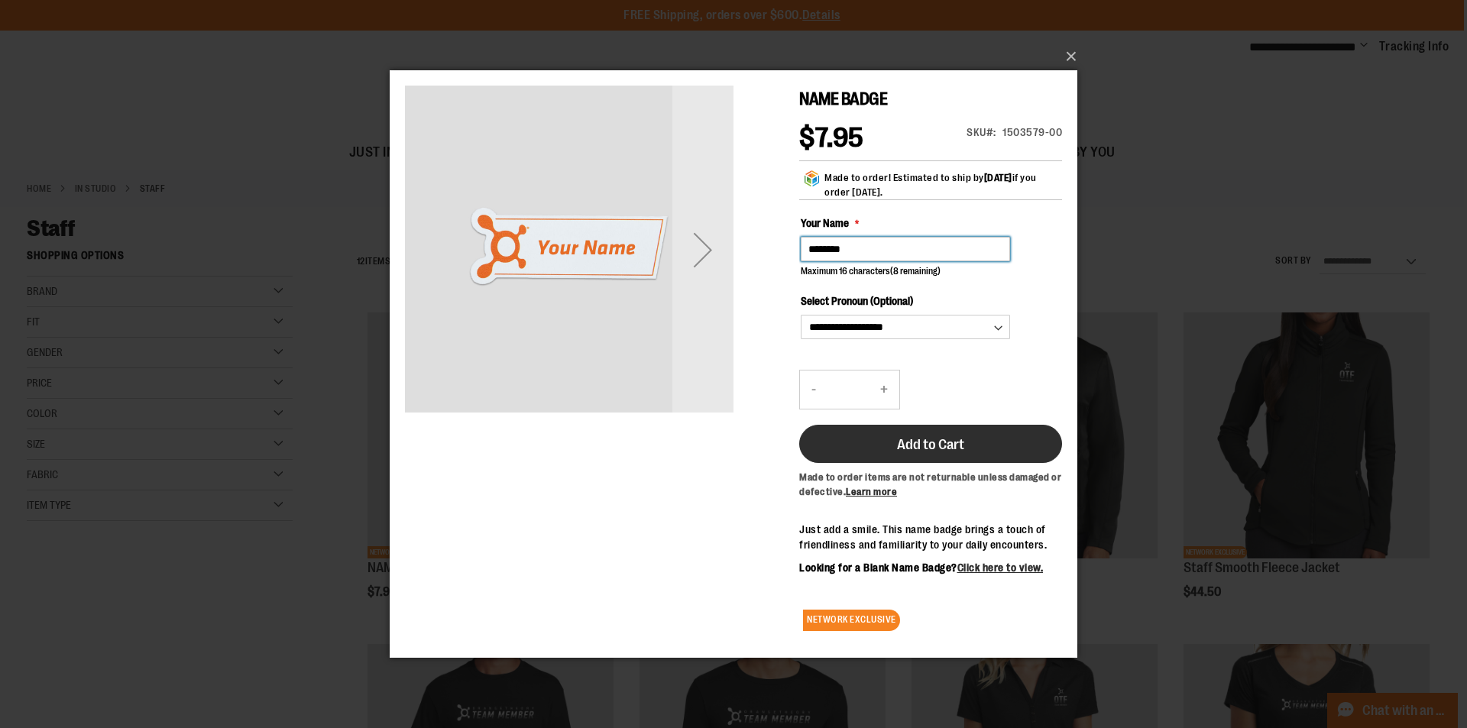
type input "********"
click at [943, 439] on span "Add to Cart" at bounding box center [930, 444] width 67 height 17
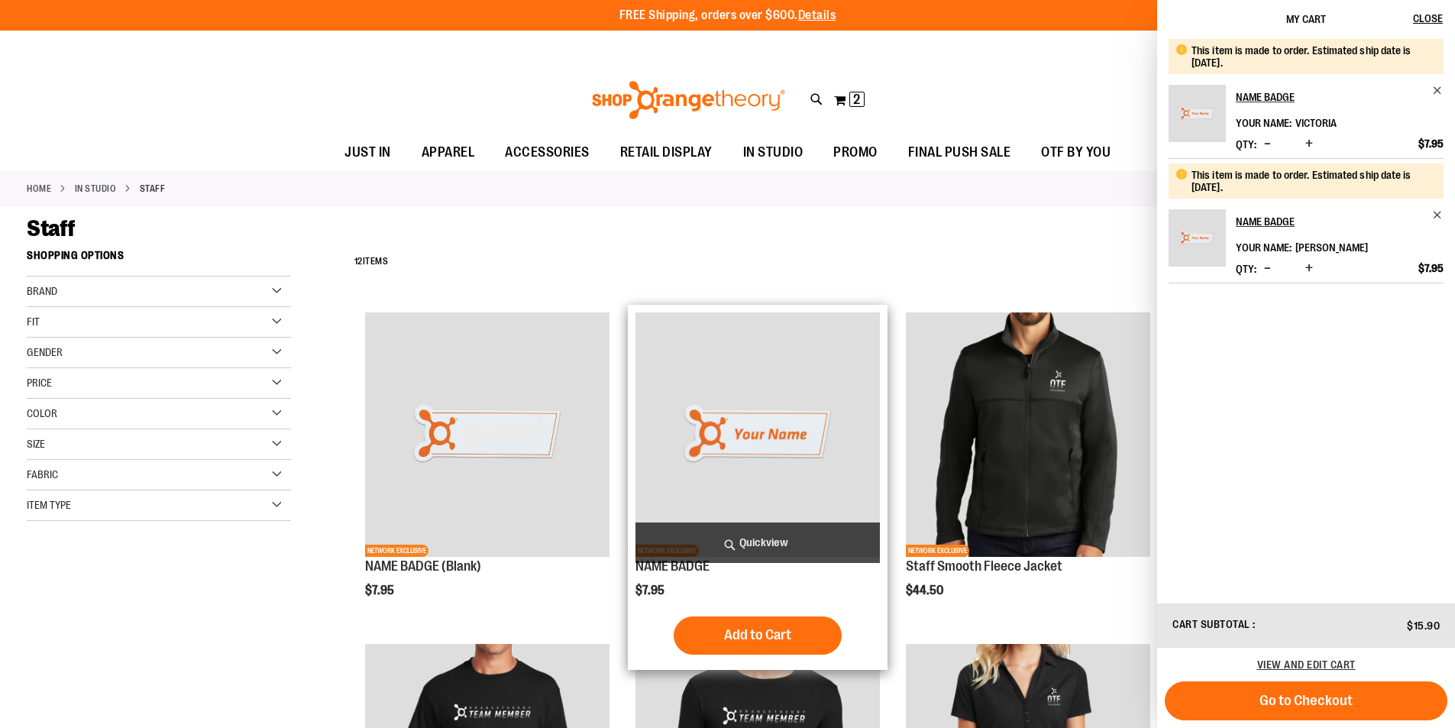
click at [782, 535] on span "Quickview" at bounding box center [758, 543] width 244 height 40
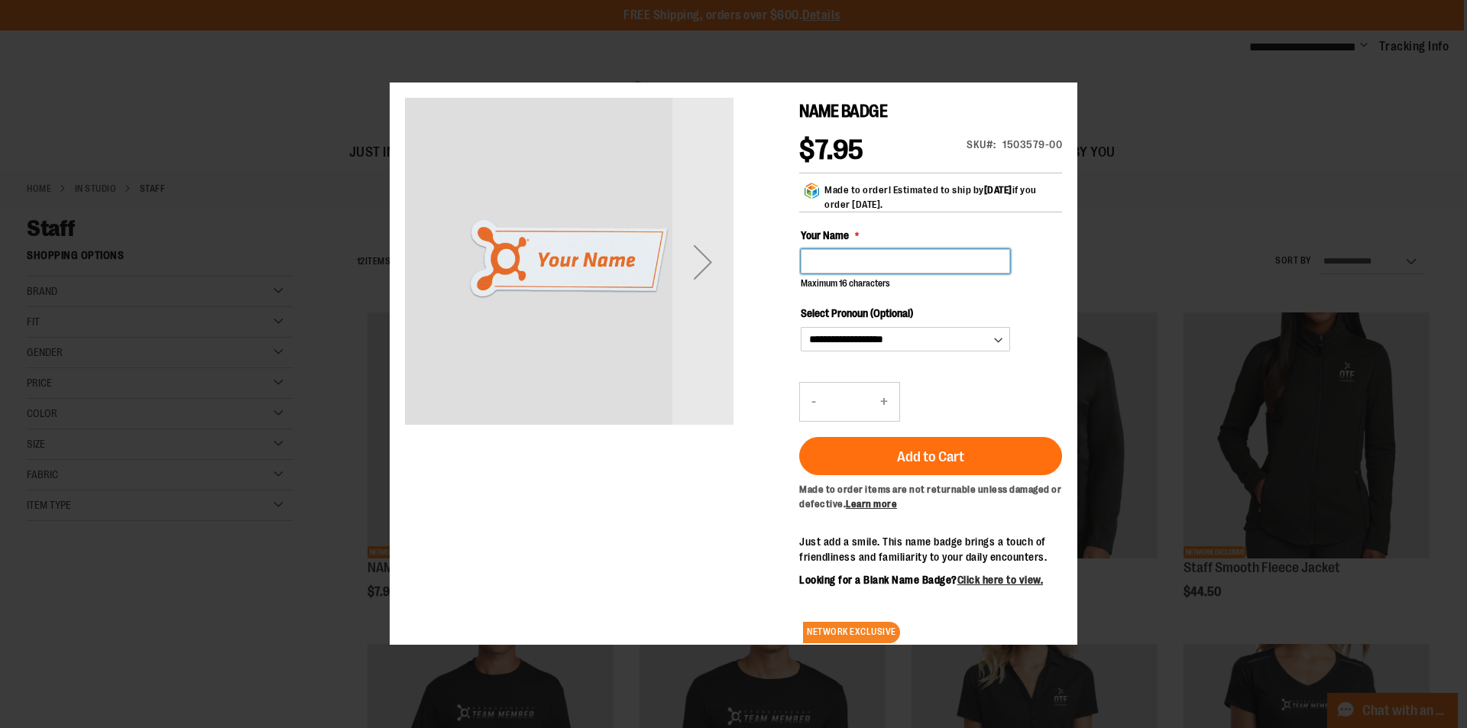
click at [859, 280] on div "Maximum 16 characters (16 remaining)" at bounding box center [905, 269] width 209 height 41
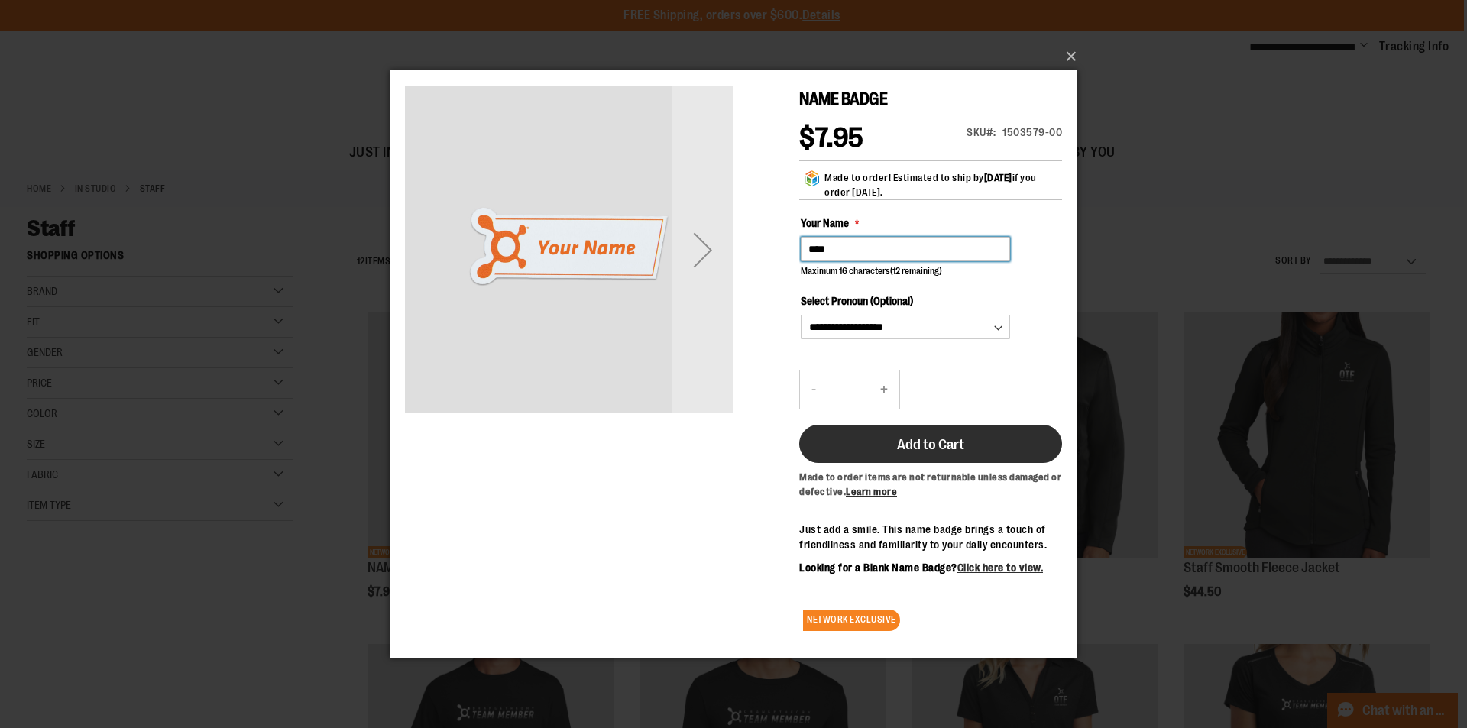
type input "****"
click at [985, 433] on button "Add to Cart" at bounding box center [930, 444] width 263 height 38
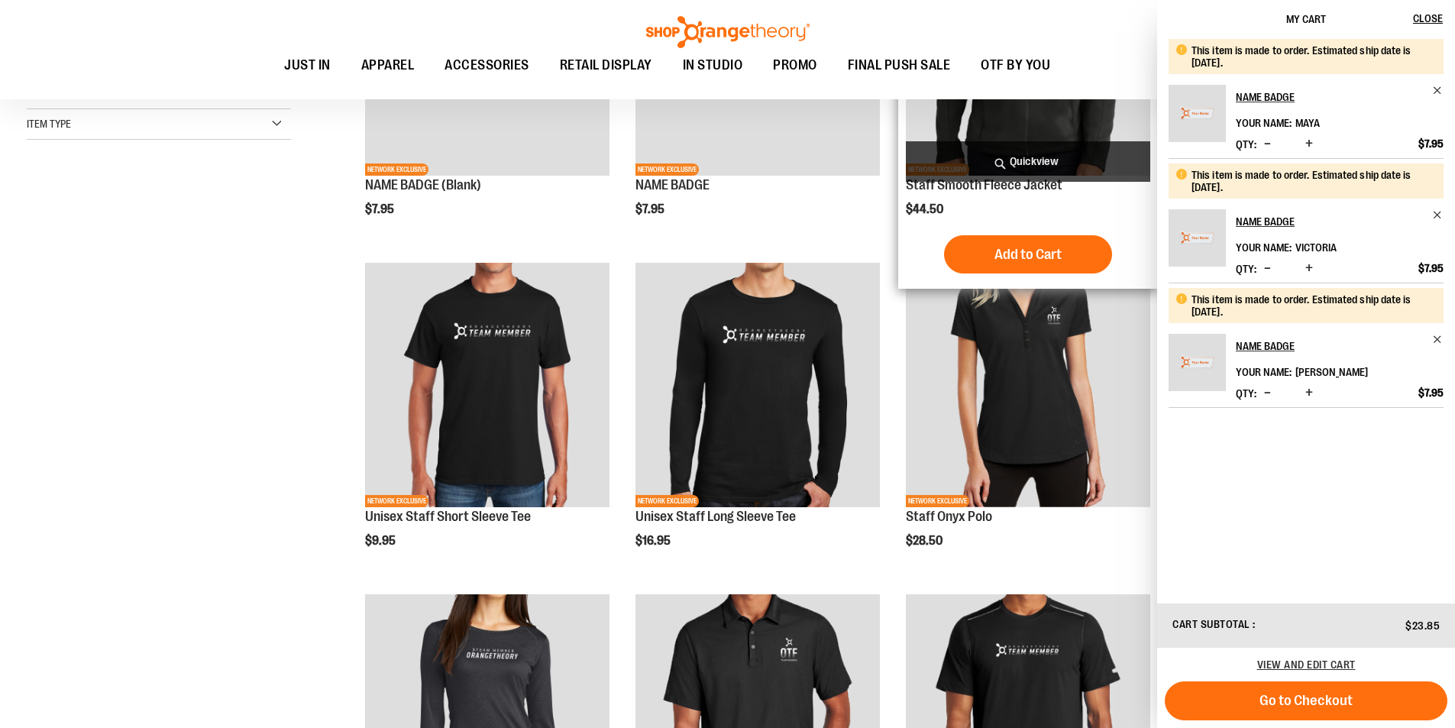
scroll to position [381, 0]
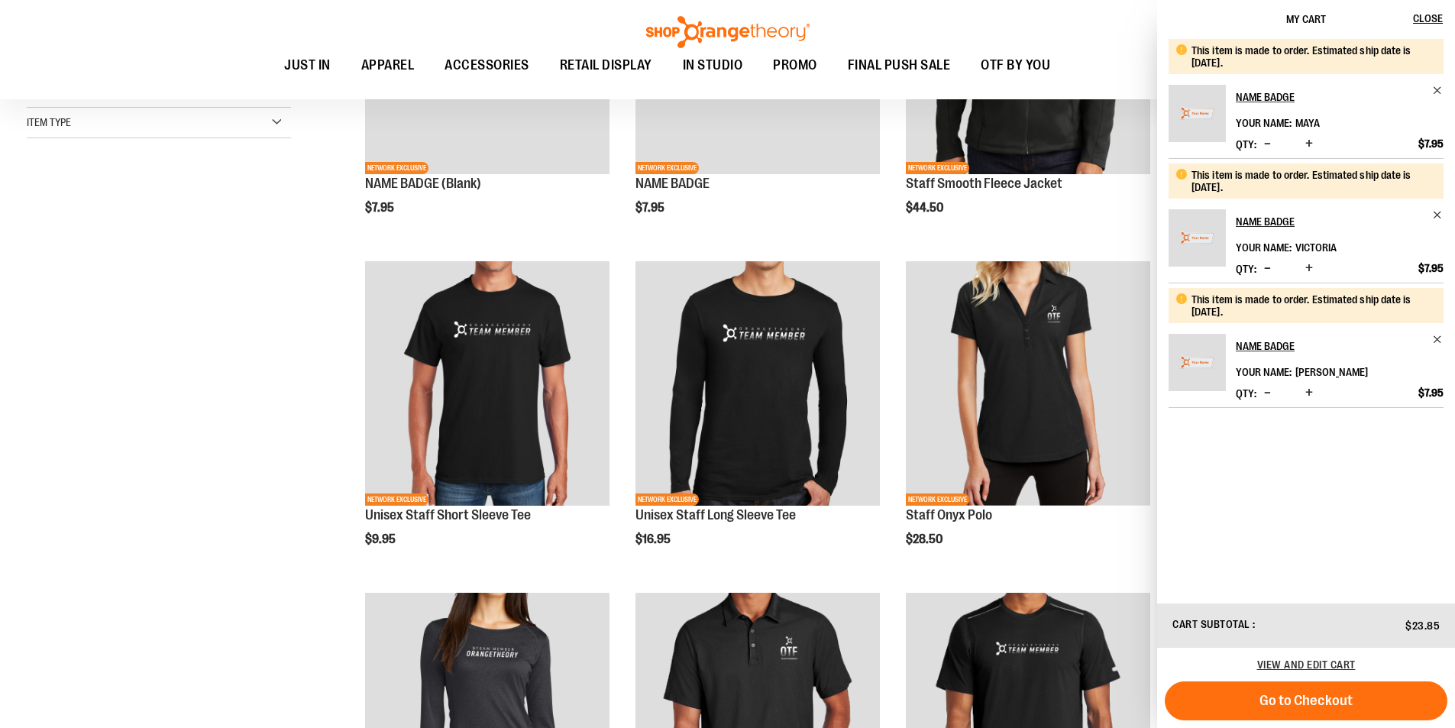
click at [1060, 29] on div "Toggle Nav Search Popular Suggestions Advanced Search" at bounding box center [727, 49] width 1455 height 99
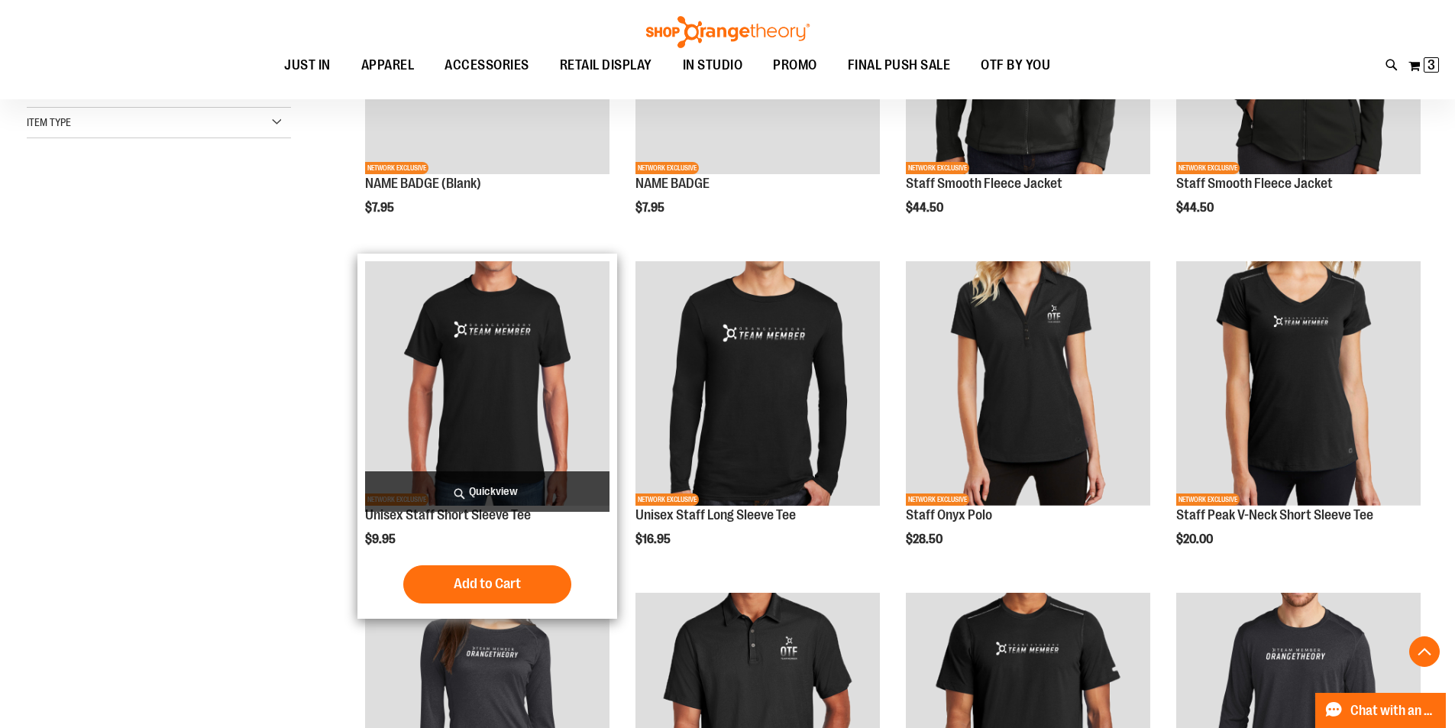
click at [539, 485] on span "Quickview" at bounding box center [487, 491] width 244 height 40
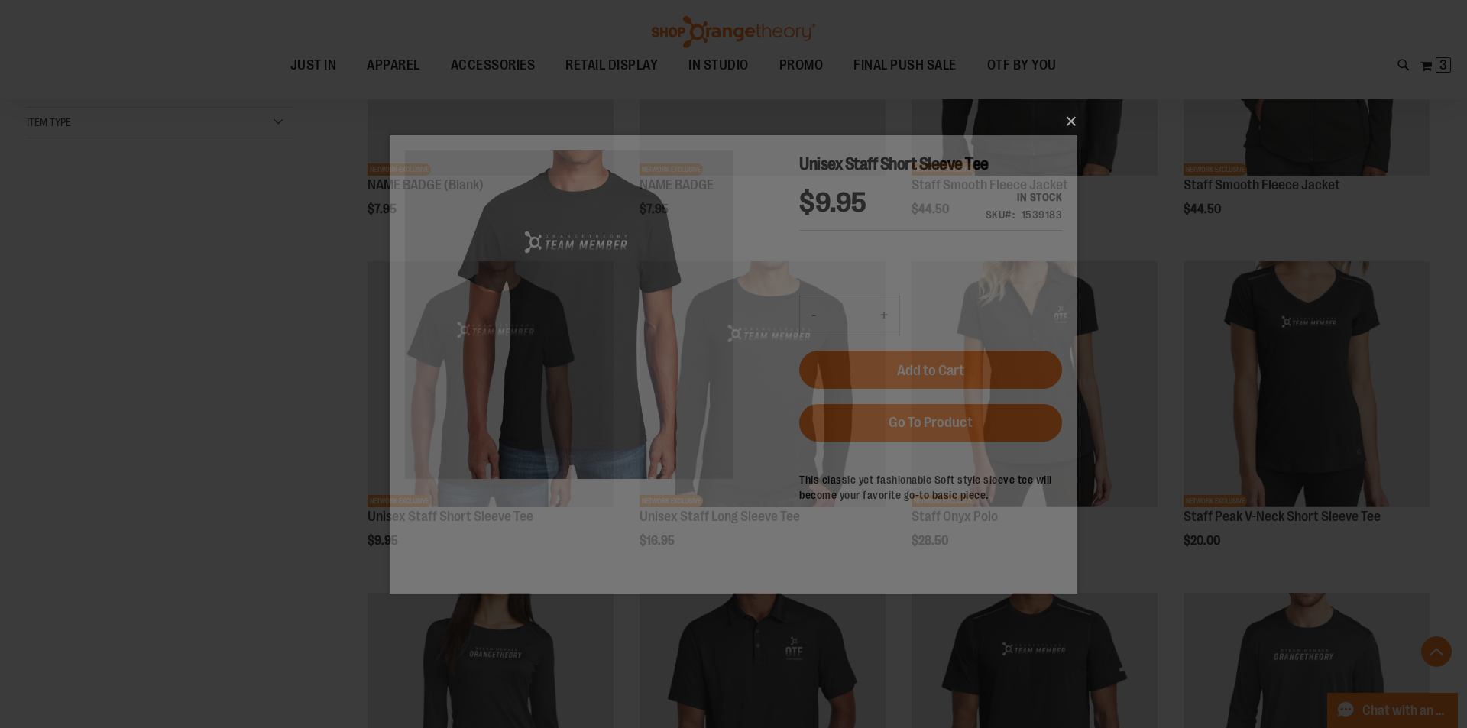
scroll to position [0, 0]
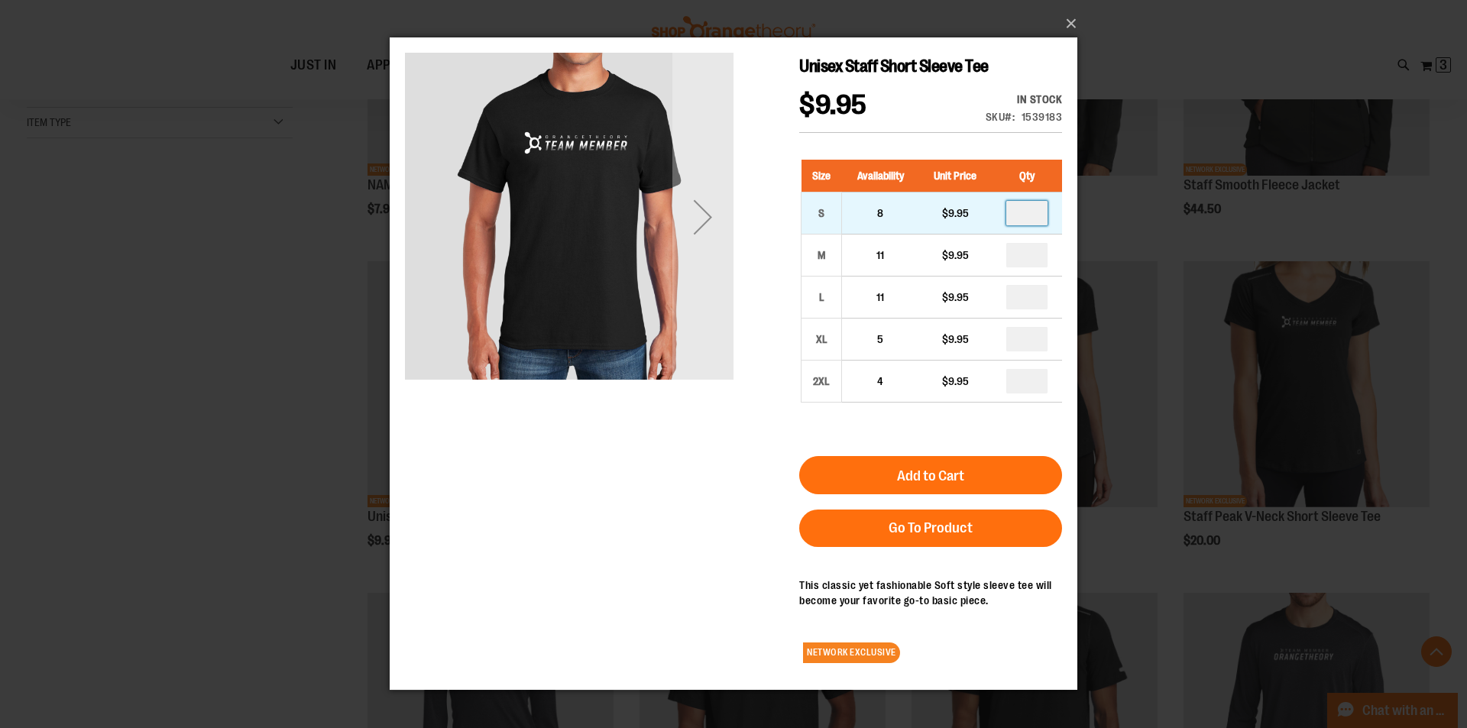
click at [1032, 213] on input "number" at bounding box center [1026, 213] width 41 height 24
type input "*"
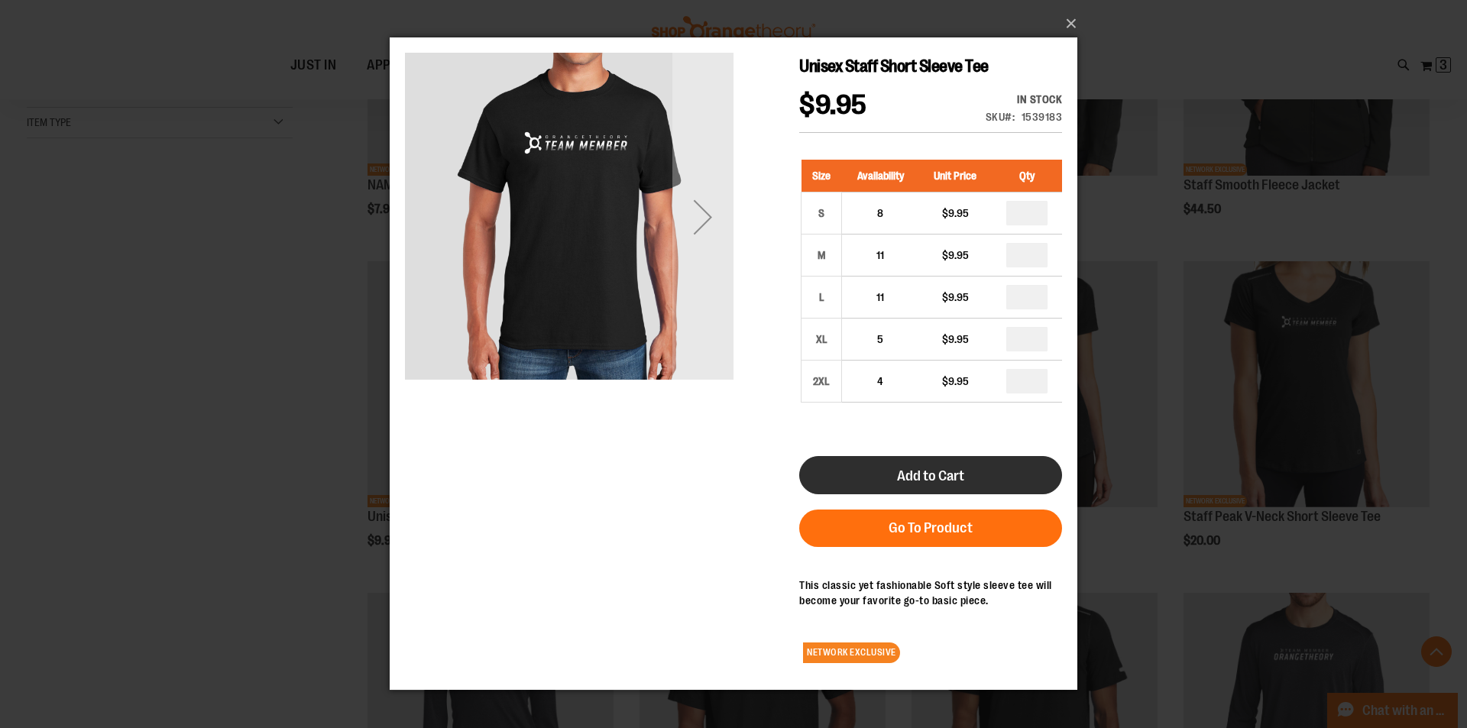
click at [907, 474] on span "Add to Cart" at bounding box center [930, 476] width 67 height 17
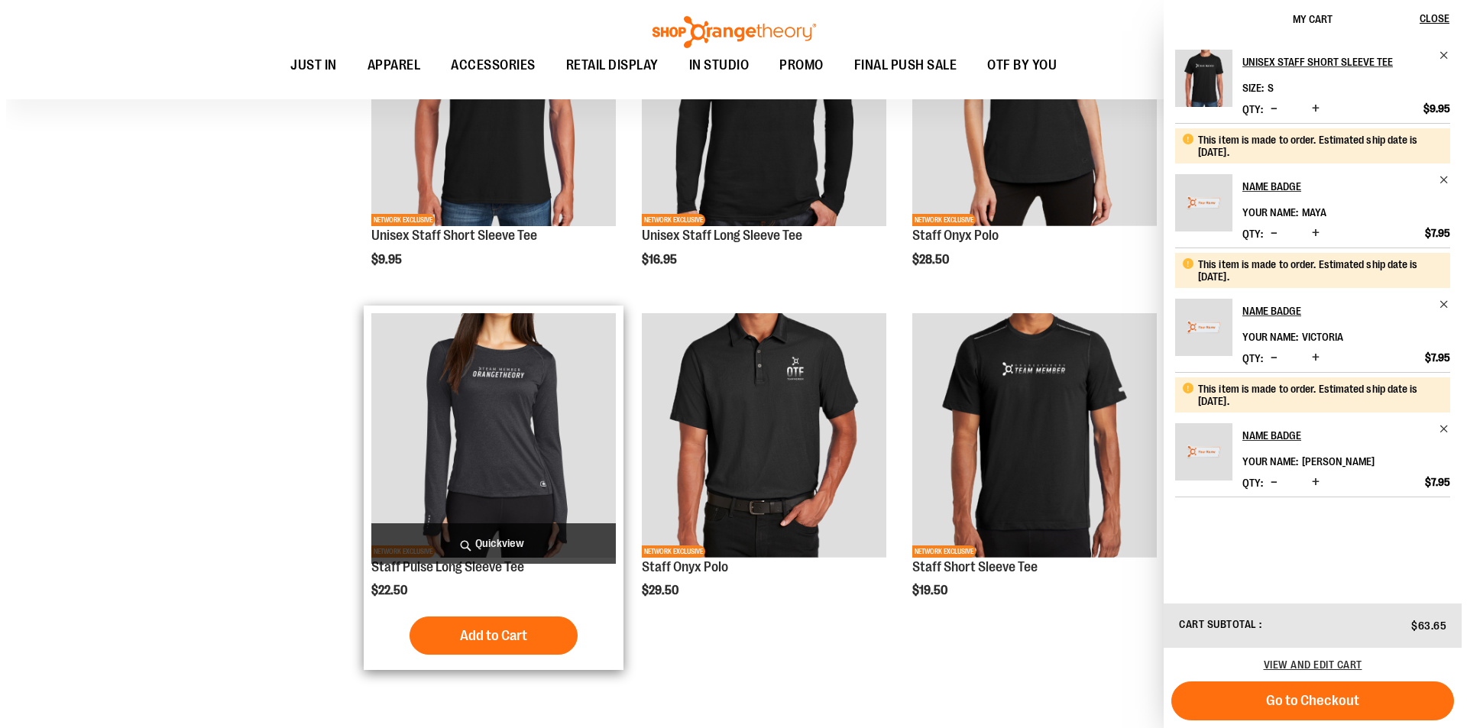
scroll to position [688, 0]
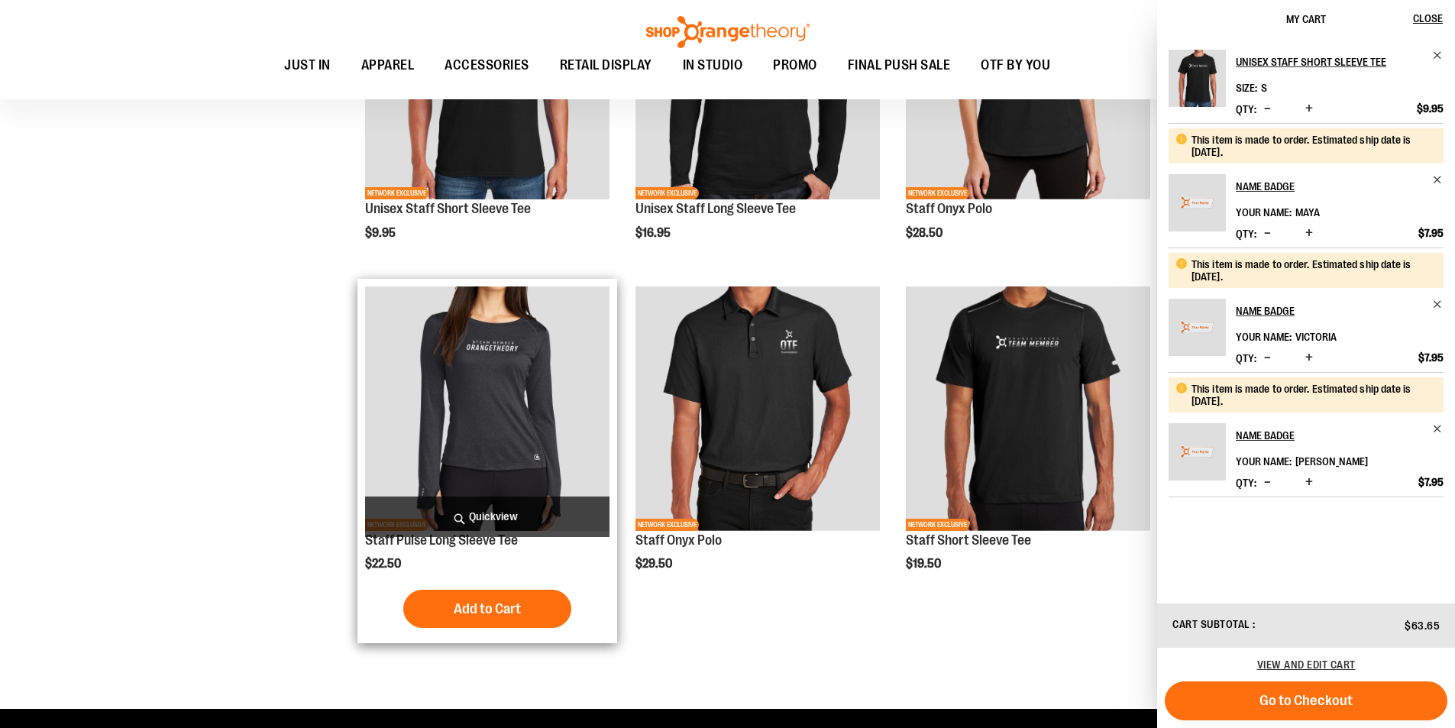
click at [526, 517] on span "Quickview" at bounding box center [487, 517] width 244 height 40
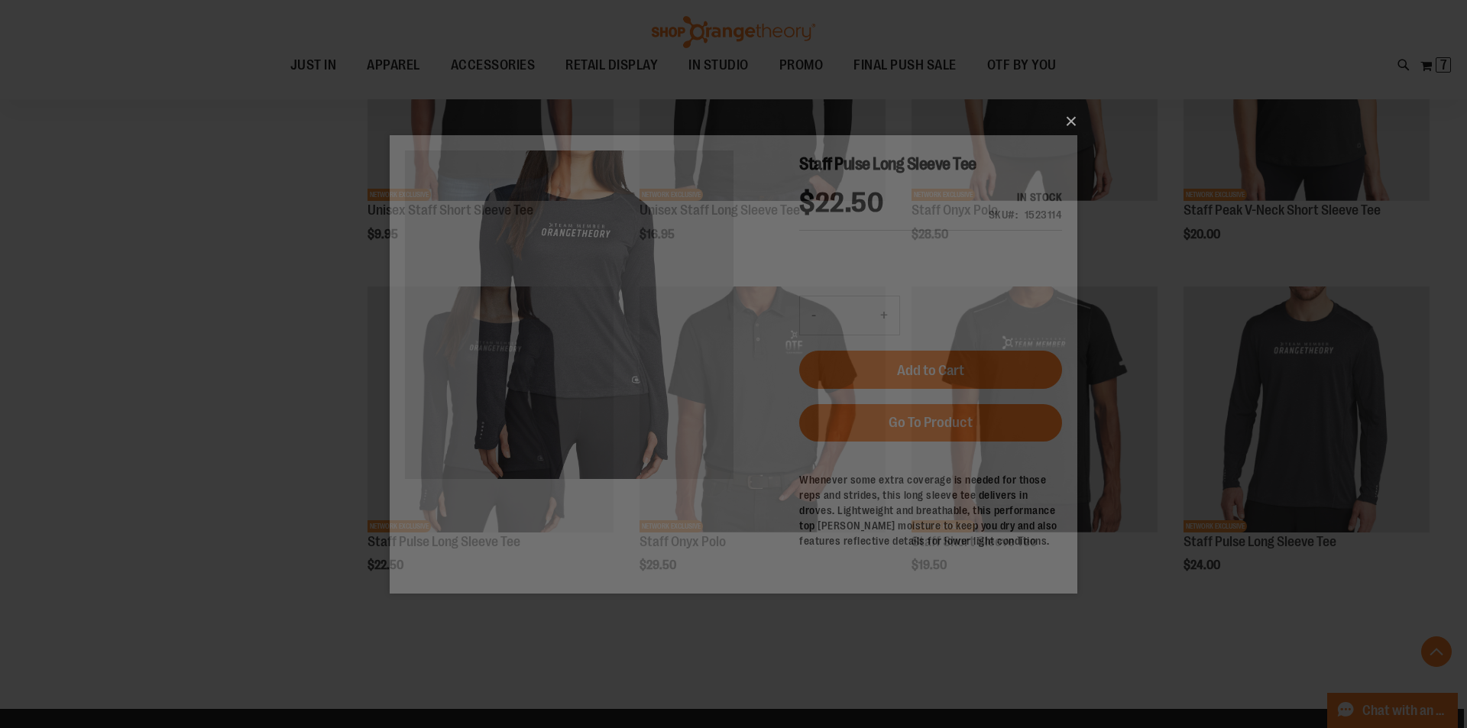
scroll to position [0, 0]
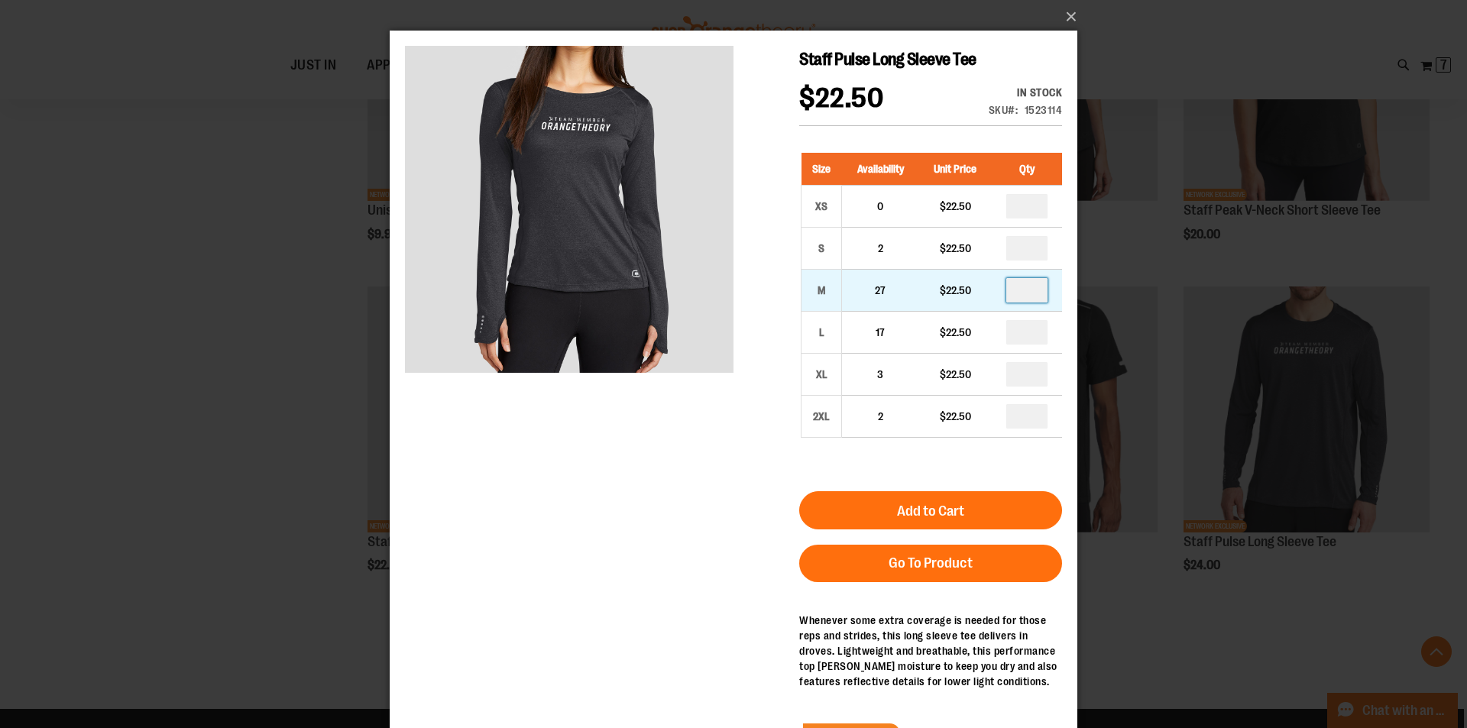
click at [1033, 284] on input "number" at bounding box center [1026, 290] width 41 height 24
type input "*"
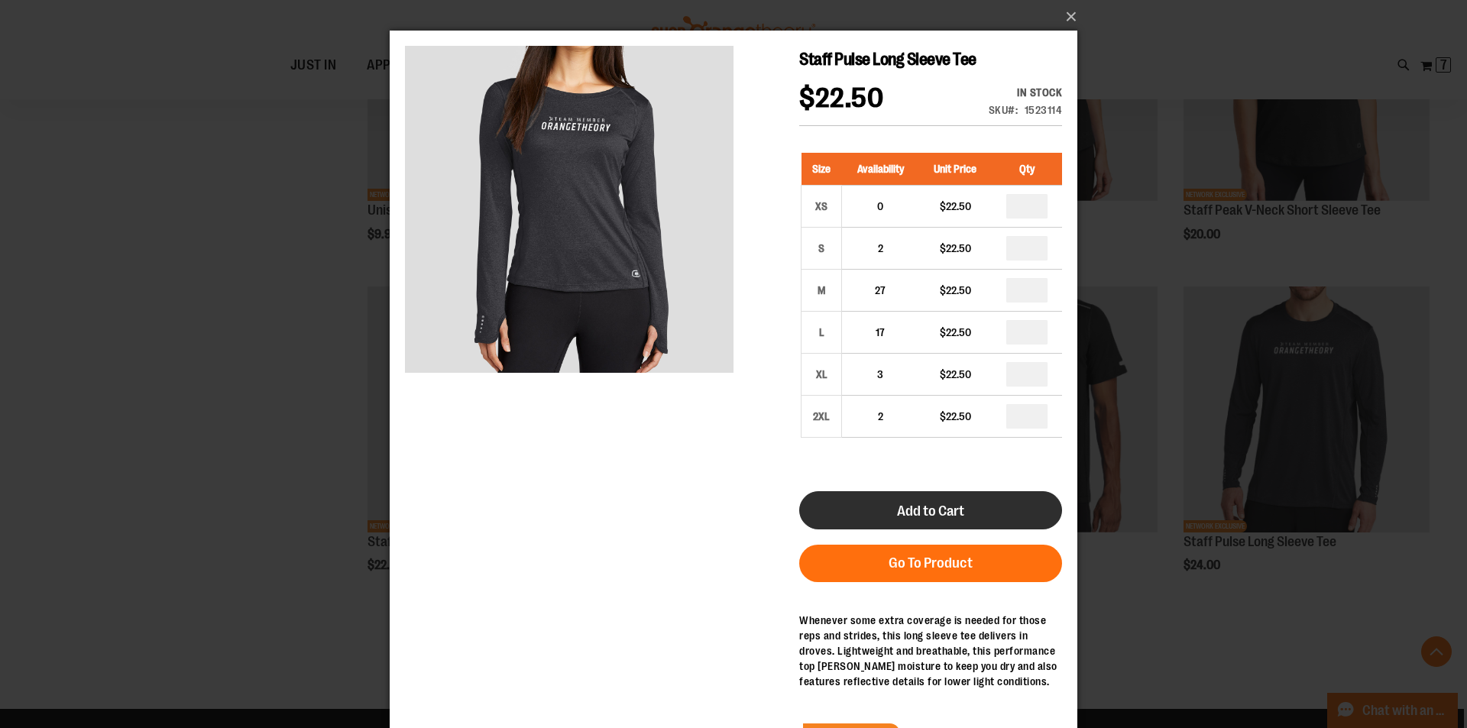
click at [940, 503] on span "Add to Cart" at bounding box center [930, 511] width 67 height 17
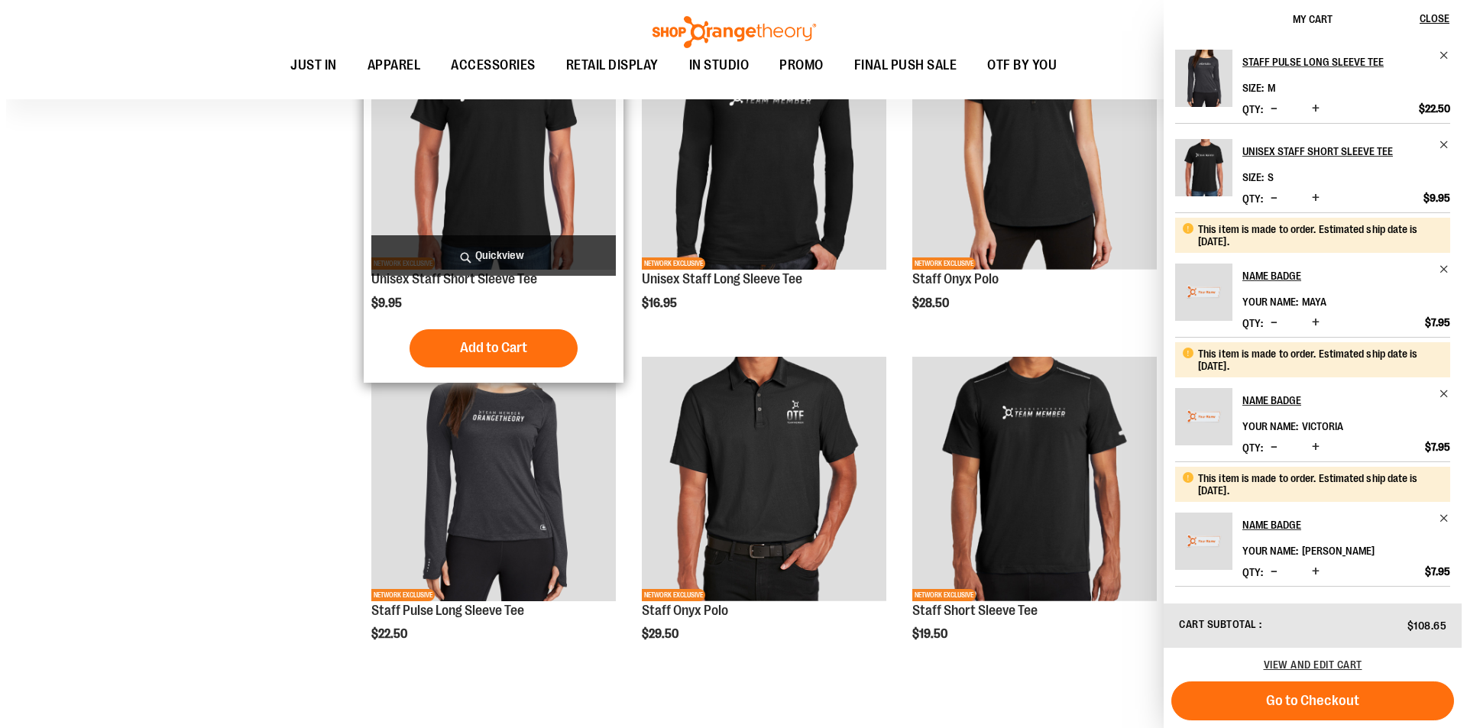
scroll to position [611, 0]
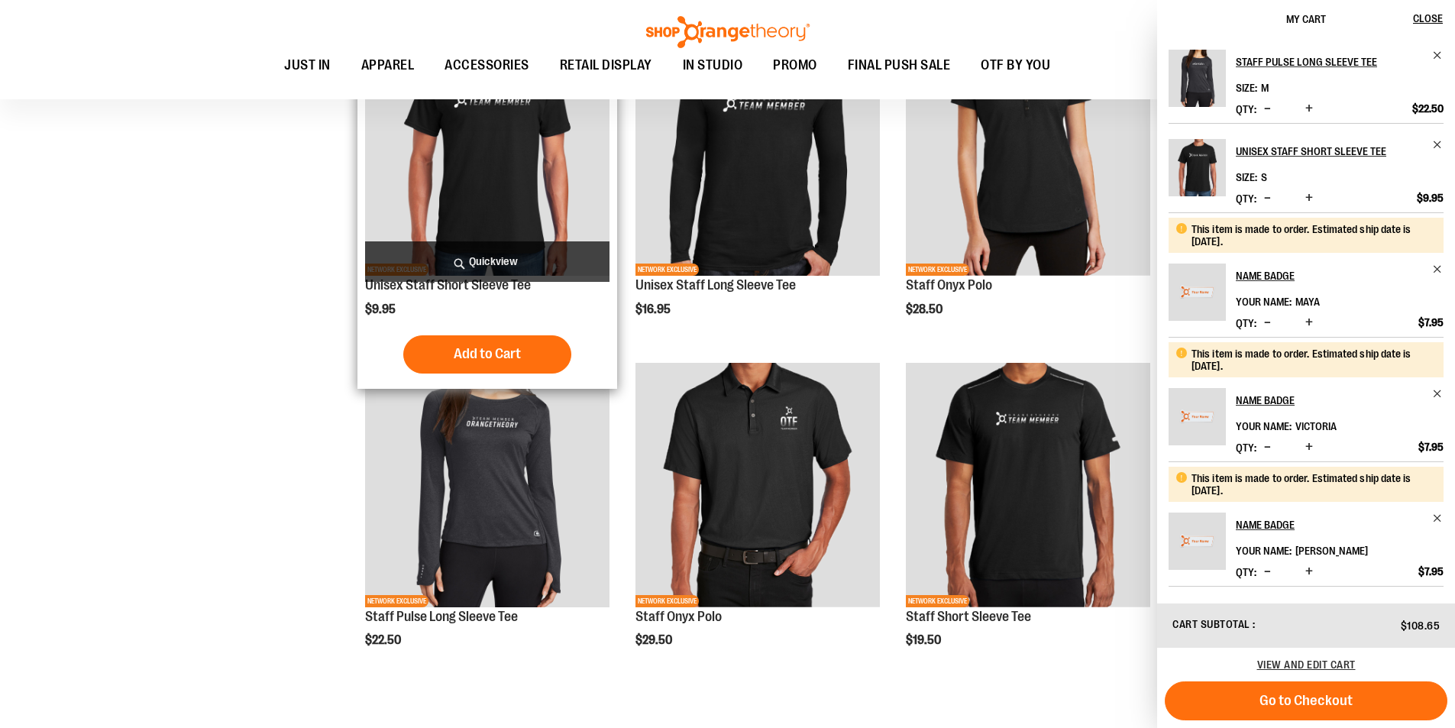
click at [503, 270] on span "Quickview" at bounding box center [487, 261] width 244 height 40
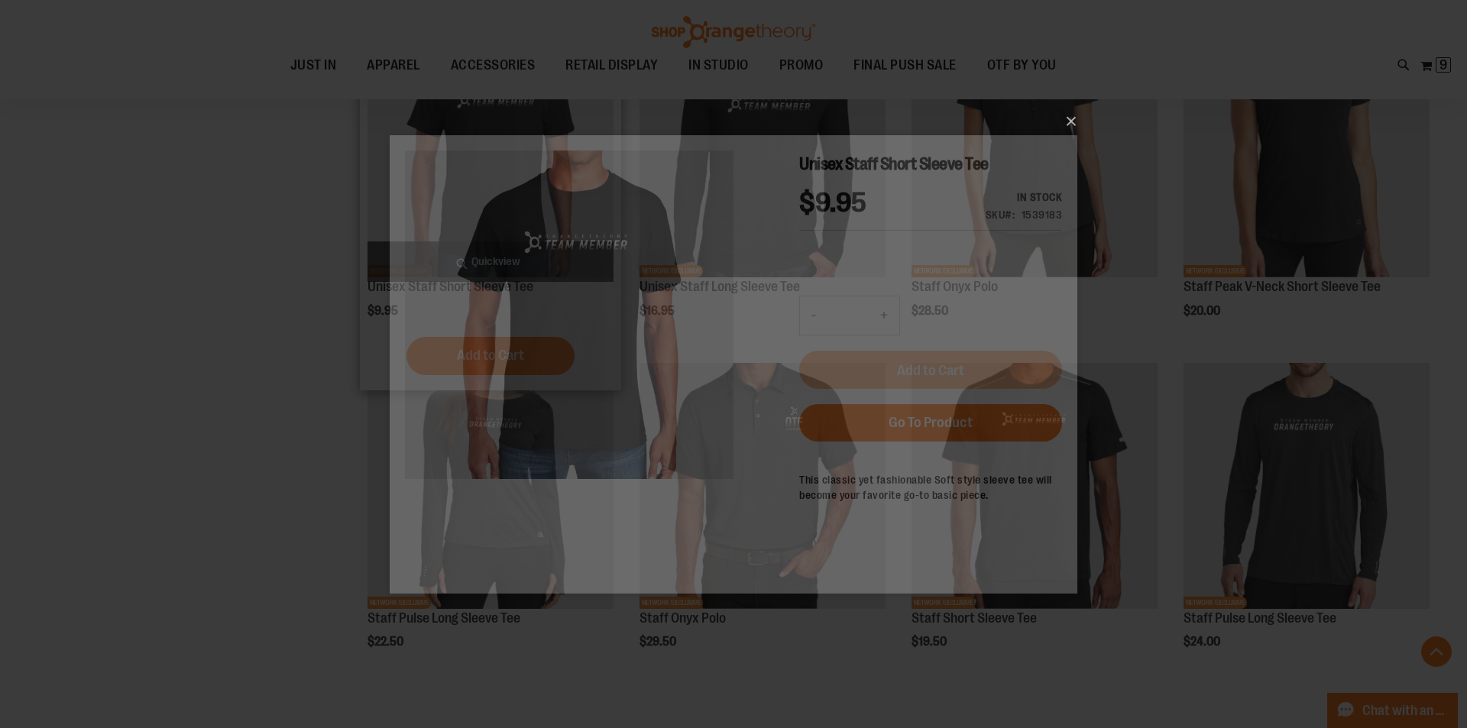
scroll to position [0, 0]
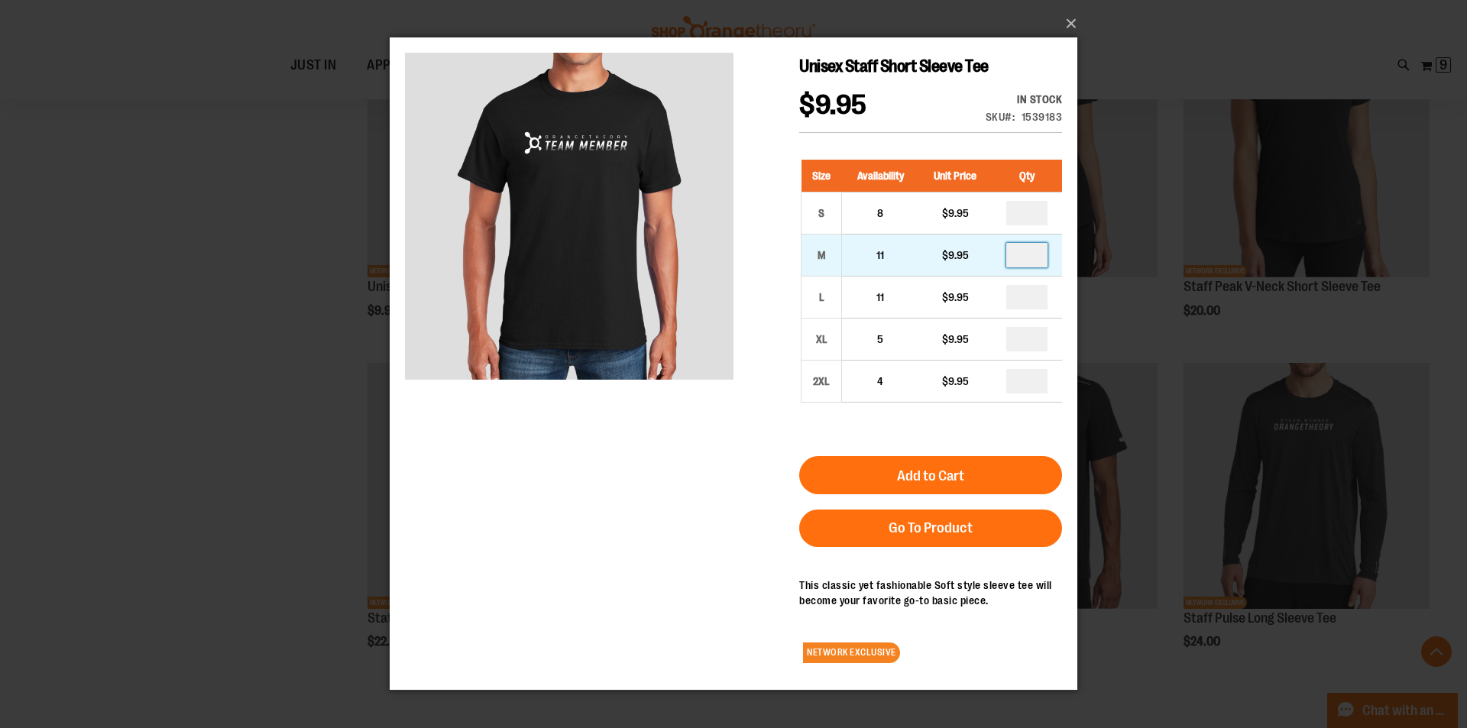
click at [1029, 253] on input "number" at bounding box center [1026, 255] width 41 height 24
type input "*"
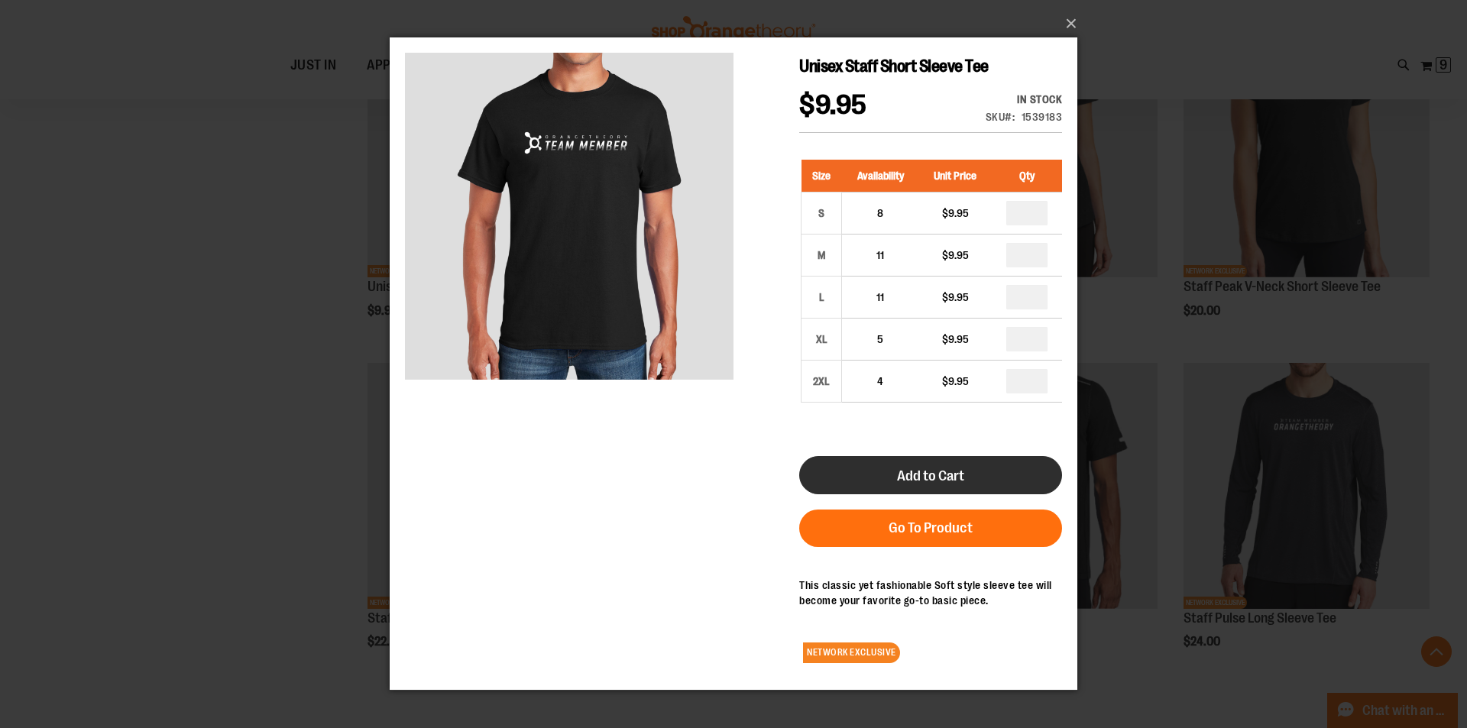
click at [895, 492] on button "Add to Cart" at bounding box center [930, 475] width 263 height 38
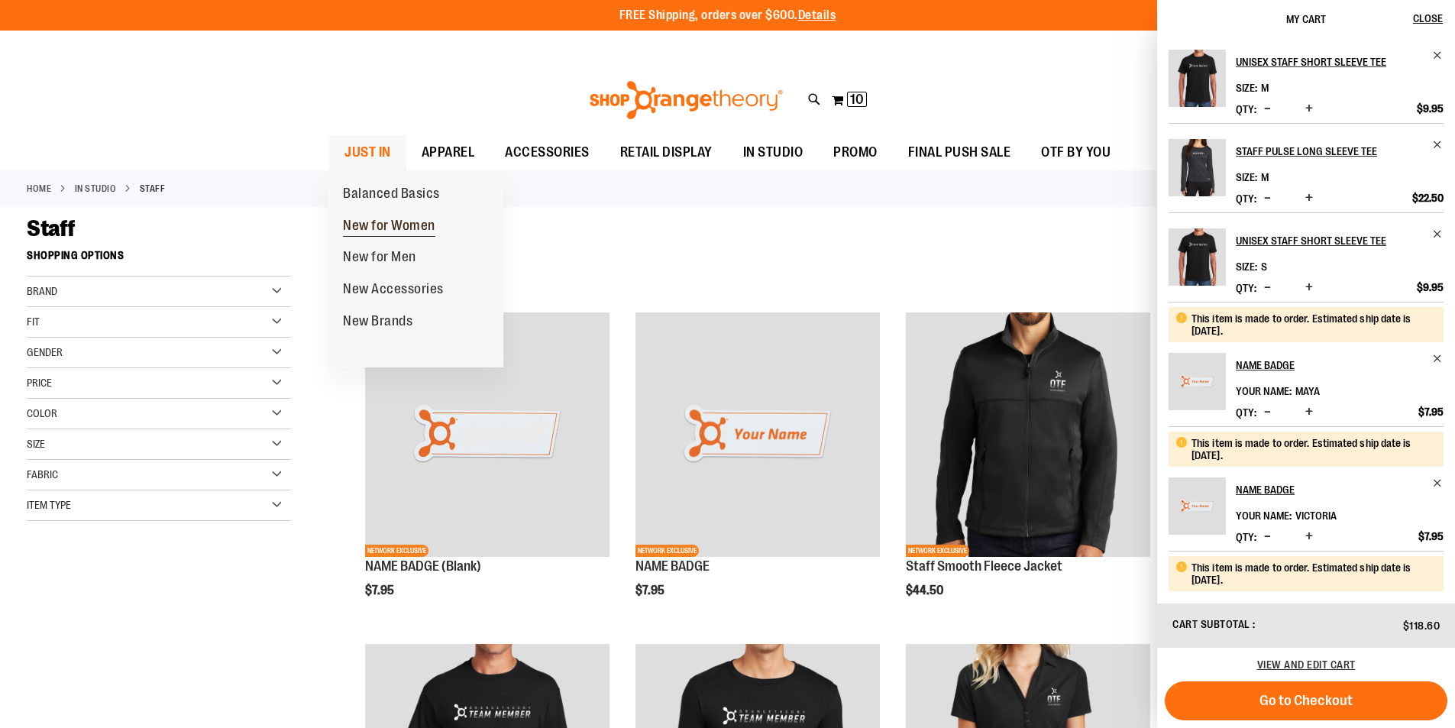
click at [375, 225] on span "New for Women" at bounding box center [389, 227] width 92 height 19
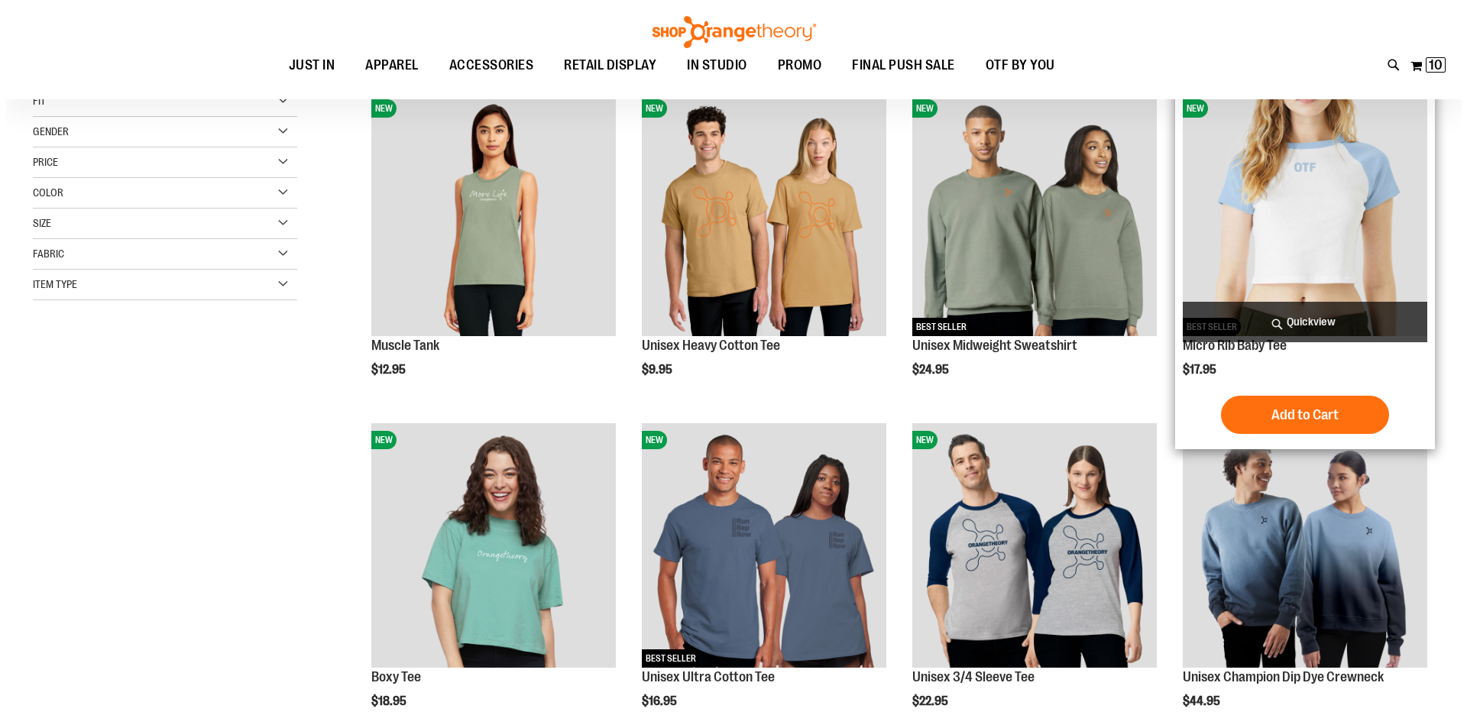
scroll to position [229, 0]
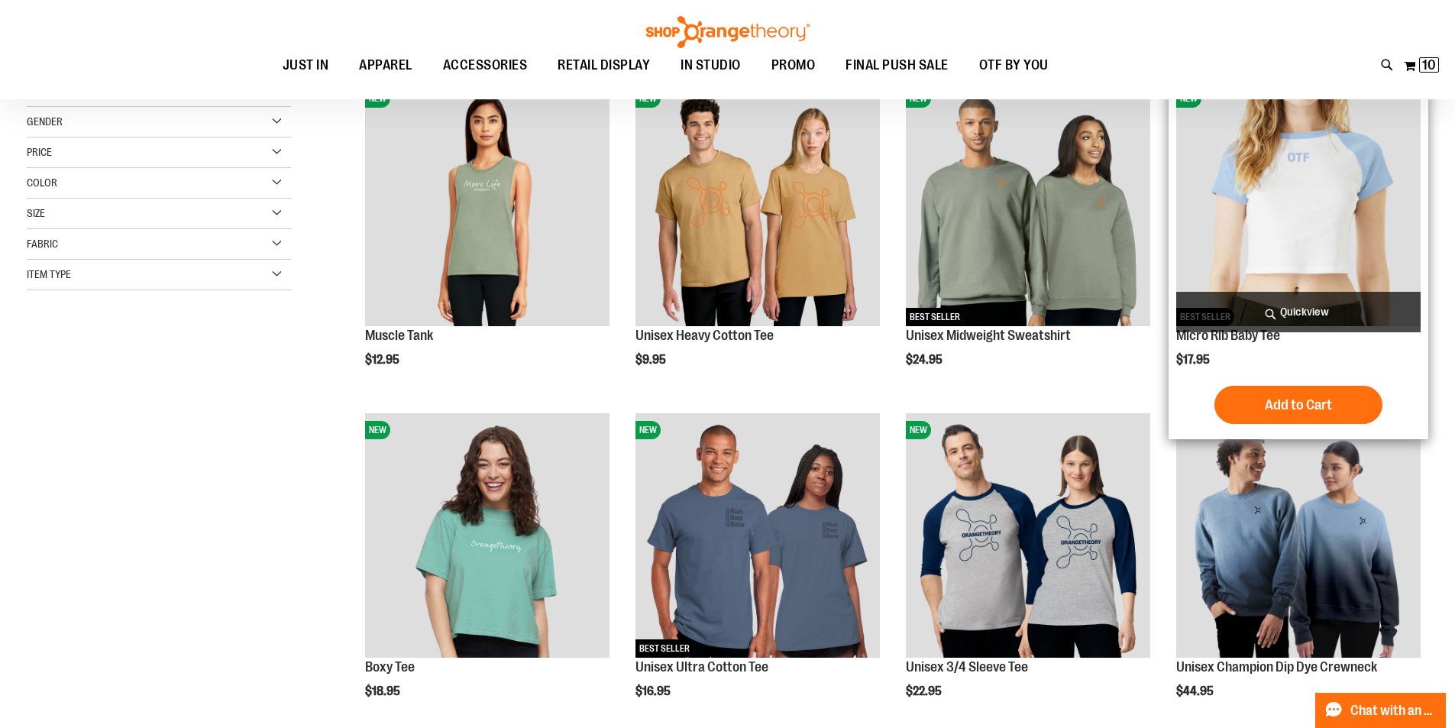
click at [1281, 318] on span "Quickview" at bounding box center [1298, 312] width 244 height 40
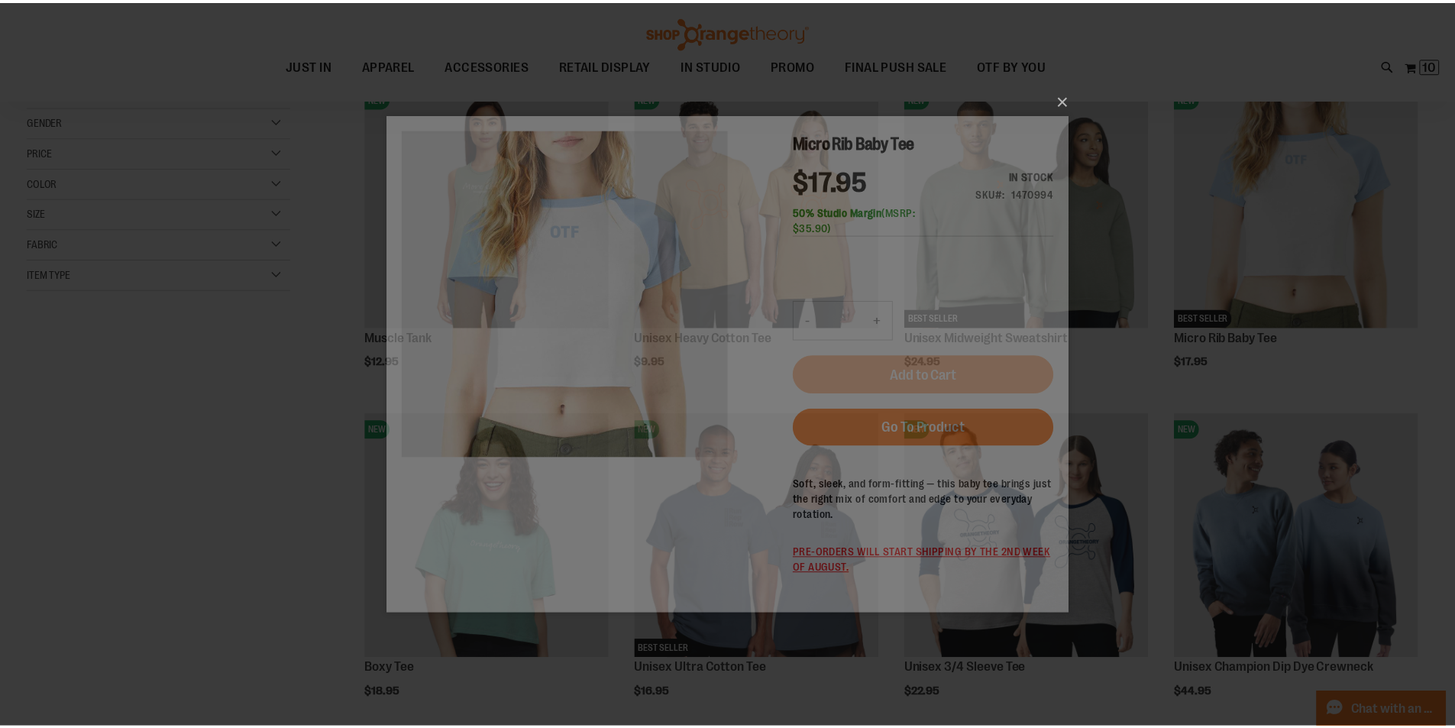
scroll to position [0, 0]
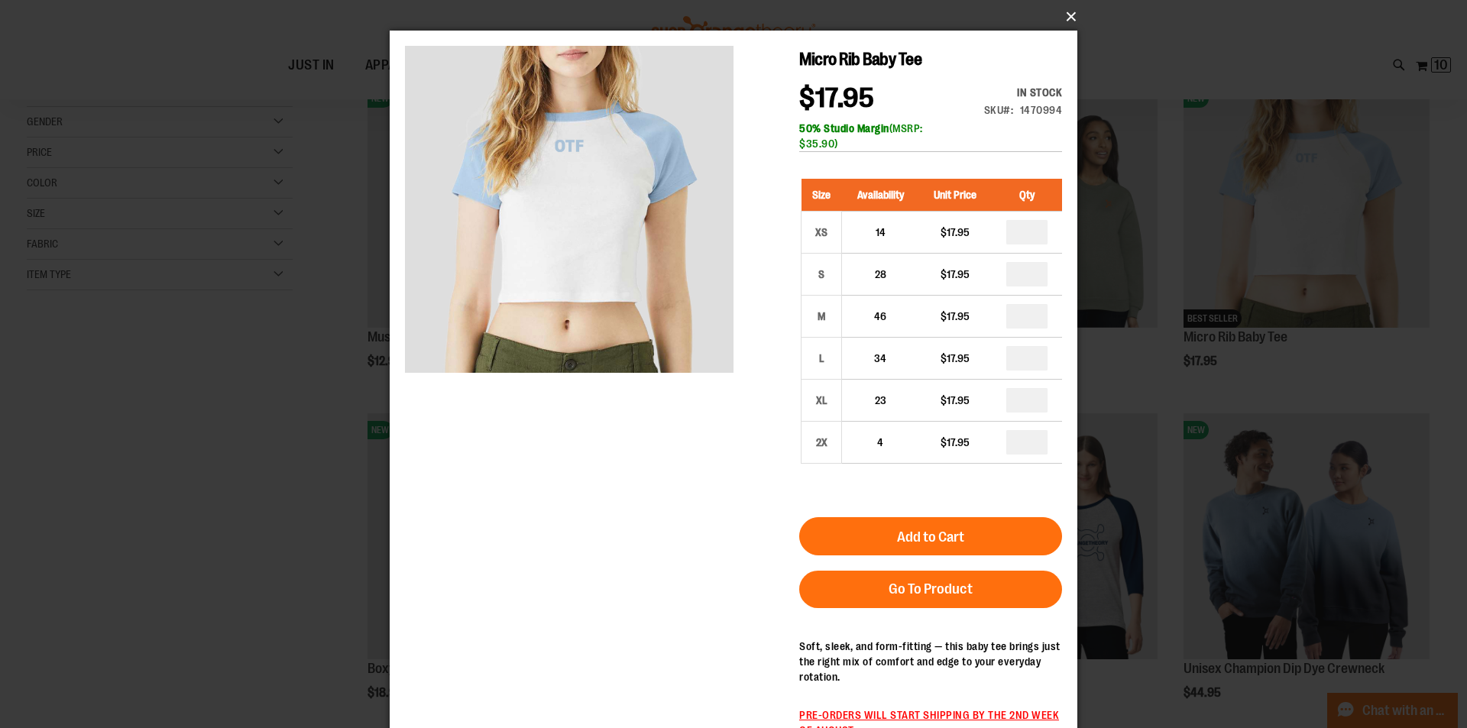
click at [1061, 21] on button "×" at bounding box center [738, 17] width 688 height 34
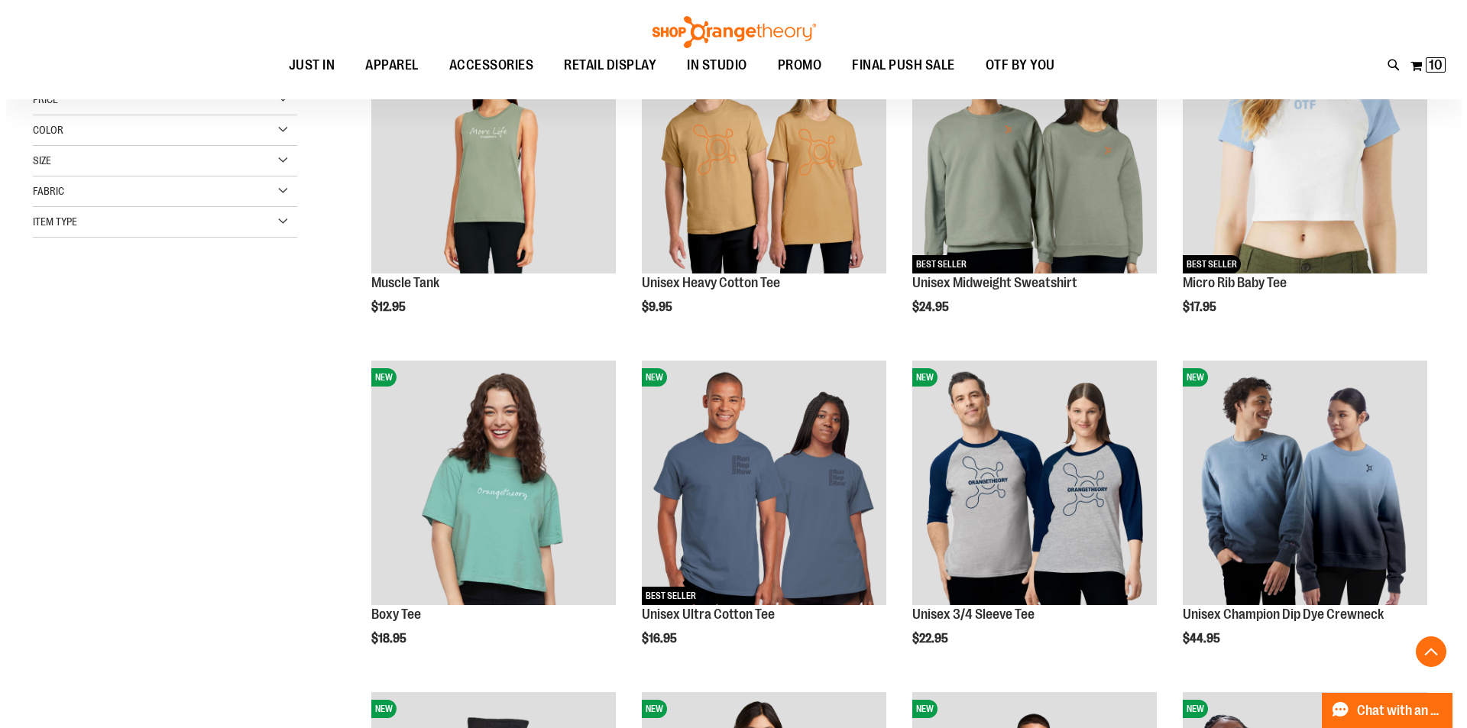
scroll to position [306, 0]
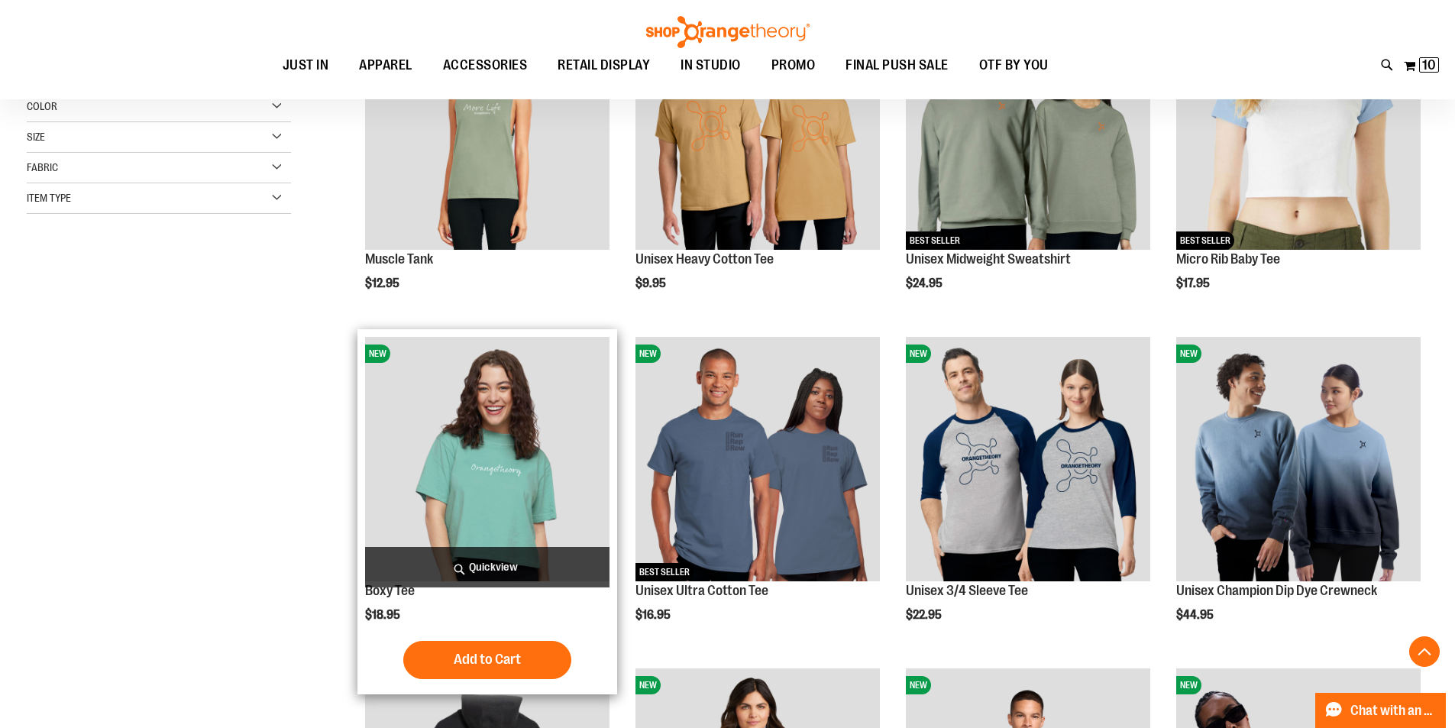
click at [535, 555] on span "Quickview" at bounding box center [487, 567] width 244 height 40
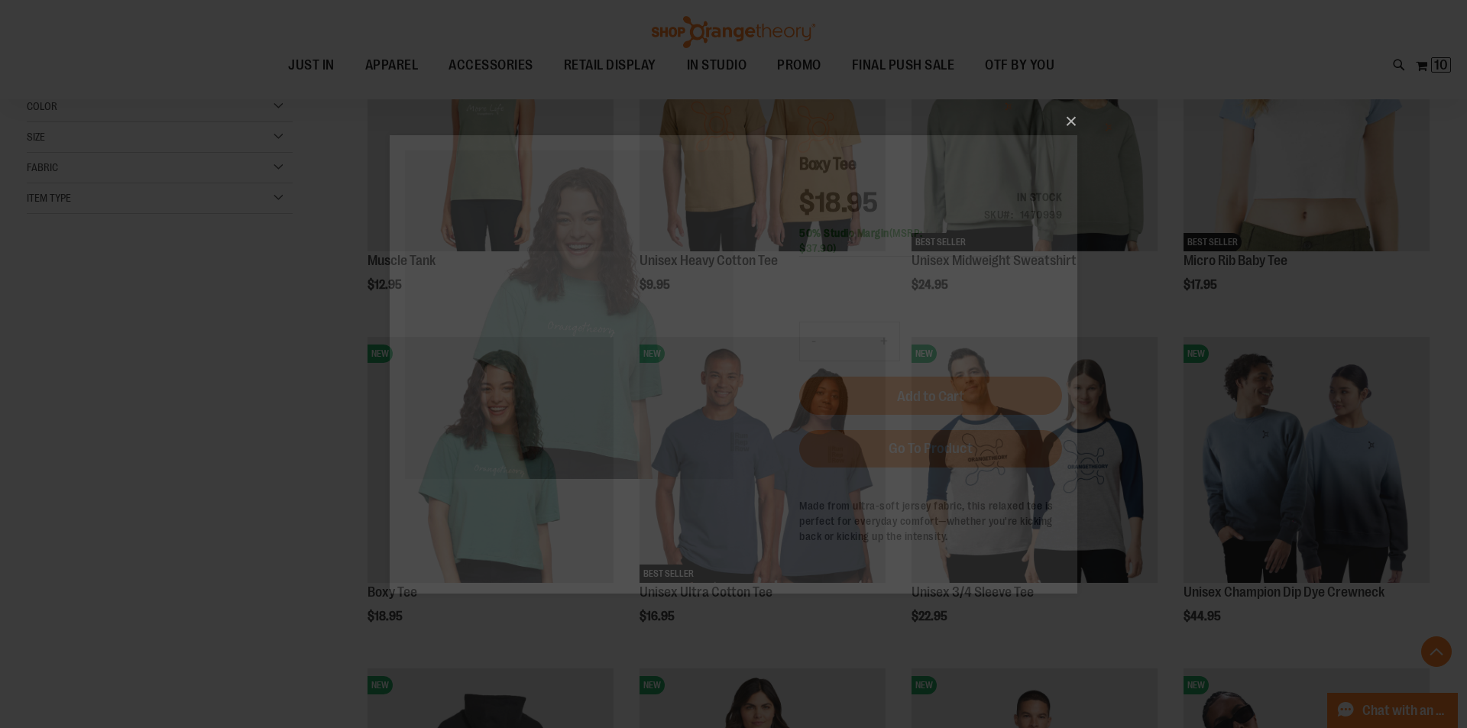
scroll to position [0, 0]
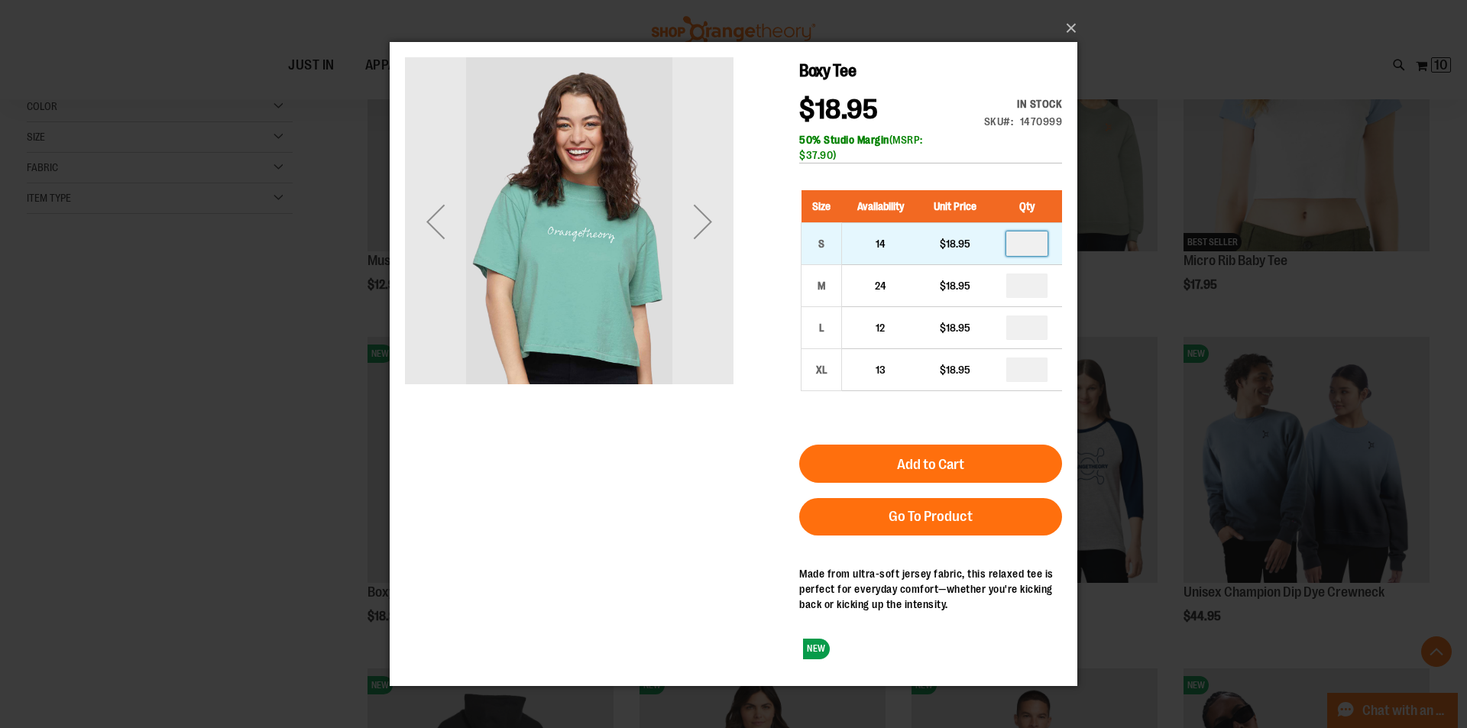
click at [1040, 236] on input "number" at bounding box center [1026, 243] width 41 height 24
type input "*"
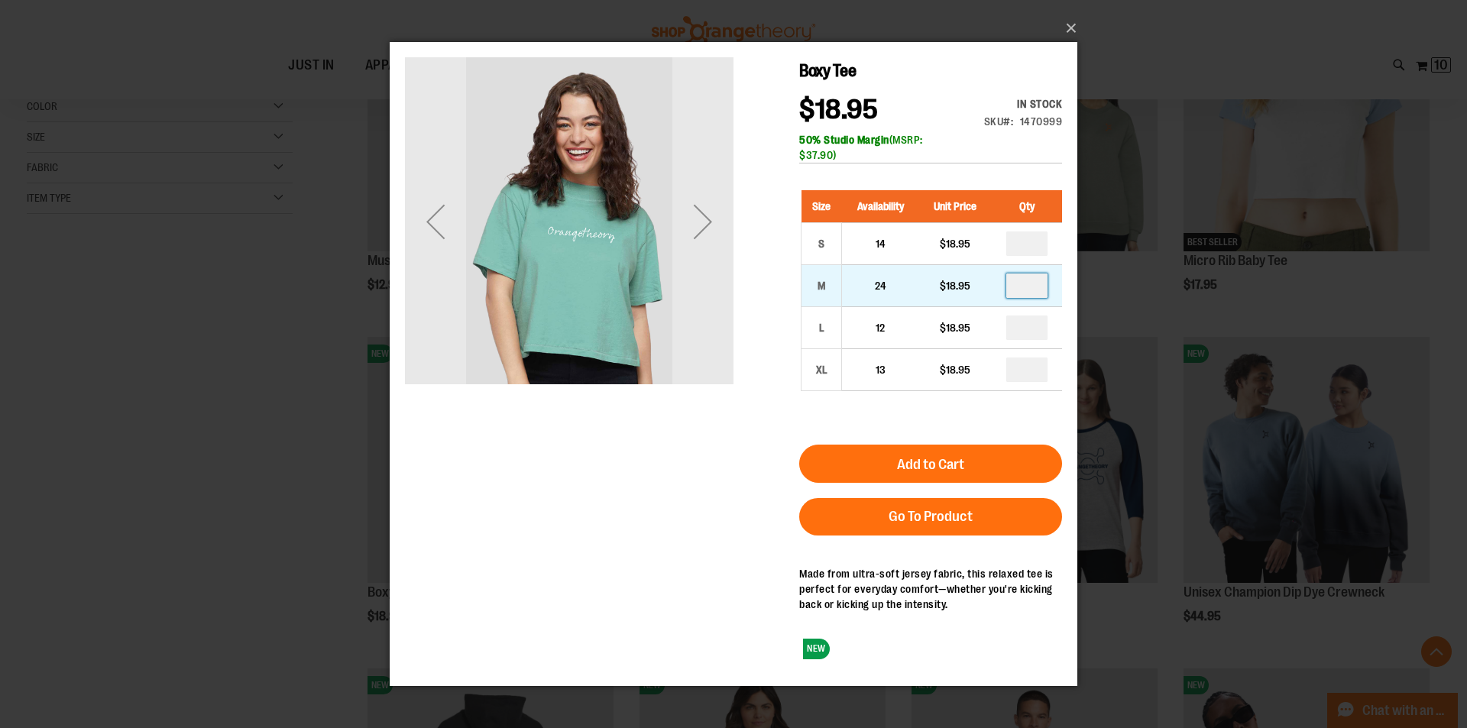
click at [1032, 285] on input "number" at bounding box center [1026, 285] width 41 height 24
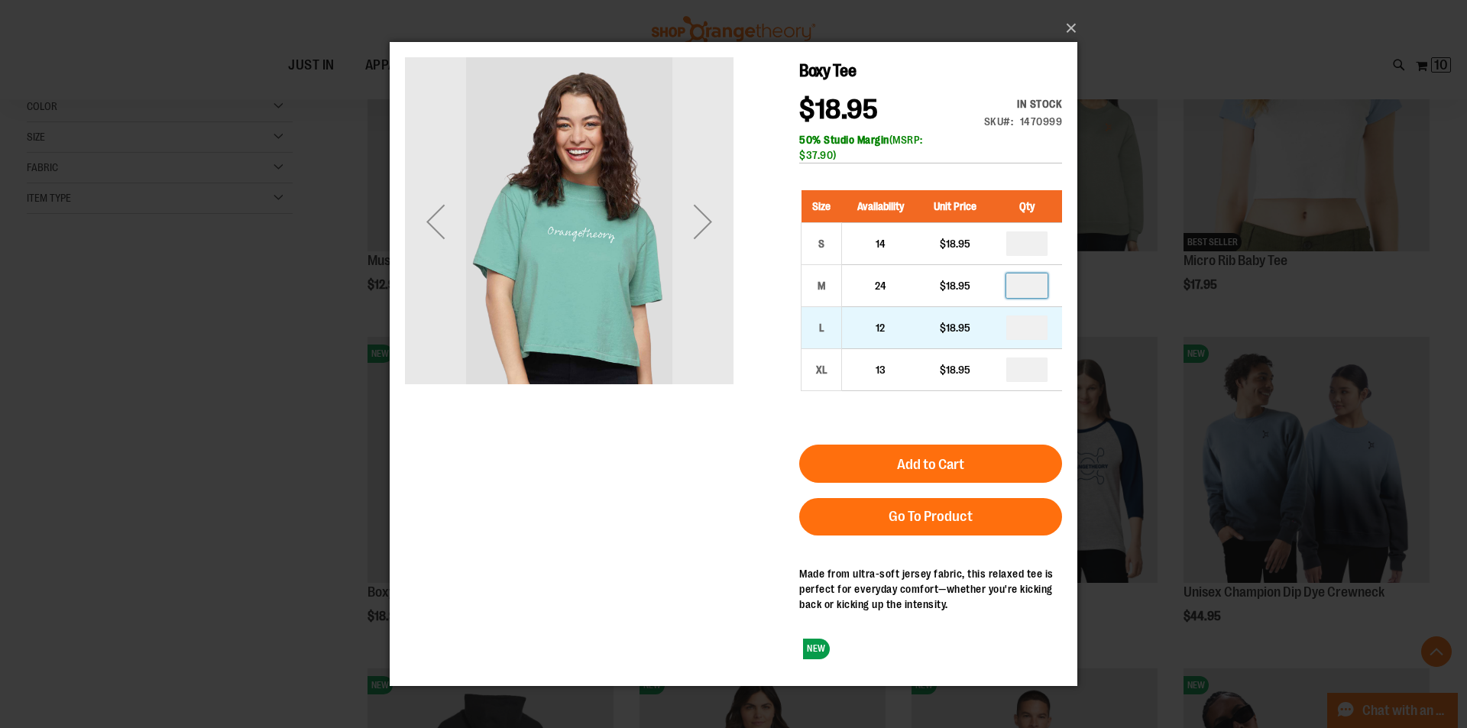
type input "*"
click at [1033, 329] on input "number" at bounding box center [1026, 327] width 41 height 24
type input "*"
click at [988, 448] on button "Add to Cart" at bounding box center [930, 463] width 263 height 38
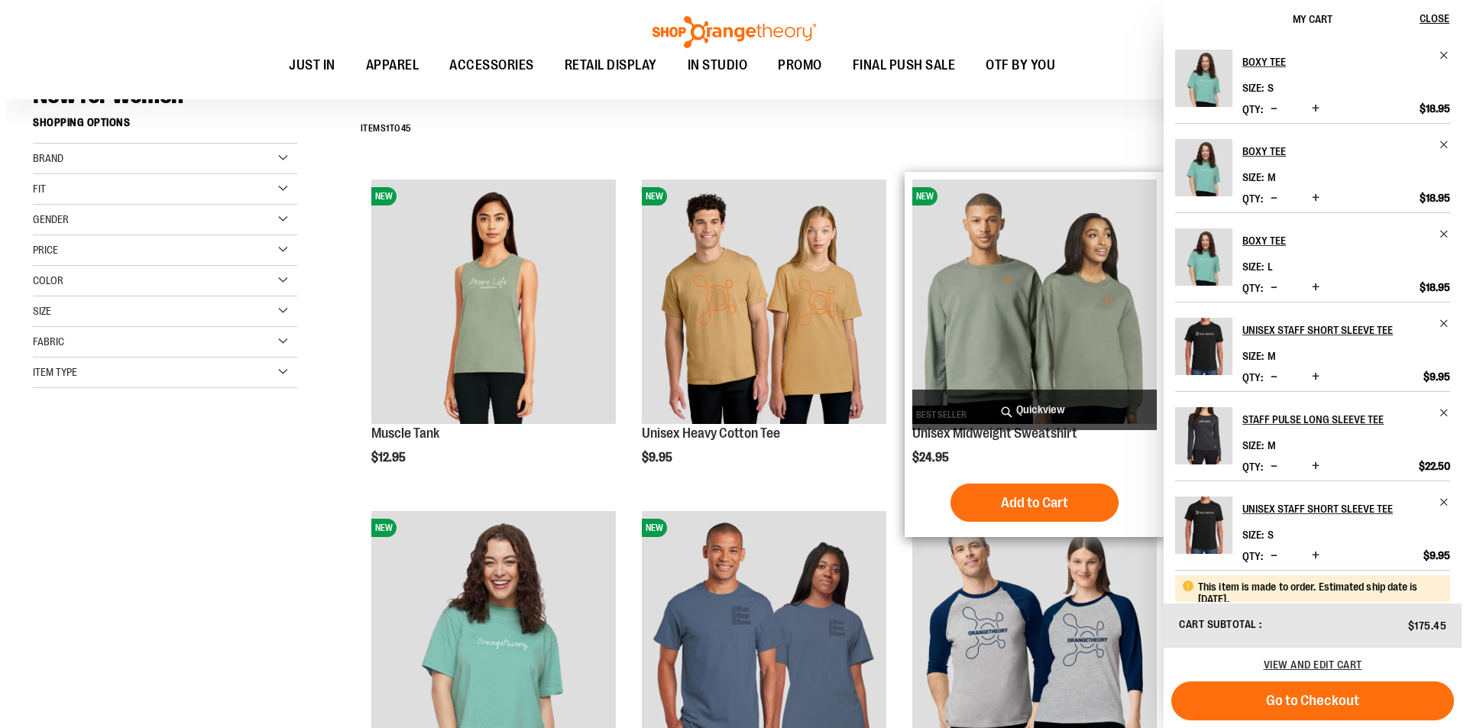
scroll to position [305, 0]
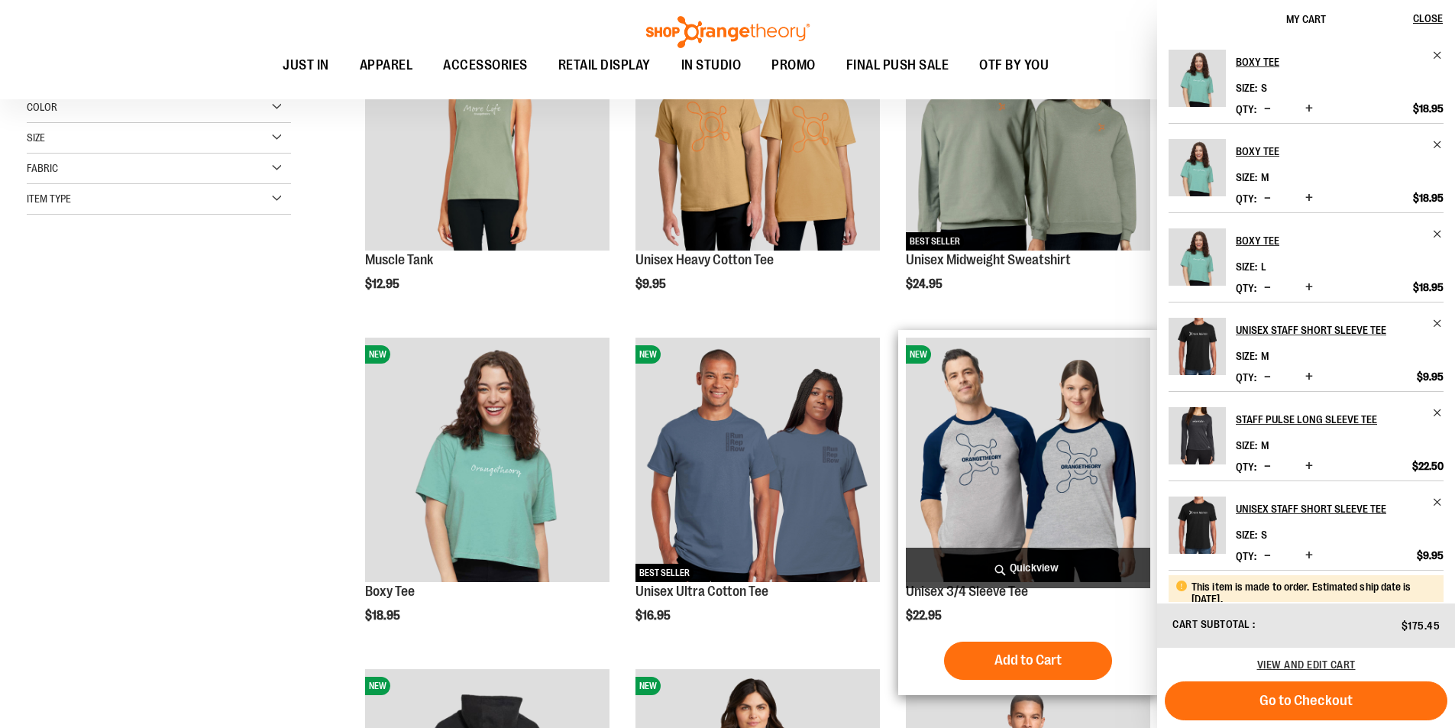
click at [1023, 566] on span "Quickview" at bounding box center [1028, 568] width 244 height 40
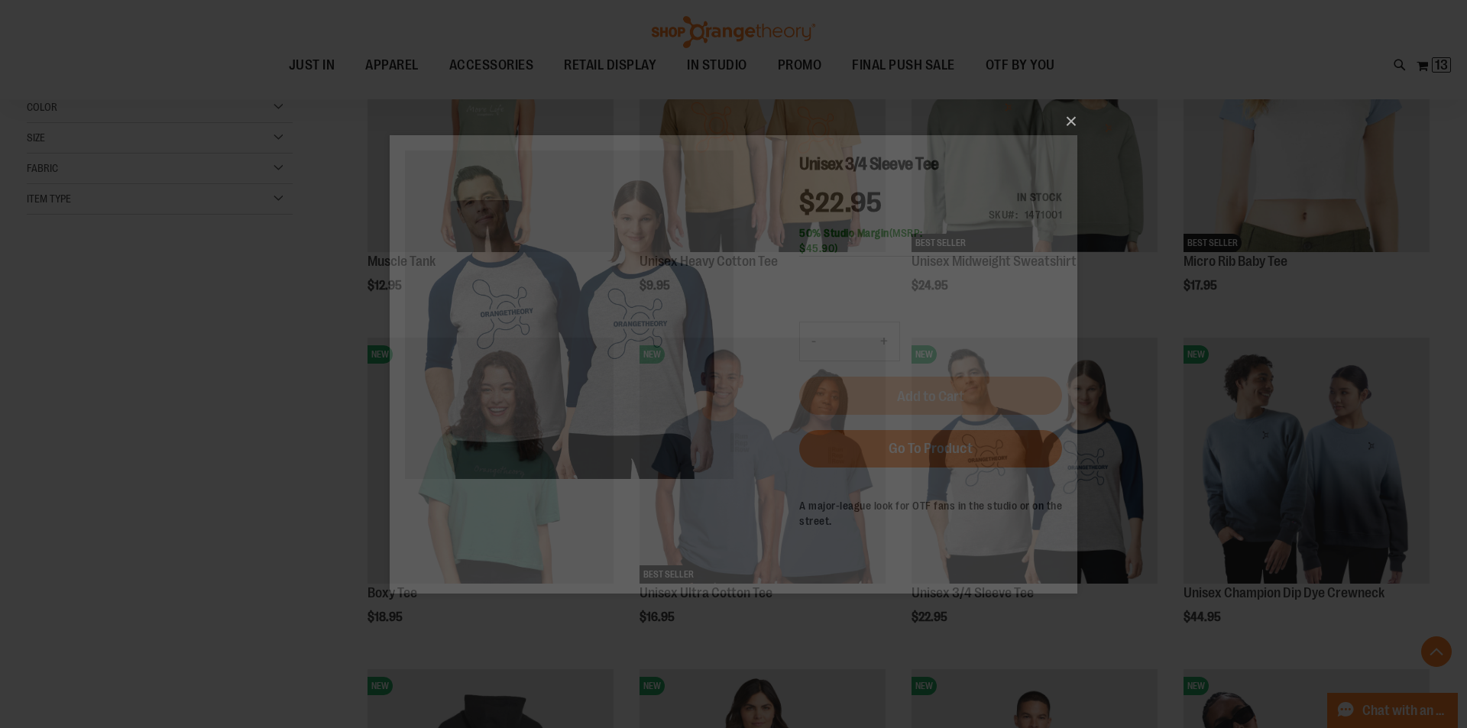
scroll to position [0, 0]
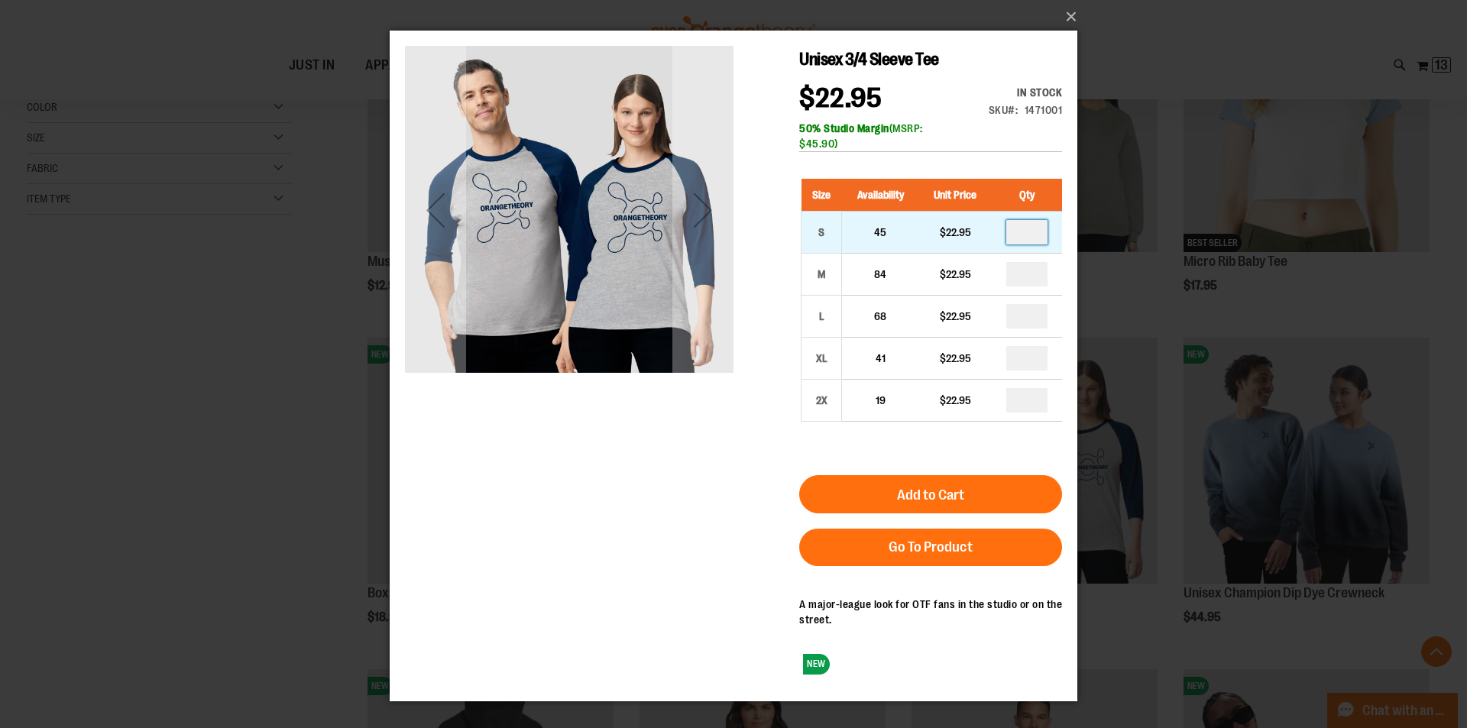
click at [1030, 235] on input "number" at bounding box center [1026, 232] width 41 height 24
type input "*"
click at [1034, 269] on input "number" at bounding box center [1026, 274] width 41 height 24
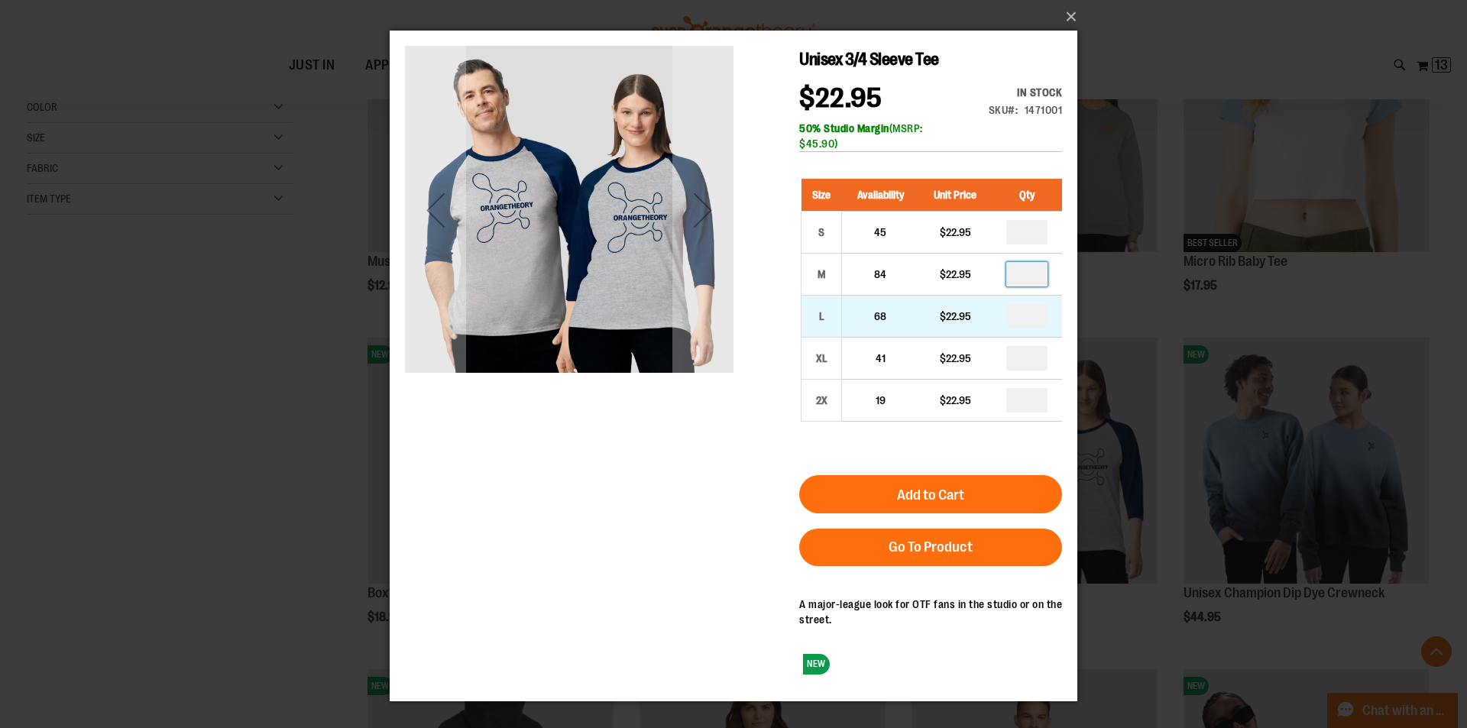
type input "*"
click at [1032, 312] on input "number" at bounding box center [1026, 316] width 41 height 24
type input "*"
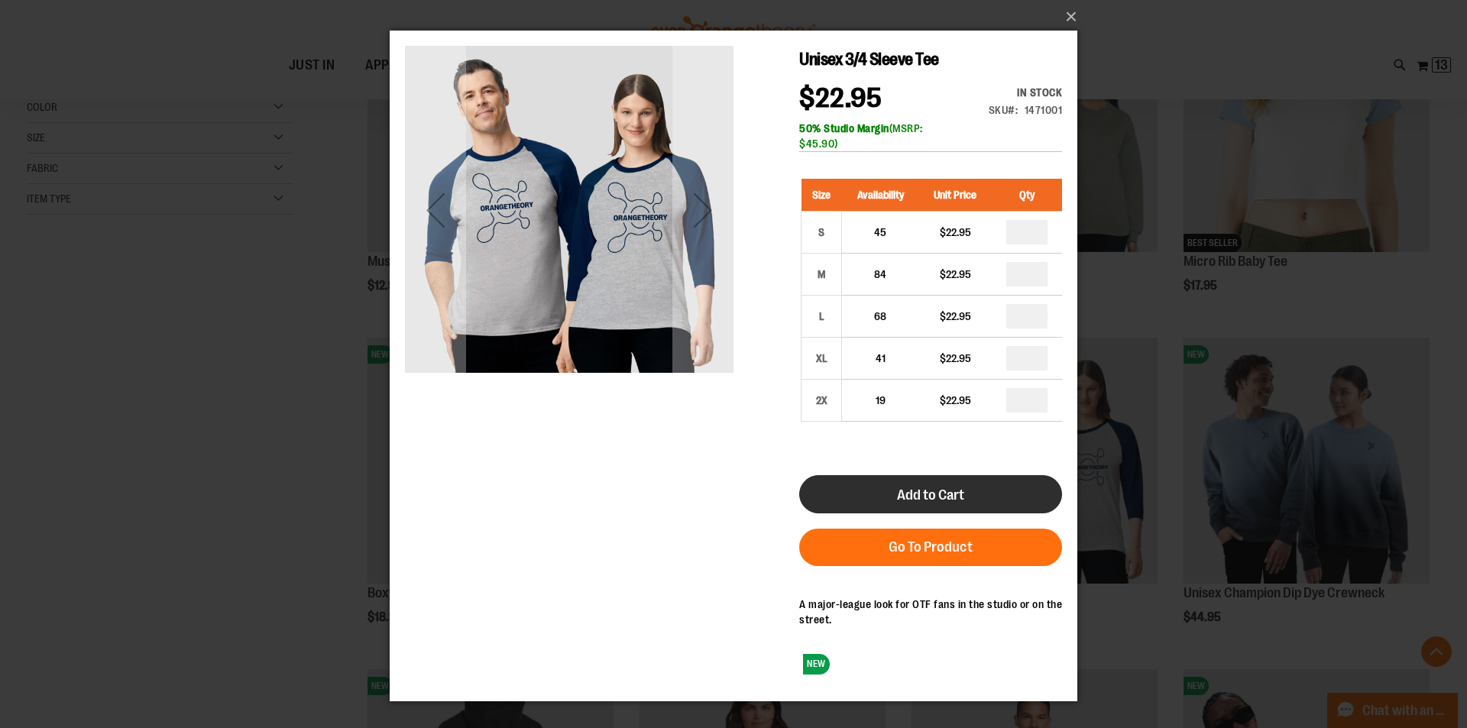
click at [980, 494] on button "Add to Cart" at bounding box center [930, 494] width 263 height 38
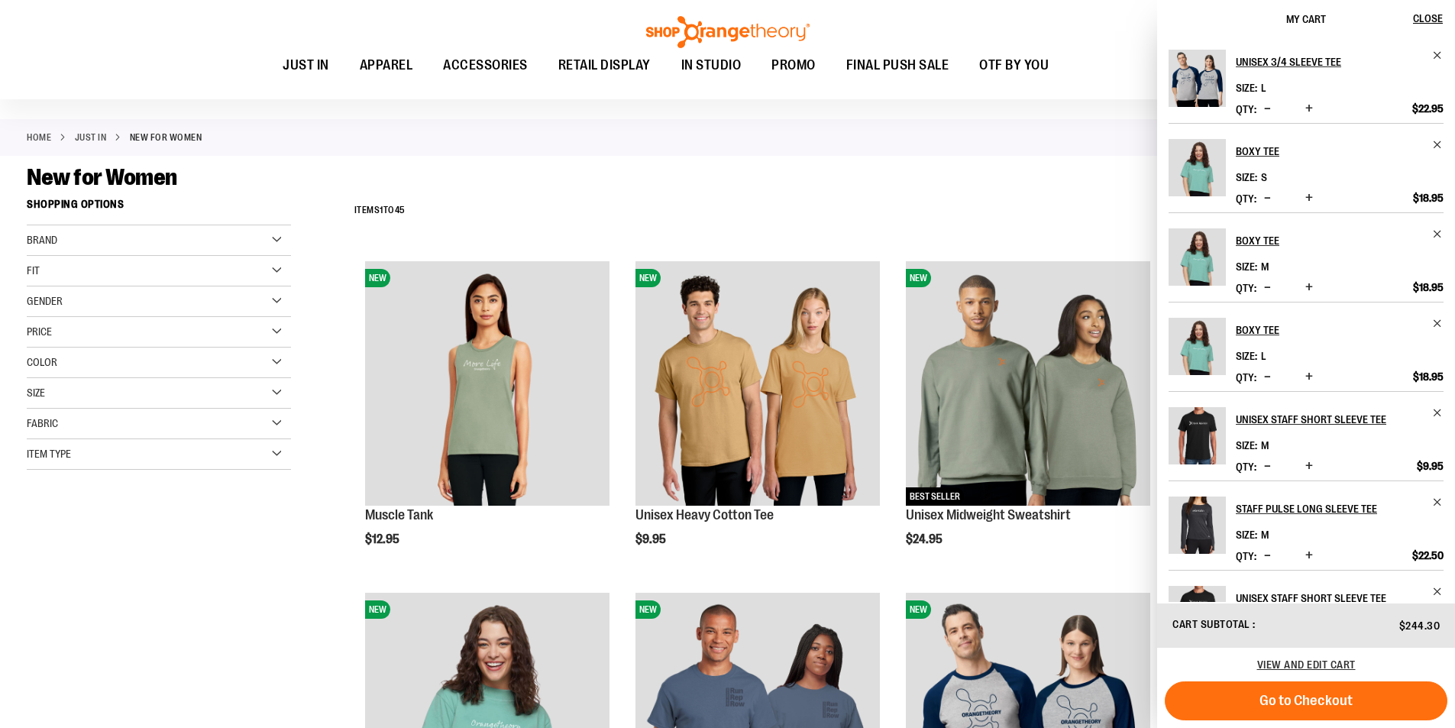
scroll to position [76, 0]
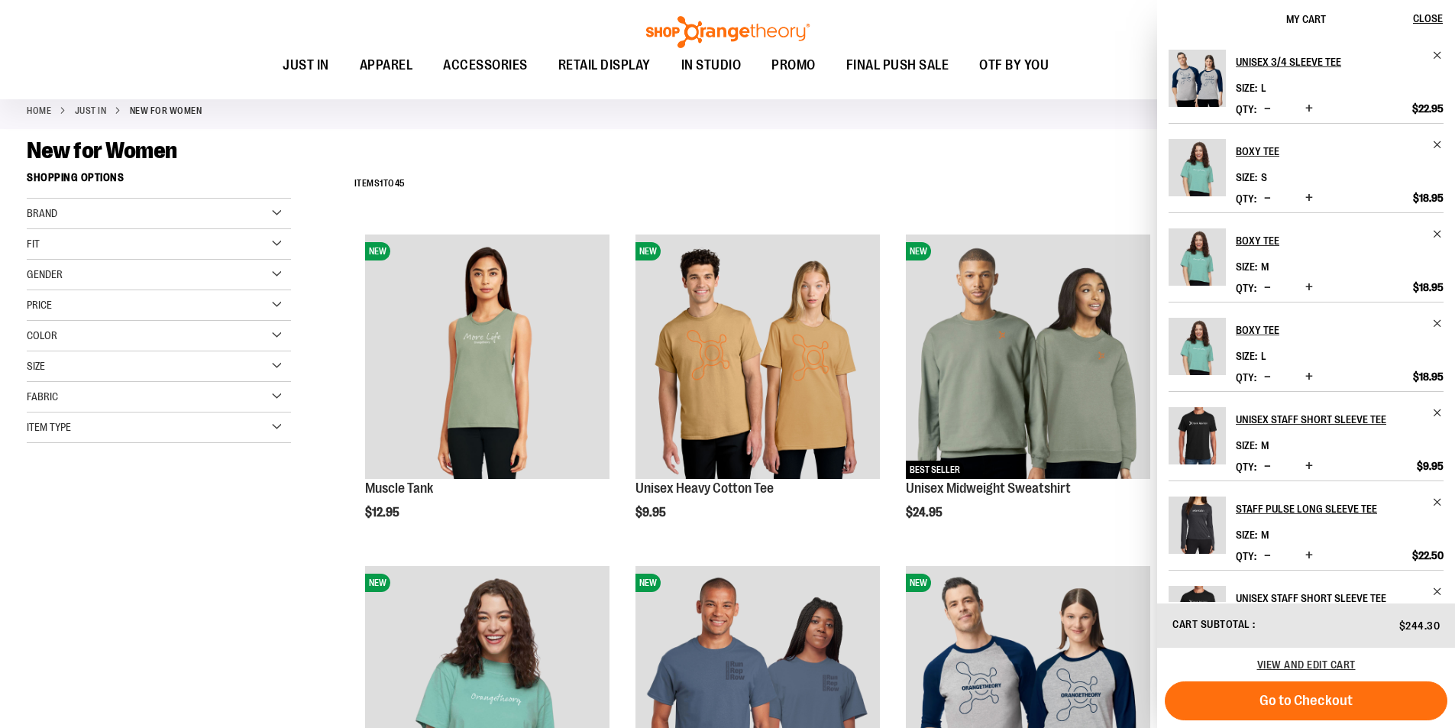
click at [950, 152] on div "New for Women" at bounding box center [728, 151] width 1402 height 28
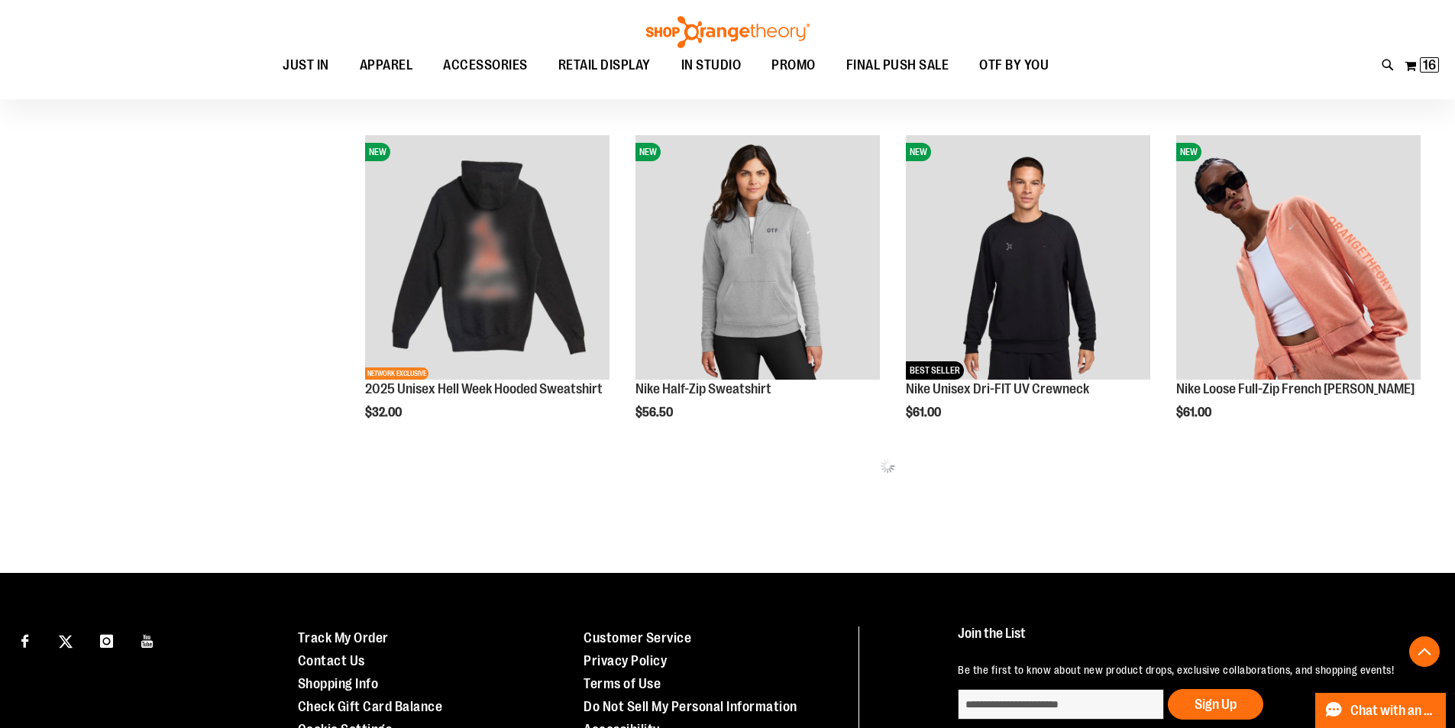
scroll to position [840, 0]
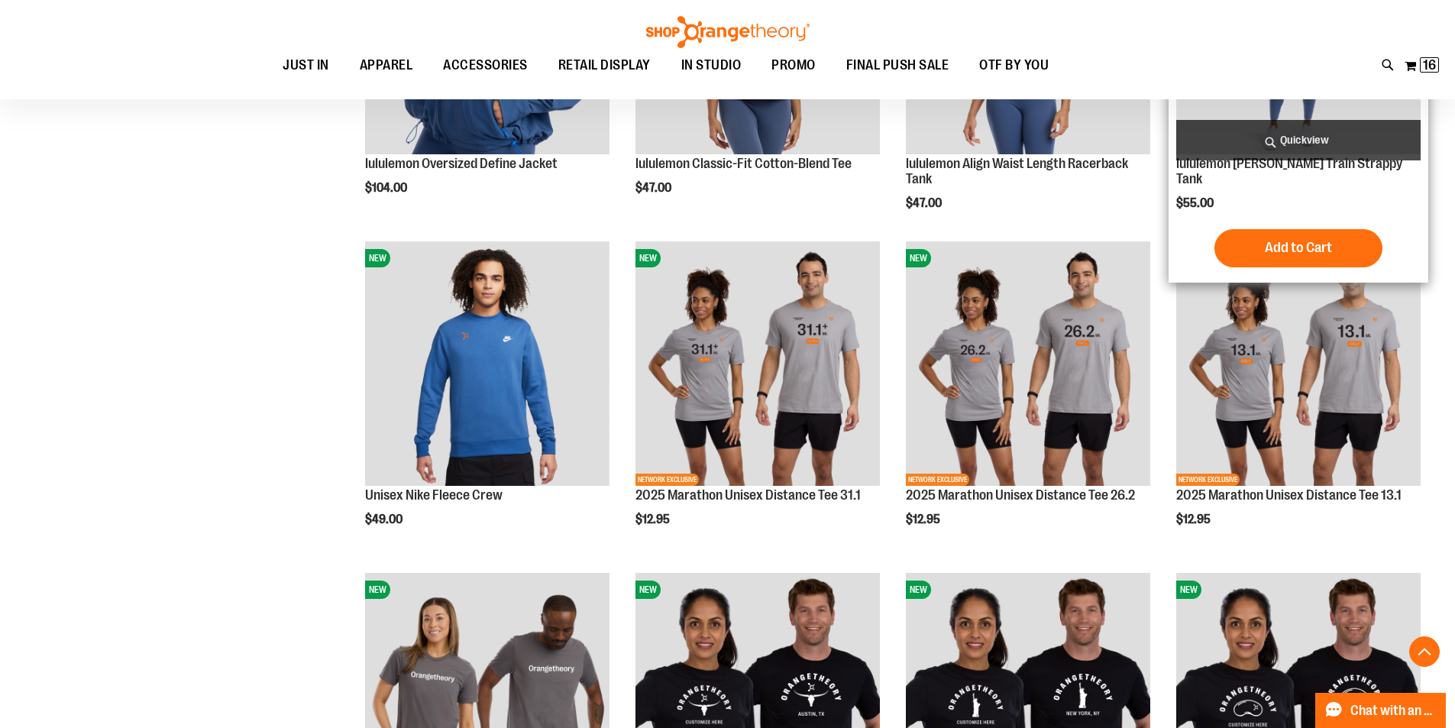
scroll to position [2292, 0]
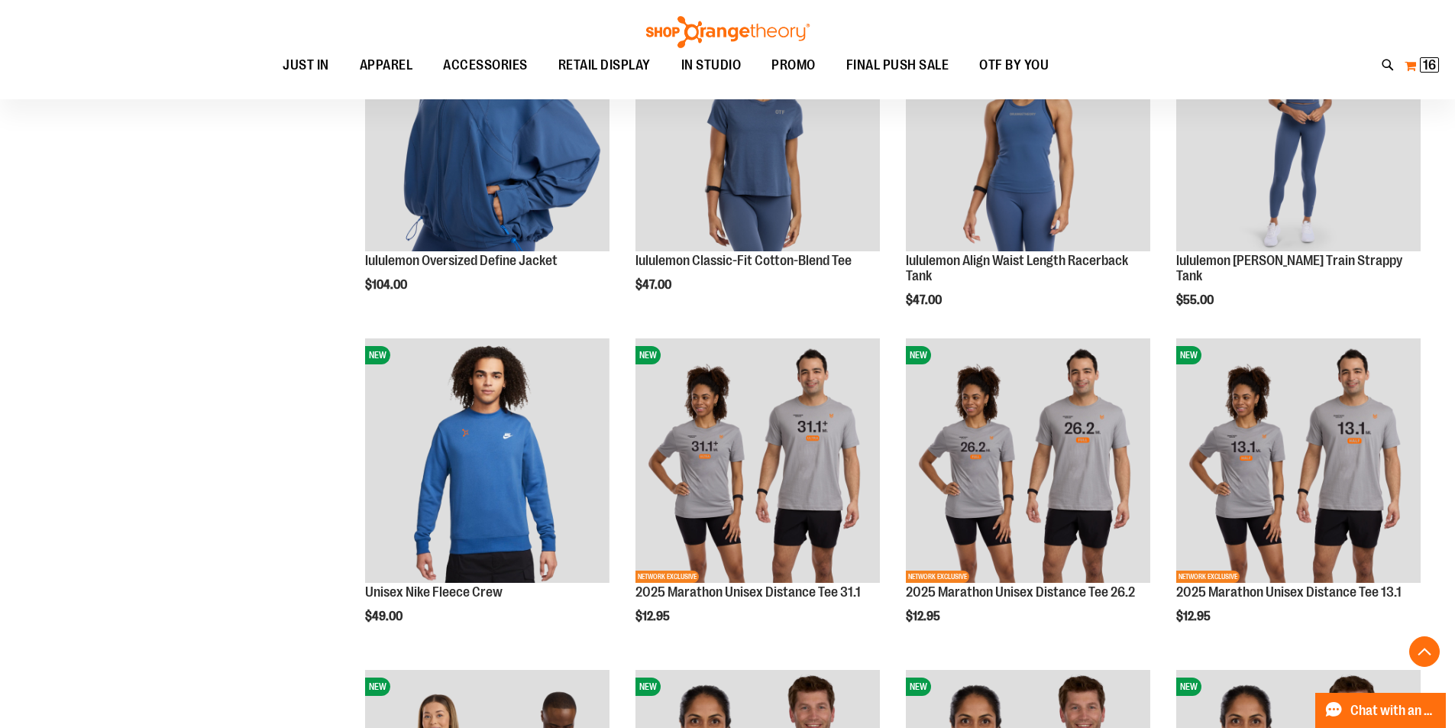
click at [1409, 71] on button "My Cart 16 16 items" at bounding box center [1422, 65] width 36 height 24
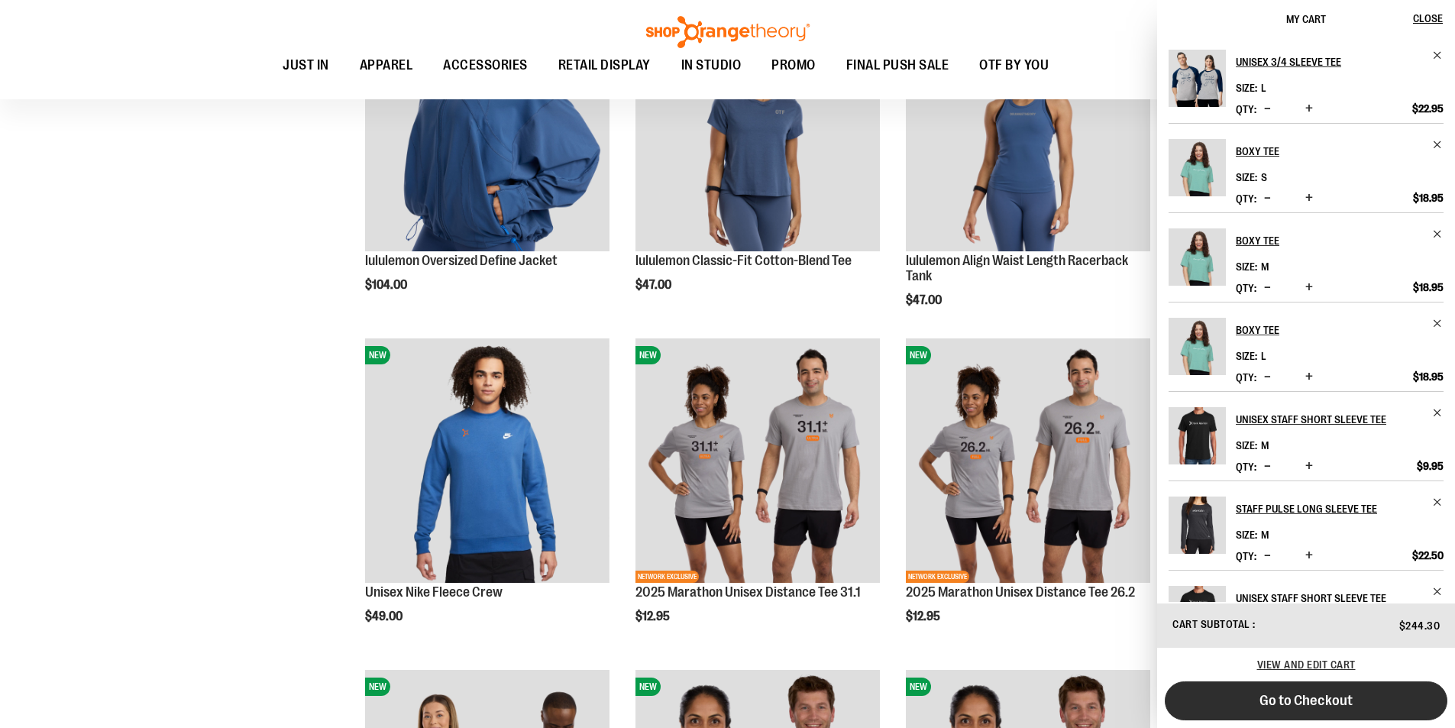
click at [1312, 710] on button "Go to Checkout" at bounding box center [1306, 700] width 283 height 39
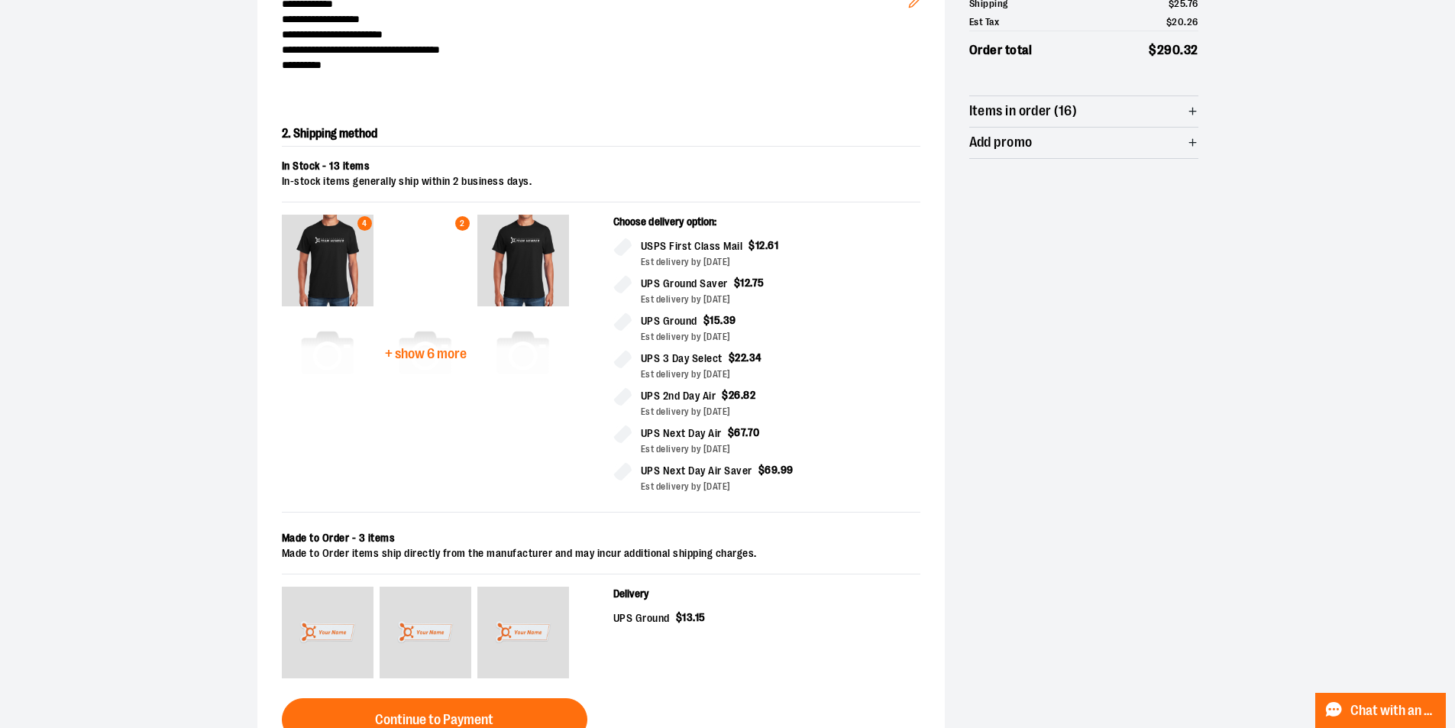
scroll to position [260, 0]
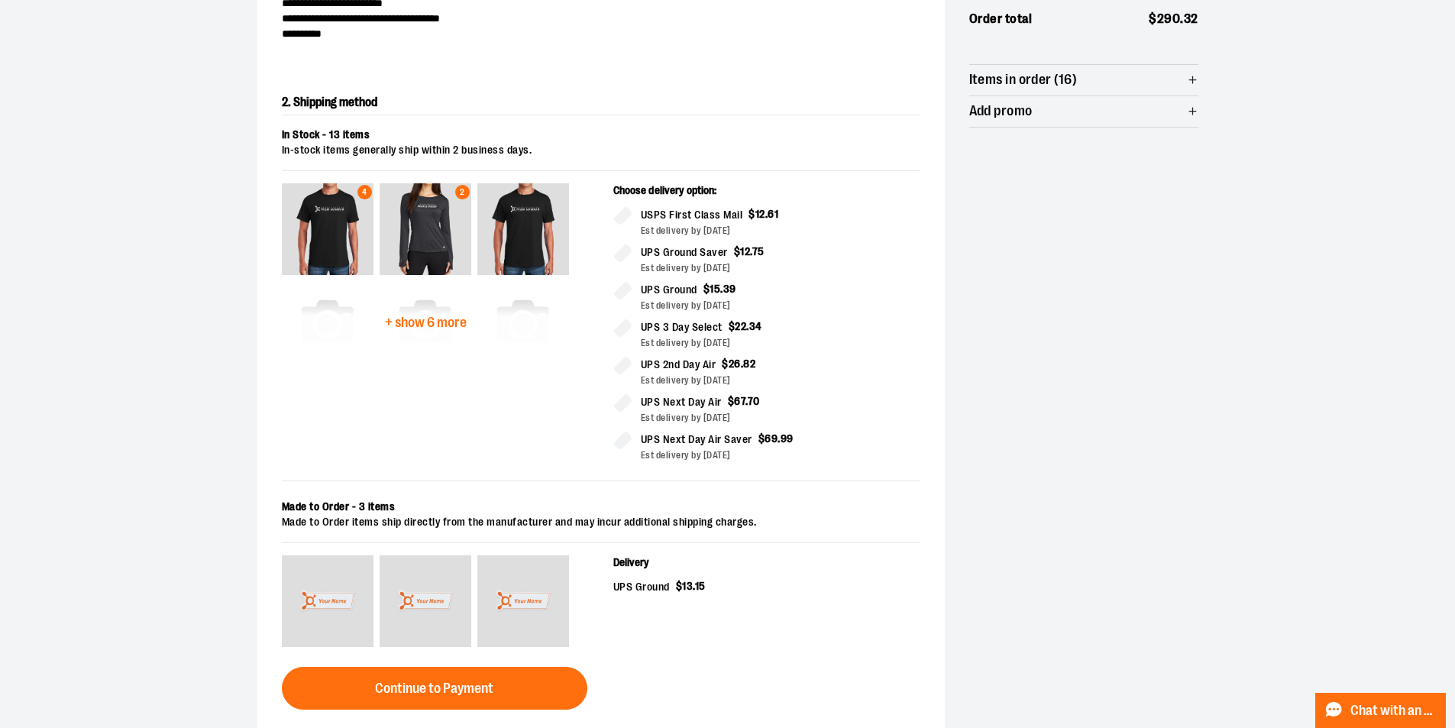
click at [461, 322] on span "+ show 6 more" at bounding box center [426, 322] width 82 height 15
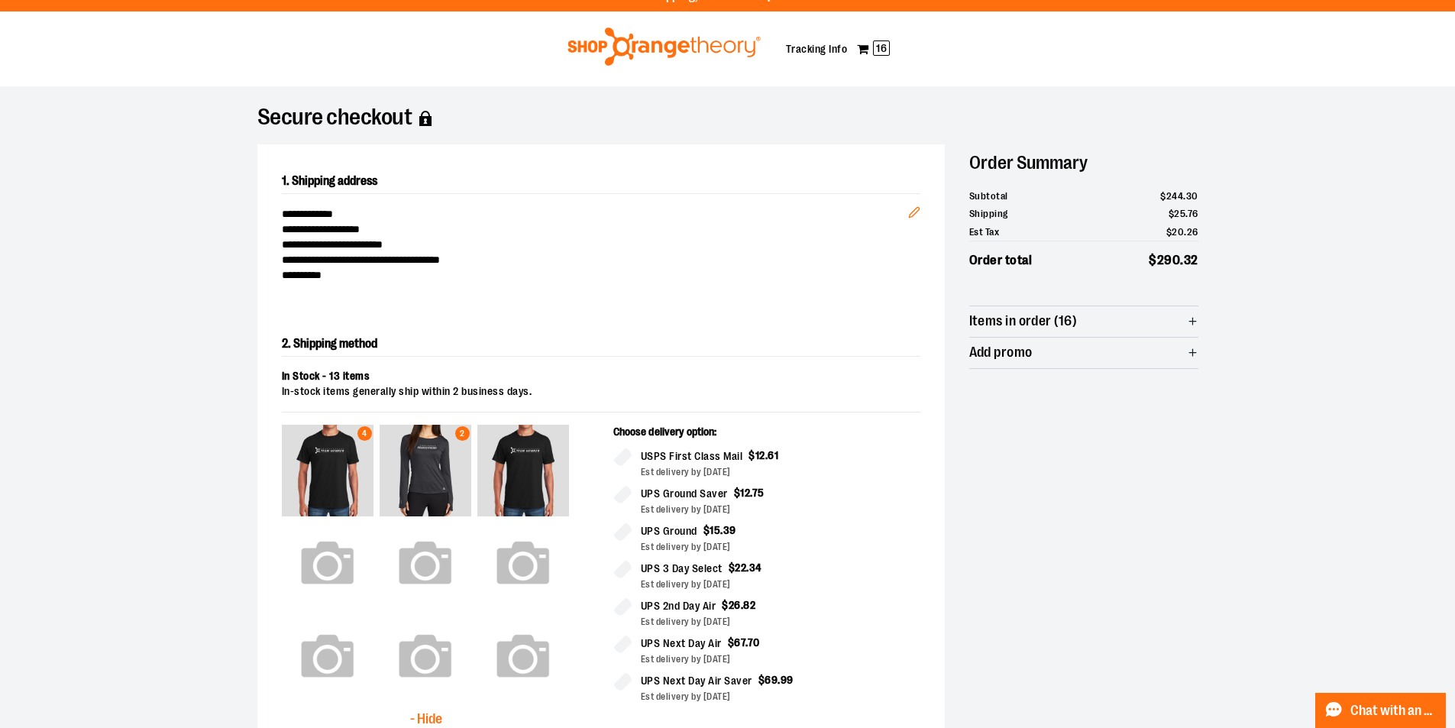
scroll to position [0, 0]
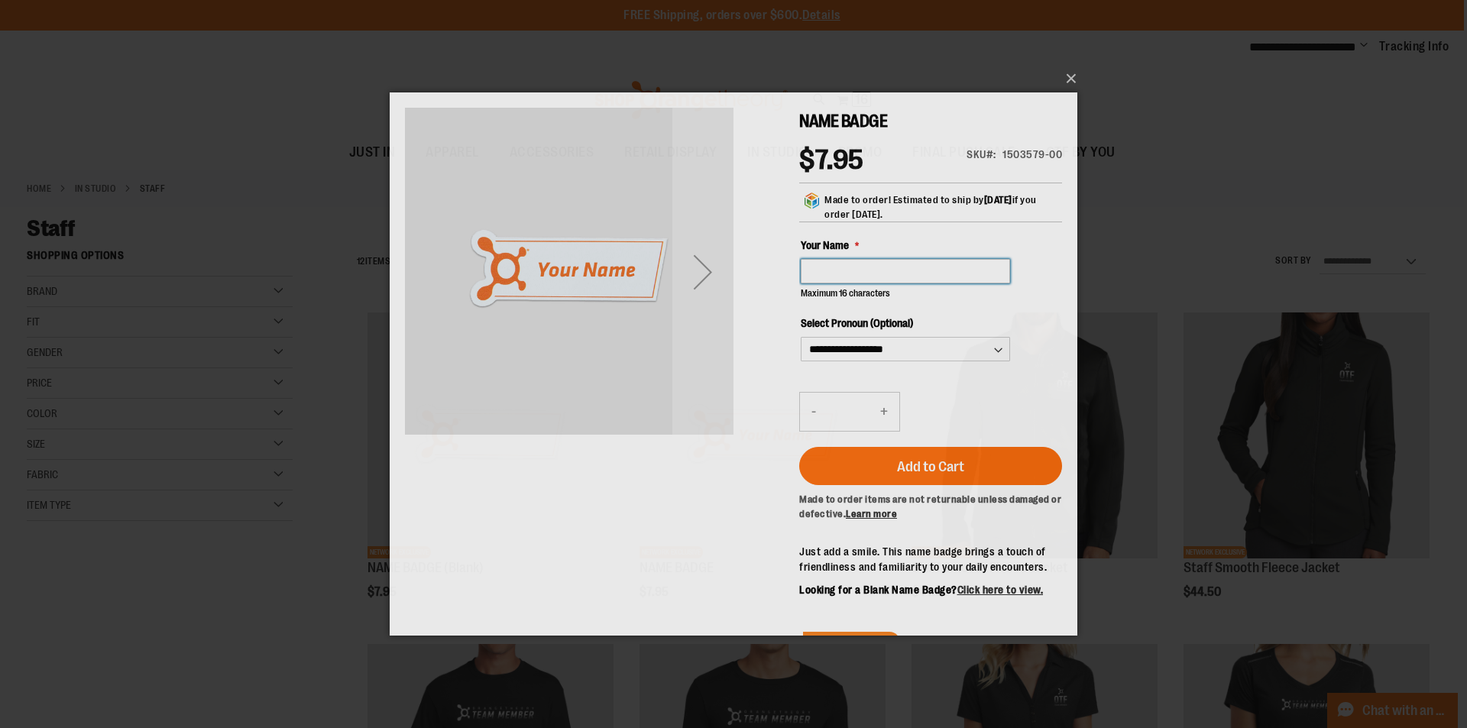
click at [858, 269] on input "Your Name" at bounding box center [905, 270] width 209 height 24
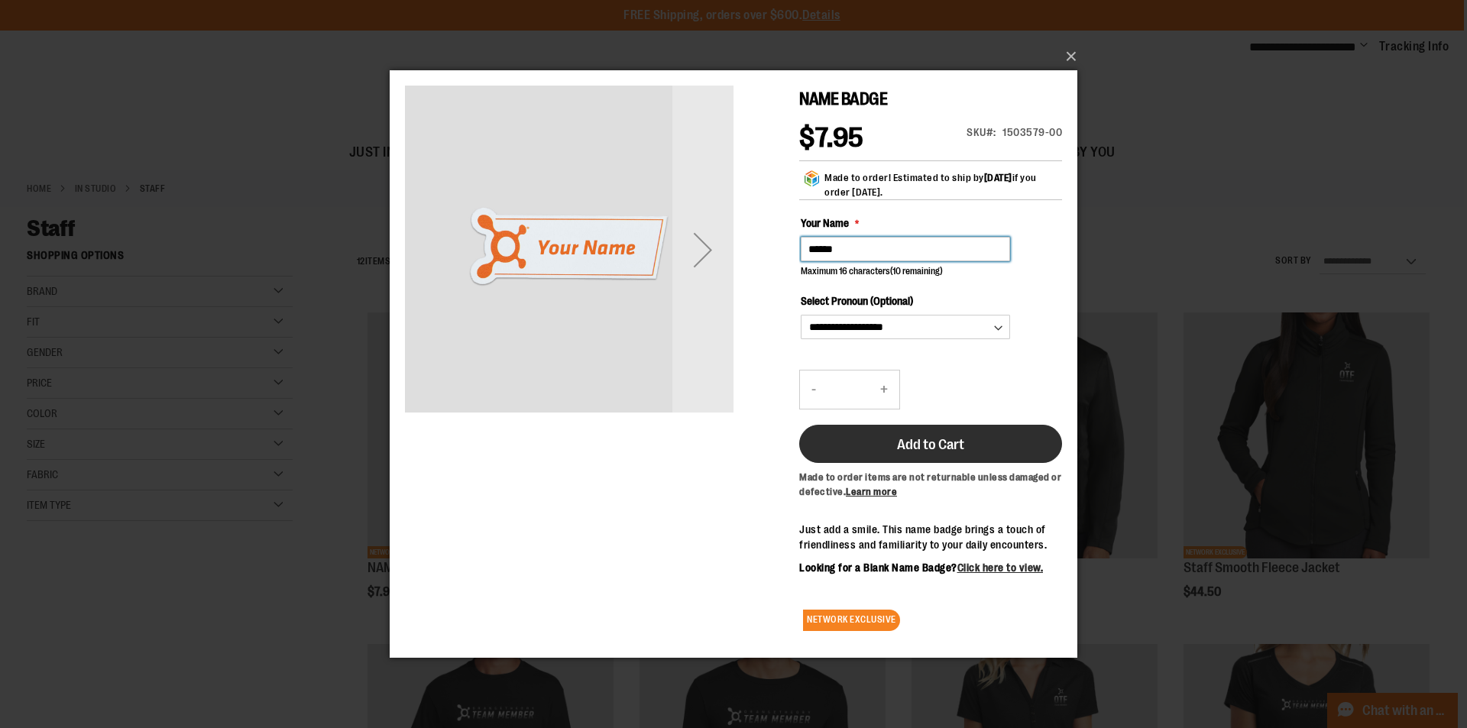
type input "******"
click at [929, 442] on button "Add to Cart" at bounding box center [930, 444] width 263 height 38
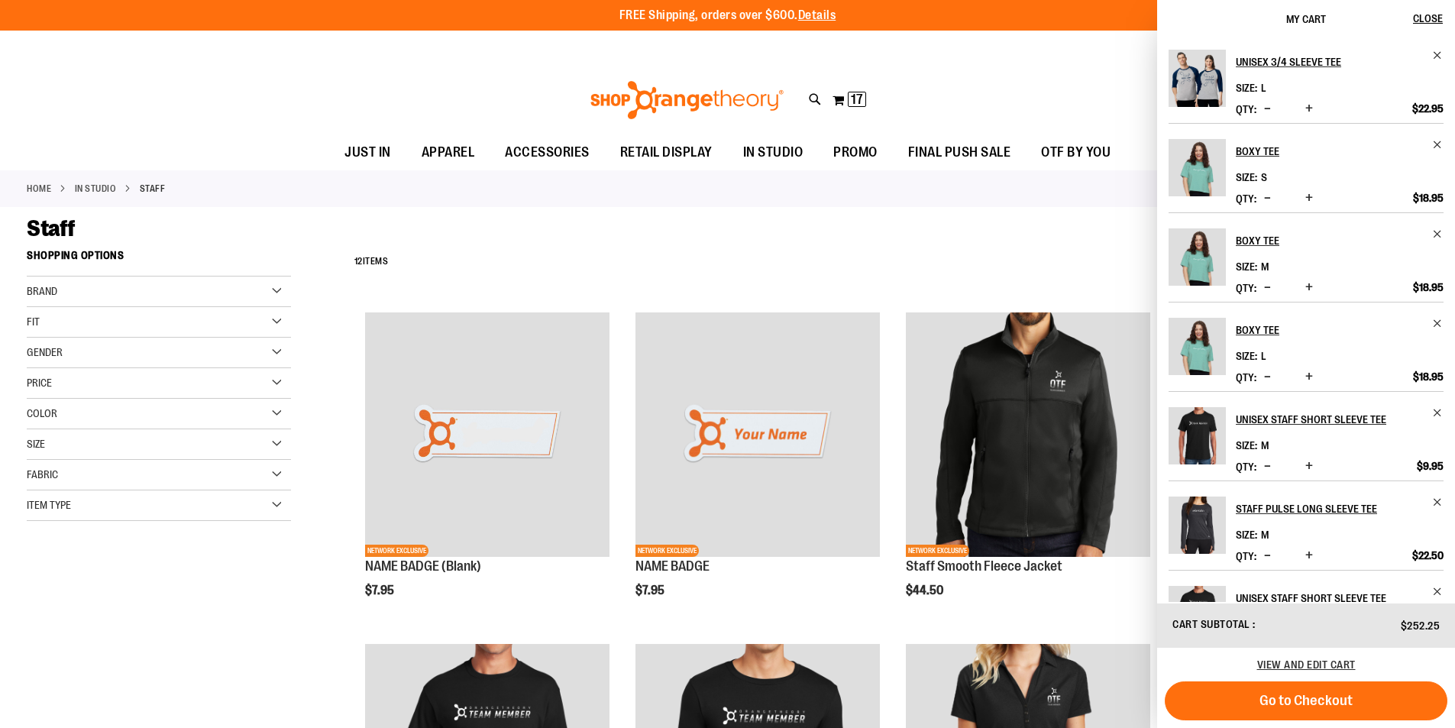
click at [1260, 105] on button "Decrease product quantity" at bounding box center [1267, 109] width 15 height 15
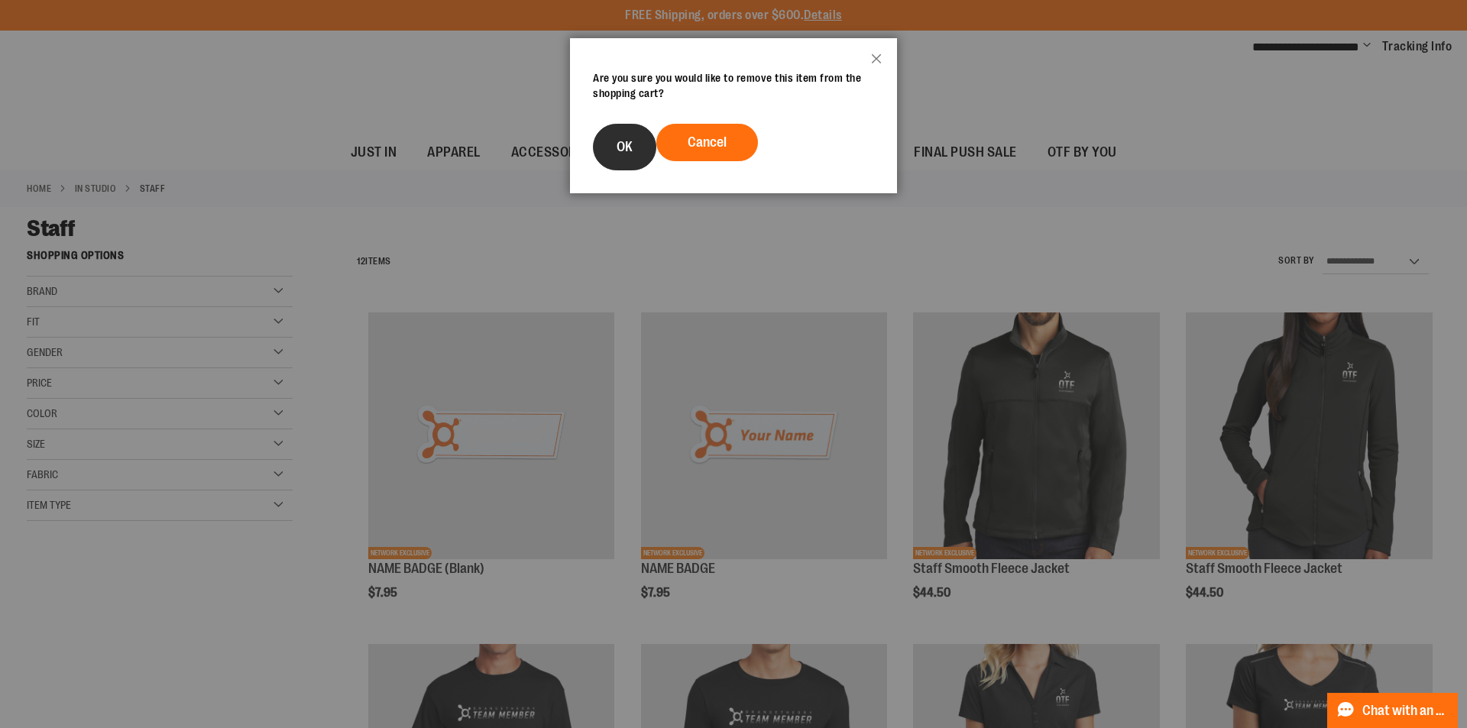
click at [608, 141] on button "OK" at bounding box center [624, 147] width 63 height 47
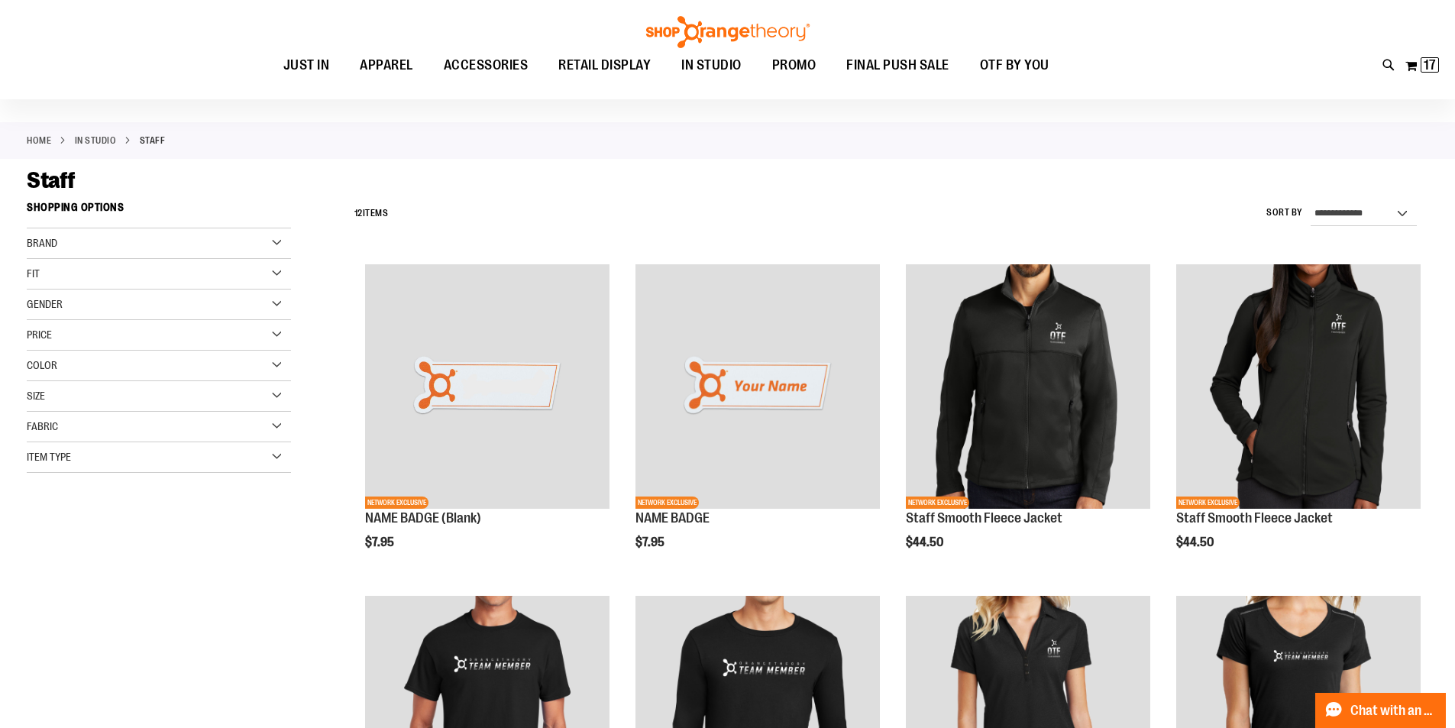
scroll to position [152, 0]
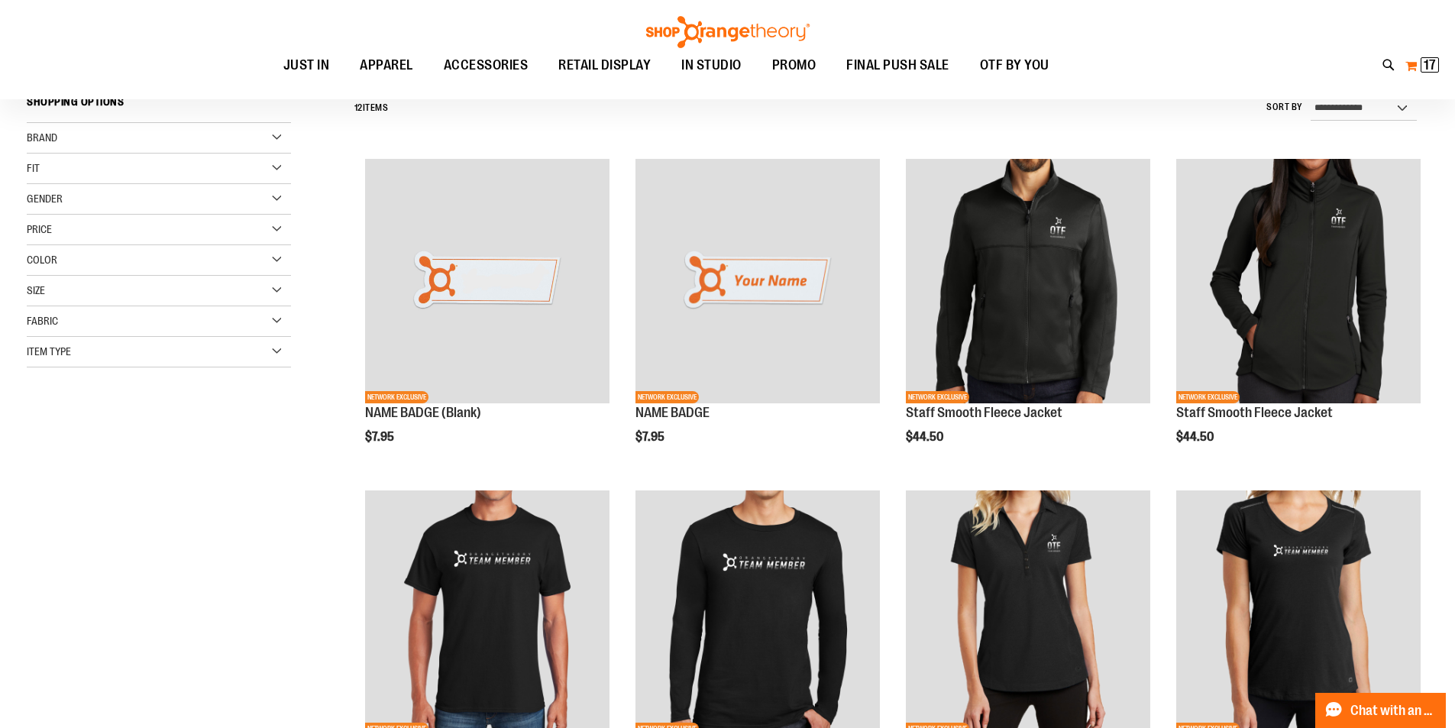
click at [1422, 62] on span "17 17 items" at bounding box center [1430, 64] width 18 height 15
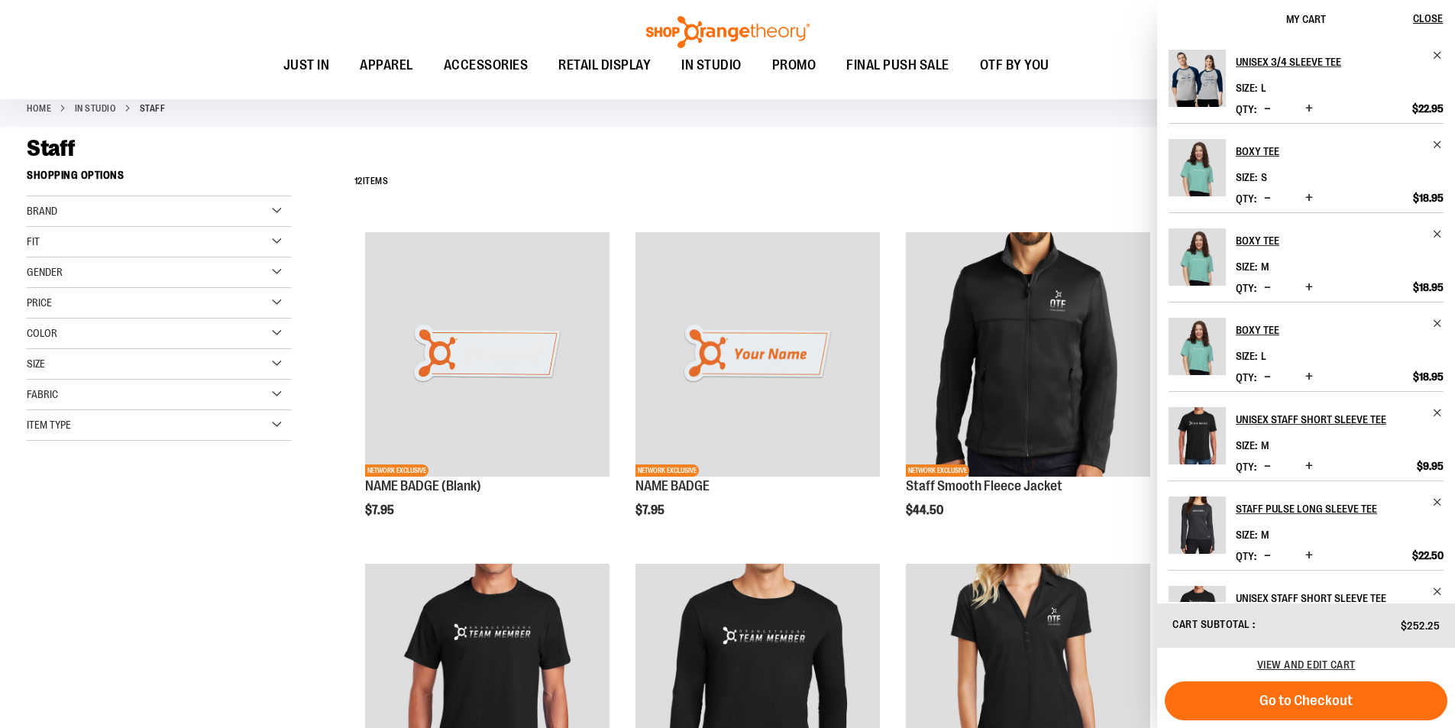
scroll to position [0, 0]
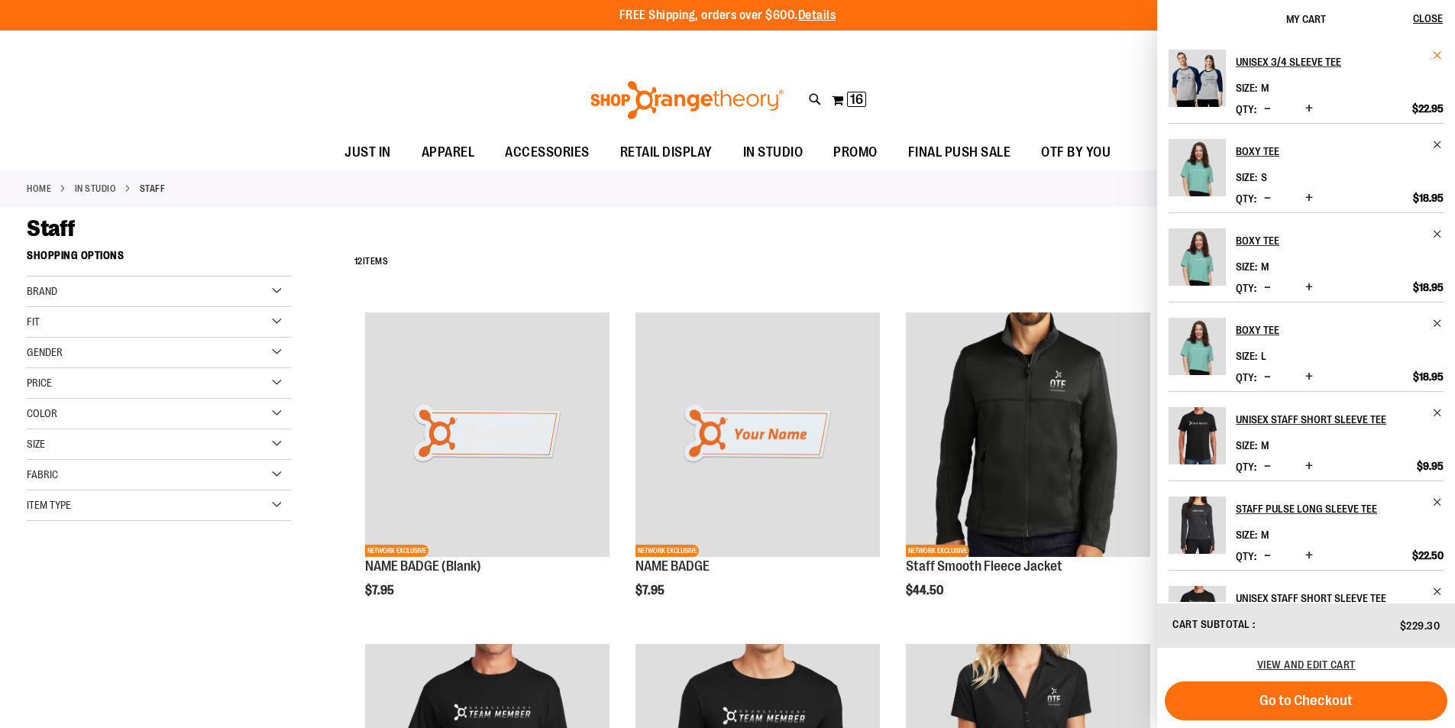
click at [1438, 53] on span "Remove item" at bounding box center [1437, 55] width 11 height 11
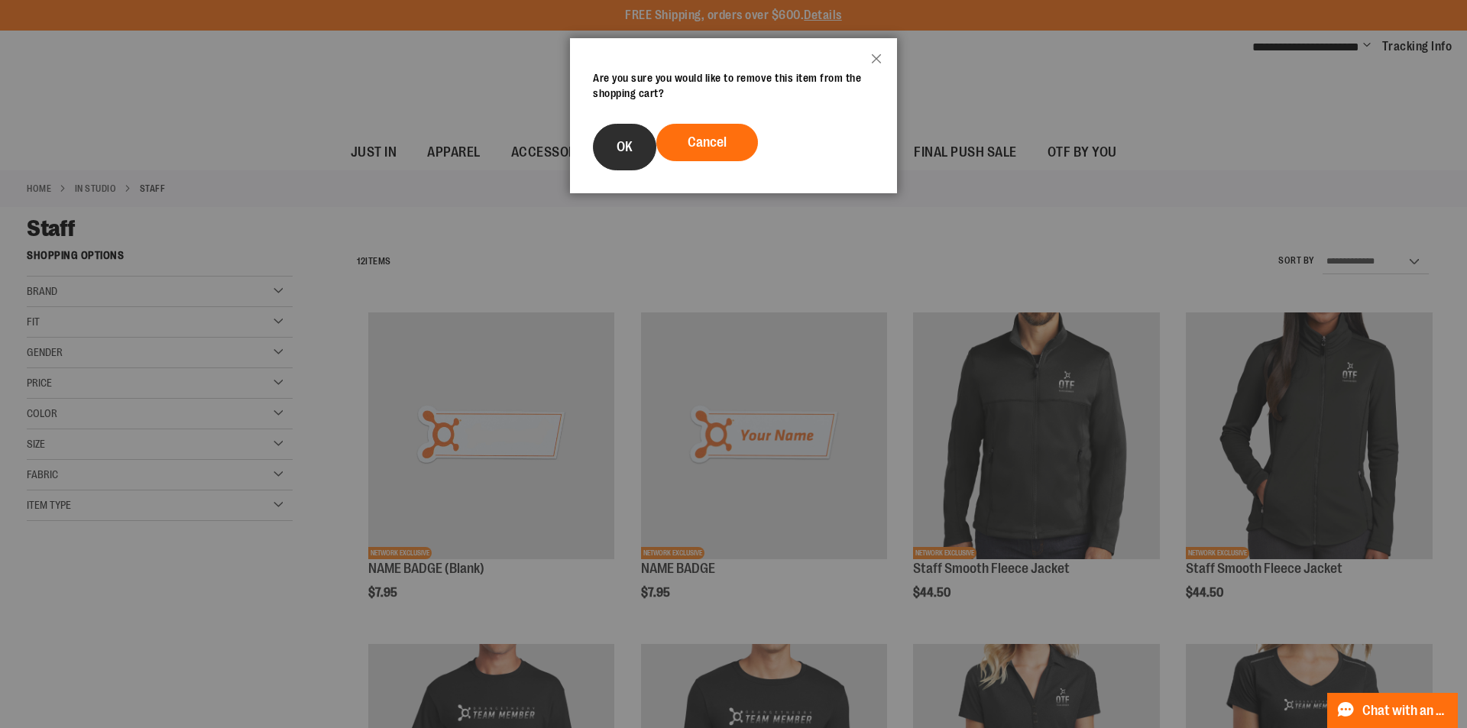
click at [625, 144] on span "OK" at bounding box center [624, 146] width 16 height 15
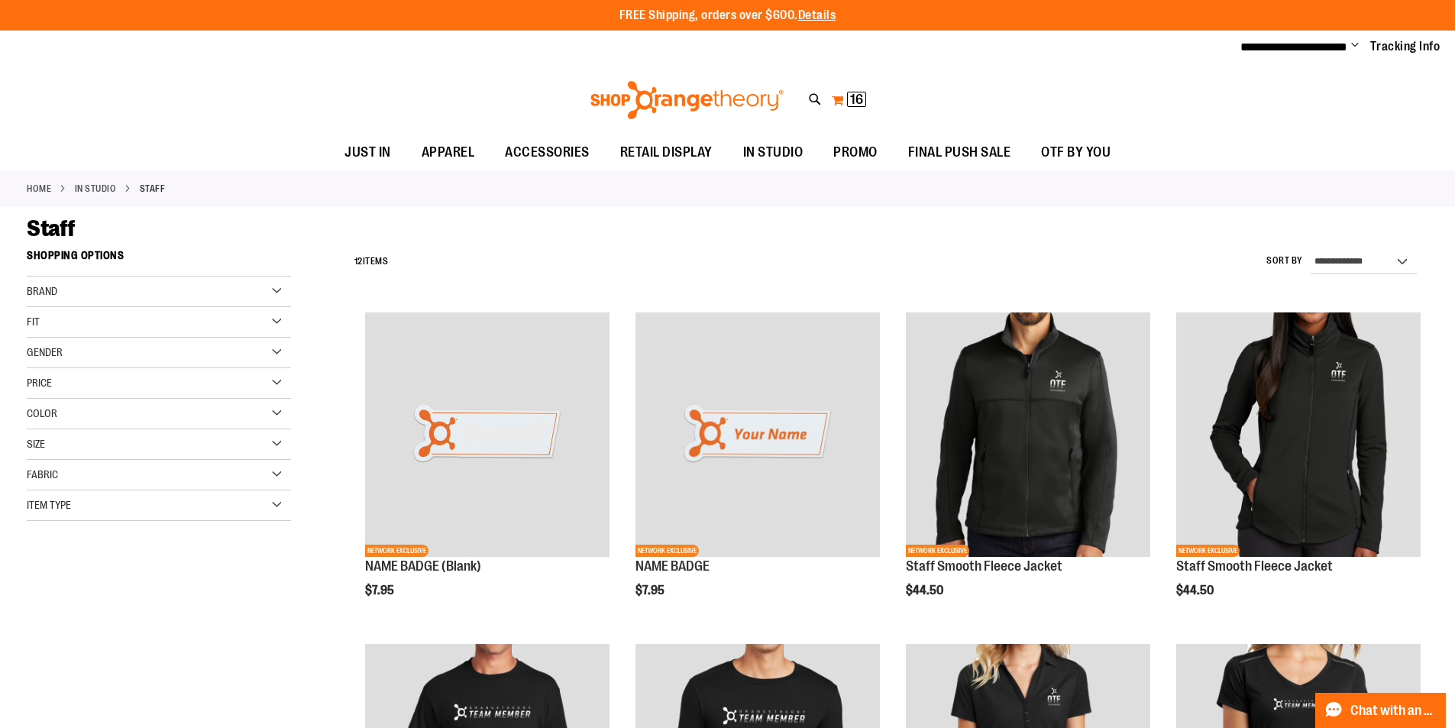
click at [846, 95] on button "My Cart 16 16 items" at bounding box center [849, 100] width 36 height 24
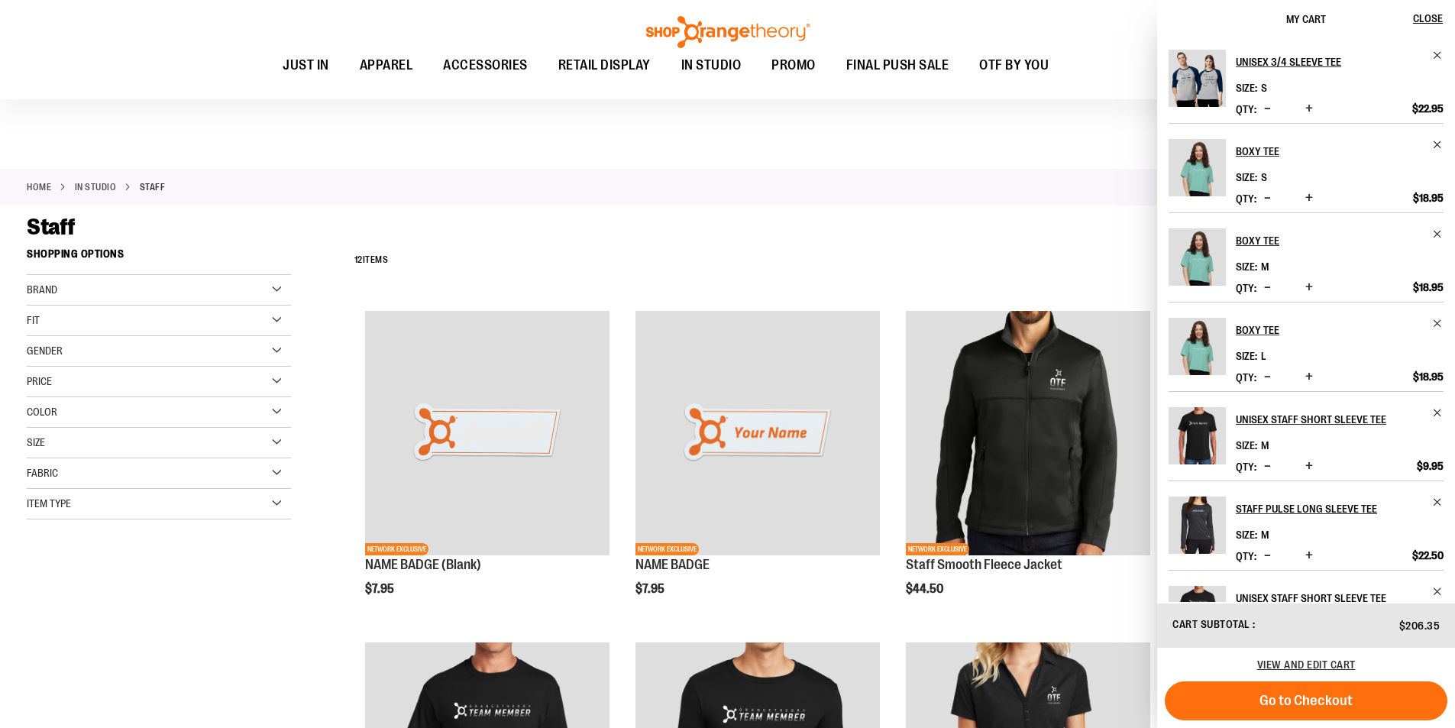
scroll to position [76, 0]
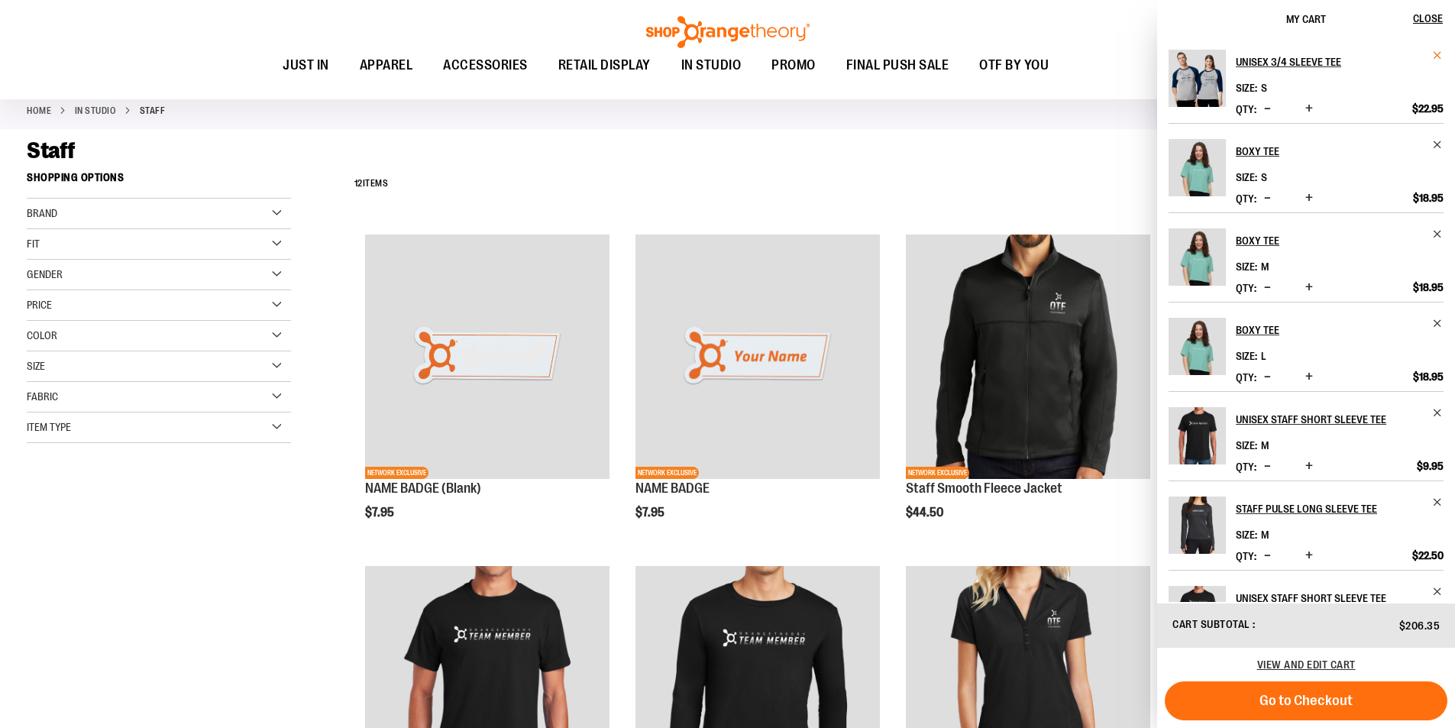
click at [1432, 53] on span "Remove item" at bounding box center [1437, 55] width 11 height 11
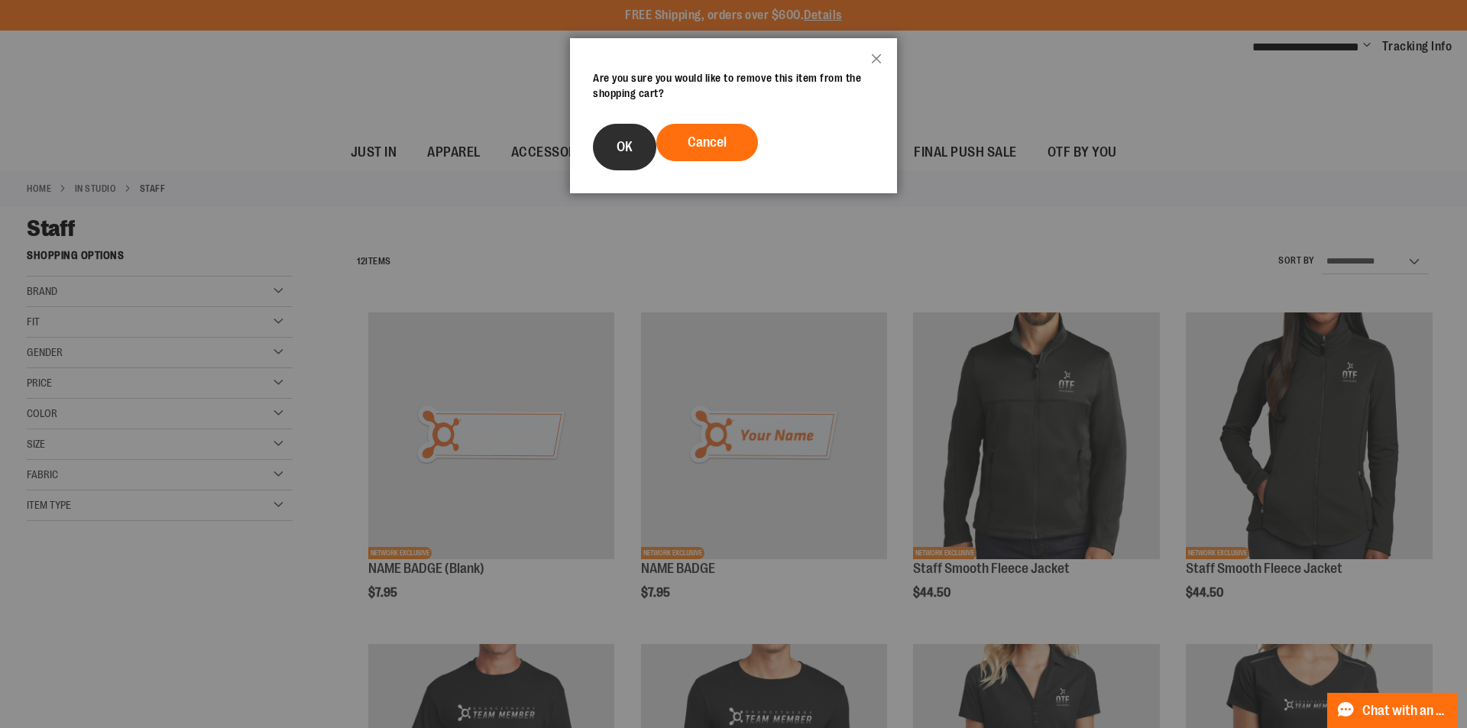
click at [619, 150] on span "OK" at bounding box center [624, 146] width 16 height 15
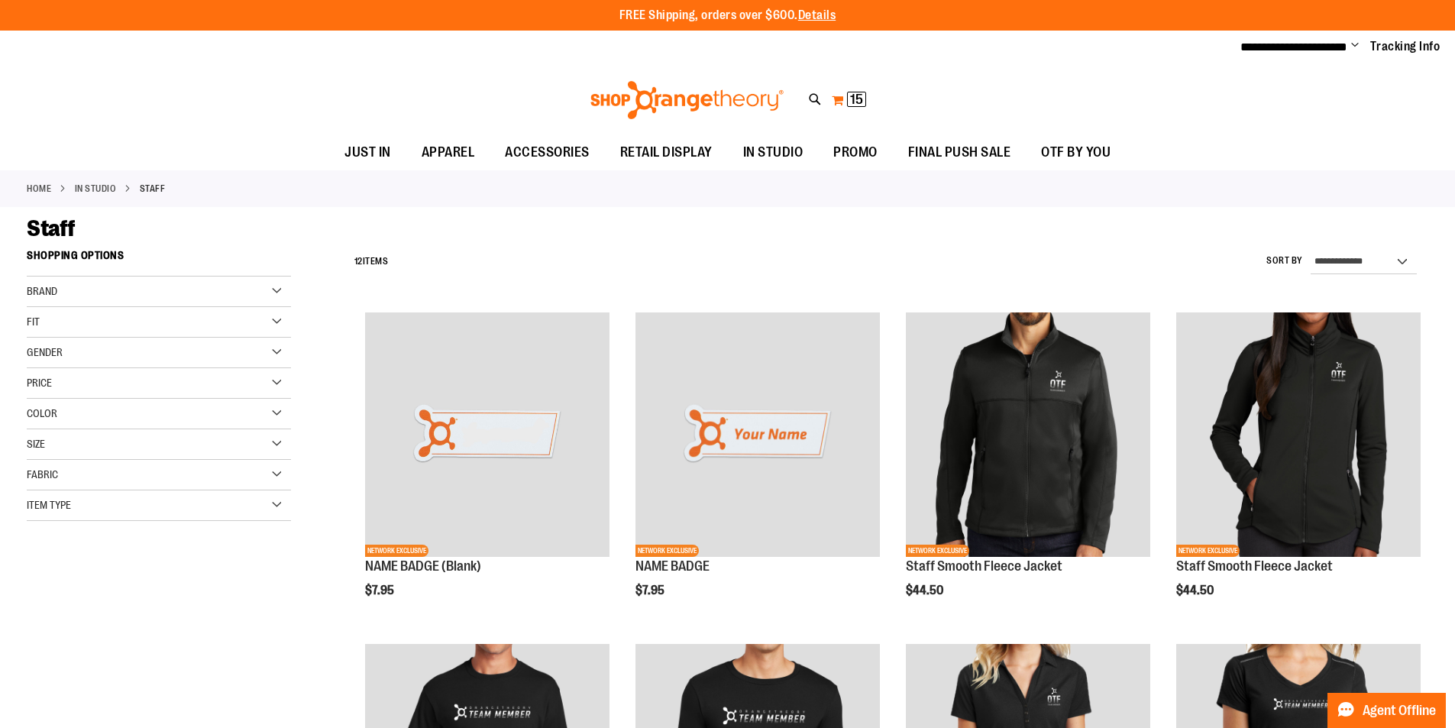
click at [856, 105] on span "15" at bounding box center [856, 99] width 13 height 15
click at [844, 100] on button "My Cart 14 14 items" at bounding box center [849, 100] width 36 height 24
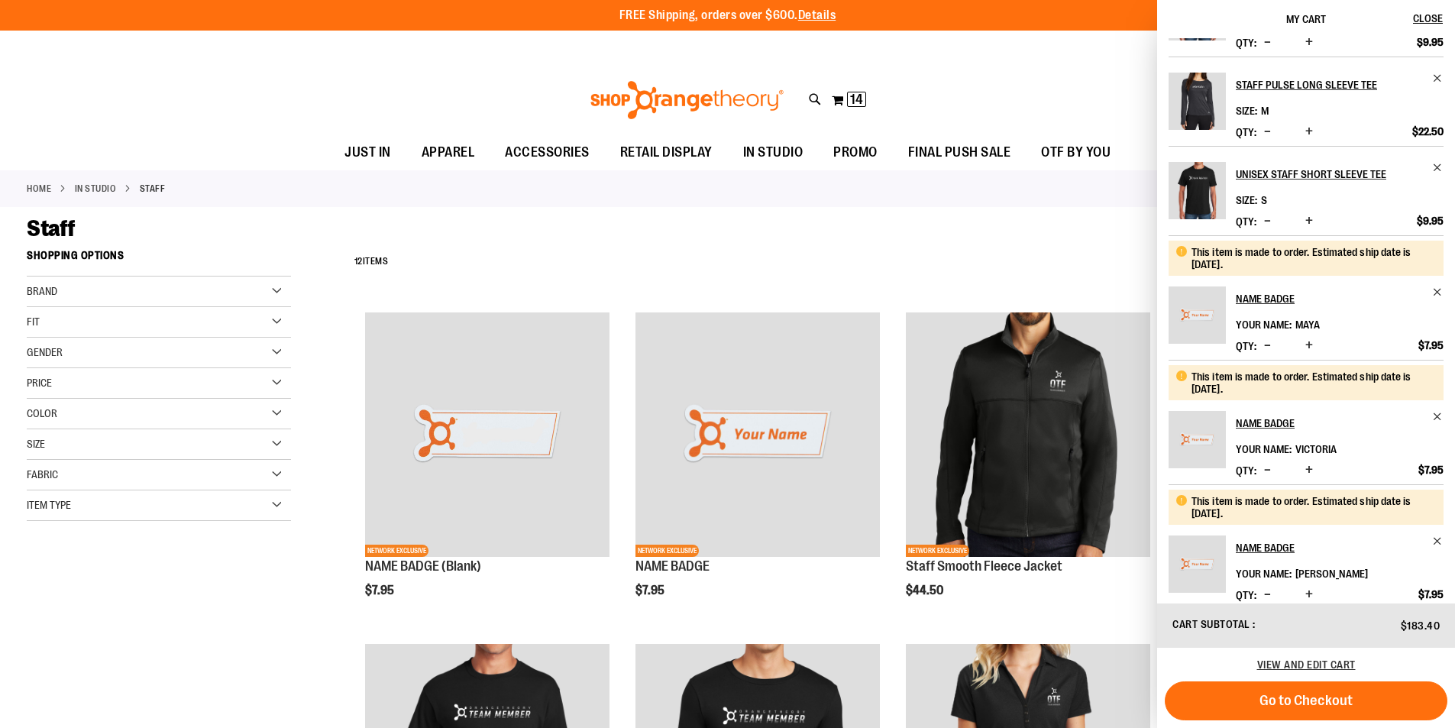
scroll to position [478, 0]
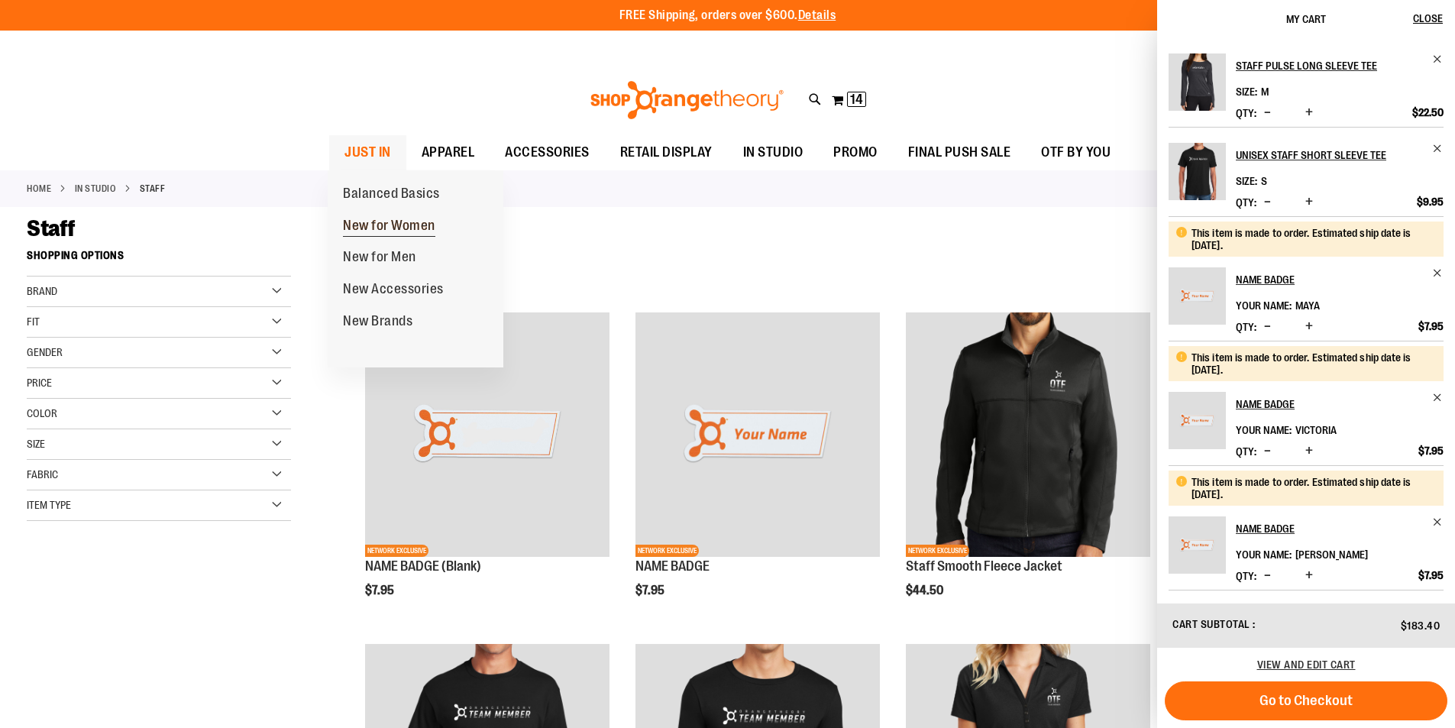
click at [385, 228] on span "New for Women" at bounding box center [389, 227] width 92 height 19
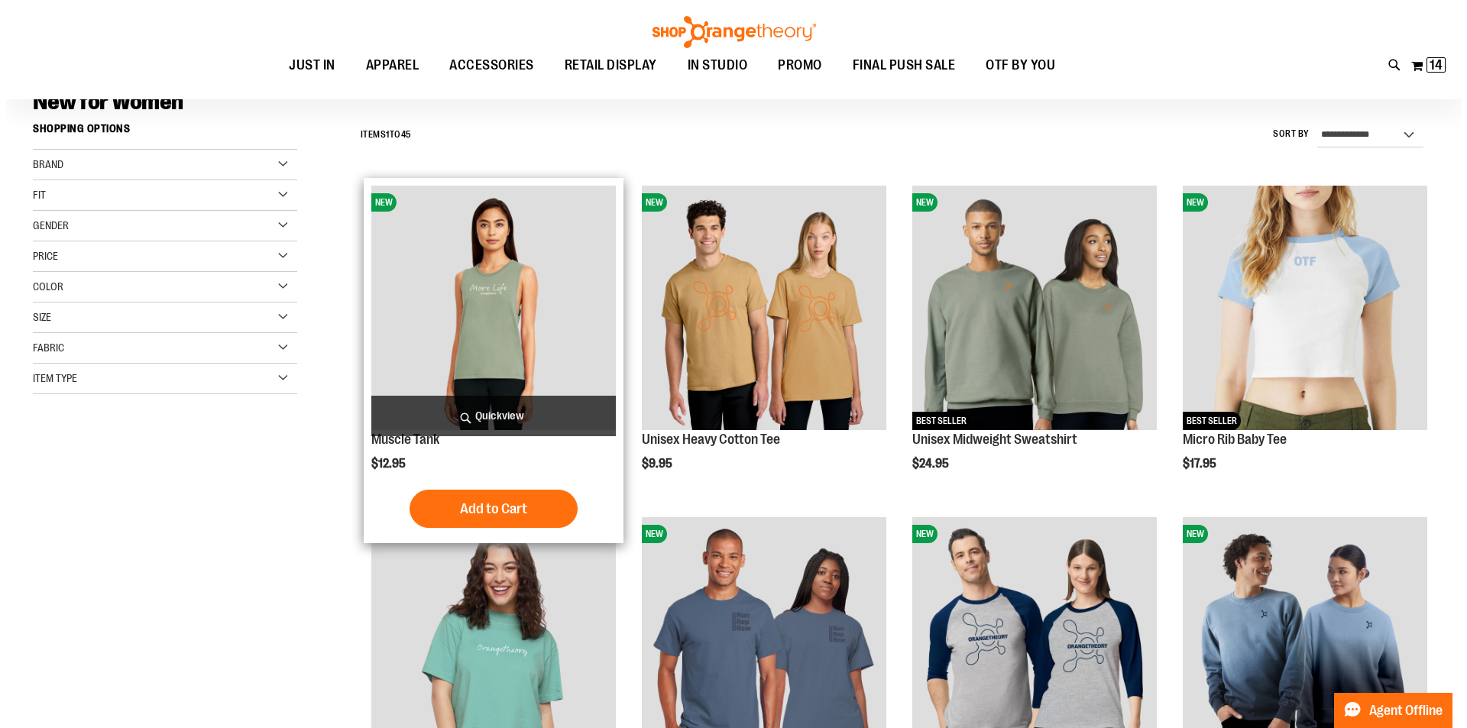
scroll to position [152, 0]
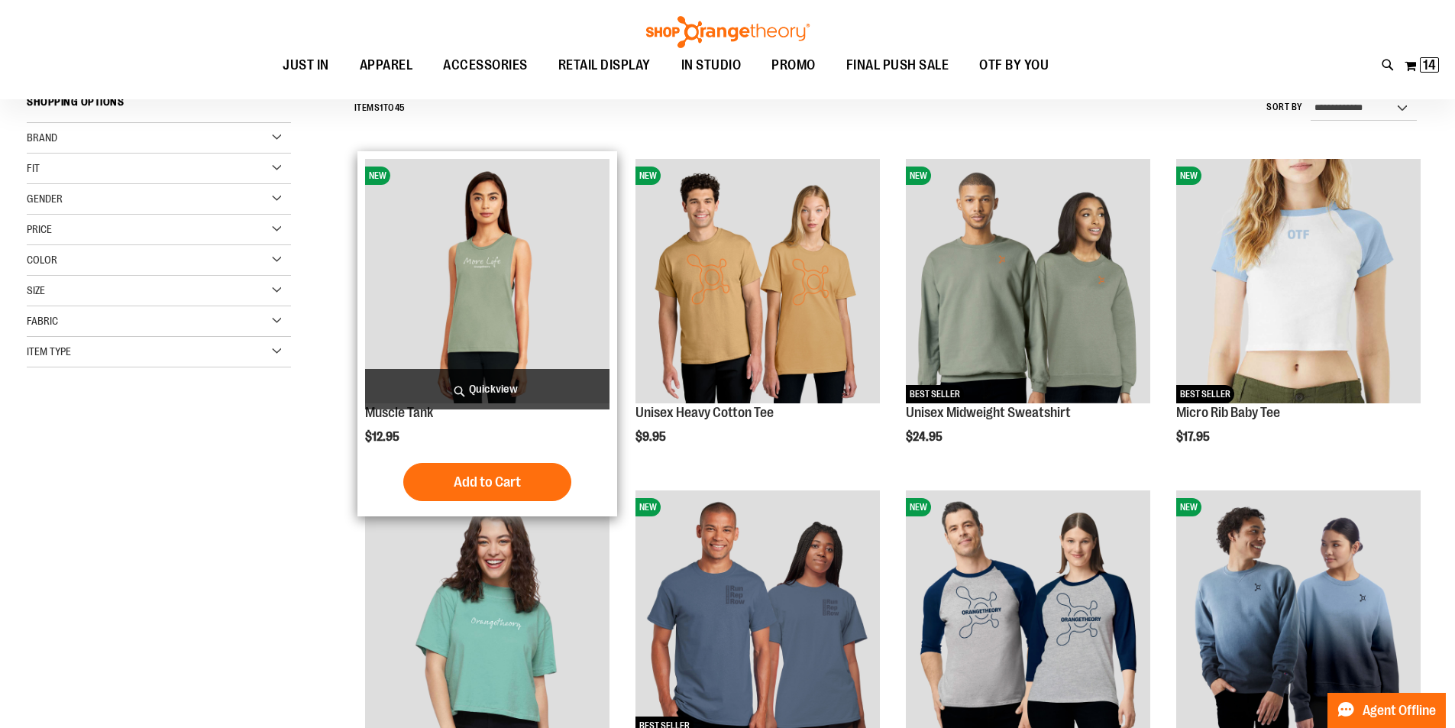
click at [505, 381] on span "Quickview" at bounding box center [487, 389] width 244 height 40
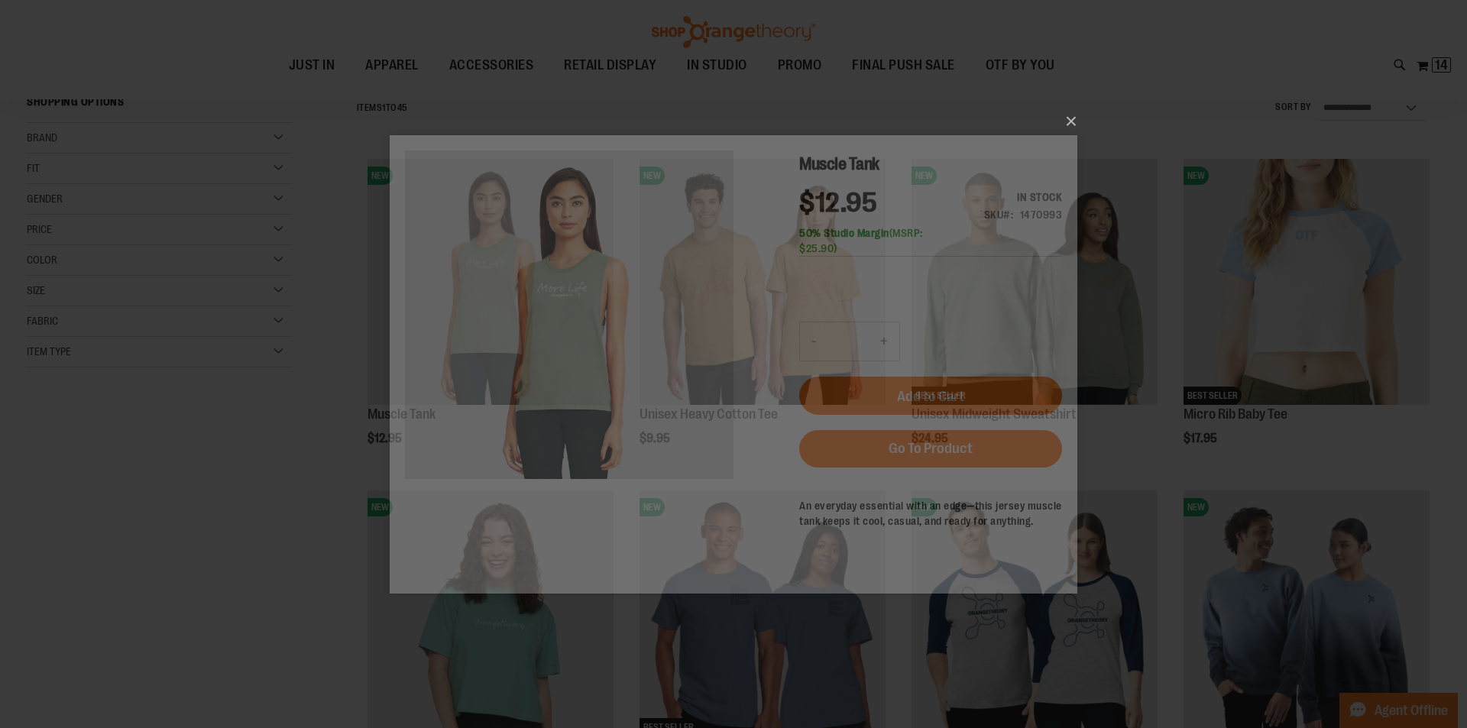
scroll to position [0, 0]
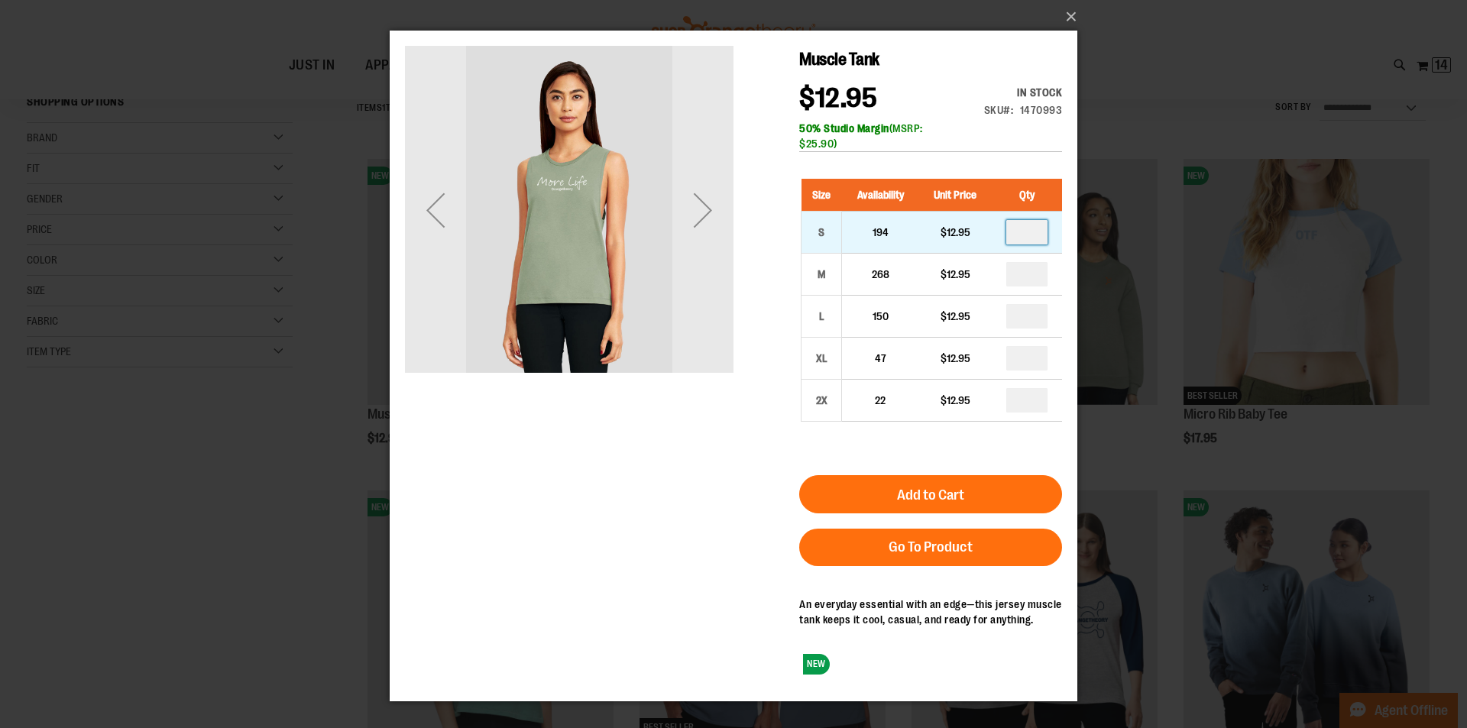
click at [1033, 234] on input "number" at bounding box center [1026, 232] width 41 height 24
type input "*"
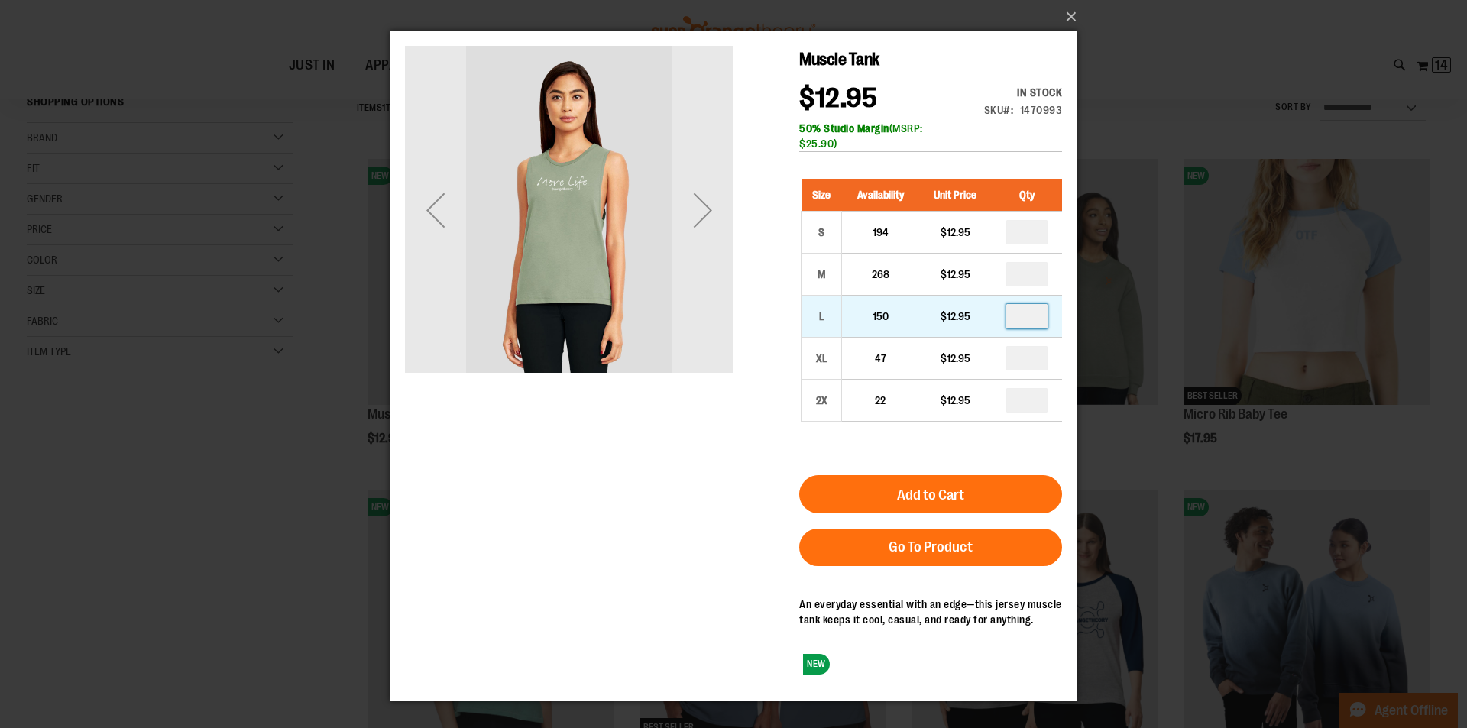
click at [1030, 314] on input "number" at bounding box center [1026, 316] width 41 height 24
type input "*"
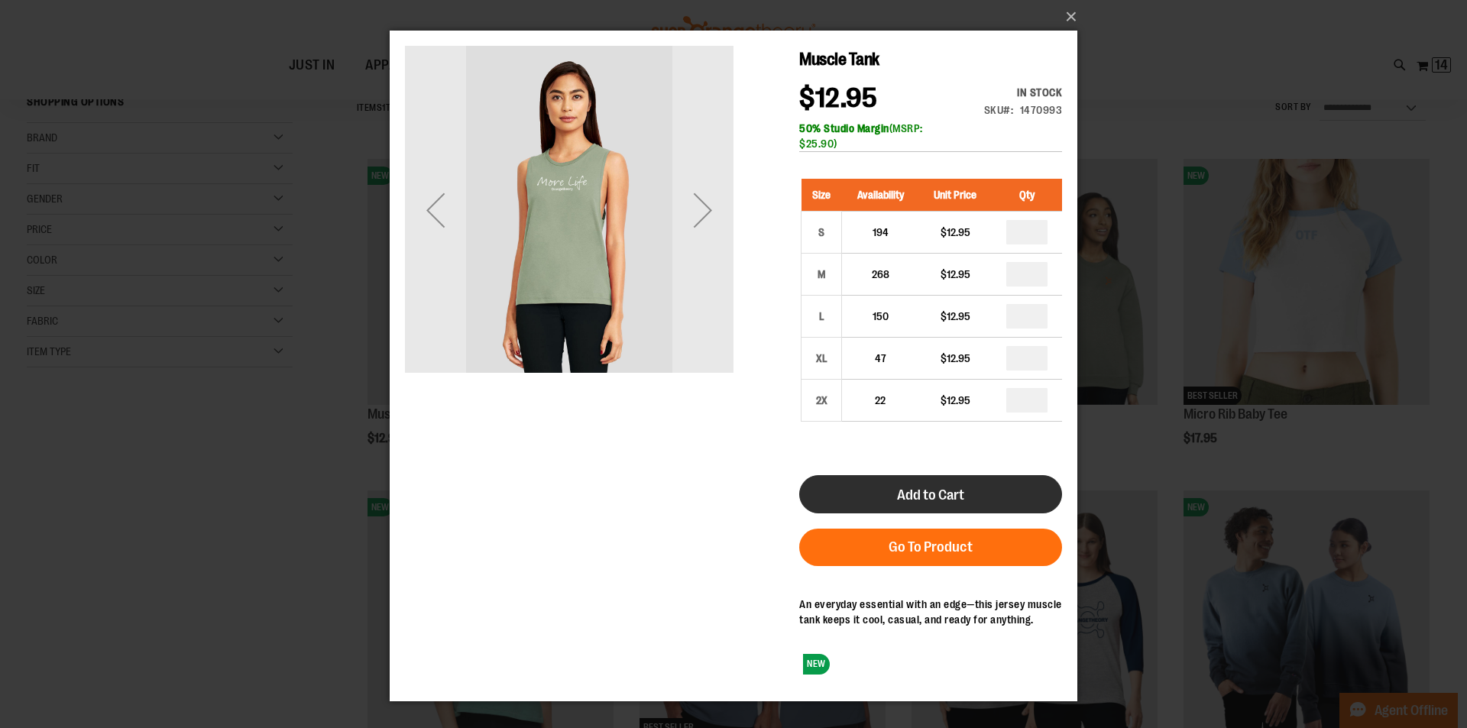
click at [969, 490] on button "Add to Cart" at bounding box center [930, 494] width 263 height 38
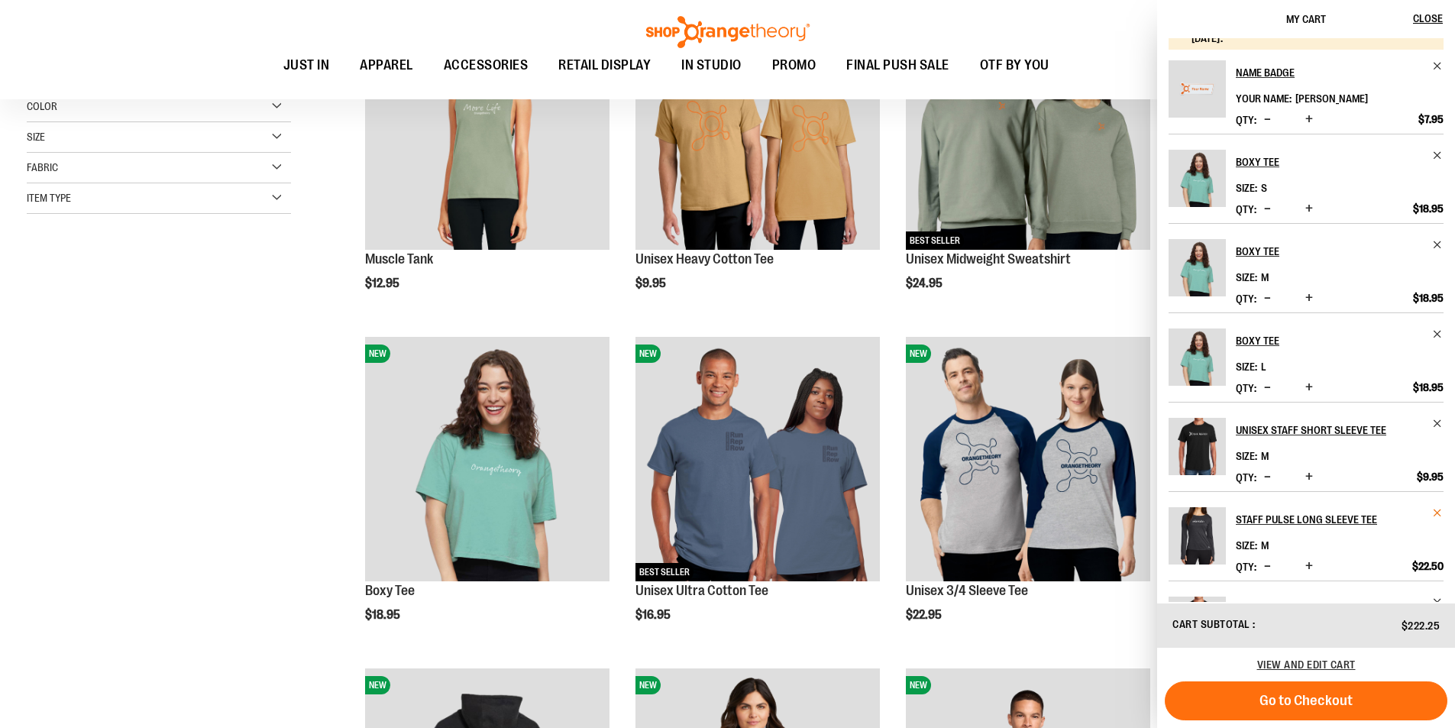
scroll to position [20, 0]
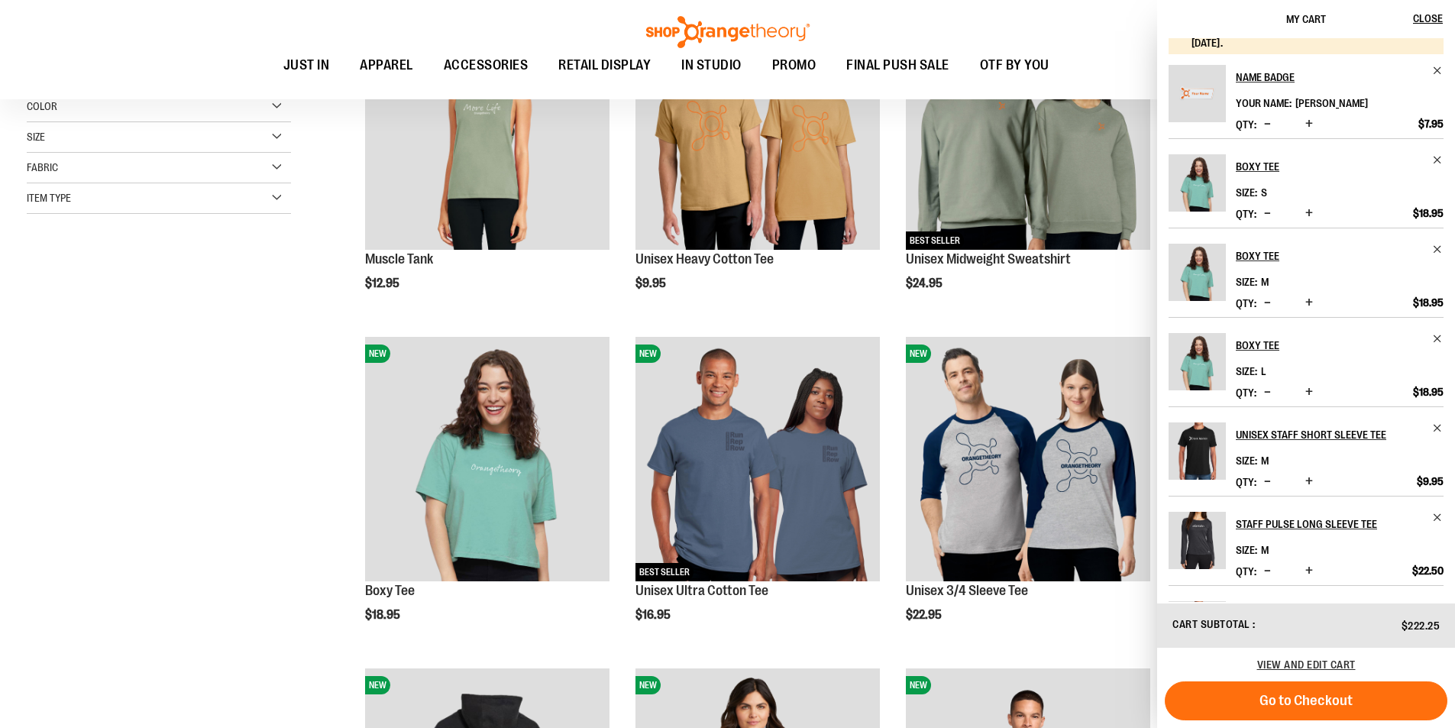
click at [1294, 658] on div "View and edit cart" at bounding box center [1306, 665] width 298 height 34
click at [1285, 663] on span "View and edit cart" at bounding box center [1306, 664] width 99 height 12
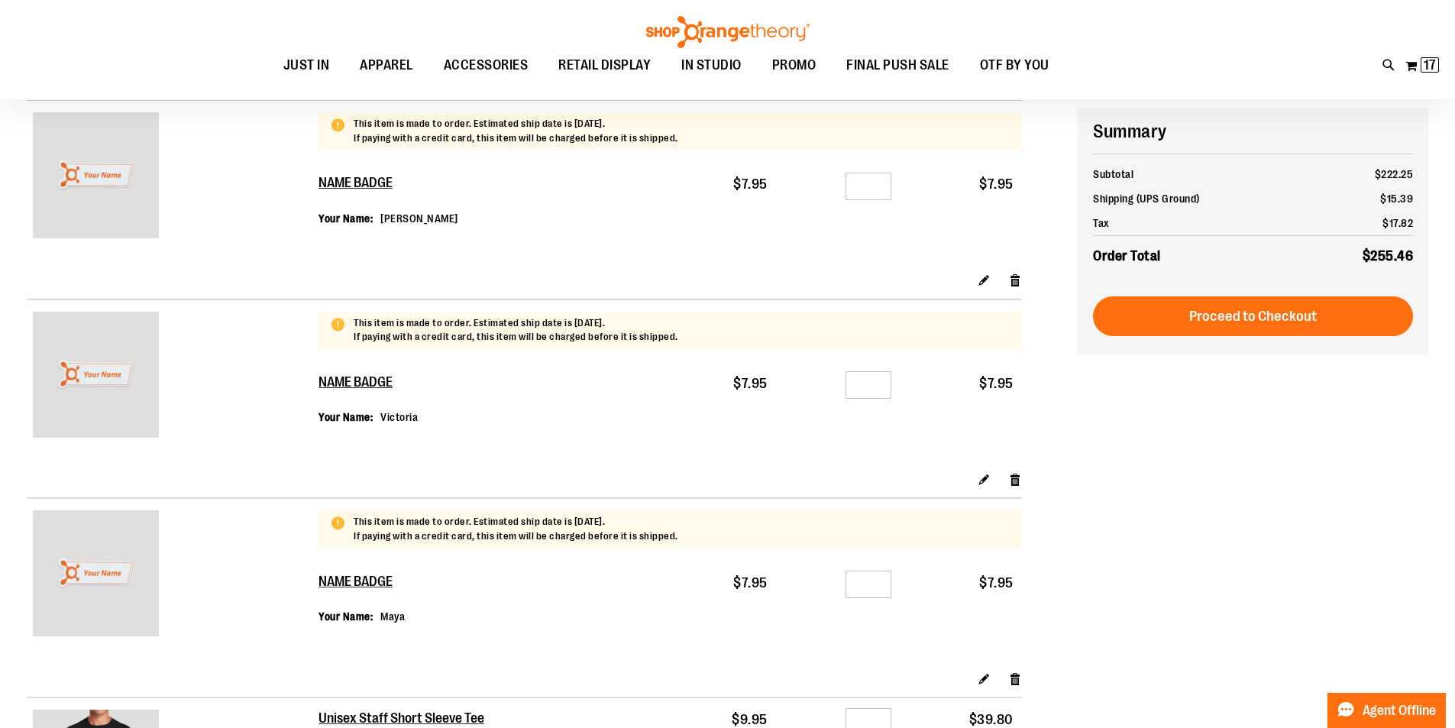
scroll to position [152, 0]
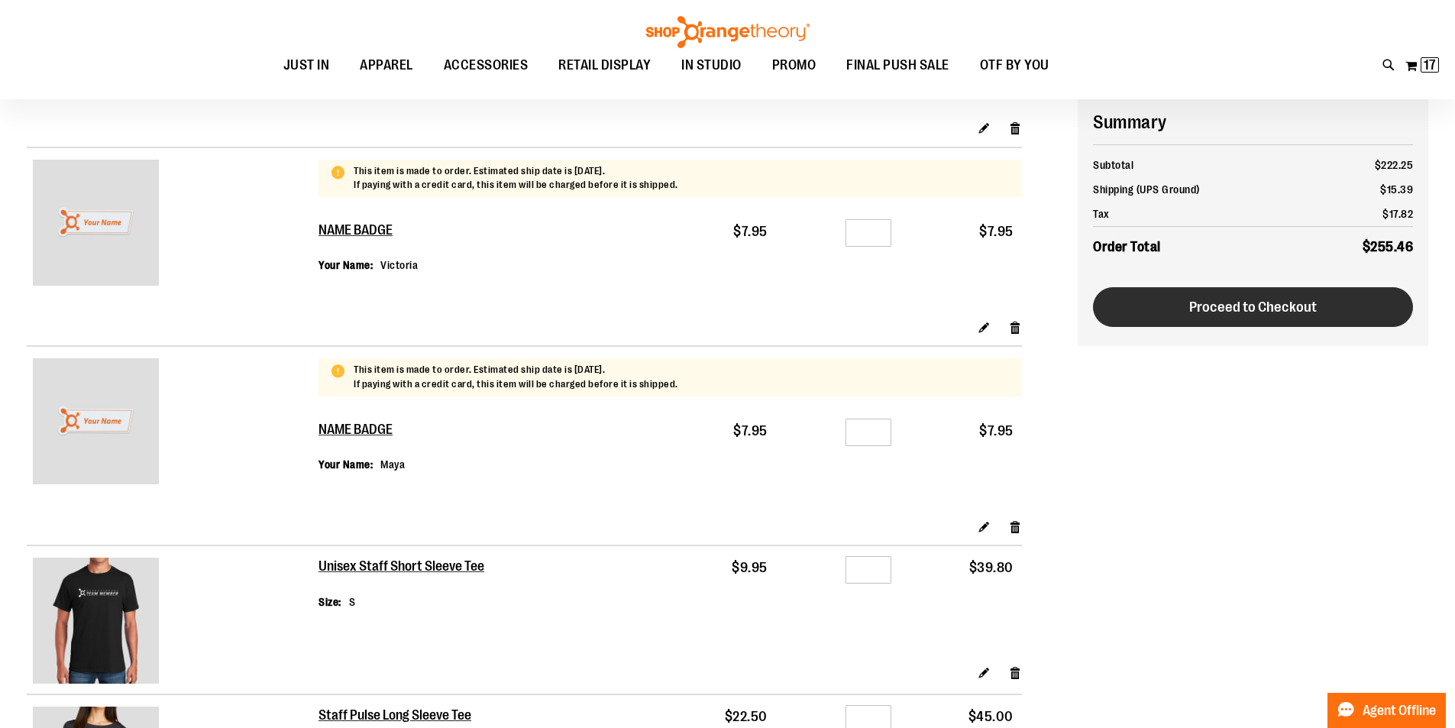
click at [1199, 307] on span "Proceed to Checkout" at bounding box center [1253, 307] width 128 height 17
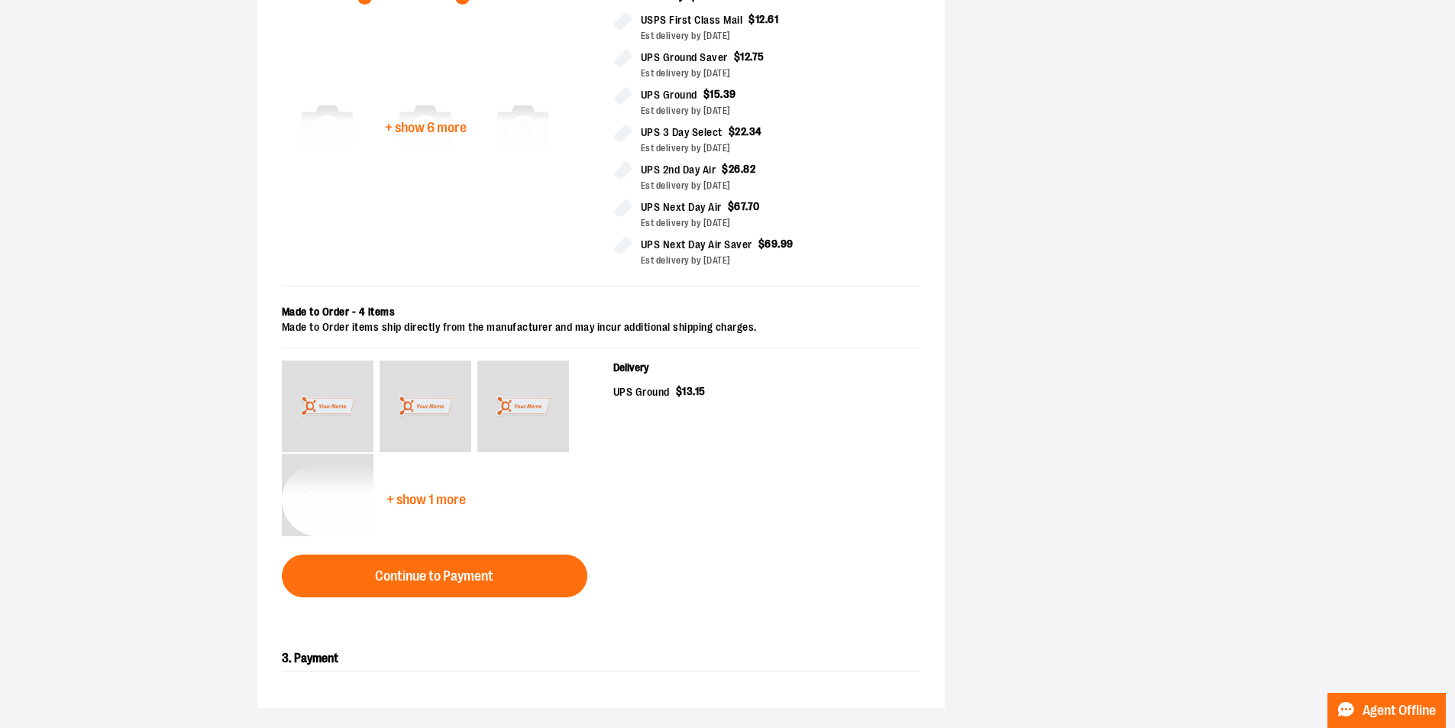
scroll to position [611, 0]
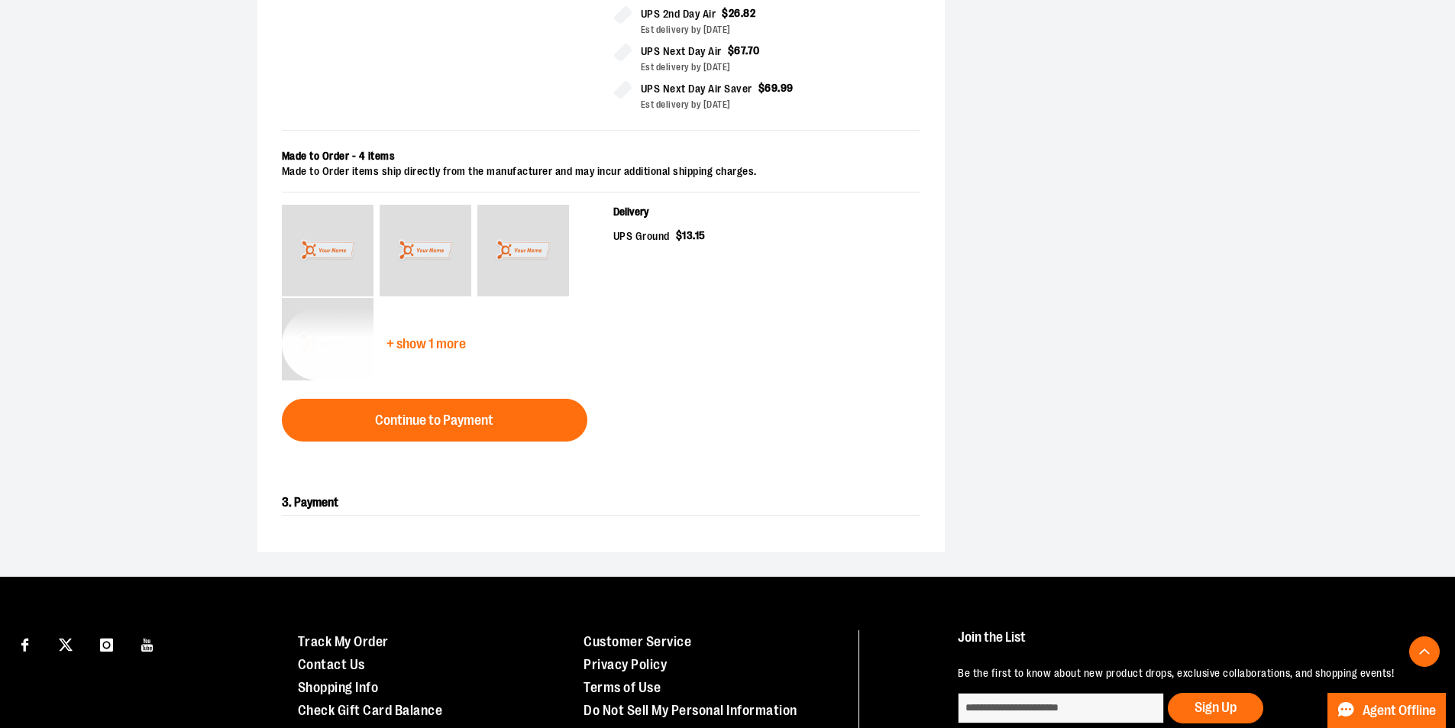
click at [442, 340] on span "+ show 1 more" at bounding box center [426, 344] width 79 height 15
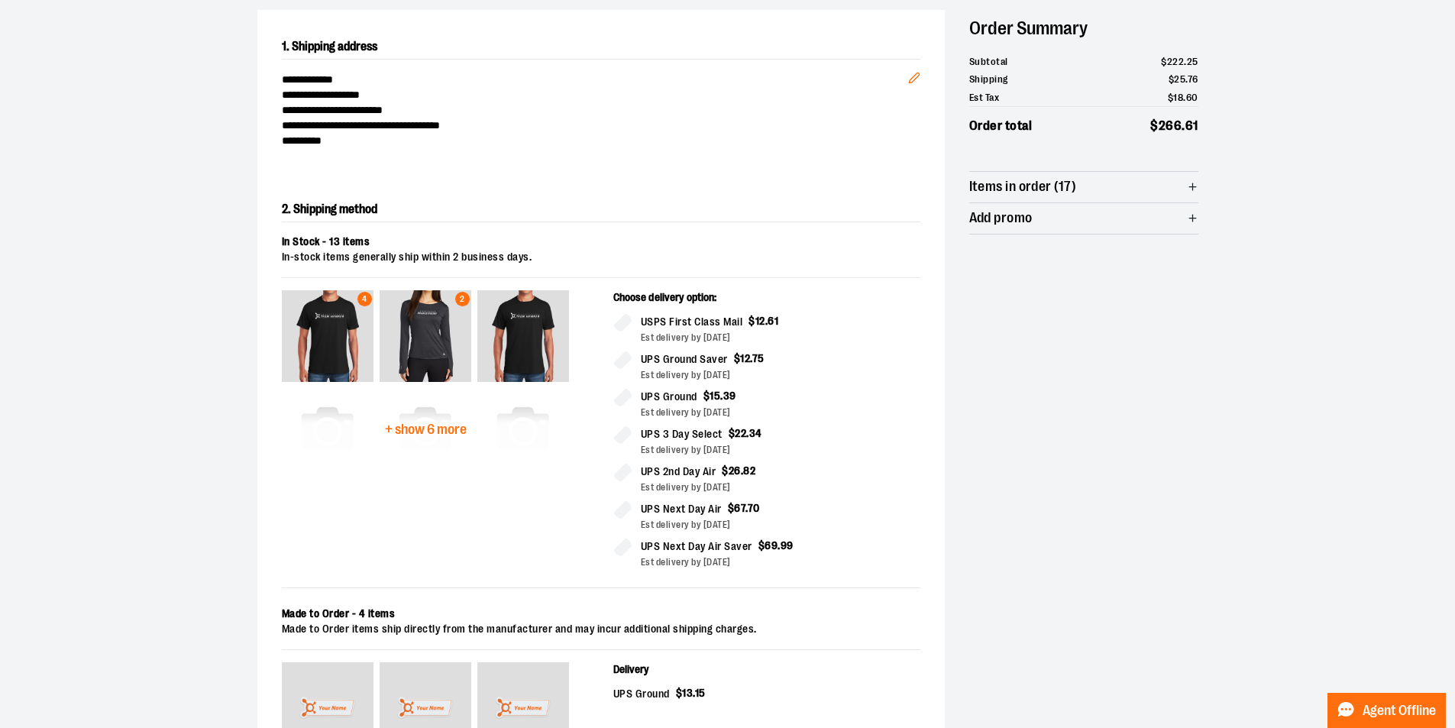
scroll to position [153, 0]
click at [442, 418] on button "+ show 6 more" at bounding box center [435, 430] width 307 height 73
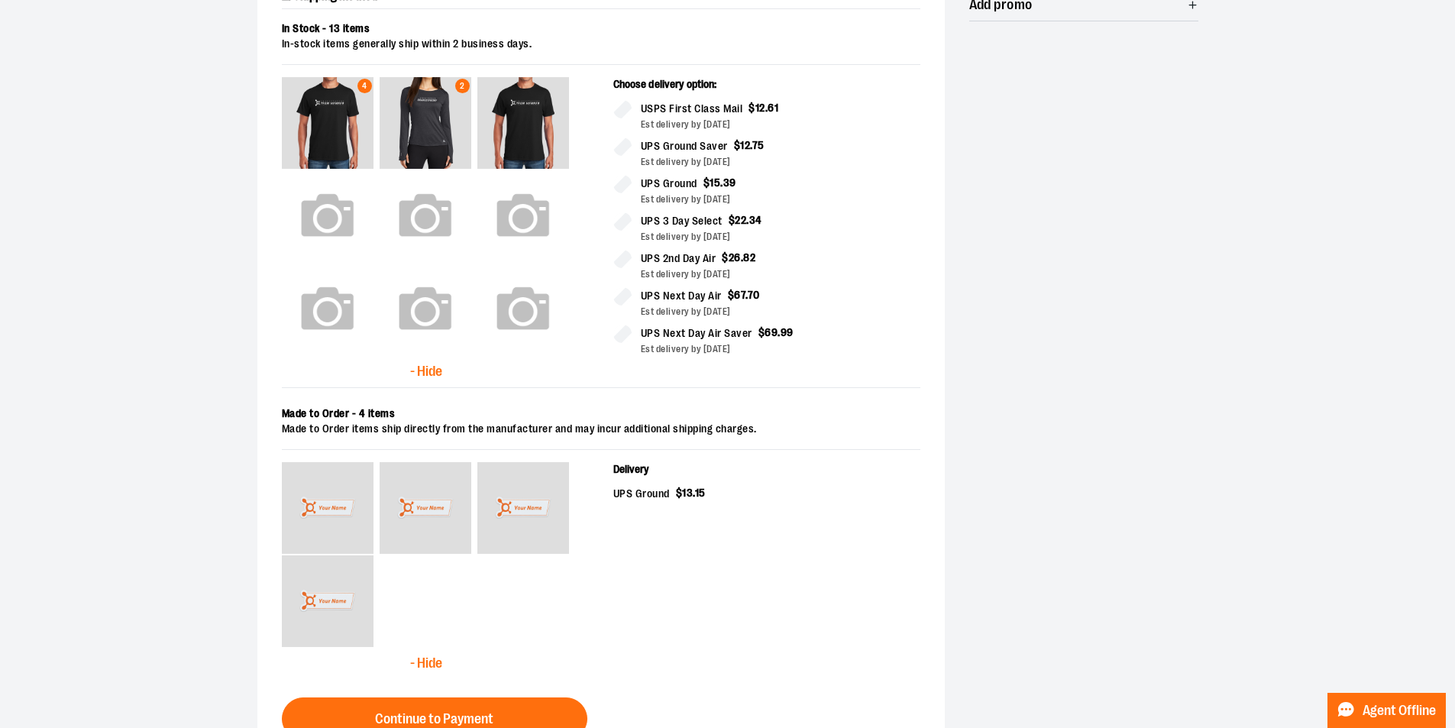
scroll to position [382, 0]
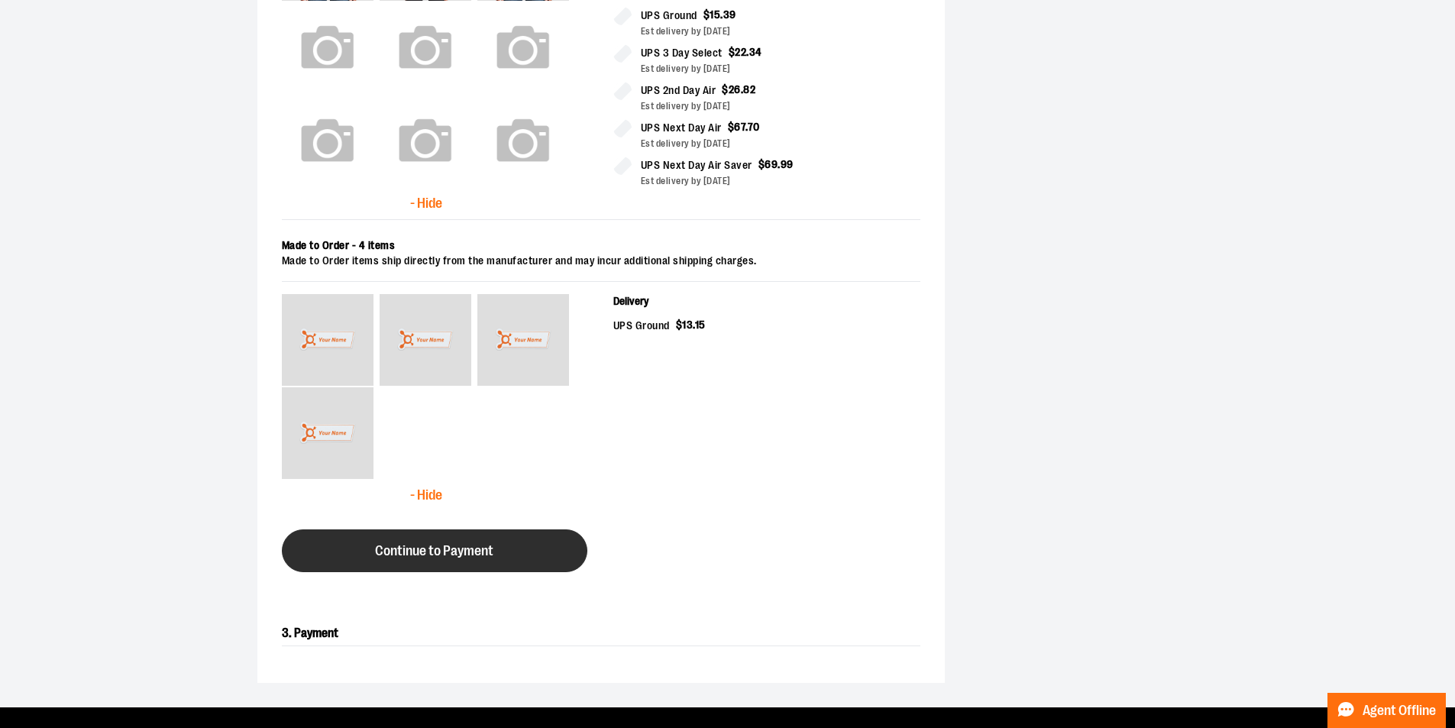
click at [533, 548] on button "Continue to Payment" at bounding box center [435, 550] width 306 height 43
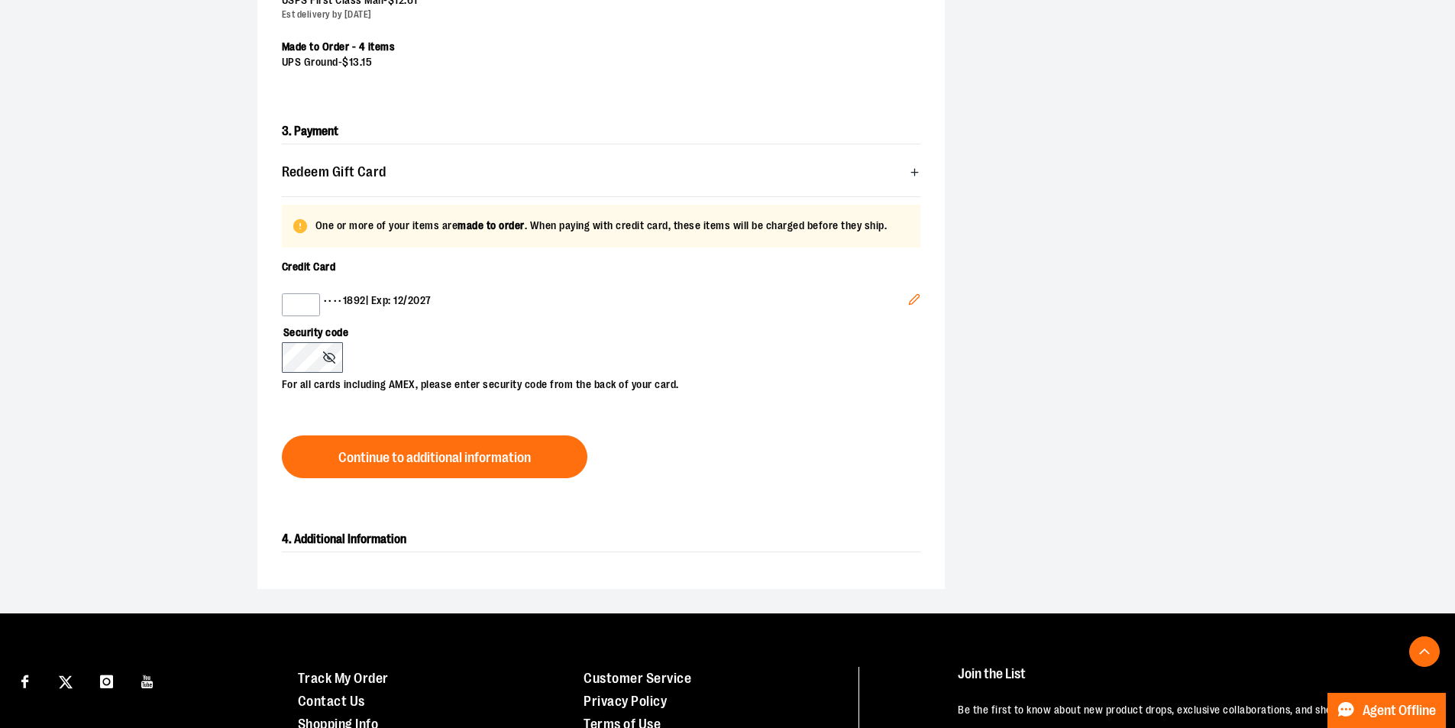
scroll to position [535, 0]
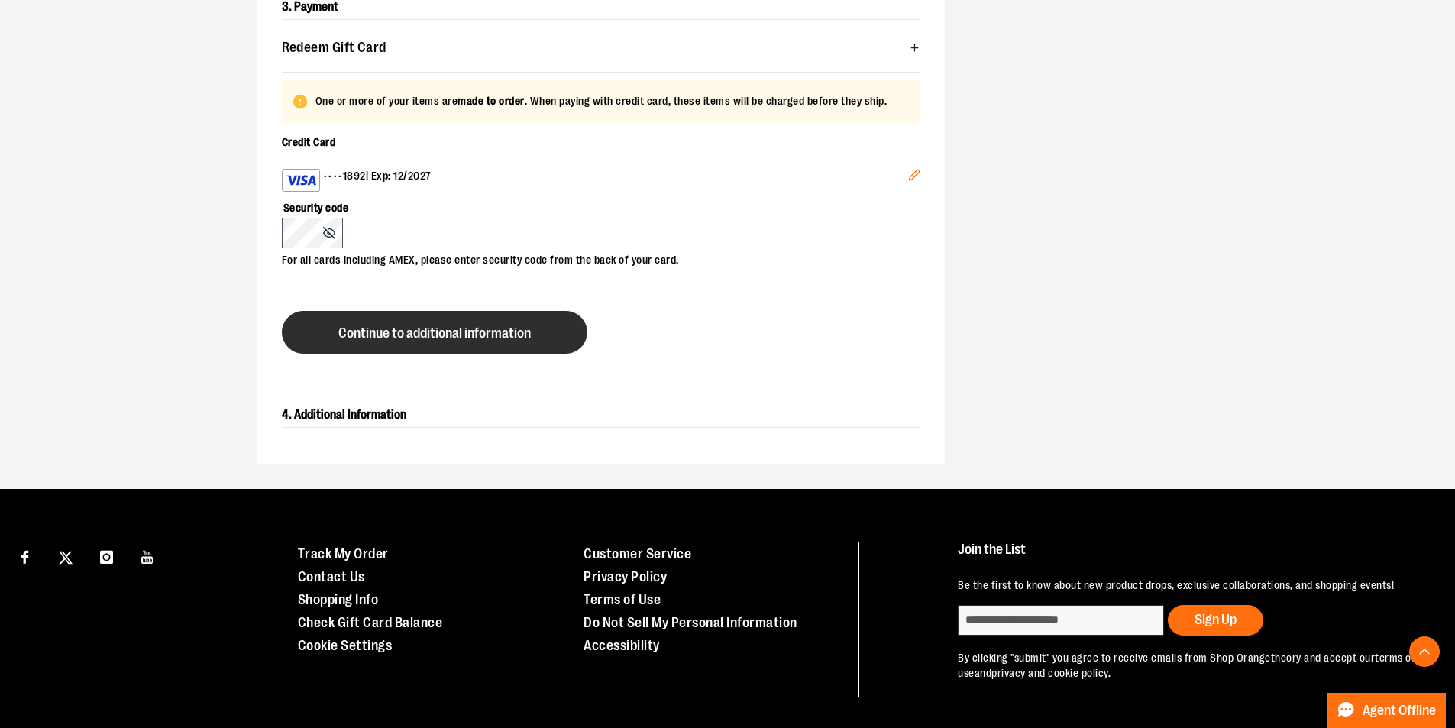
click at [411, 319] on button "Continue to additional information" at bounding box center [435, 332] width 306 height 43
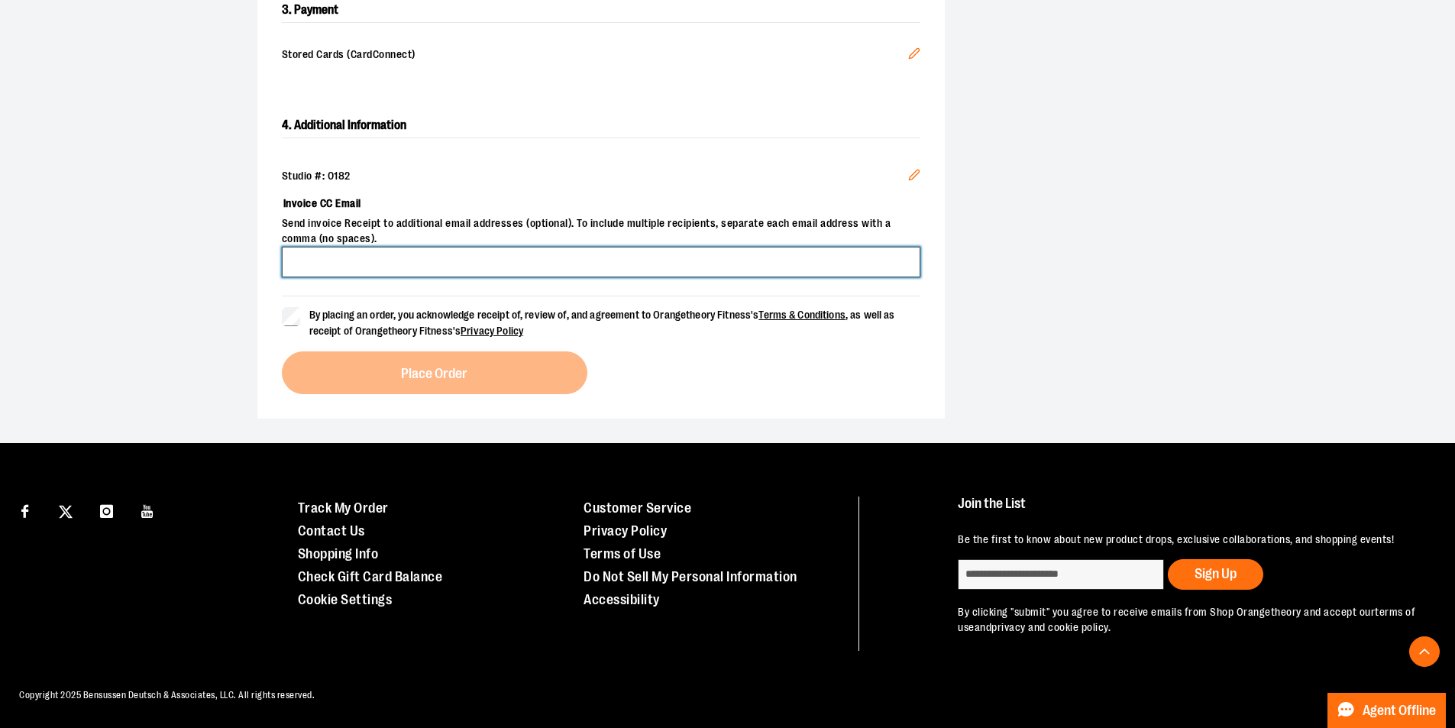
click at [437, 261] on input "Invoice CC Email" at bounding box center [601, 262] width 639 height 31
type input "**********"
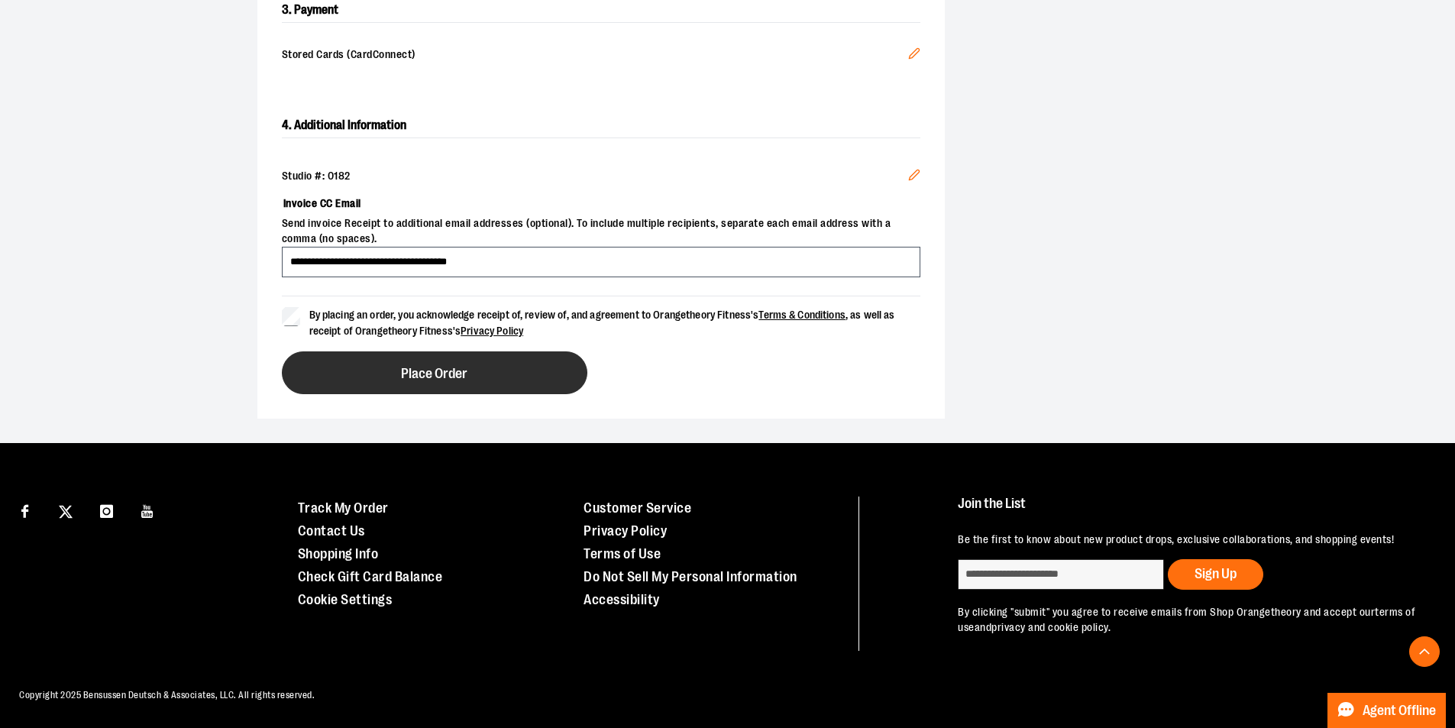
click at [371, 354] on button "Place Order" at bounding box center [435, 372] width 306 height 43
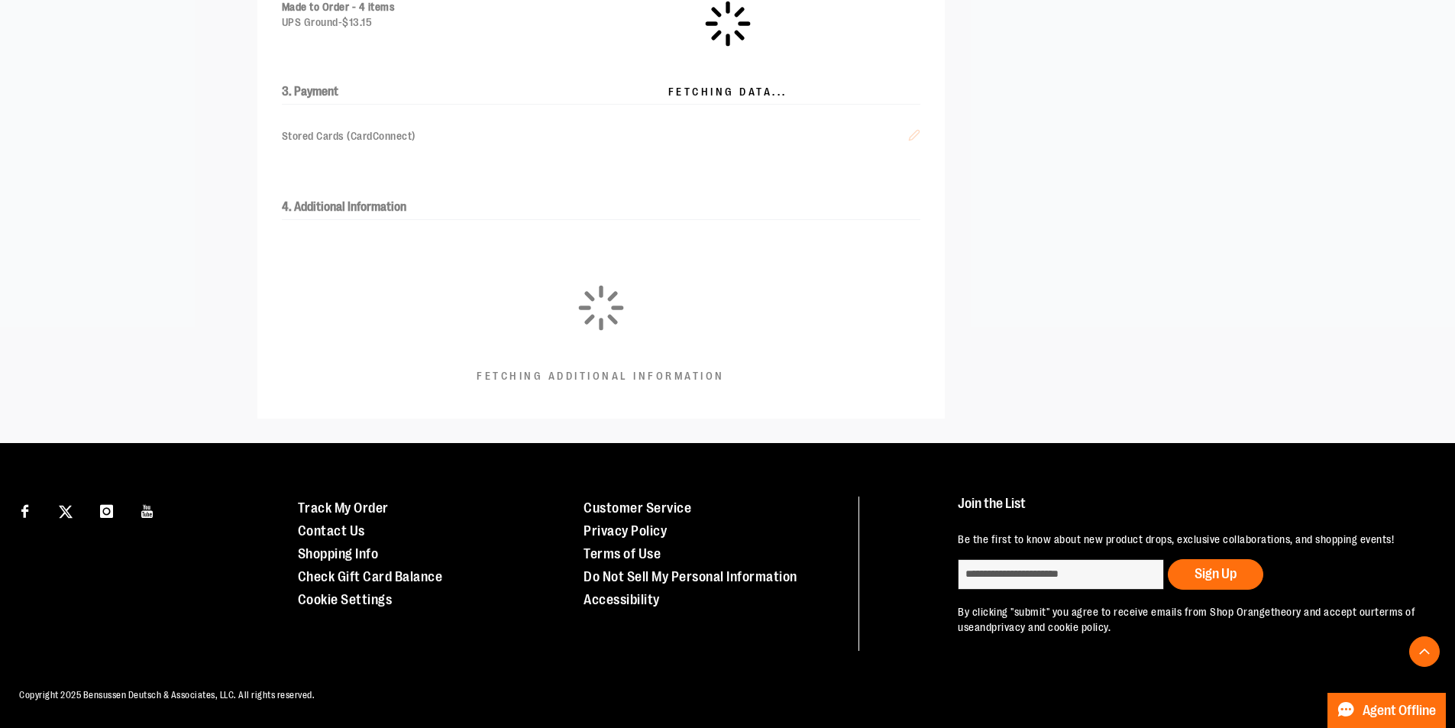
scroll to position [410, 0]
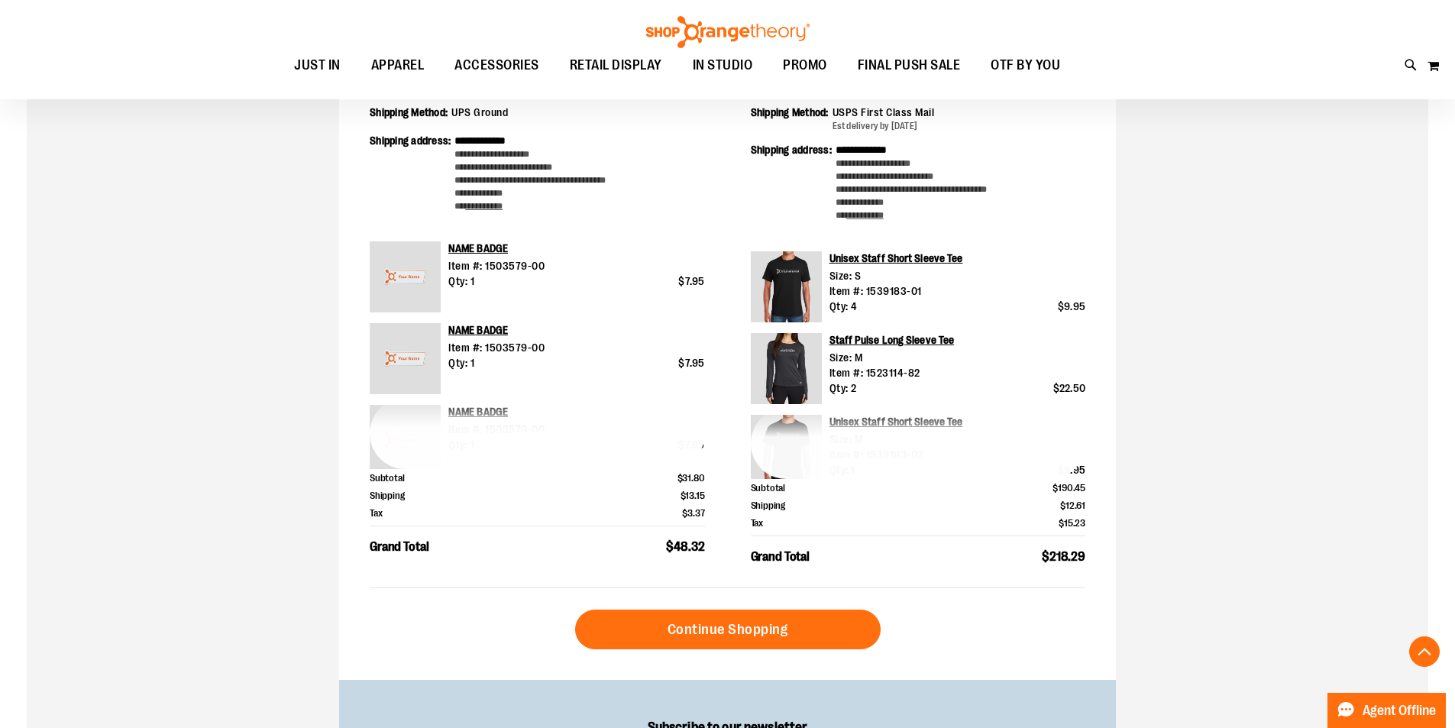
scroll to position [305, 0]
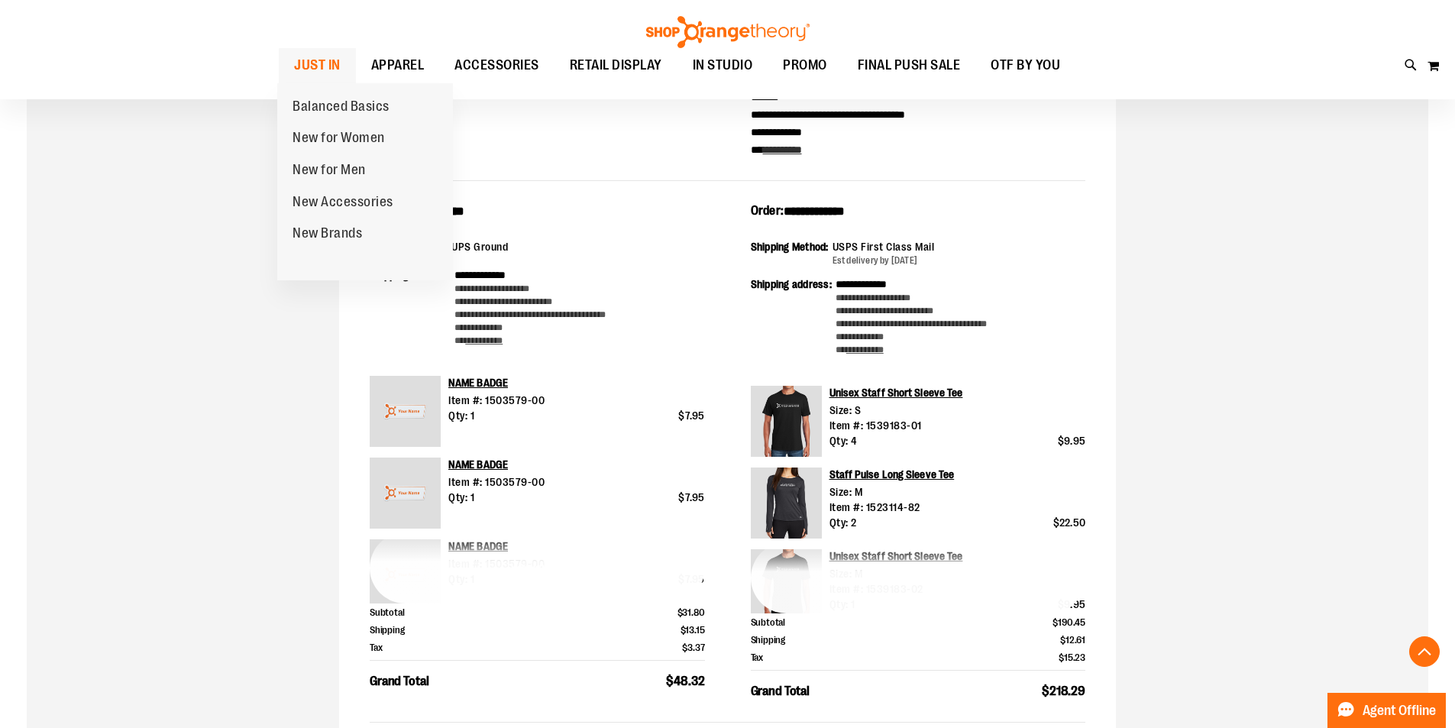
click at [340, 70] on link "JUST IN" at bounding box center [317, 65] width 77 height 35
